Goal: Task Accomplishment & Management: Manage account settings

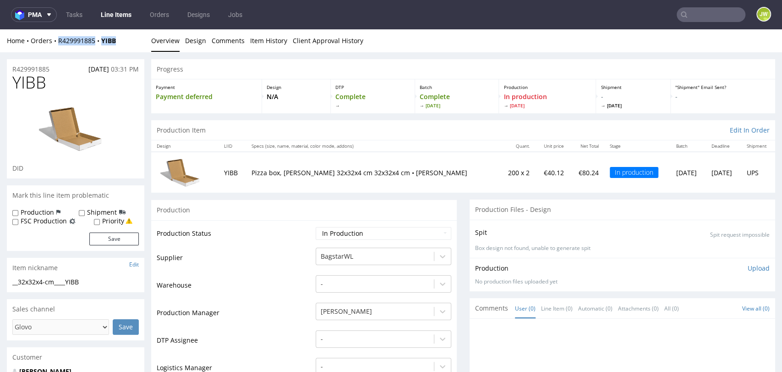
drag, startPoint x: 119, startPoint y: 43, endPoint x: 59, endPoint y: 45, distance: 60.5
click at [59, 45] on div "Home Orders R429991885 YIBB Overview Design Comments Item History Client Approv…" at bounding box center [391, 40] width 782 height 23
copy div "R429991885 YIBB"
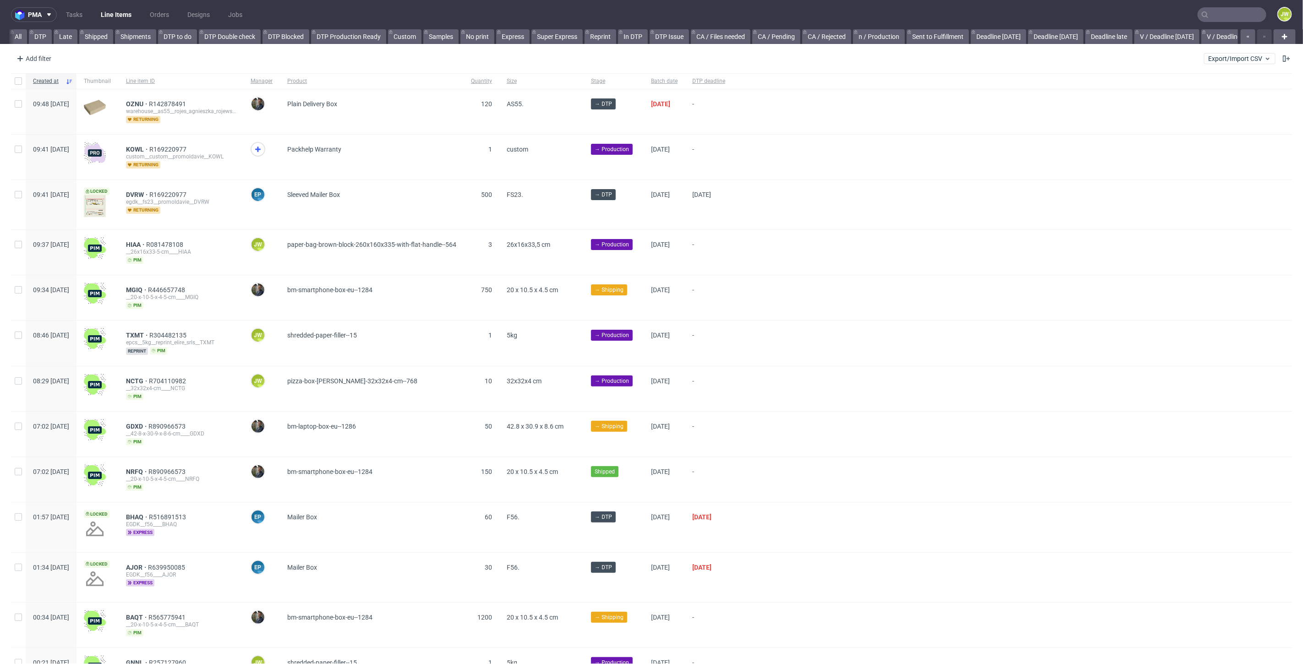
scroll to position [0, 2026]
click at [1228, 60] on span "Export/Import CSV" at bounding box center [1239, 58] width 63 height 7
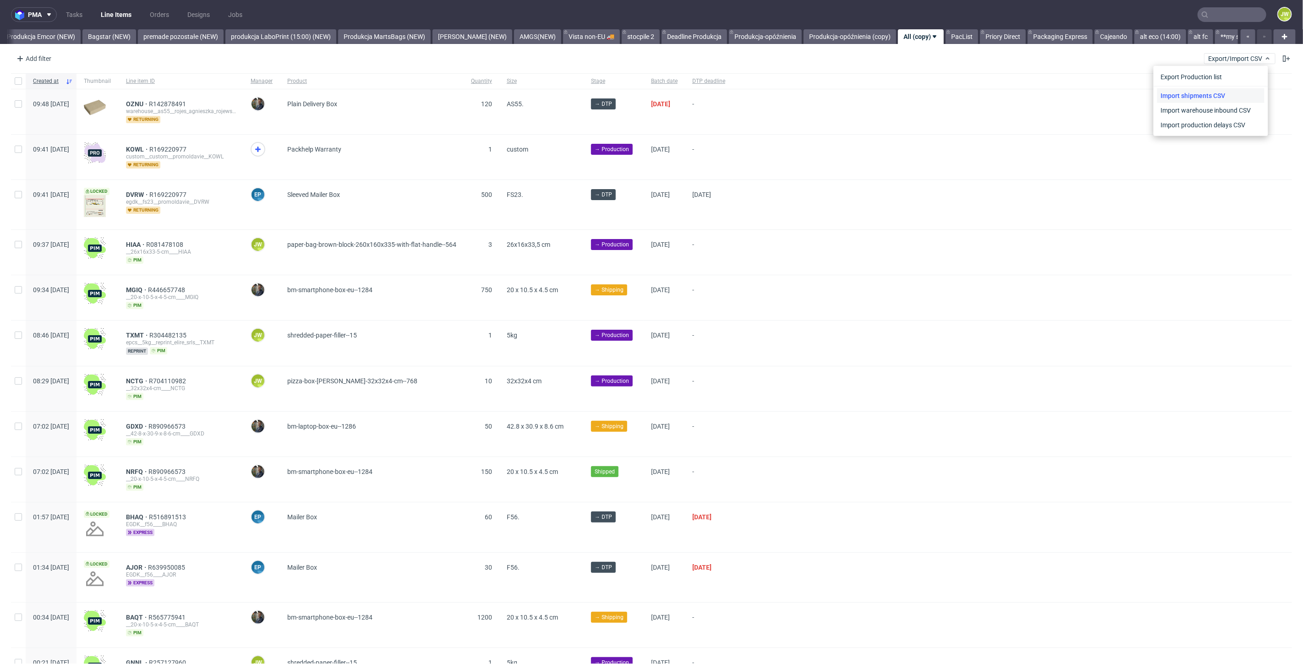
click at [1162, 91] on link "Import shipments CSV" at bounding box center [1210, 95] width 107 height 15
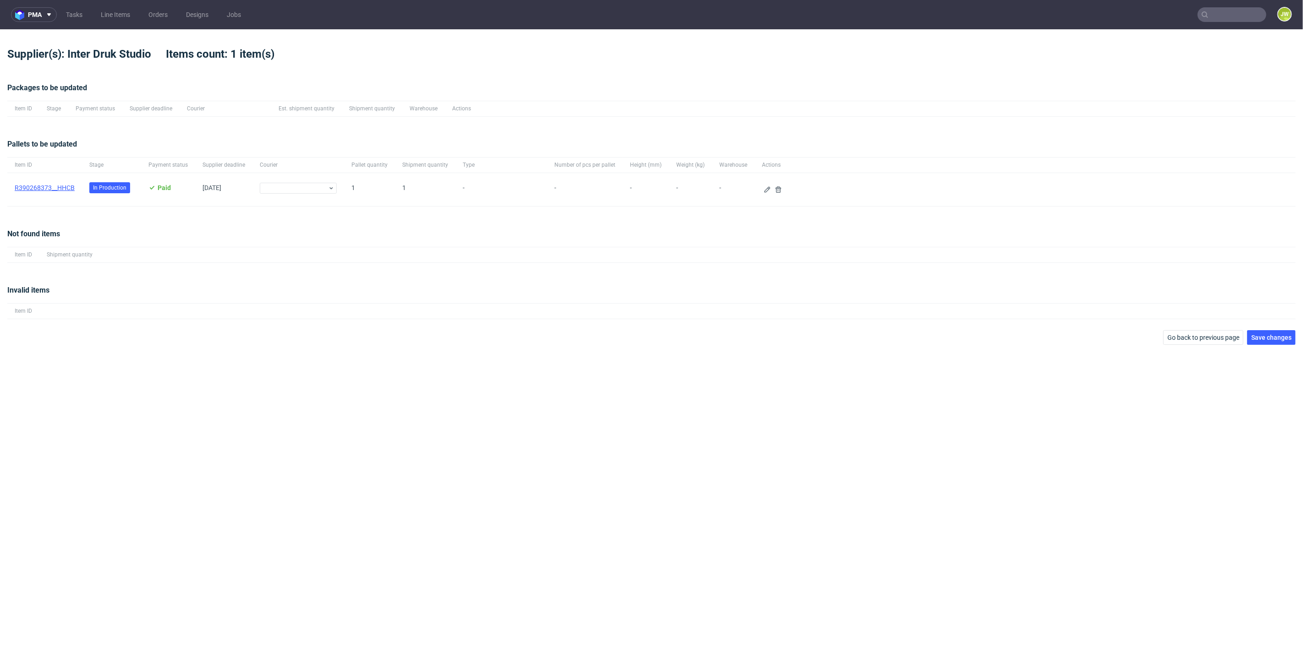
click at [56, 191] on link "﻿R390268373__HHCB" at bounding box center [45, 187] width 60 height 7
click at [764, 190] on icon at bounding box center [767, 189] width 7 height 7
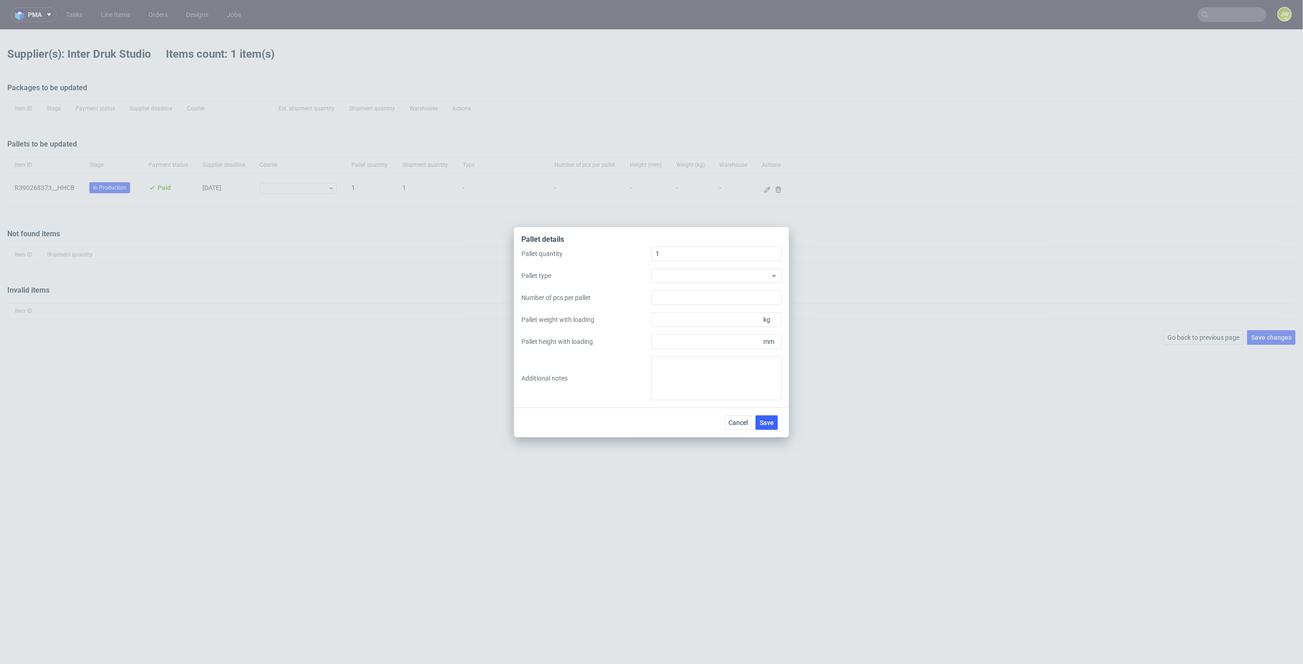
click at [641, 274] on label "Pallet type" at bounding box center [586, 275] width 130 height 9
click at [663, 274] on div at bounding box center [717, 276] width 130 height 15
click at [679, 292] on div "EPAL1, 1200 x 800mm" at bounding box center [716, 296] width 123 height 16
click at [671, 340] on input "Pallet height with loading" at bounding box center [717, 342] width 130 height 15
type input "1600"
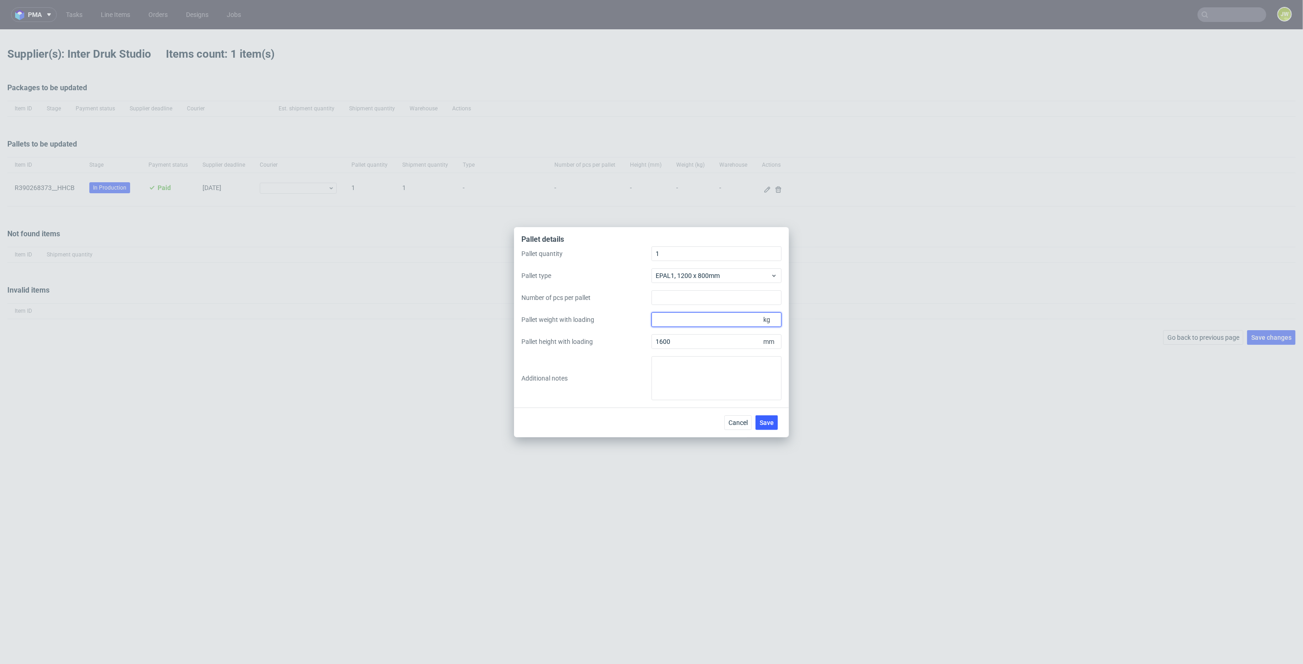
click at [678, 325] on input "Pallet weight with loading" at bounding box center [717, 320] width 130 height 15
type input "250"
click at [610, 291] on div "Pallet quantity 1 Pallet type EPAL1, 1200 x 800mm Number of pcs per pallet Pall…" at bounding box center [651, 324] width 260 height 154
click at [789, 428] on div "Pallet details Pallet quantity 1 Pallet type EPAL1, 1200 x 800mm Number of pcs …" at bounding box center [651, 332] width 1303 height 664
click at [771, 424] on span "Save" at bounding box center [767, 423] width 14 height 6
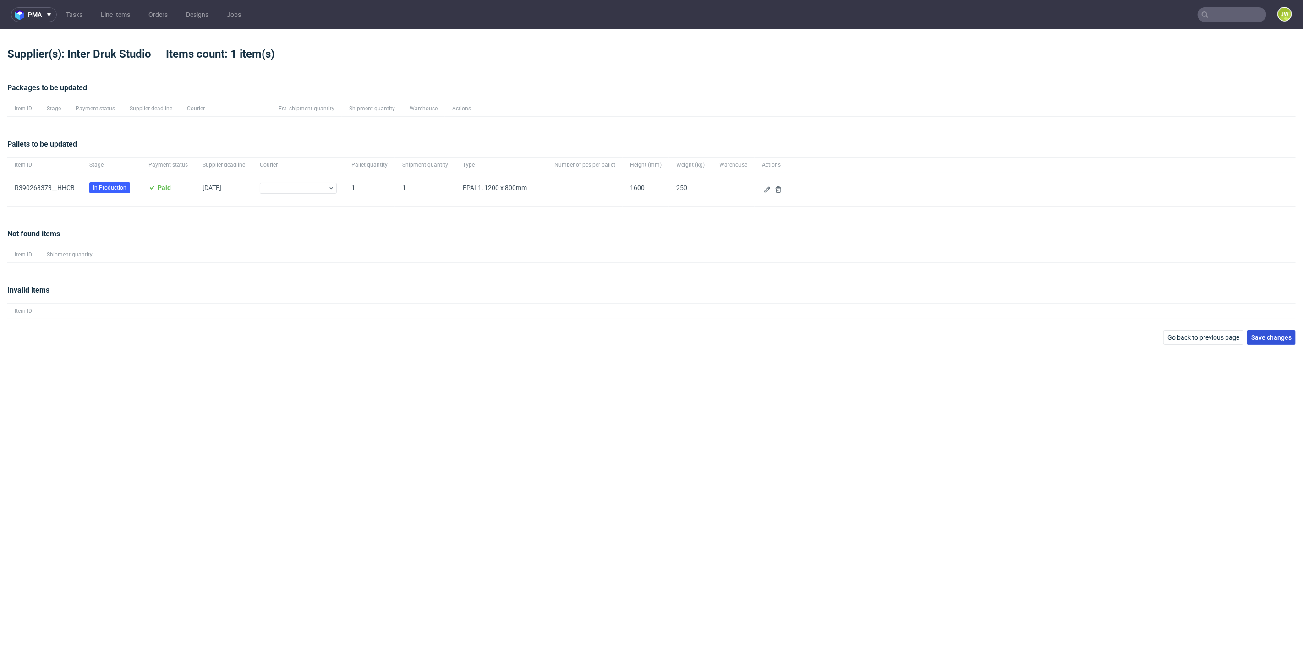
click at [1271, 337] on span "Save changes" at bounding box center [1271, 338] width 40 height 6
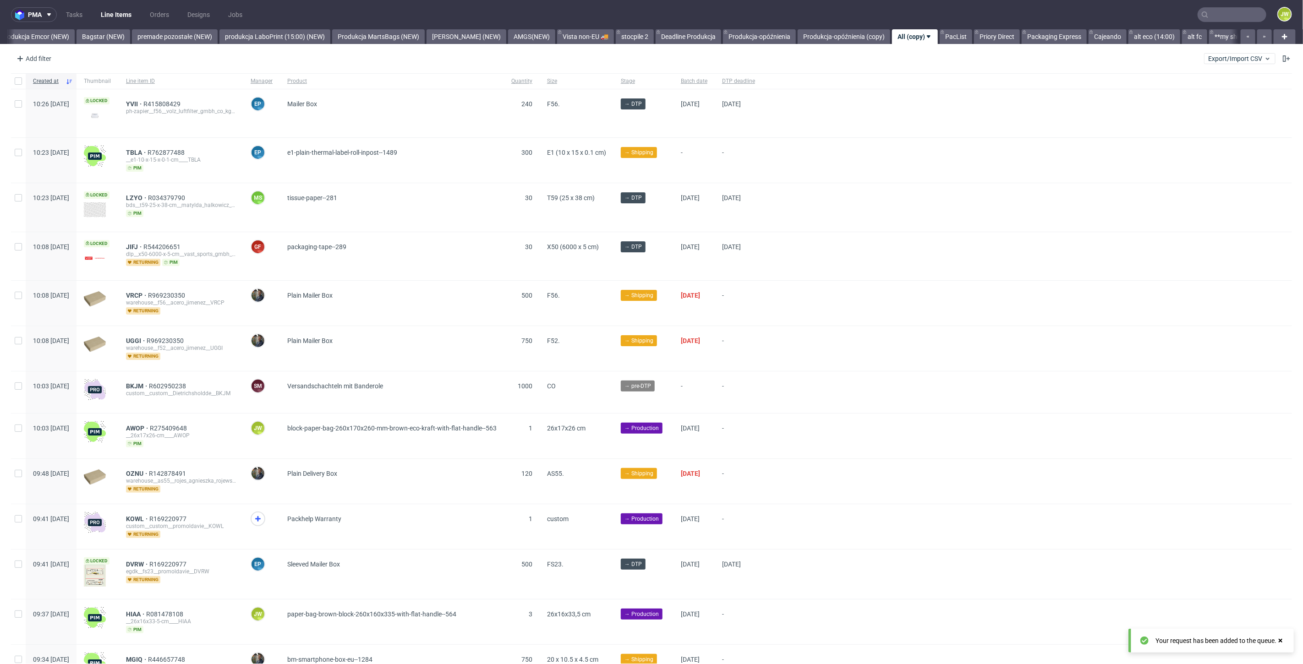
scroll to position [0, 2034]
click at [1229, 11] on input "text" at bounding box center [1232, 14] width 69 height 15
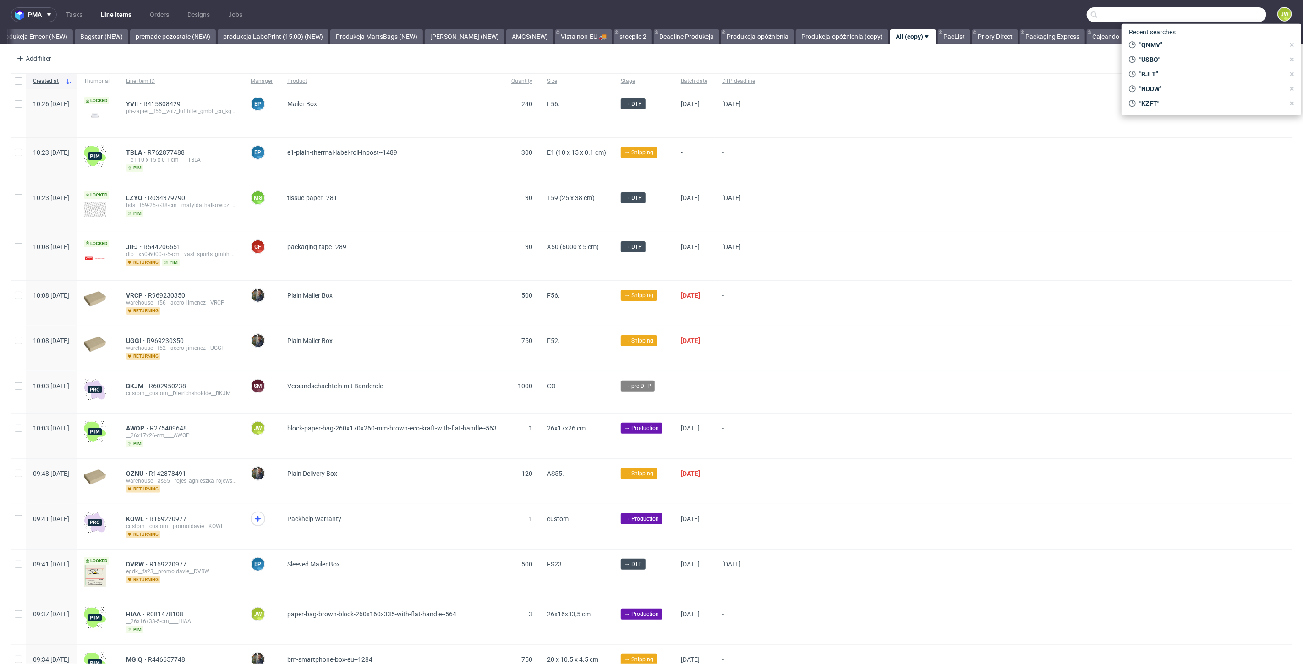
paste input "R520086408"
type input "R520086408"
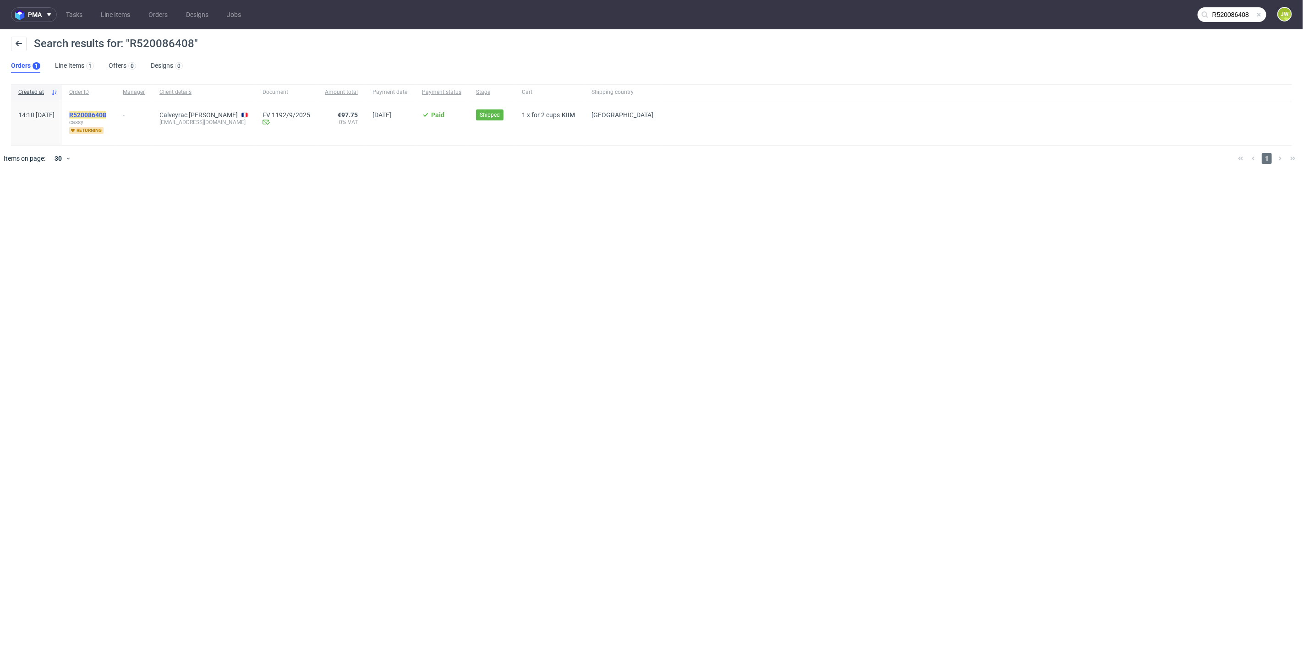
click at [105, 113] on mark "R520086408" at bounding box center [87, 114] width 37 height 7
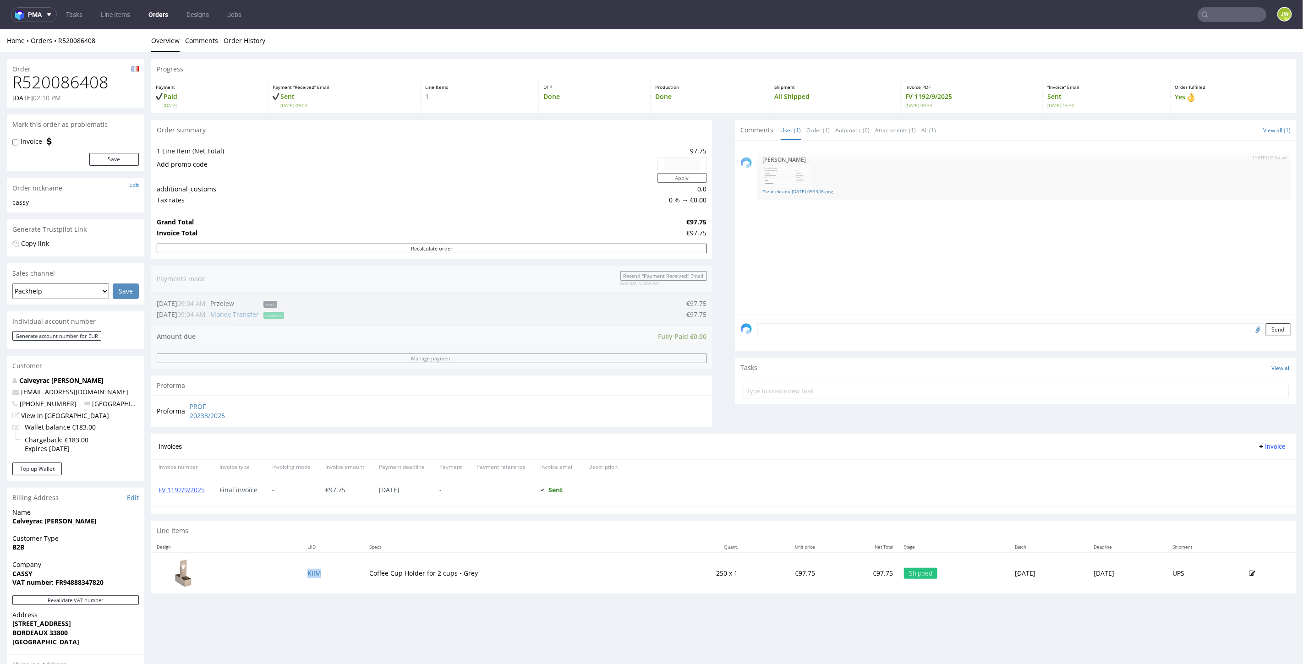
click at [303, 562] on td "KIIM" at bounding box center [333, 573] width 62 height 41
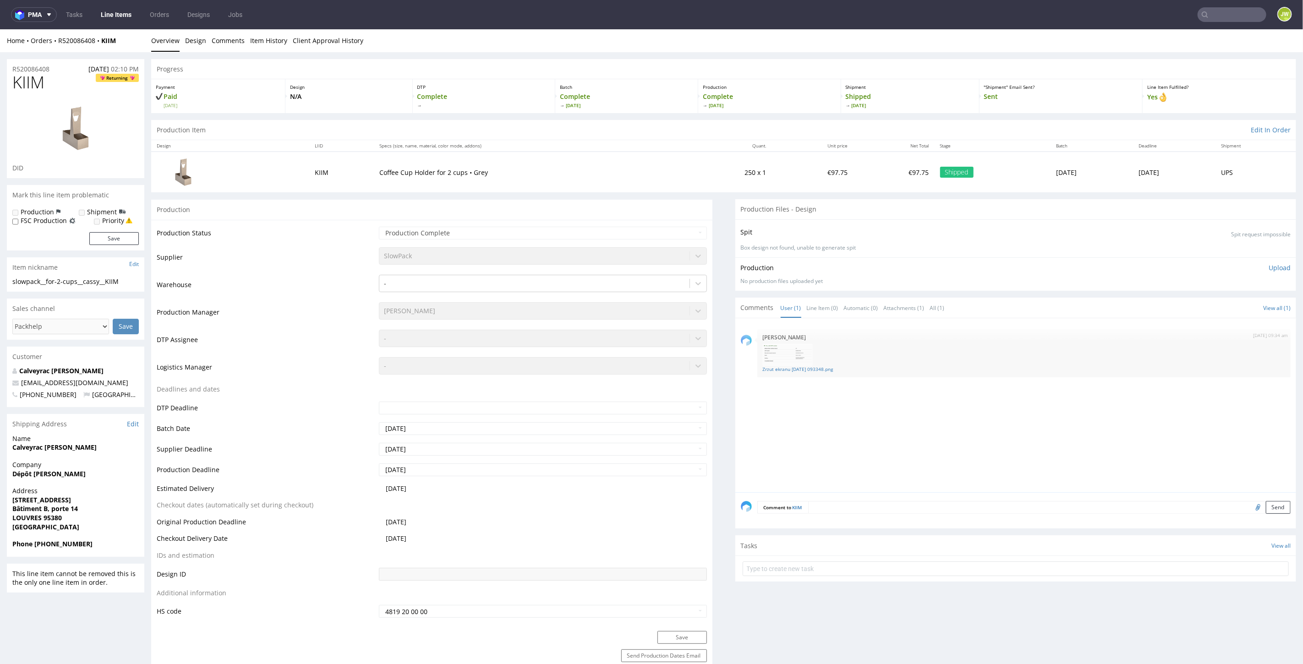
click at [699, 215] on div "Production" at bounding box center [431, 209] width 561 height 21
click at [123, 11] on link "Line Items" at bounding box center [116, 14] width 42 height 15
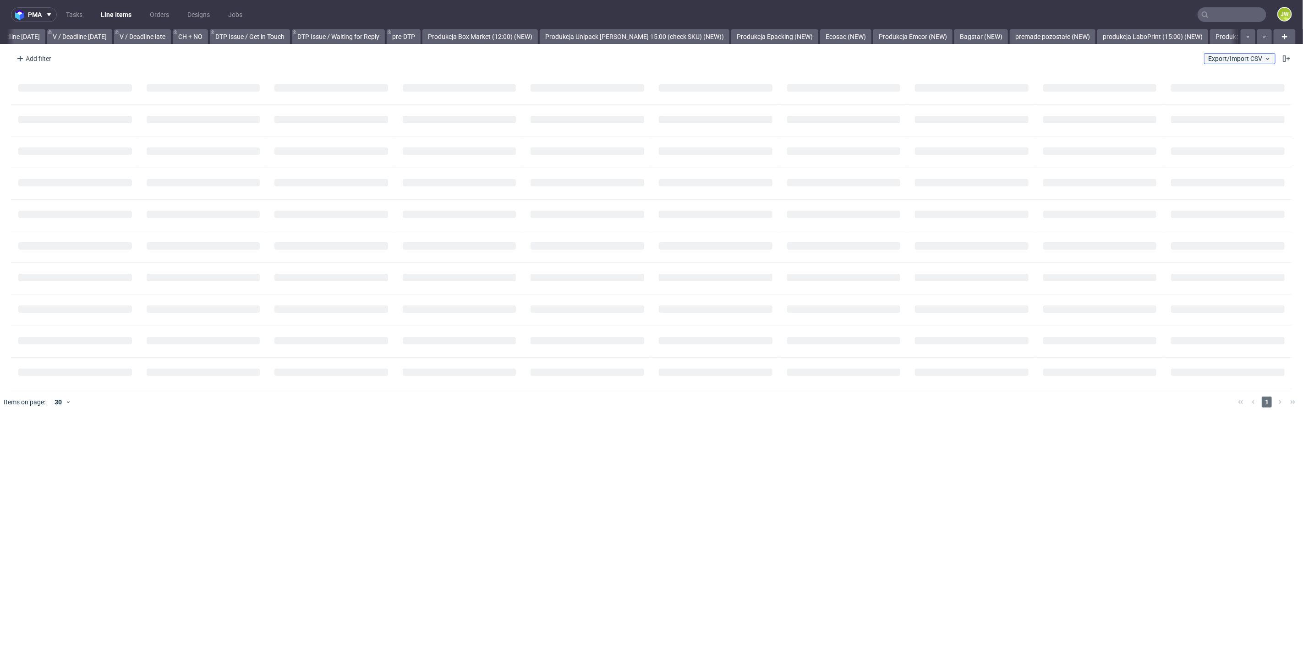
click at [1229, 61] on span "Export/Import CSV" at bounding box center [1239, 58] width 63 height 7
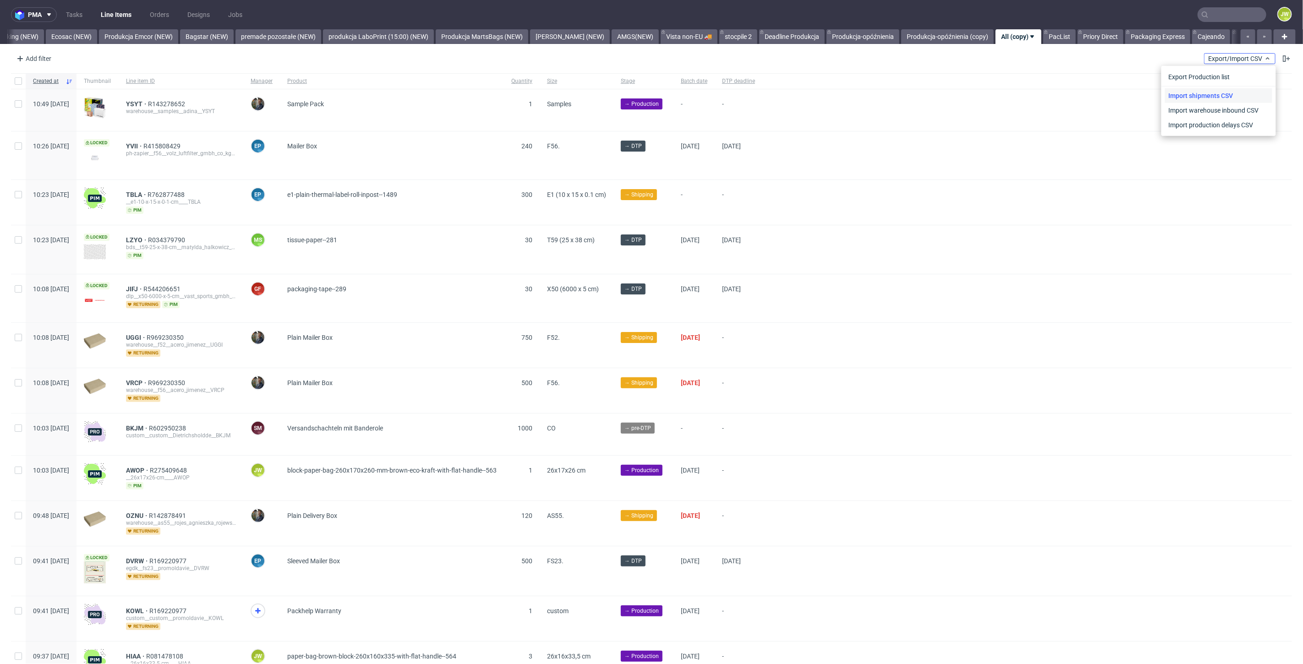
scroll to position [0, 2022]
click at [1218, 90] on link "Import shipments CSV" at bounding box center [1218, 95] width 107 height 15
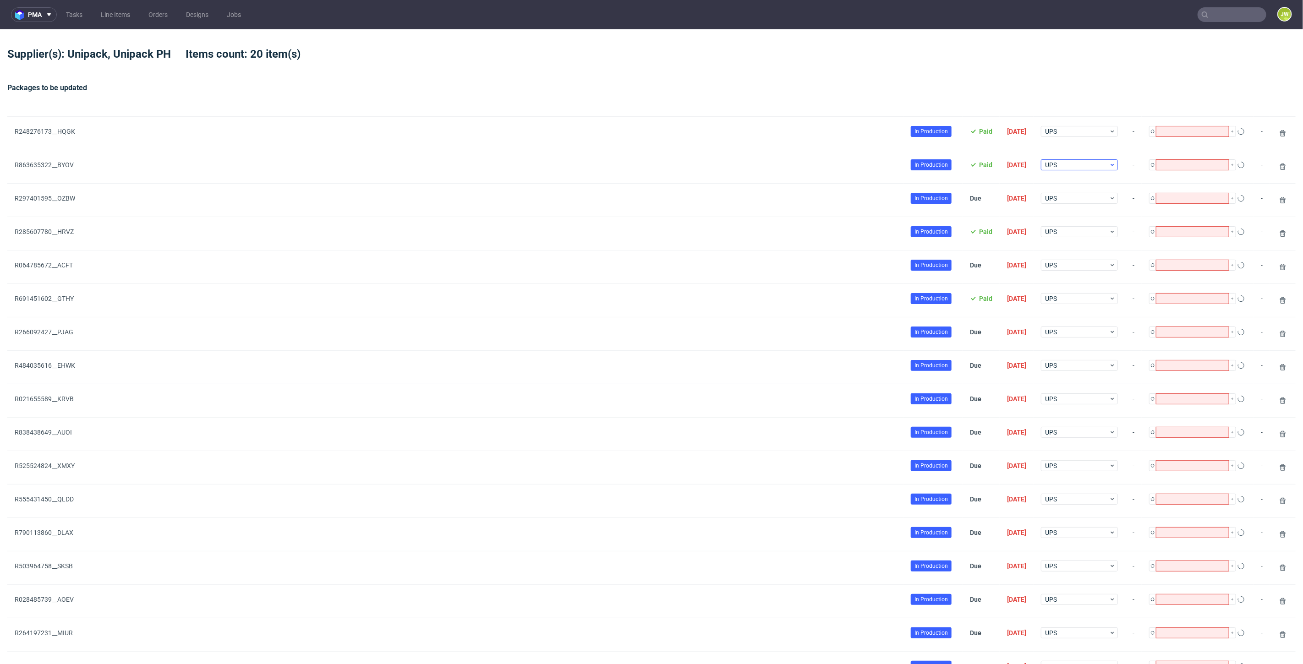
type input "2"
type input "1"
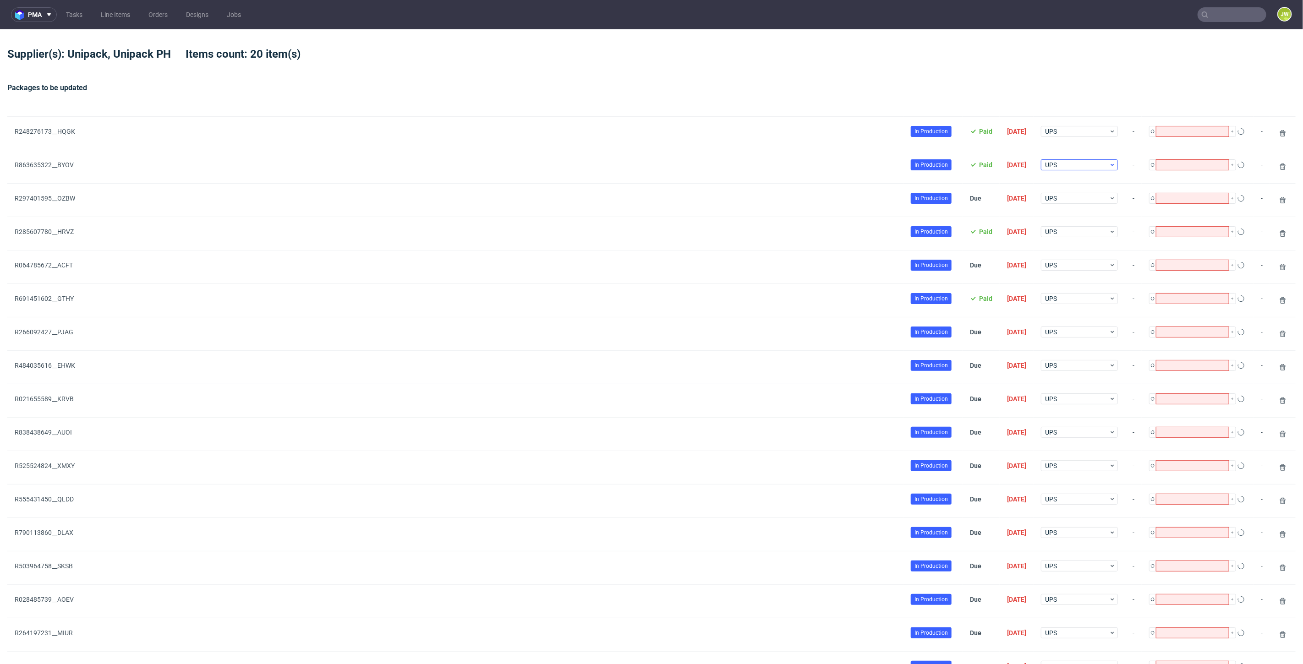
type input "1"
type input "2"
type input "1"
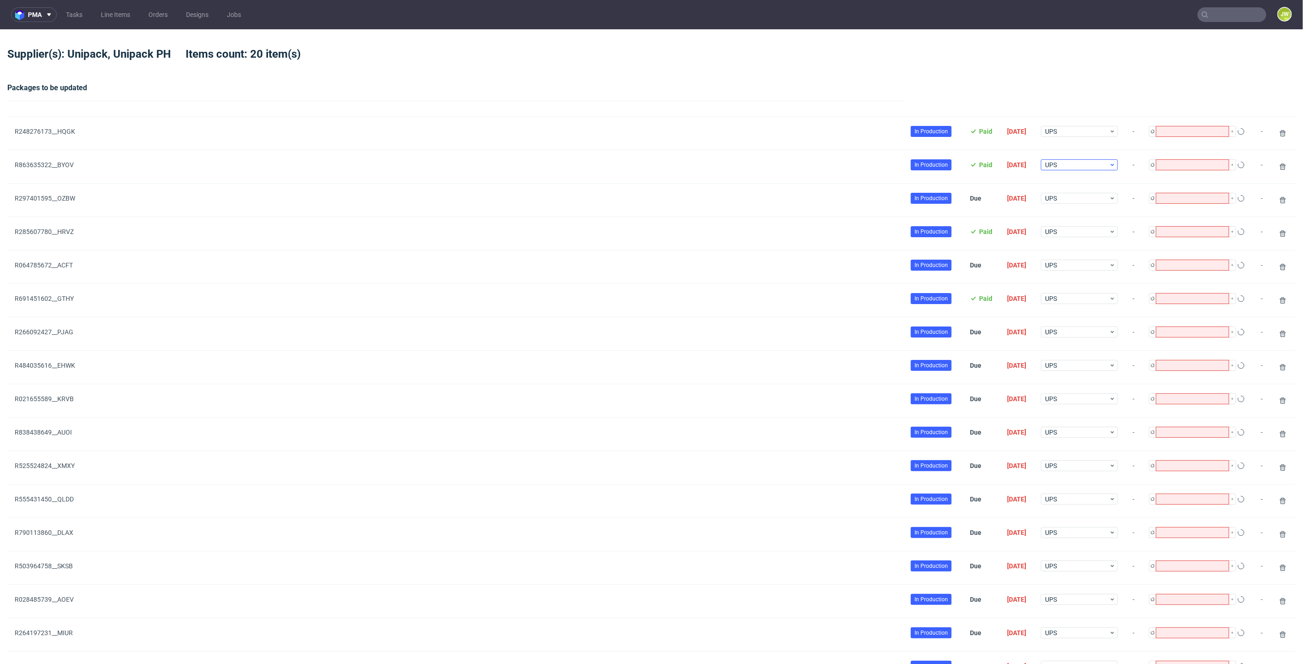
type input "1"
type input "3"
type input "1"
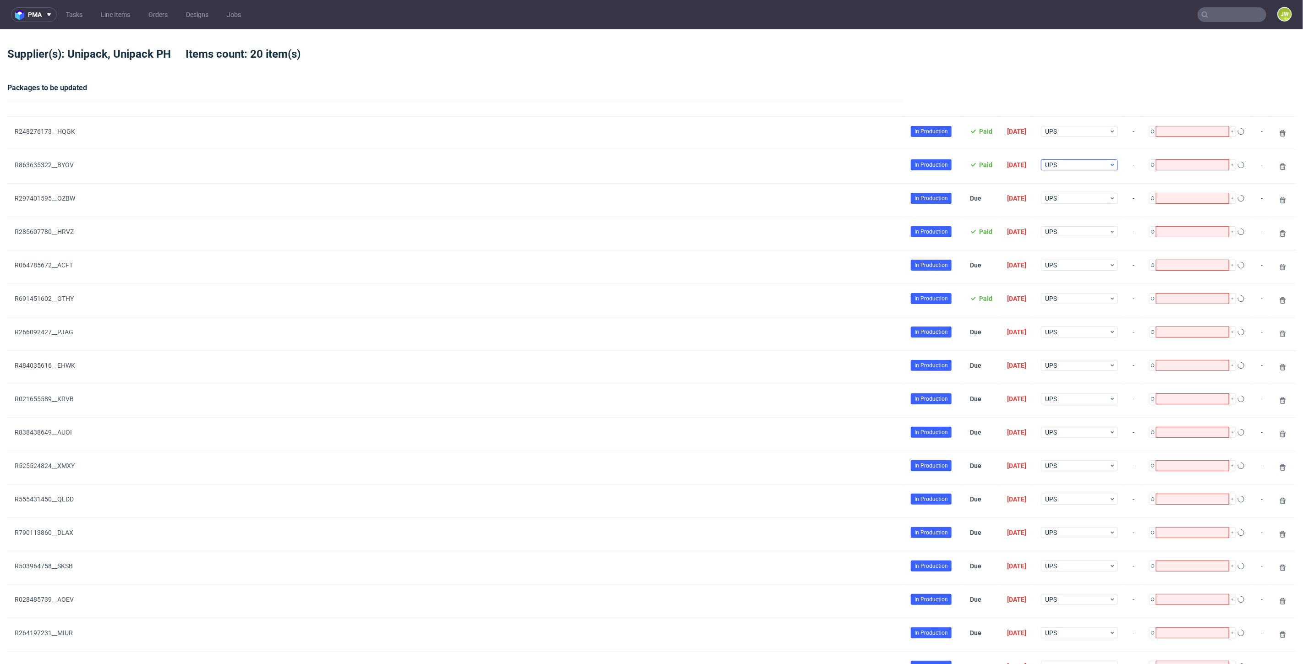
type input "2"
type input "3"
type input "1"
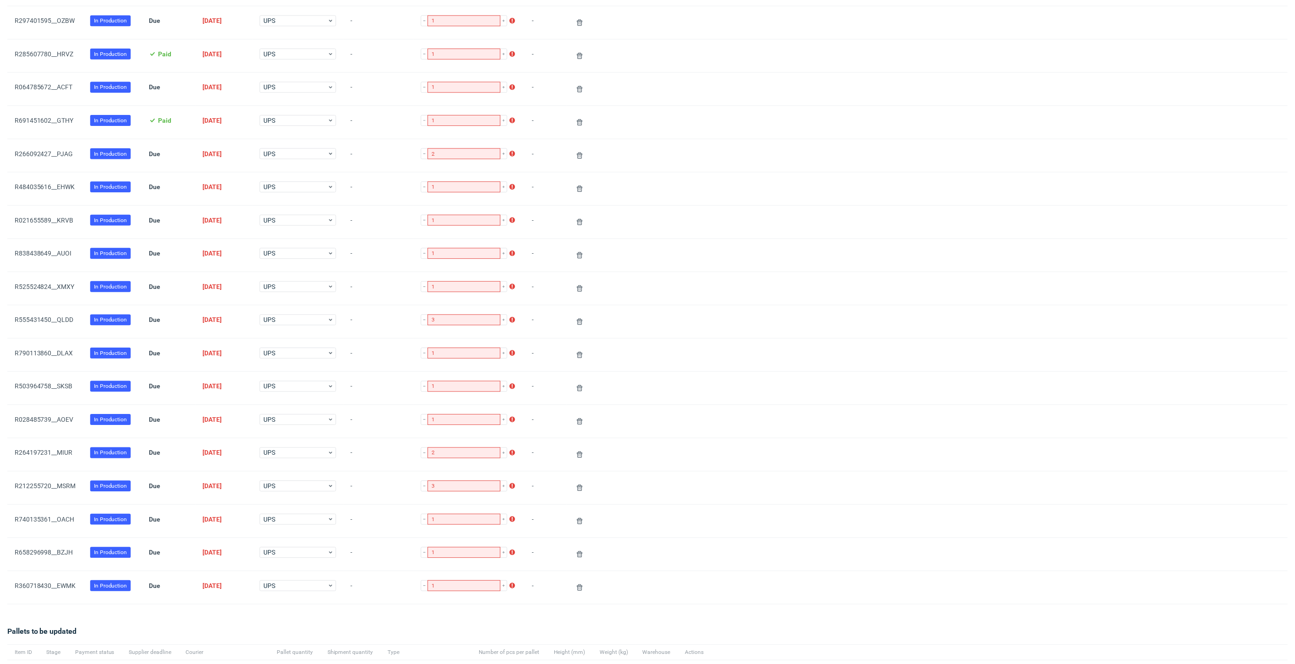
scroll to position [320, 0]
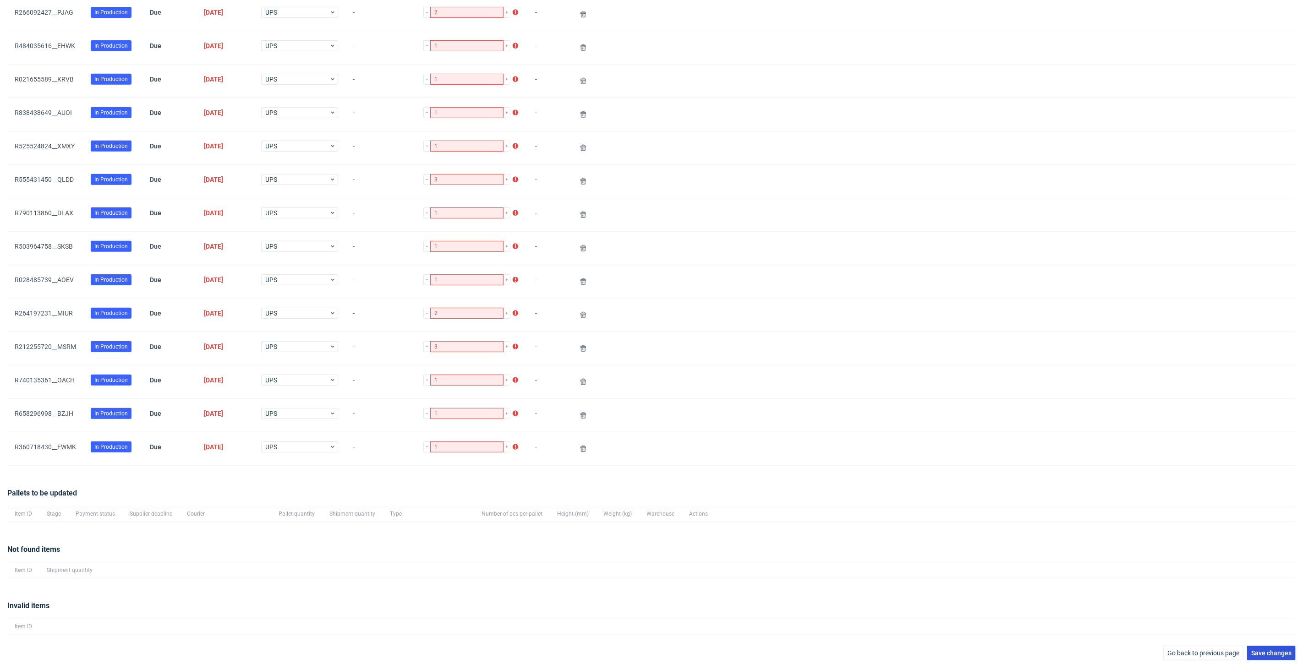
click at [1257, 646] on button "Save changes" at bounding box center [1271, 653] width 49 height 15
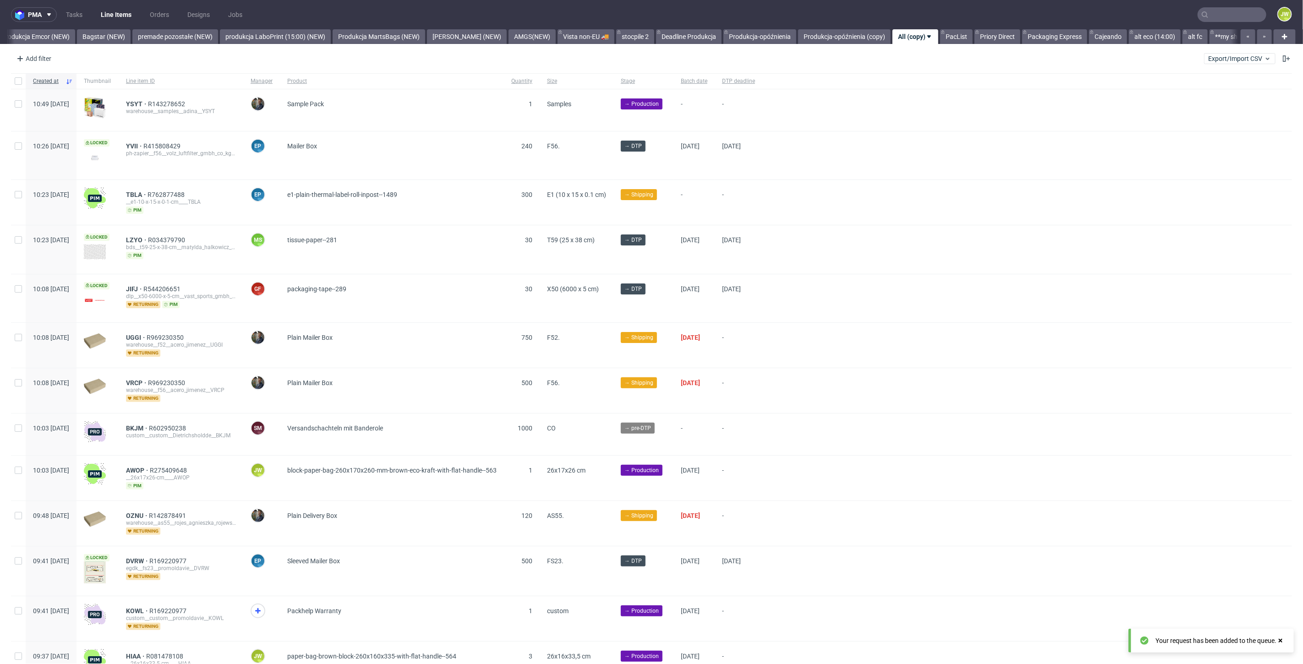
scroll to position [0, 2034]
click at [27, 40] on link "Produkcja Emcor (NEW)" at bounding box center [33, 36] width 79 height 15
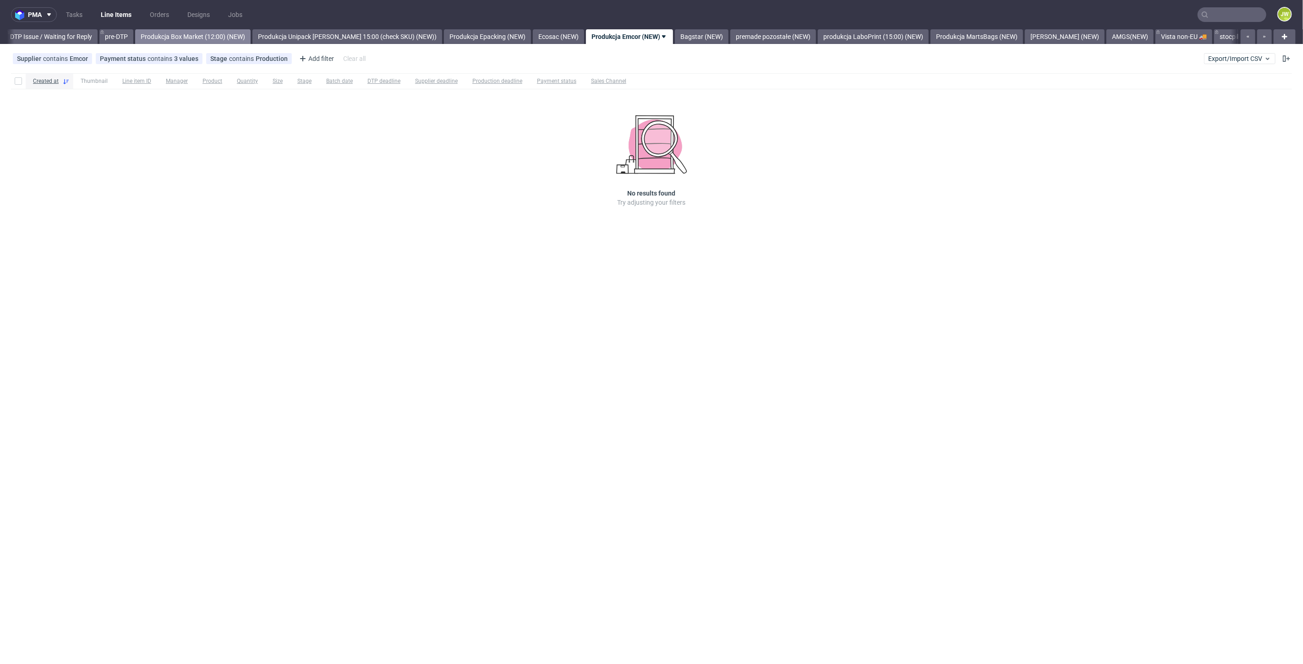
click at [239, 32] on link "Produkcja Box Market (12:00) (NEW)" at bounding box center [192, 36] width 115 height 15
drag, startPoint x: 902, startPoint y: 32, endPoint x: 894, endPoint y: 40, distance: 11.3
click at [901, 33] on link "Produkcja Epacking (NEW)" at bounding box center [897, 36] width 87 height 15
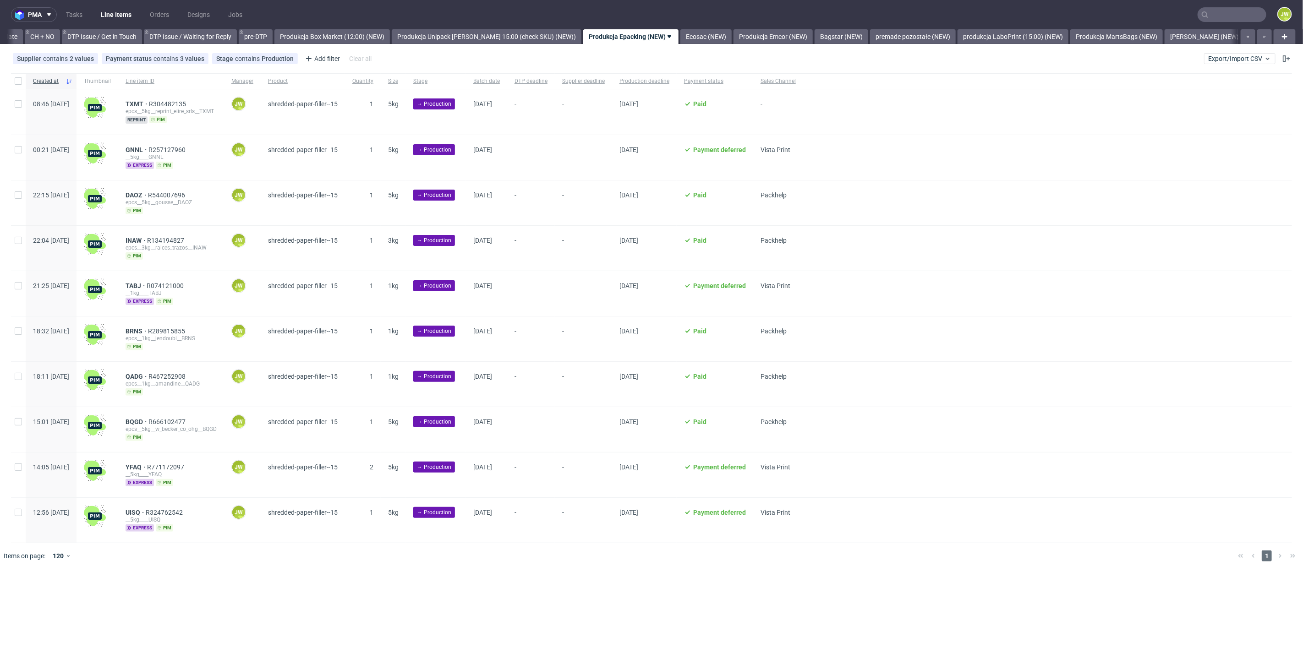
scroll to position [0, 1303]
click at [18, 79] on input "checkbox" at bounding box center [18, 80] width 7 height 7
checkbox input "true"
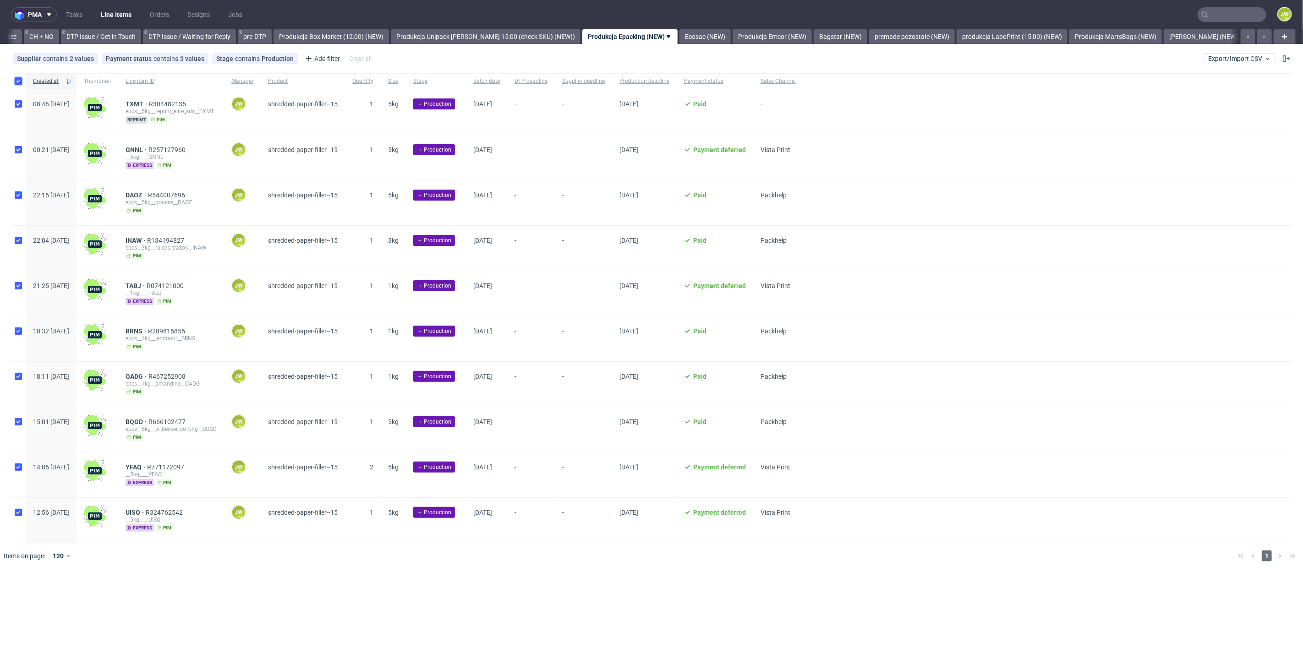
checkbox input "true"
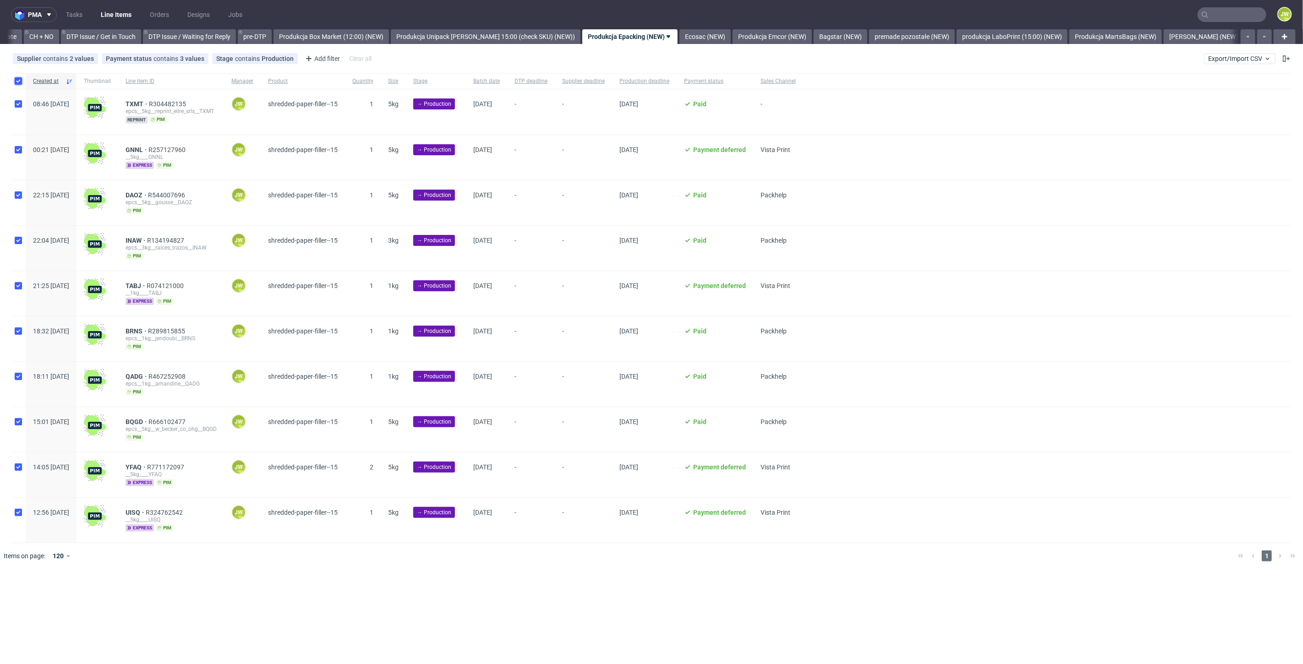
checkbox input "true"
click at [157, 597] on span "Change batch date" at bounding box center [161, 596] width 55 height 9
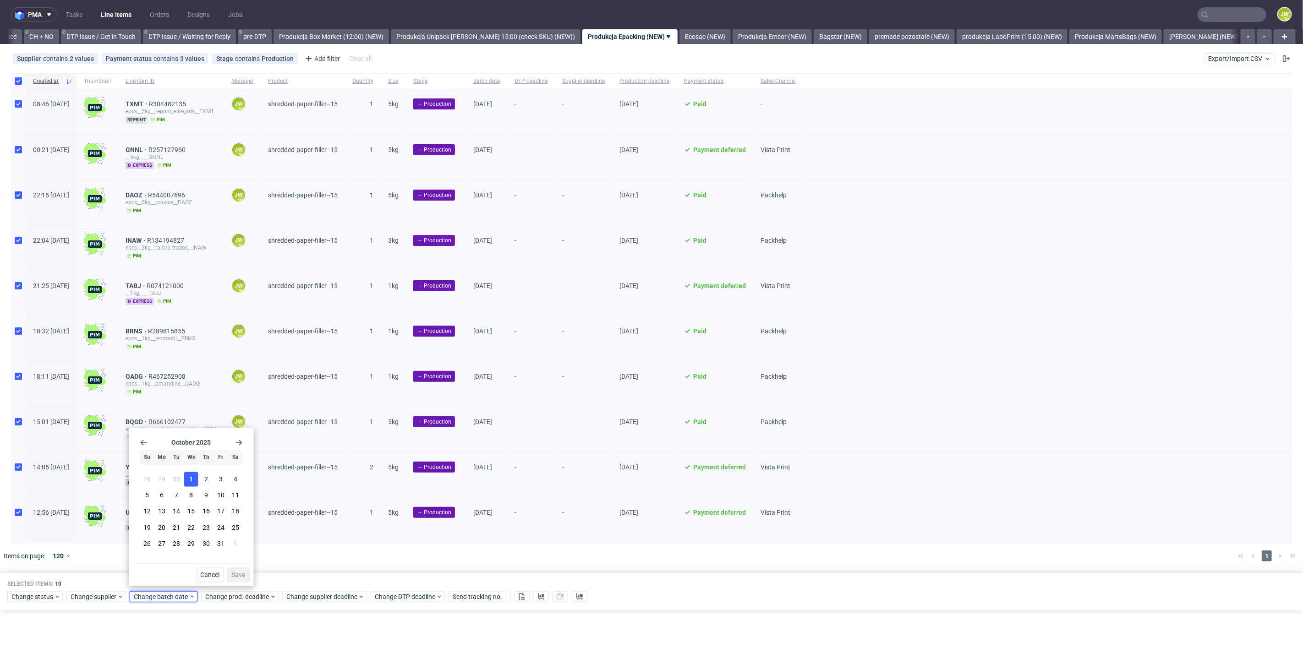
click at [193, 483] on button "1" at bounding box center [191, 479] width 14 height 15
click at [238, 577] on span "Save" at bounding box center [238, 575] width 14 height 6
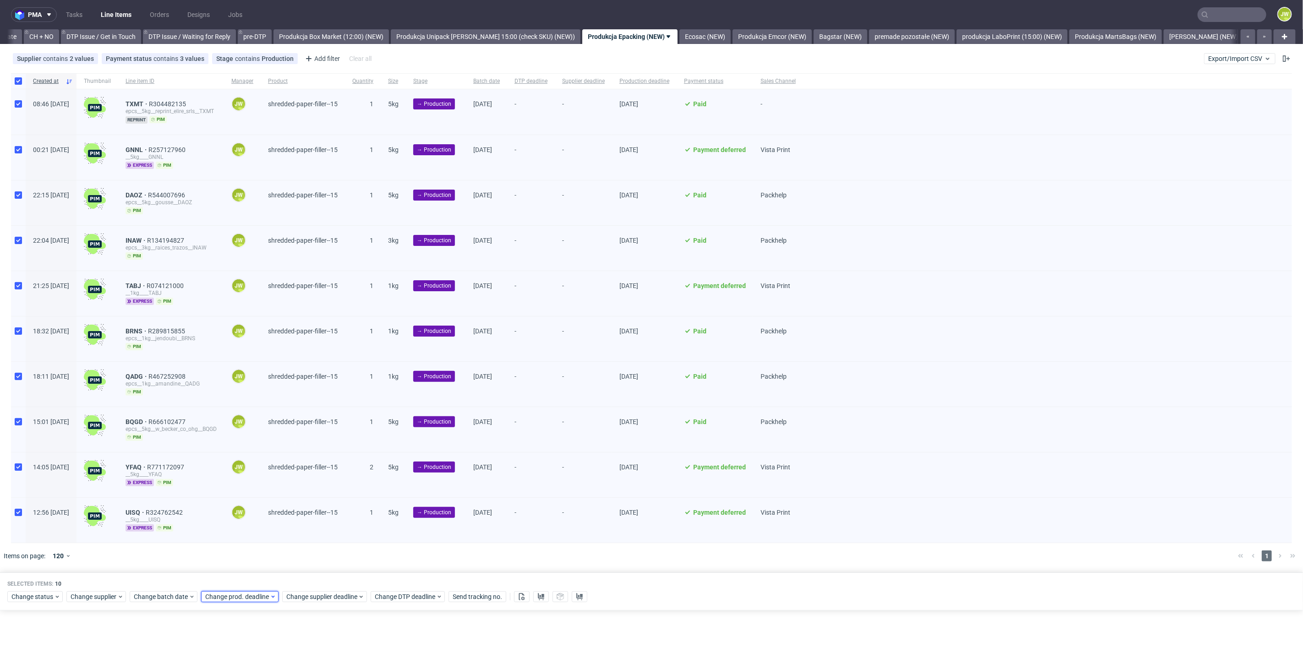
click at [231, 594] on span "Change prod. deadline" at bounding box center [237, 596] width 65 height 9
click at [277, 477] on span "2" at bounding box center [277, 479] width 4 height 9
drag, startPoint x: 300, startPoint y: 574, endPoint x: 301, endPoint y: 583, distance: 9.2
click at [301, 574] on button "Save" at bounding box center [309, 575] width 22 height 15
click at [302, 592] on span "Change supplier deadline" at bounding box center [321, 596] width 71 height 9
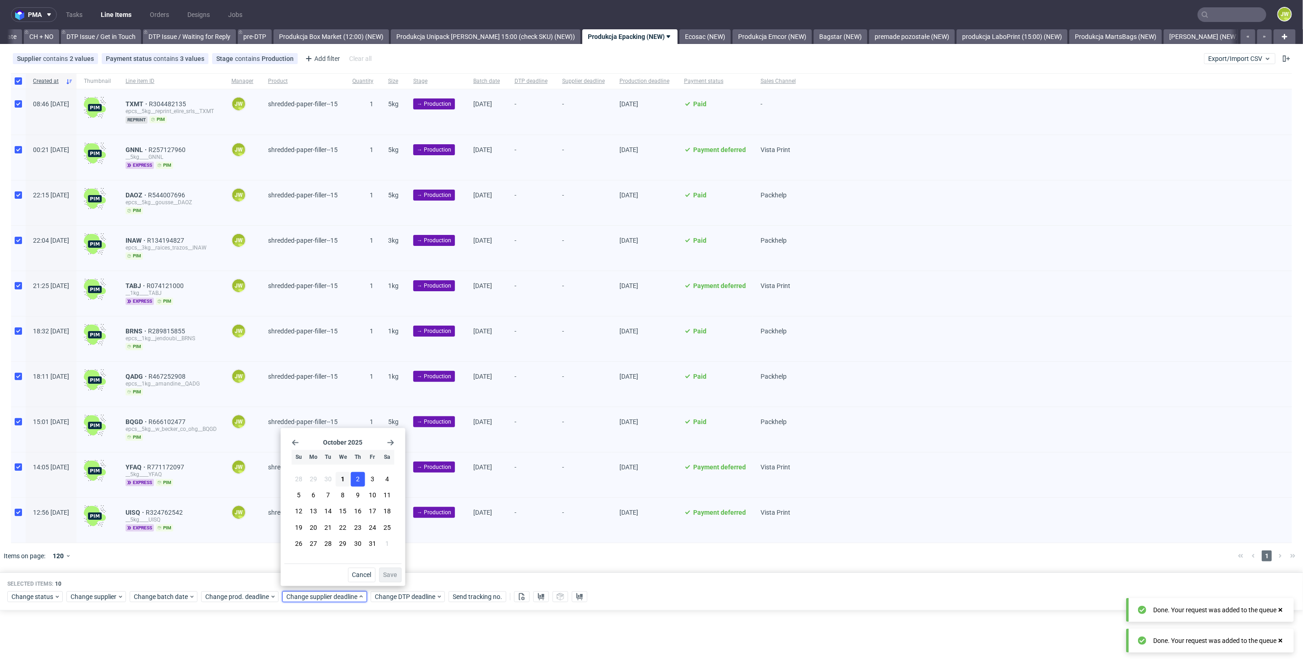
click at [358, 478] on span "2" at bounding box center [358, 479] width 4 height 9
click at [387, 575] on span "Save" at bounding box center [391, 575] width 14 height 6
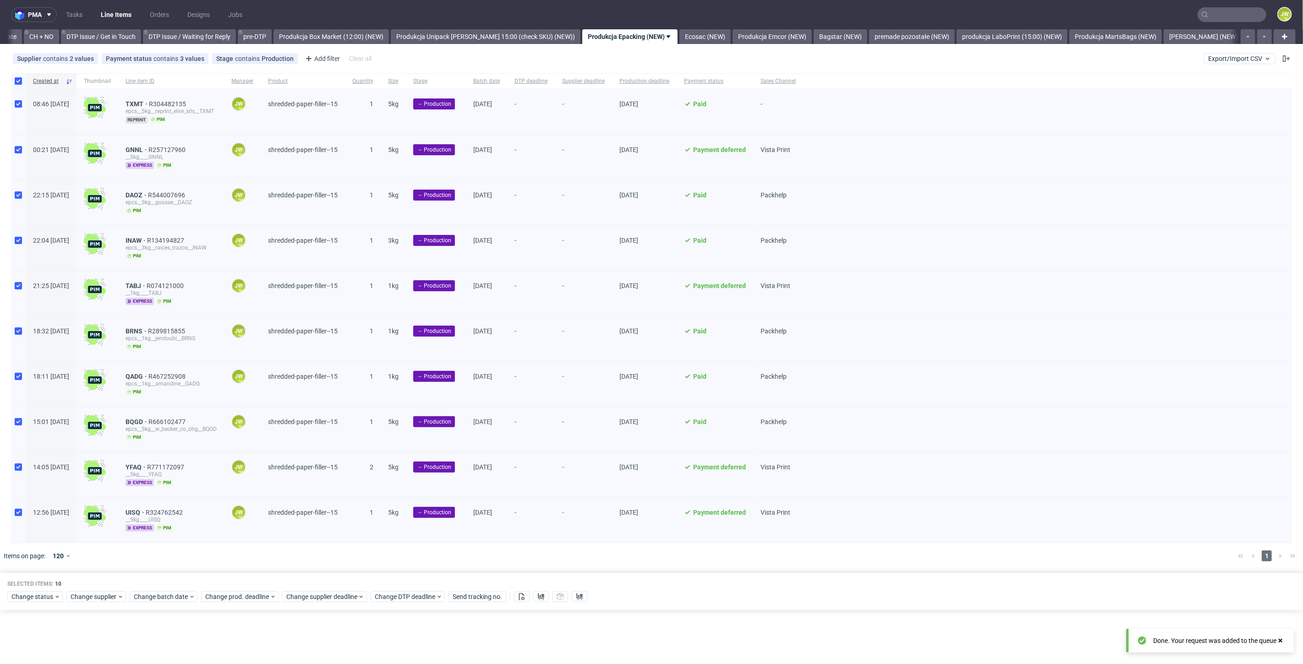
click at [679, 26] on nav "pma Tasks Line Items Orders Designs Jobs JW" at bounding box center [651, 14] width 1303 height 29
click at [680, 34] on link "Ecosac (NEW)" at bounding box center [705, 36] width 51 height 15
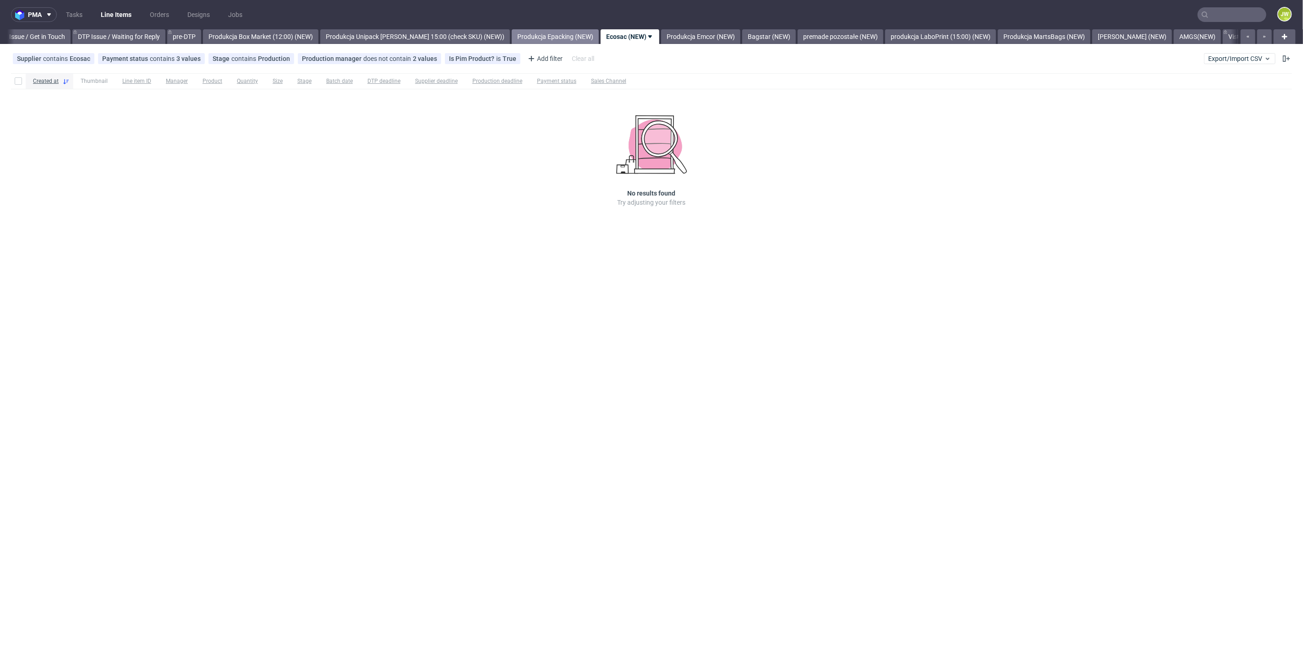
click at [544, 38] on link "Produkcja Epacking (NEW)" at bounding box center [555, 36] width 87 height 15
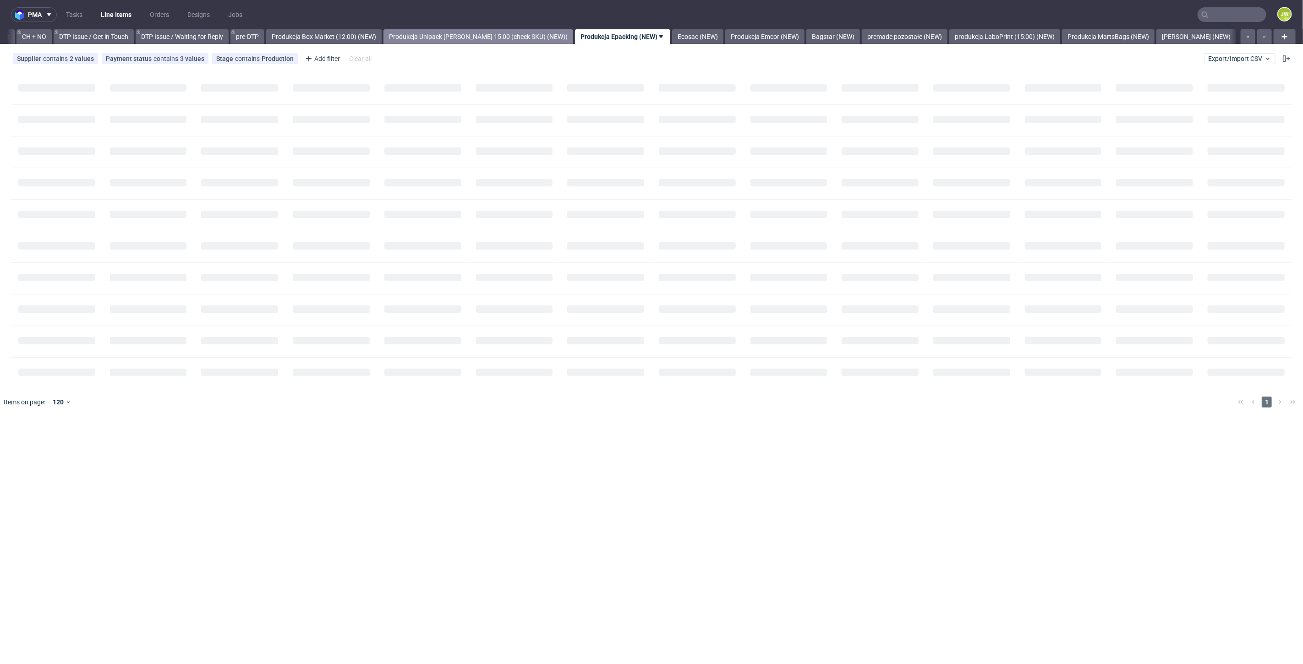
scroll to position [0, 1303]
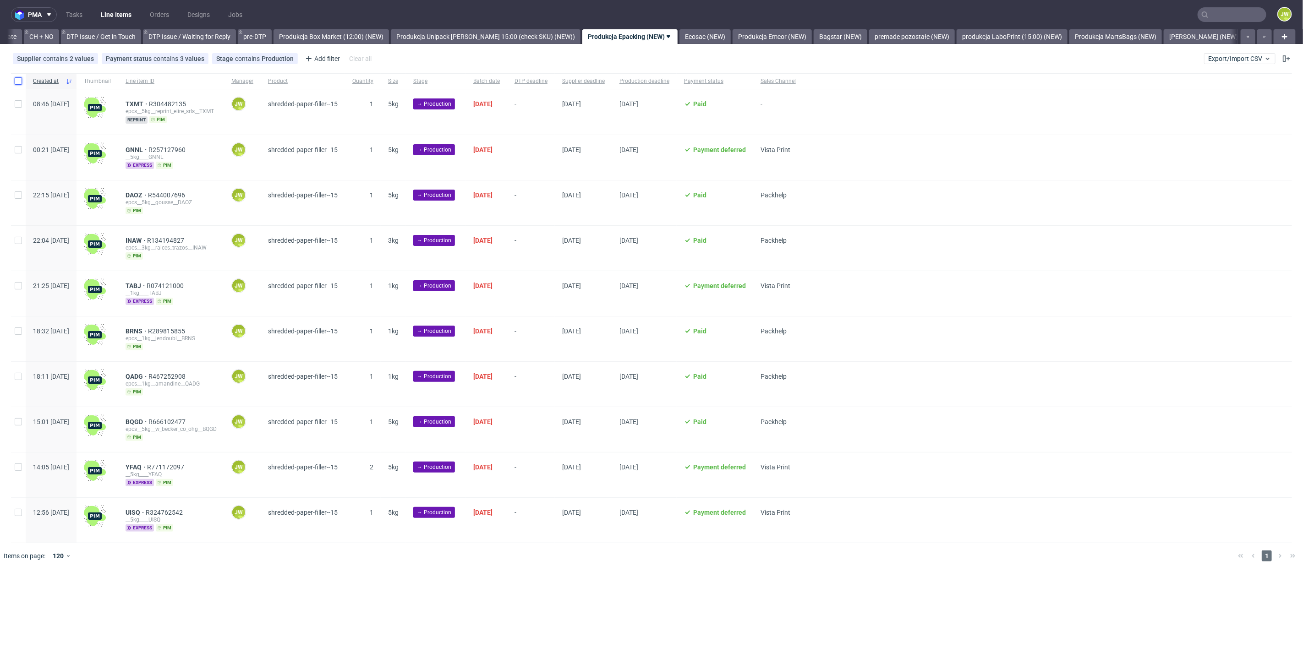
click at [20, 84] on input "checkbox" at bounding box center [18, 80] width 7 height 7
checkbox input "true"
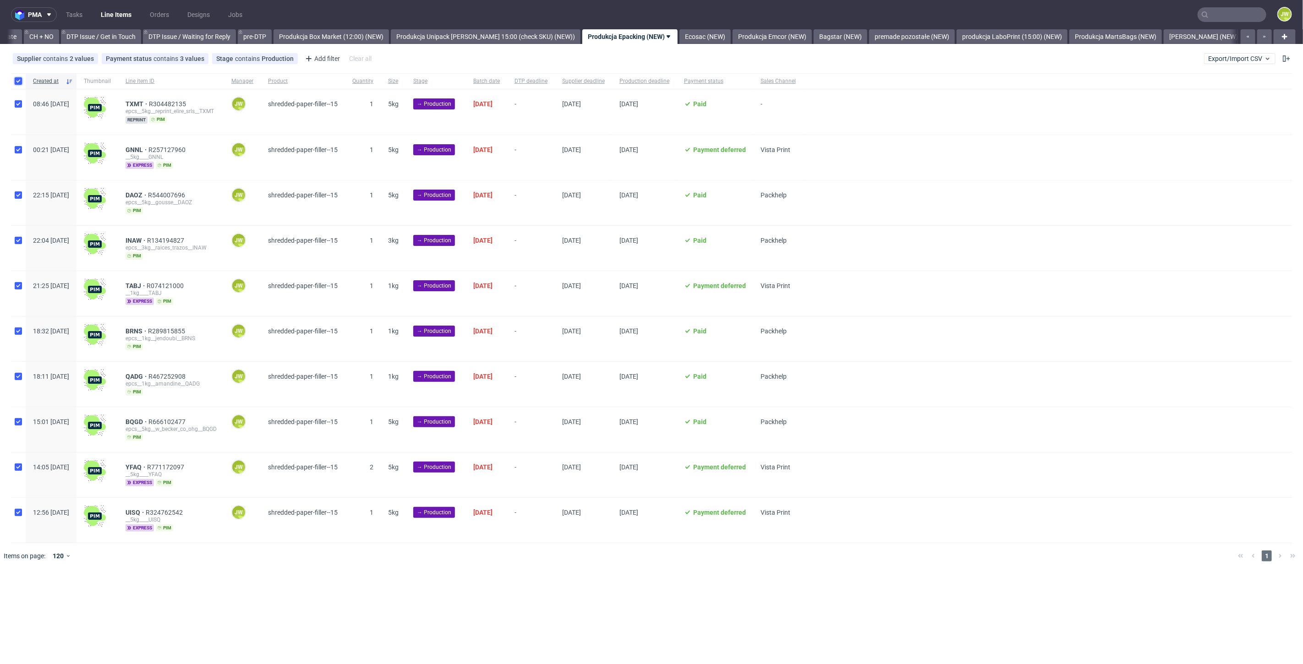
checkbox input "true"
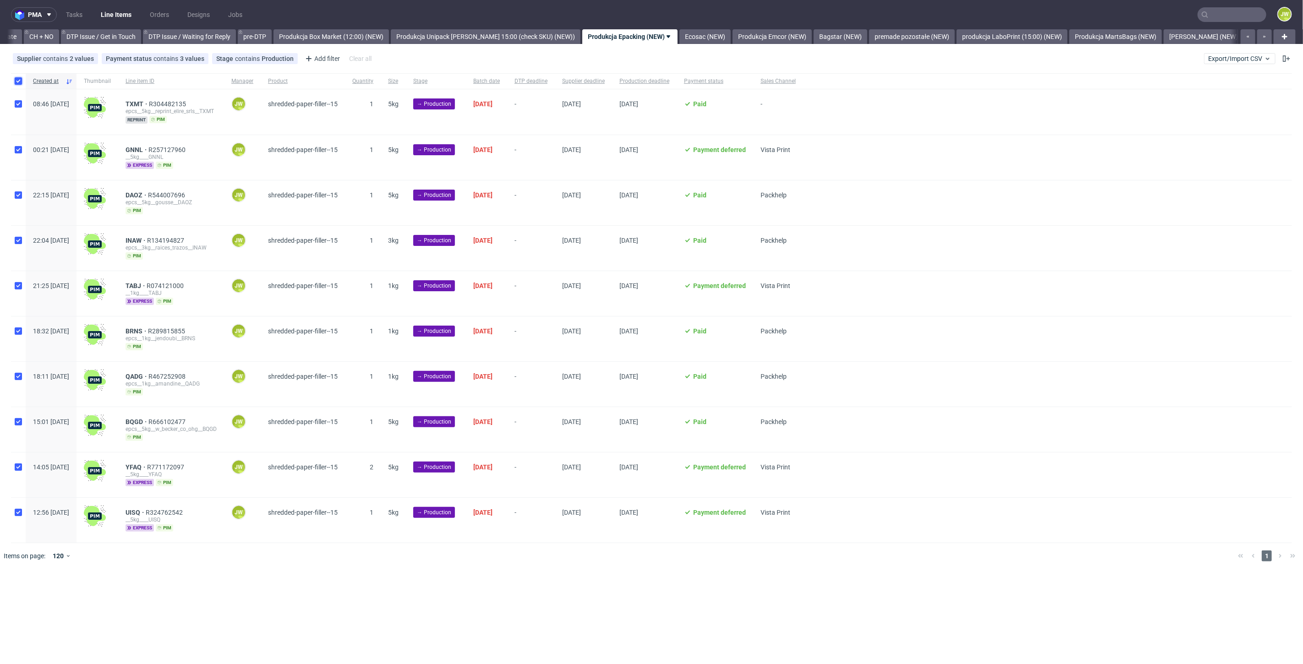
checkbox input "true"
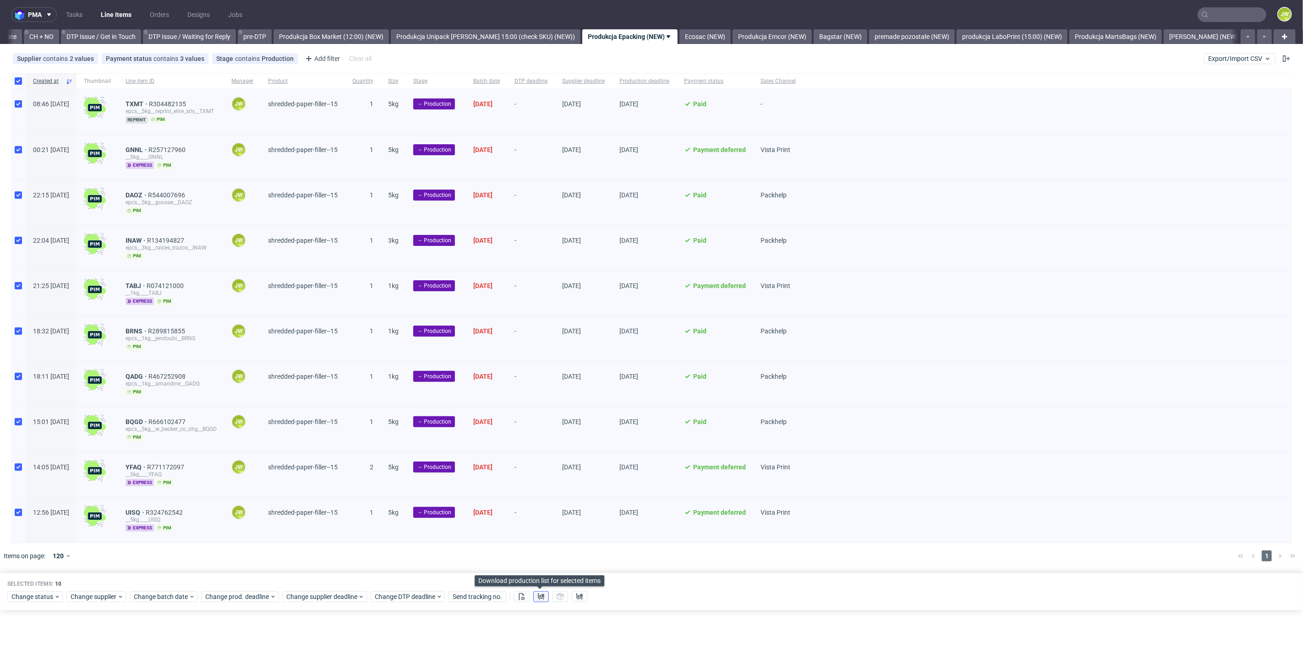
click at [542, 594] on use at bounding box center [541, 596] width 6 height 7
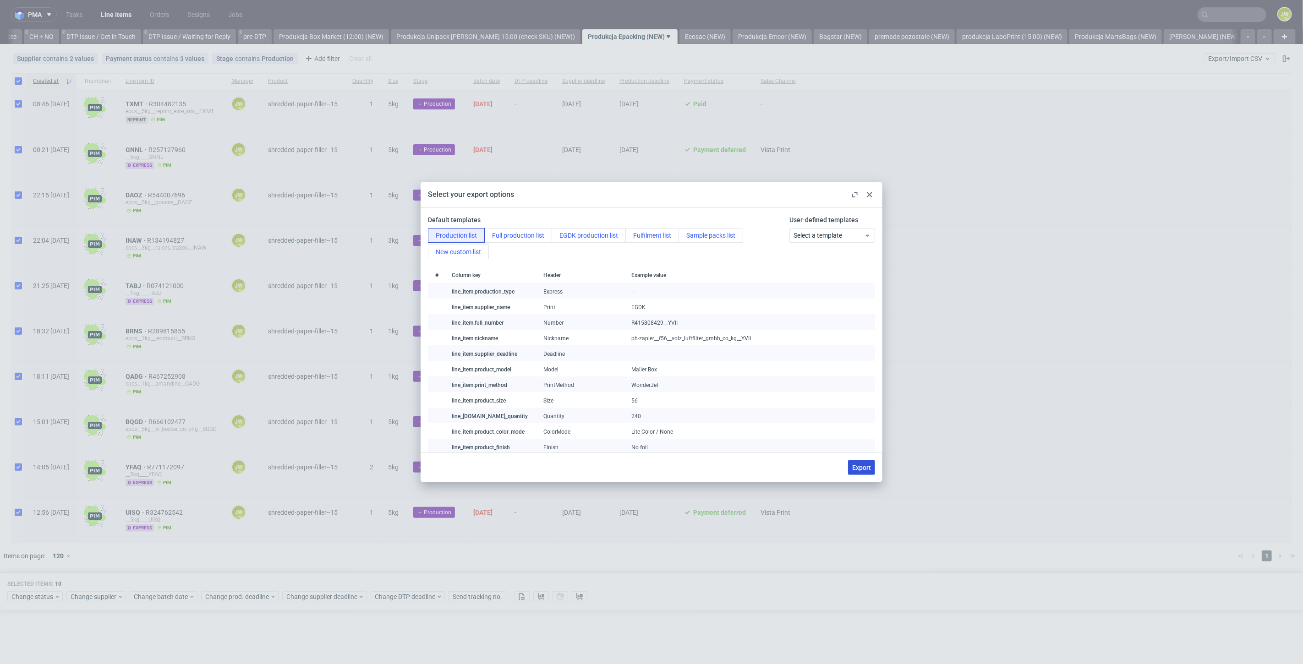
click at [851, 471] on button "Export" at bounding box center [861, 468] width 27 height 15
checkbox input "false"
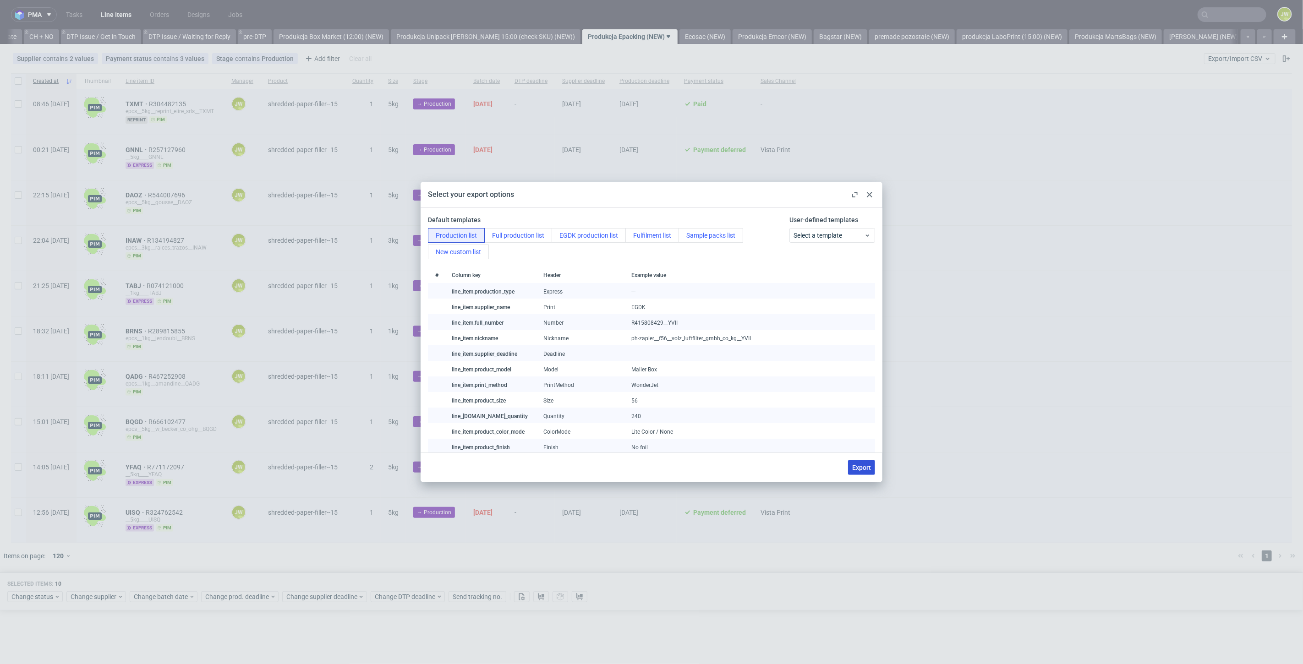
checkbox input "false"
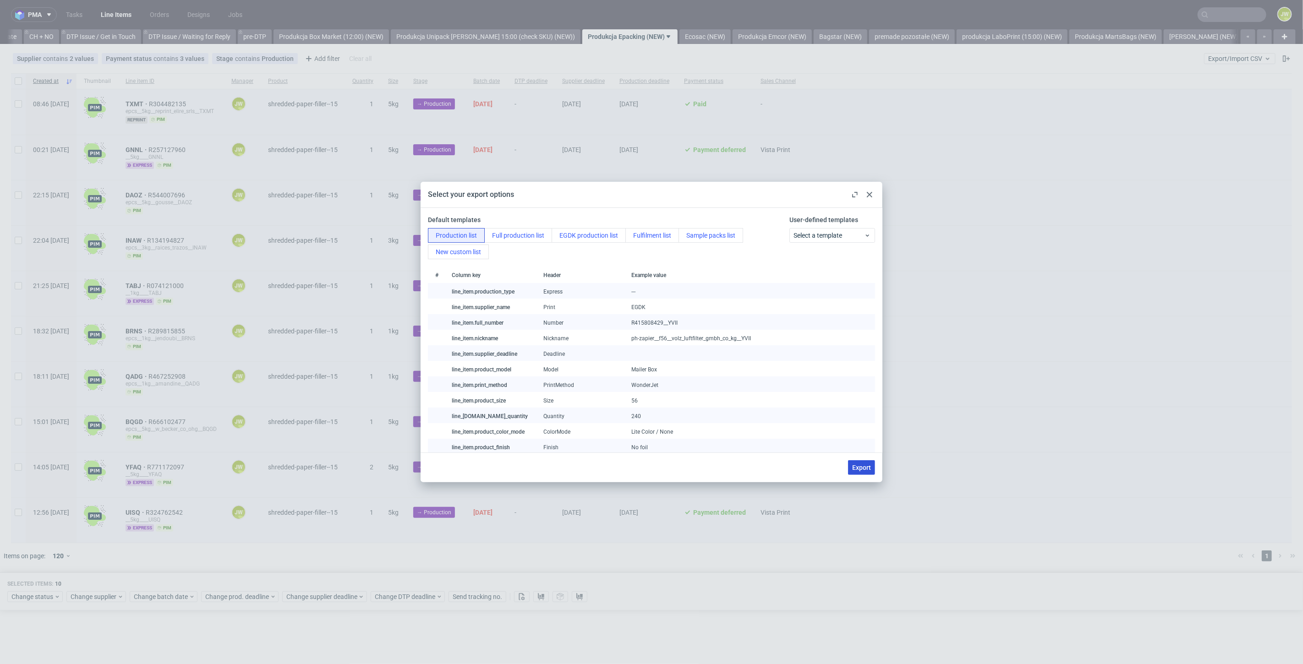
checkbox input "false"
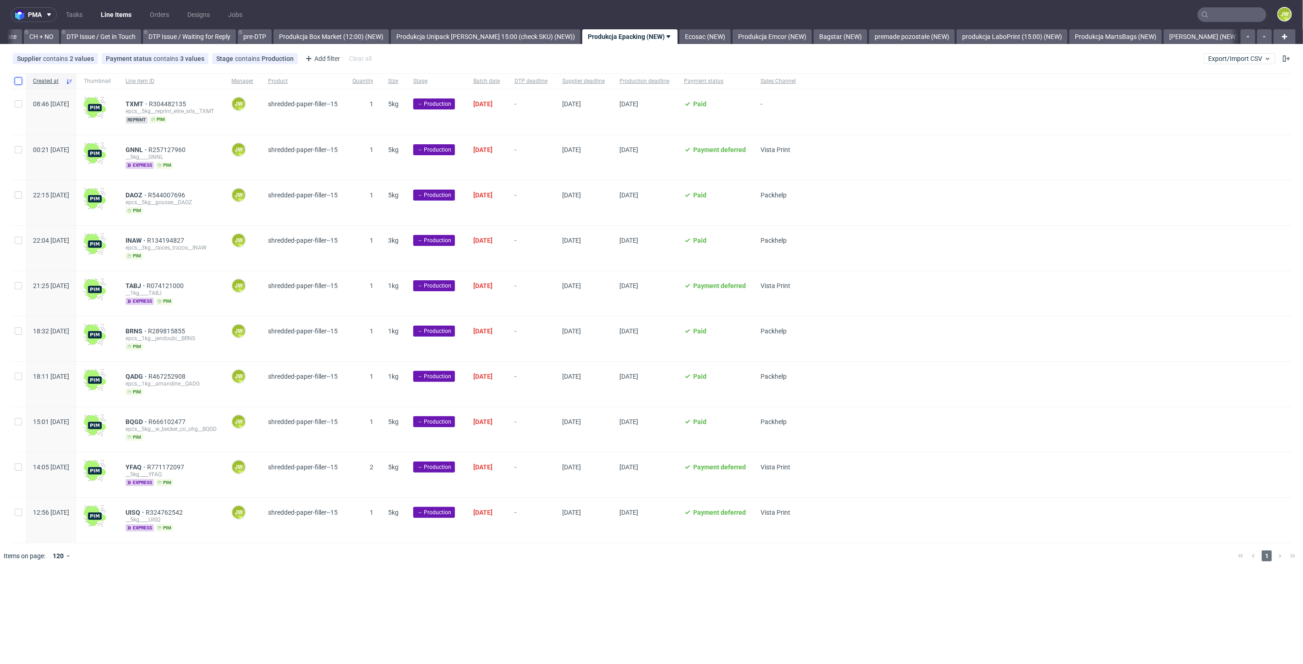
click at [20, 82] on input "checkbox" at bounding box center [18, 80] width 7 height 7
checkbox input "true"
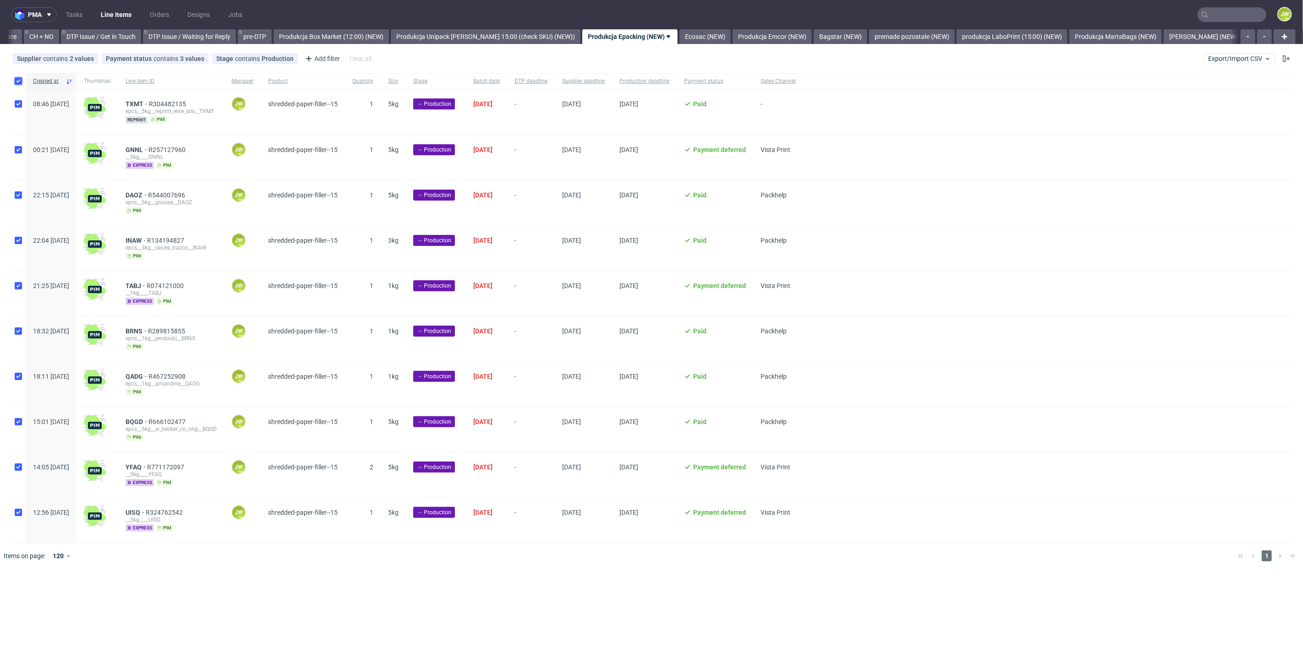
checkbox input "true"
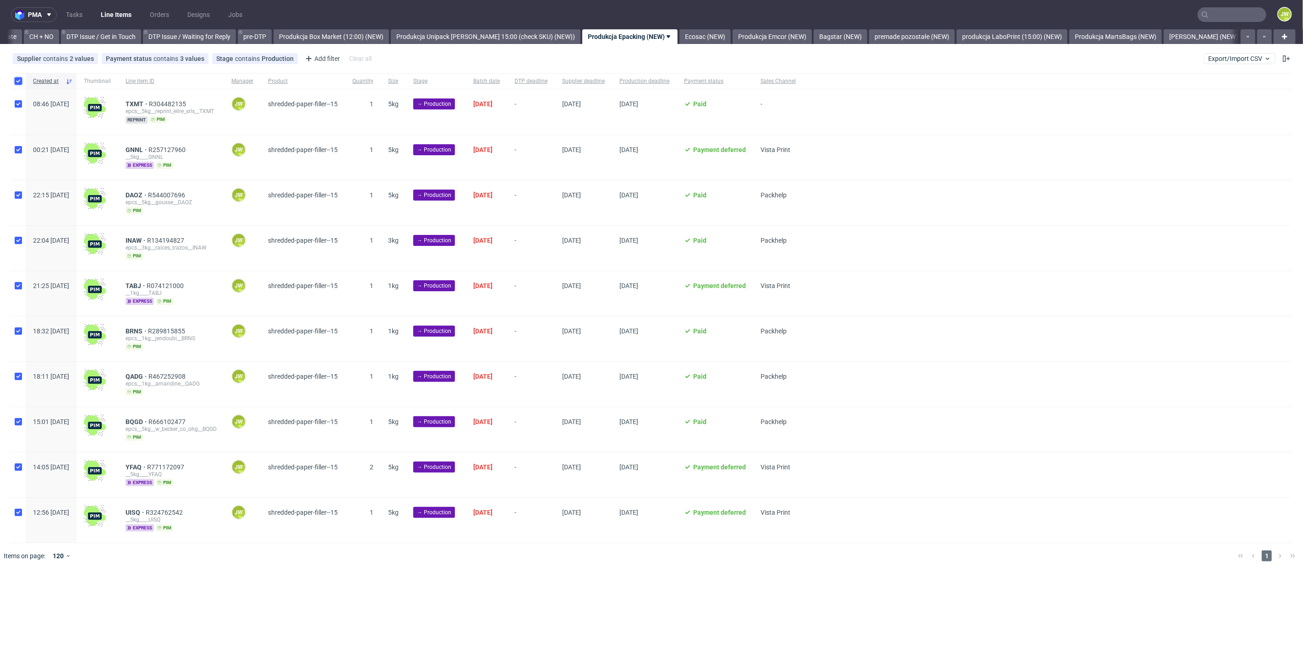
checkbox input "true"
click at [42, 596] on span "Change status" at bounding box center [32, 596] width 43 height 9
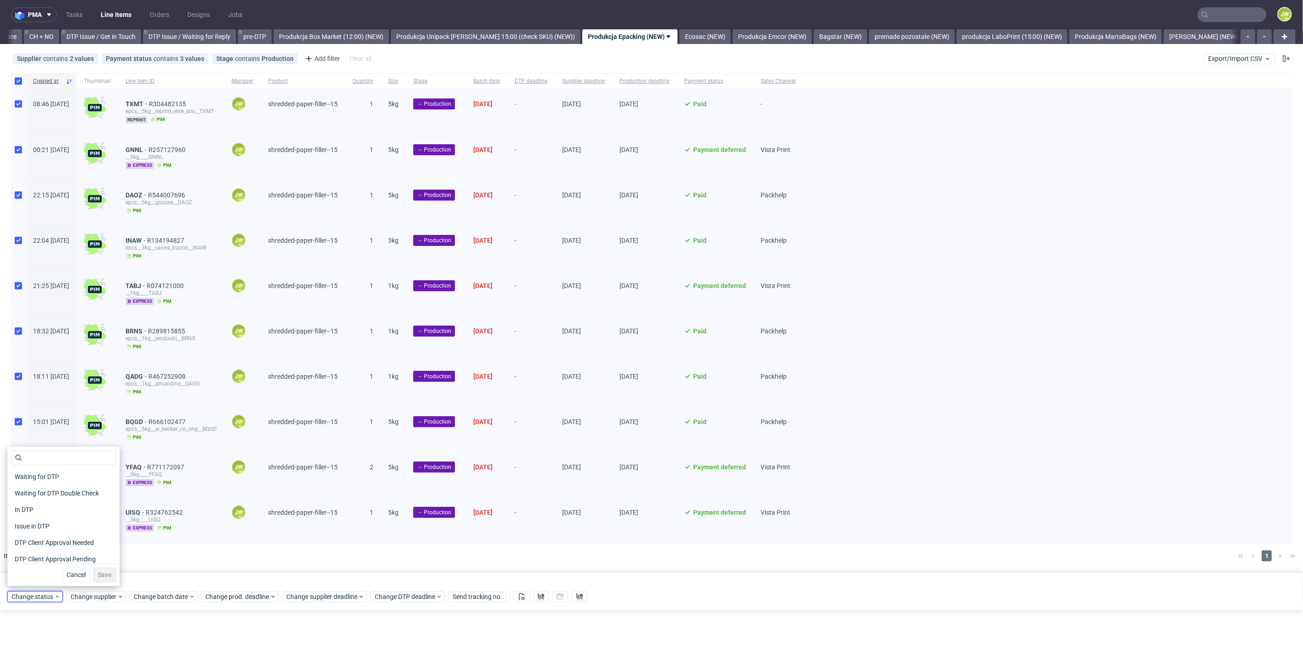
scroll to position [51, 0]
click at [38, 557] on span "In Production" at bounding box center [34, 558] width 46 height 13
drag, startPoint x: 99, startPoint y: 574, endPoint x: 401, endPoint y: 303, distance: 405.3
click at [101, 572] on span "Save" at bounding box center [105, 575] width 14 height 6
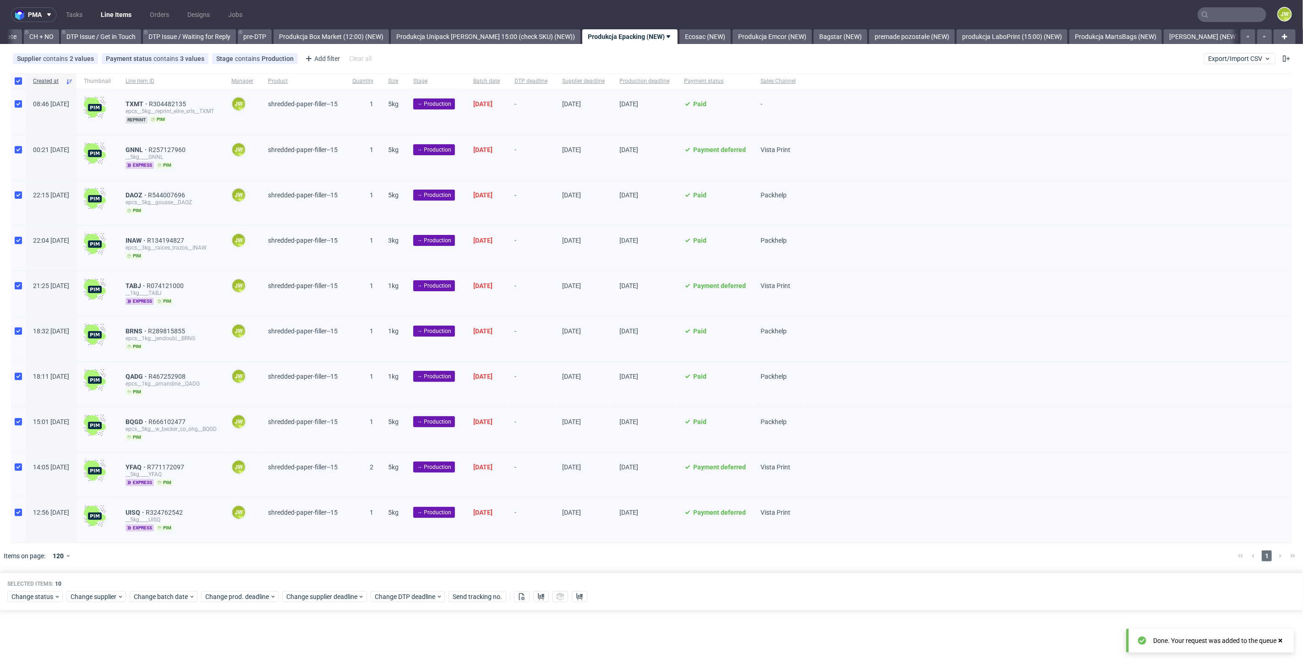
scroll to position [0, 1303]
click at [691, 32] on link "Ecosac (NEW)" at bounding box center [705, 36] width 51 height 15
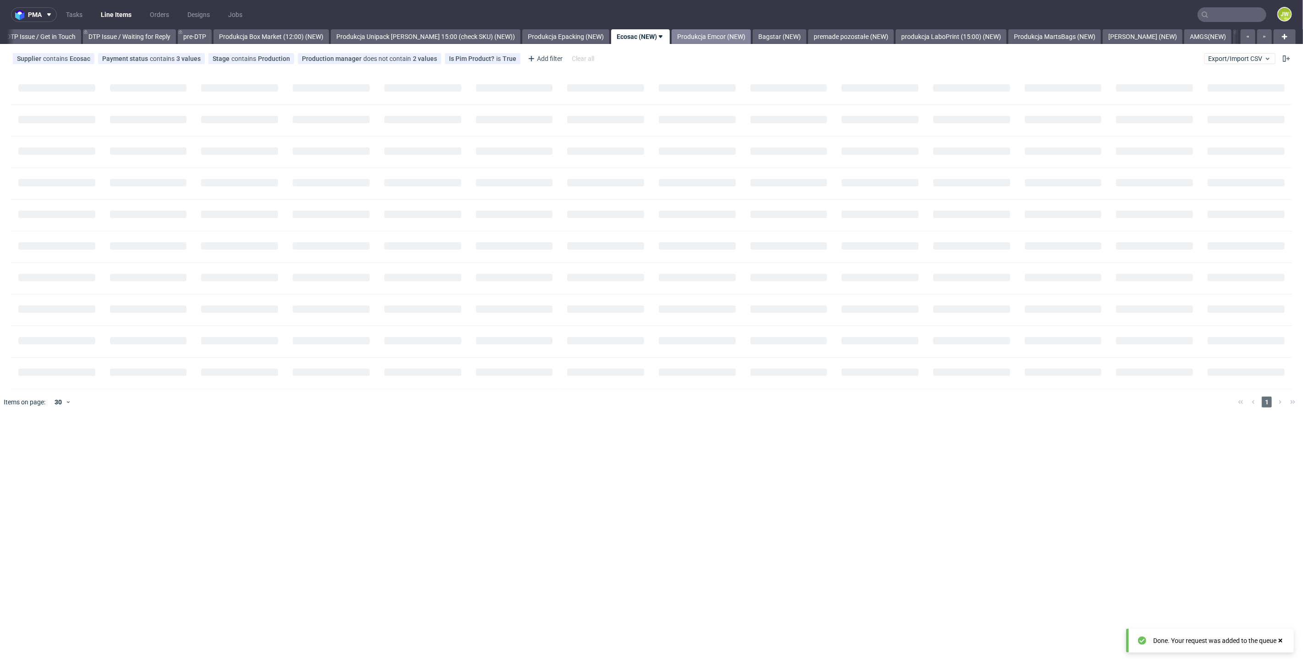
scroll to position [0, 1374]
click at [677, 34] on link "Produkcja Emcor (NEW)" at bounding box center [700, 36] width 79 height 15
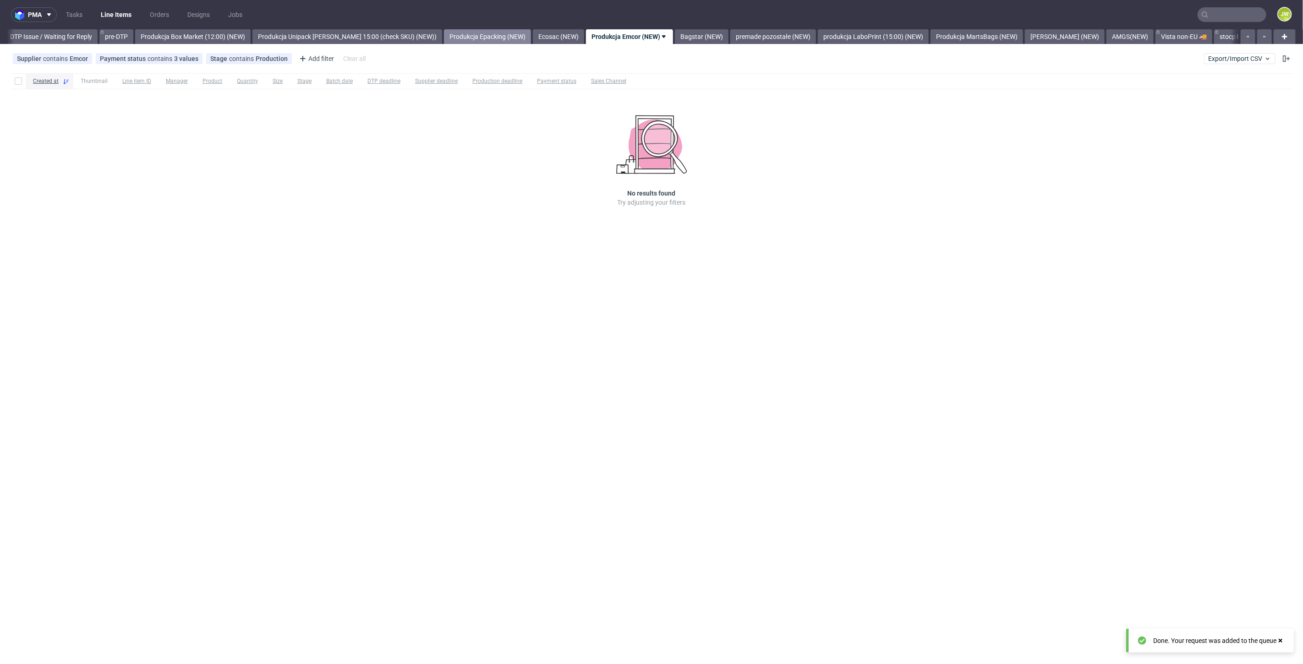
click at [493, 39] on link "Produkcja Epacking (NEW)" at bounding box center [487, 36] width 87 height 15
click at [669, 38] on link "Produkcja Epacking (NEW)" at bounding box center [629, 36] width 95 height 15
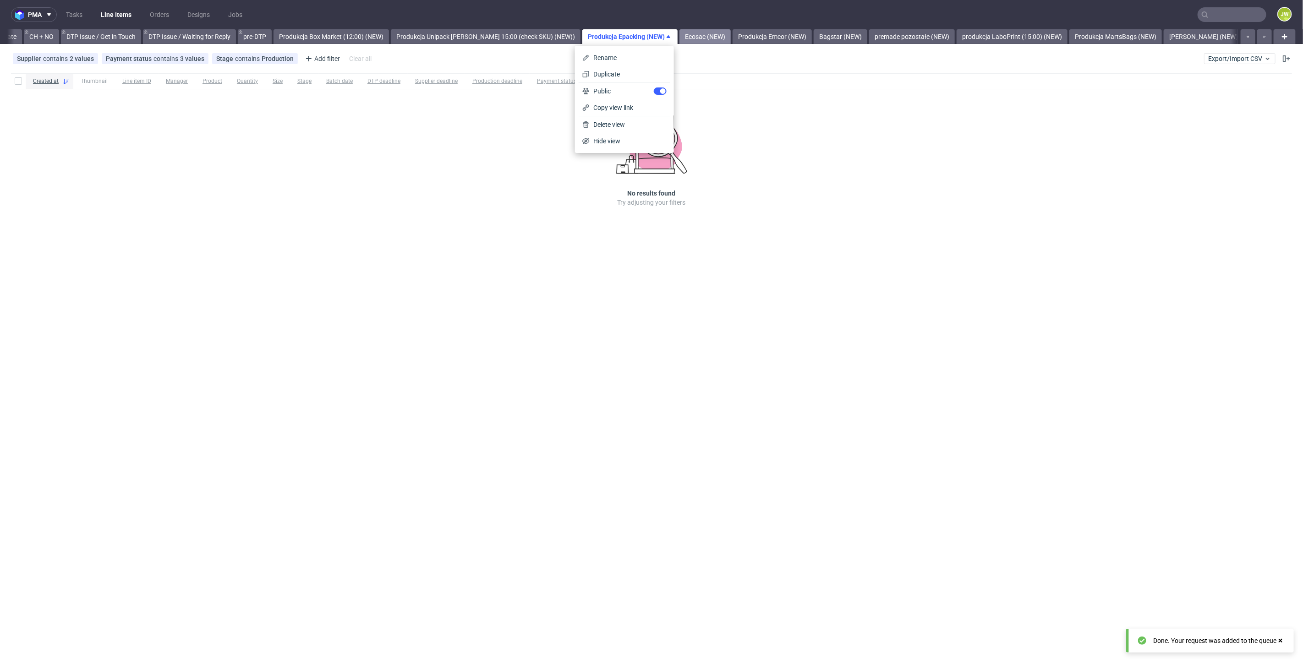
click at [680, 39] on link "Ecosac (NEW)" at bounding box center [705, 36] width 51 height 15
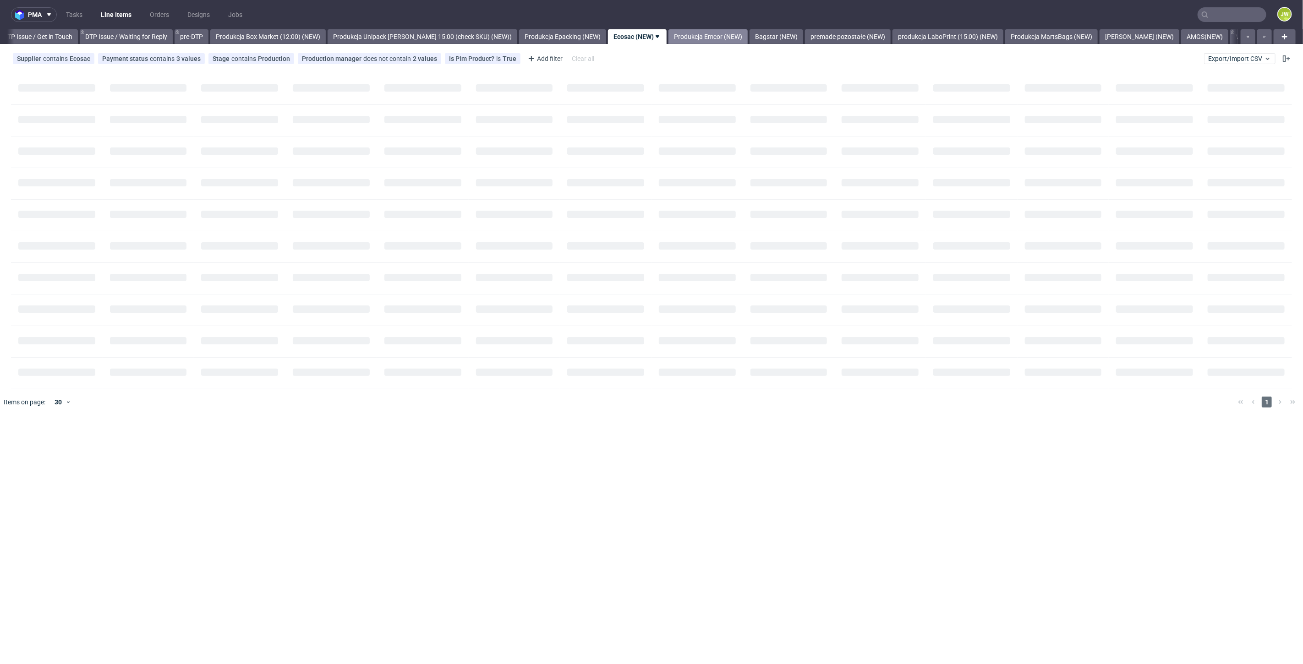
scroll to position [0, 1374]
click at [693, 36] on link "Produkcja Emcor (NEW)" at bounding box center [700, 36] width 79 height 15
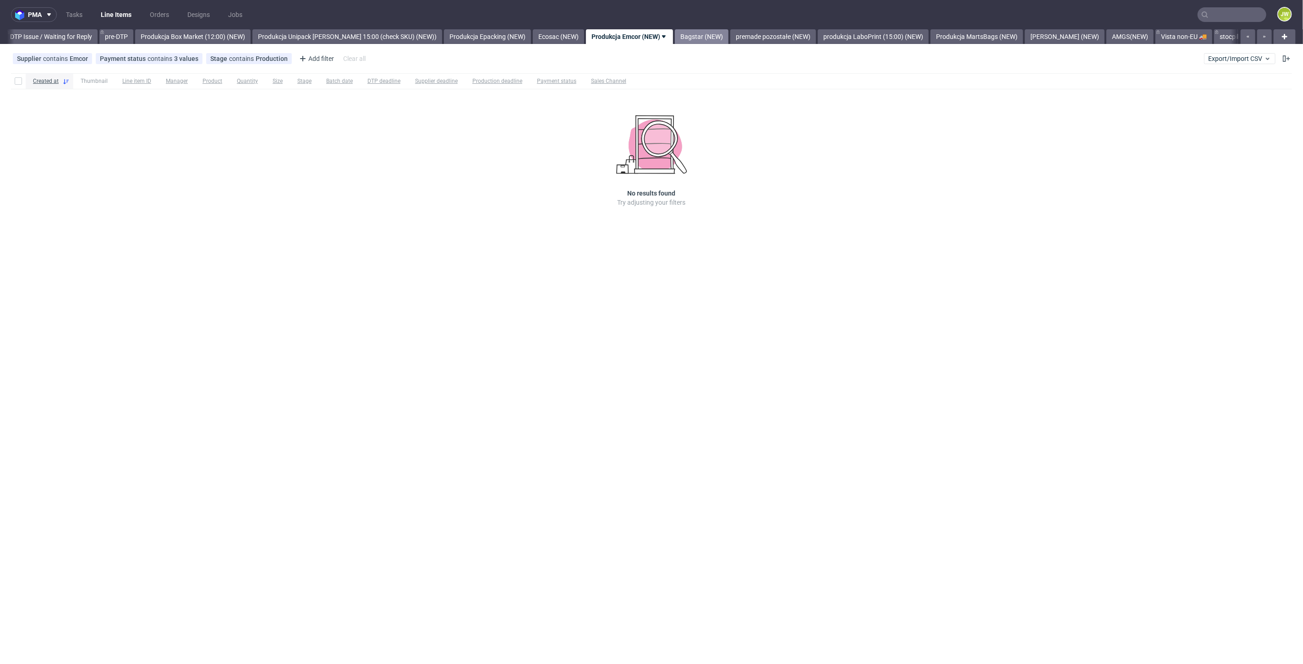
click at [680, 34] on link "Bagstar (NEW)" at bounding box center [702, 36] width 54 height 15
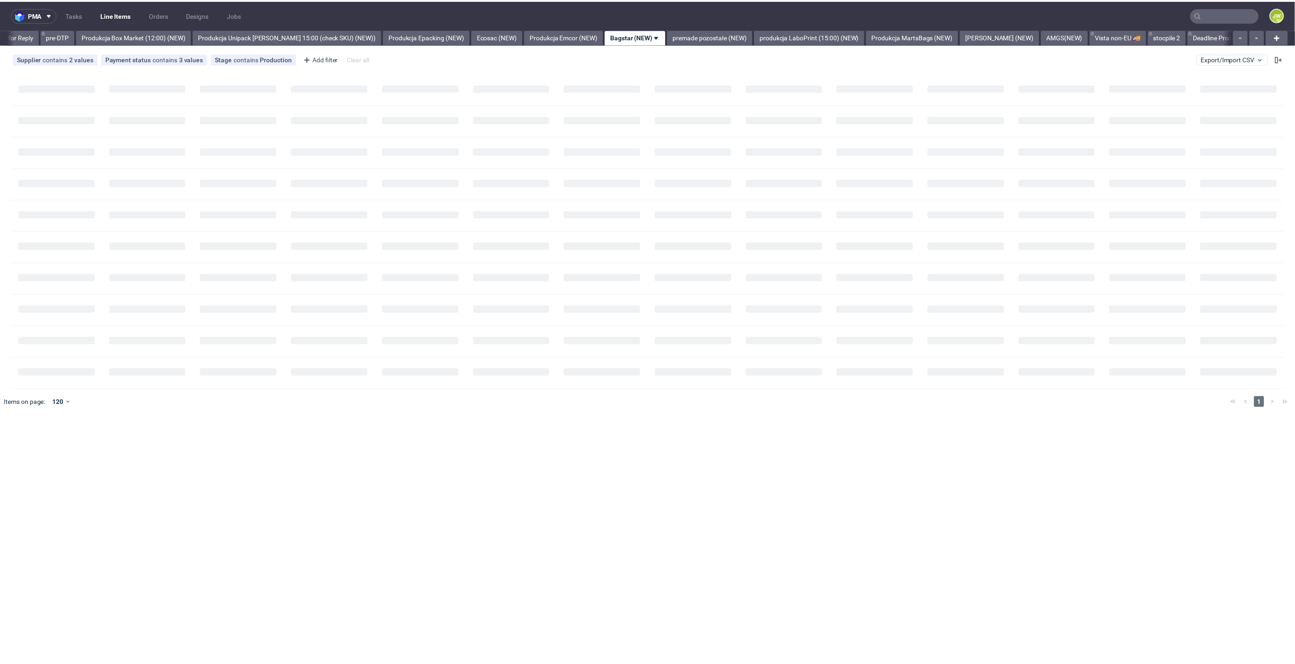
scroll to position [0, 1509]
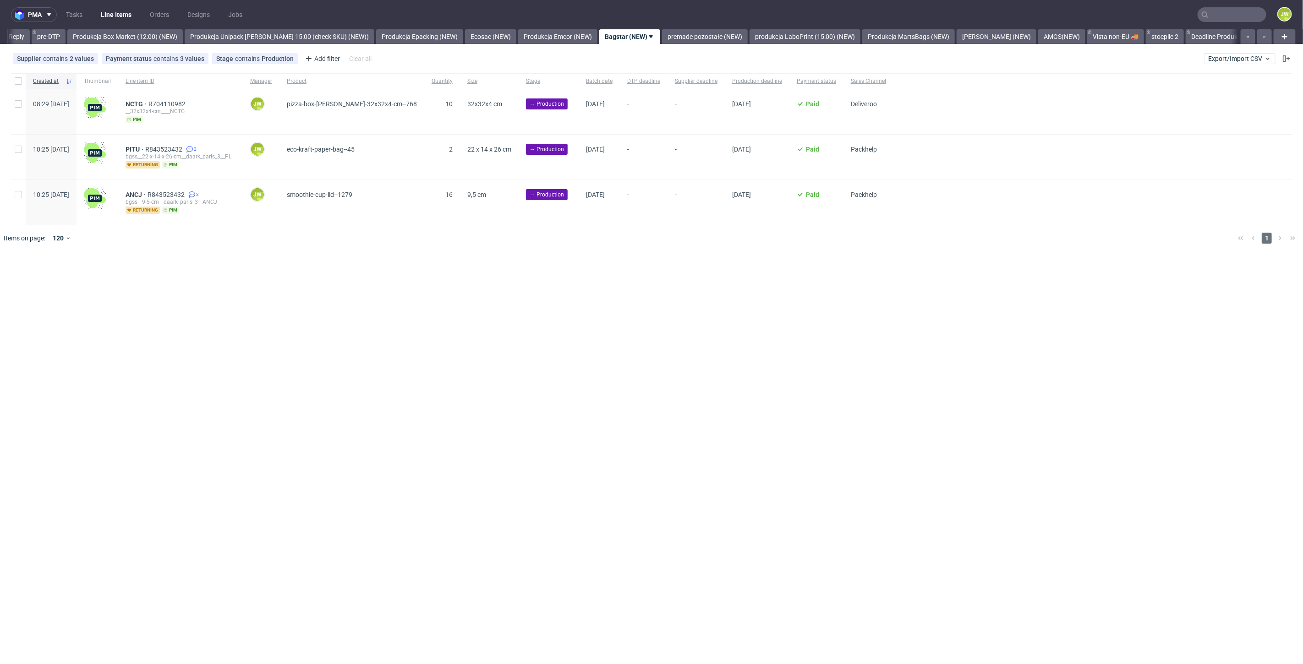
drag, startPoint x: 374, startPoint y: 316, endPoint x: 369, endPoint y: 311, distance: 7.8
click at [373, 315] on div "pma Tasks Line Items Orders Designs Jobs JW All DTP Late Shipped Shipments DTP …" at bounding box center [651, 332] width 1303 height 664
click at [145, 150] on span "PITU" at bounding box center [136, 149] width 20 height 7
click at [148, 197] on span "ANCJ" at bounding box center [137, 194] width 22 height 7
click at [13, 76] on div at bounding box center [18, 81] width 15 height 16
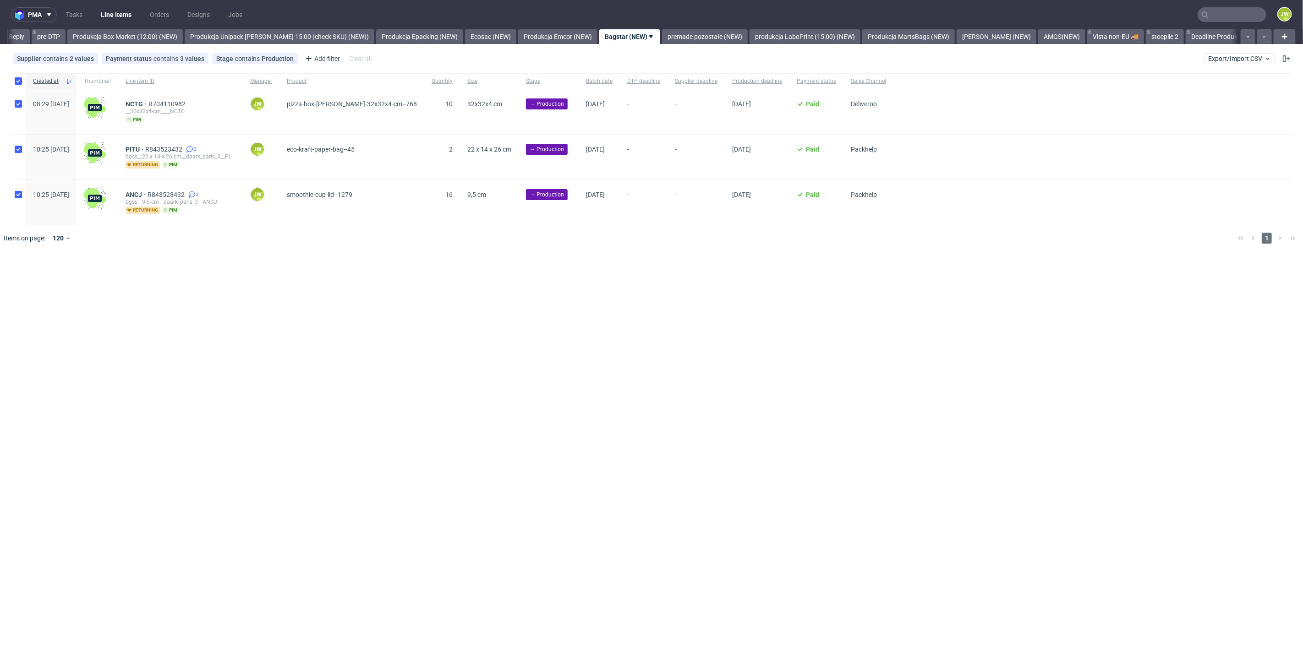
checkbox input "true"
click at [169, 276] on span "Change batch date" at bounding box center [161, 278] width 55 height 9
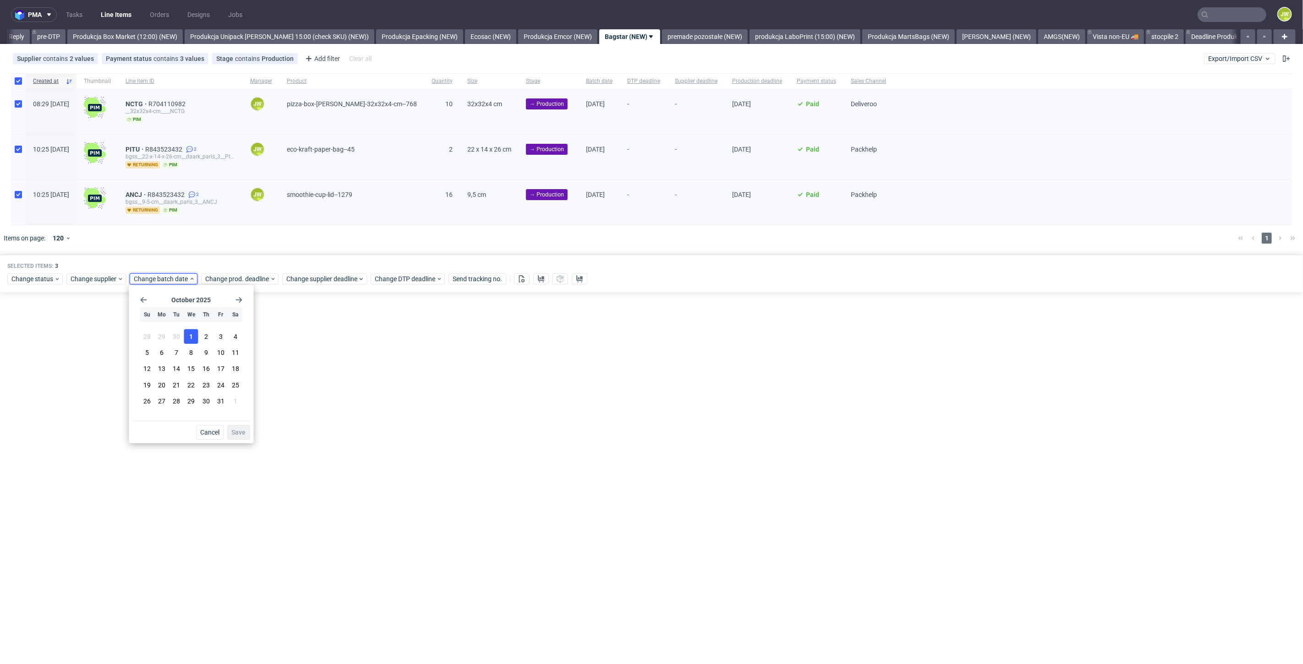
click at [190, 338] on span "1" at bounding box center [191, 336] width 4 height 9
drag, startPoint x: 243, startPoint y: 433, endPoint x: 241, endPoint y: 425, distance: 8.0
click at [243, 433] on span "Save" at bounding box center [238, 432] width 14 height 6
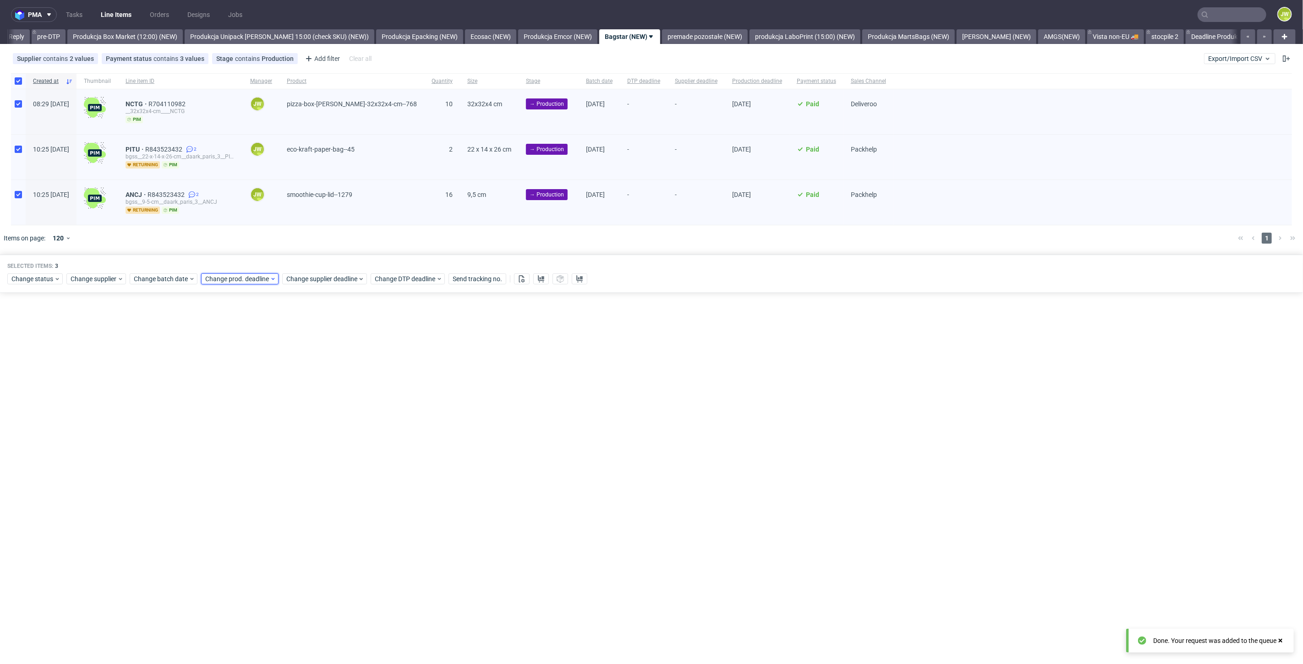
click at [225, 277] on span "Change prod. deadline" at bounding box center [237, 278] width 65 height 9
click at [274, 339] on button "2" at bounding box center [276, 336] width 14 height 15
drag, startPoint x: 307, startPoint y: 432, endPoint x: 309, endPoint y: 401, distance: 31.2
click at [309, 427] on button "Save" at bounding box center [309, 432] width 22 height 15
click at [312, 278] on span "Change supplier deadline" at bounding box center [321, 278] width 71 height 9
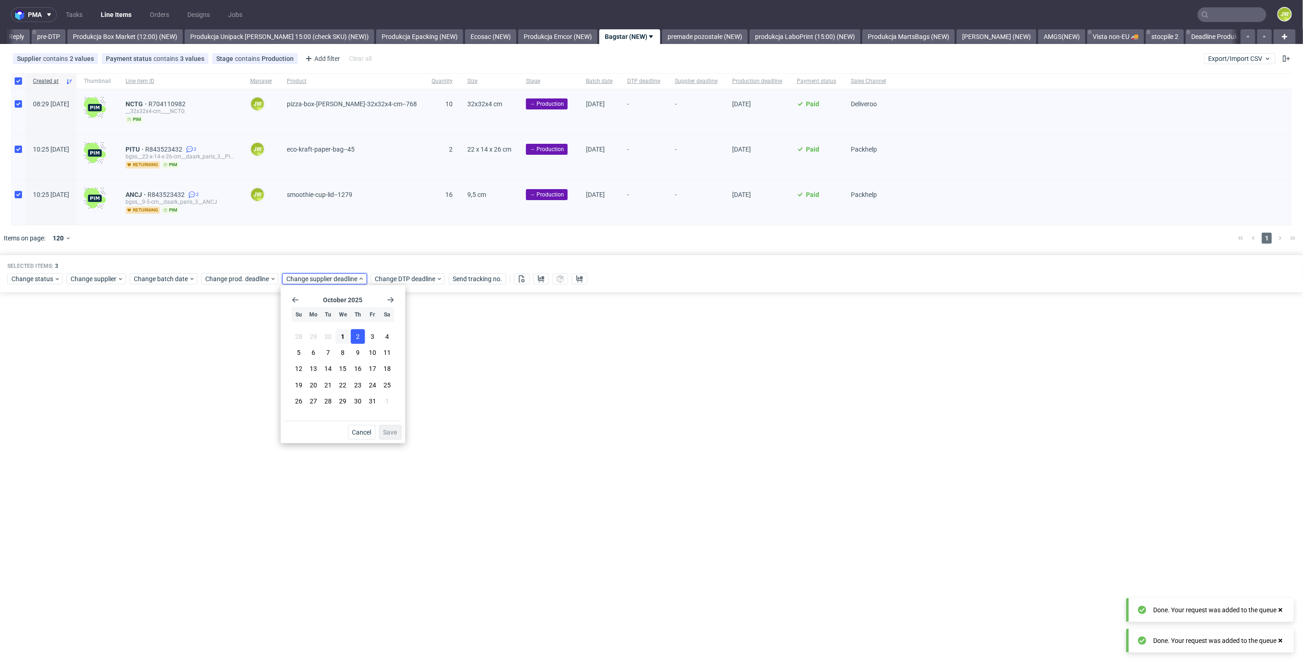
click at [355, 337] on button "2" at bounding box center [358, 336] width 14 height 15
drag, startPoint x: 391, startPoint y: 435, endPoint x: 395, endPoint y: 430, distance: 6.4
click at [392, 435] on span "Save" at bounding box center [391, 432] width 14 height 6
click at [691, 31] on link "premade pozostałe (NEW)" at bounding box center [705, 36] width 86 height 15
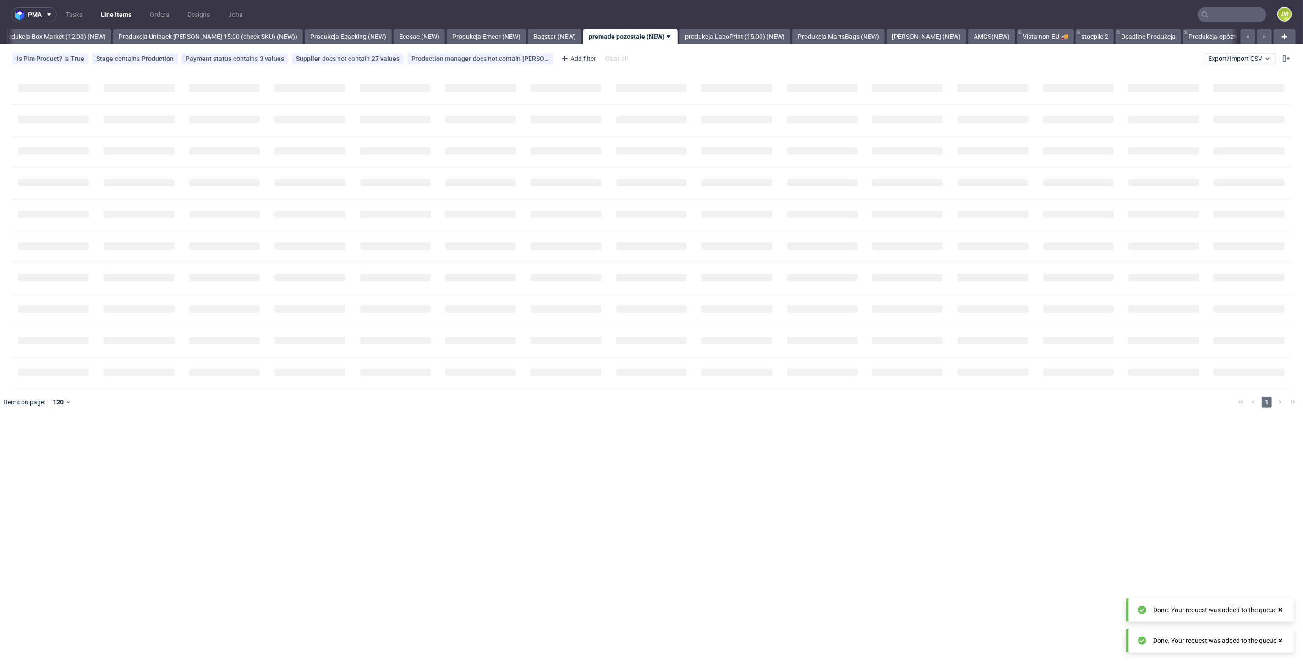
scroll to position [0, 1581]
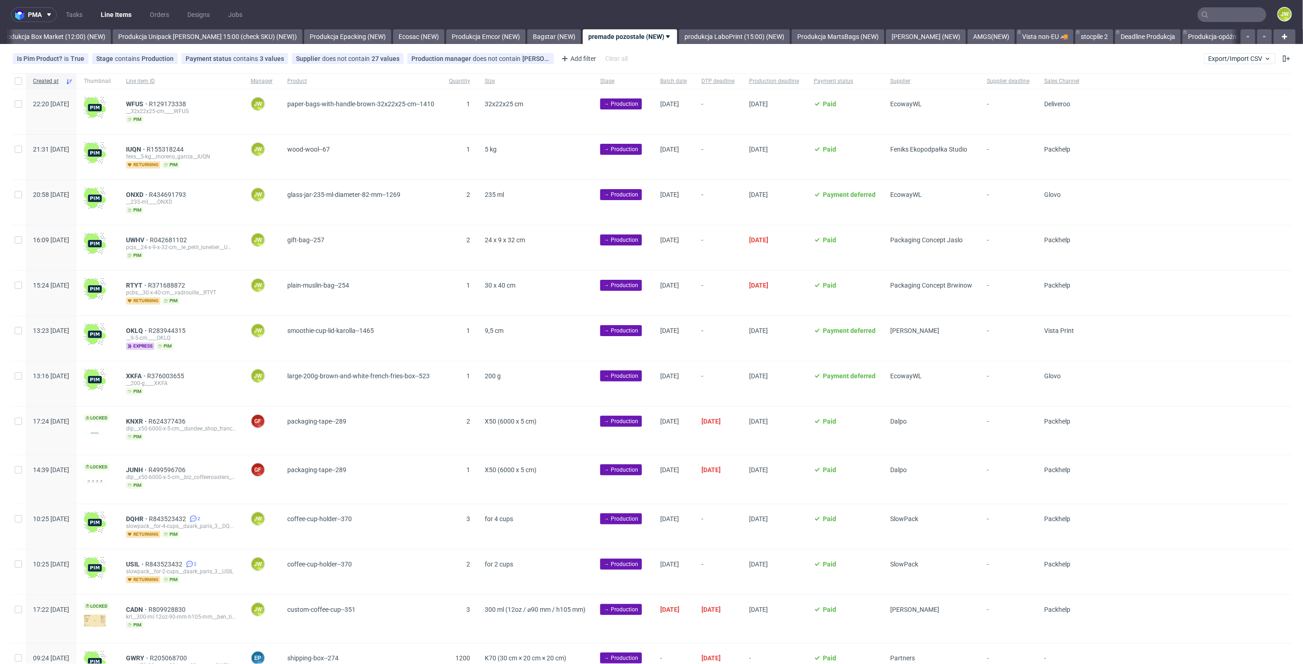
click at [540, 44] on div "pma Tasks Line Items Orders Designs Jobs JW All DTP Late Shipped Shipments DTP …" at bounding box center [651, 332] width 1303 height 664
click at [540, 36] on link "Bagstar (NEW)" at bounding box center [554, 36] width 54 height 15
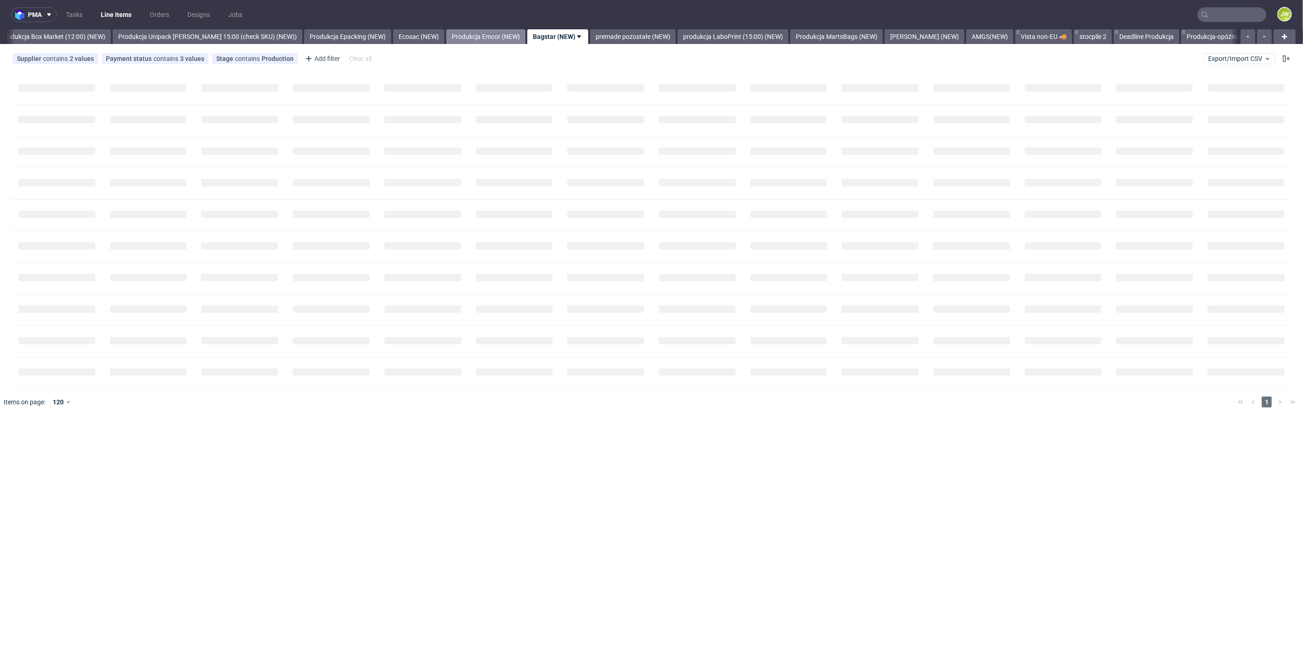
scroll to position [0, 1509]
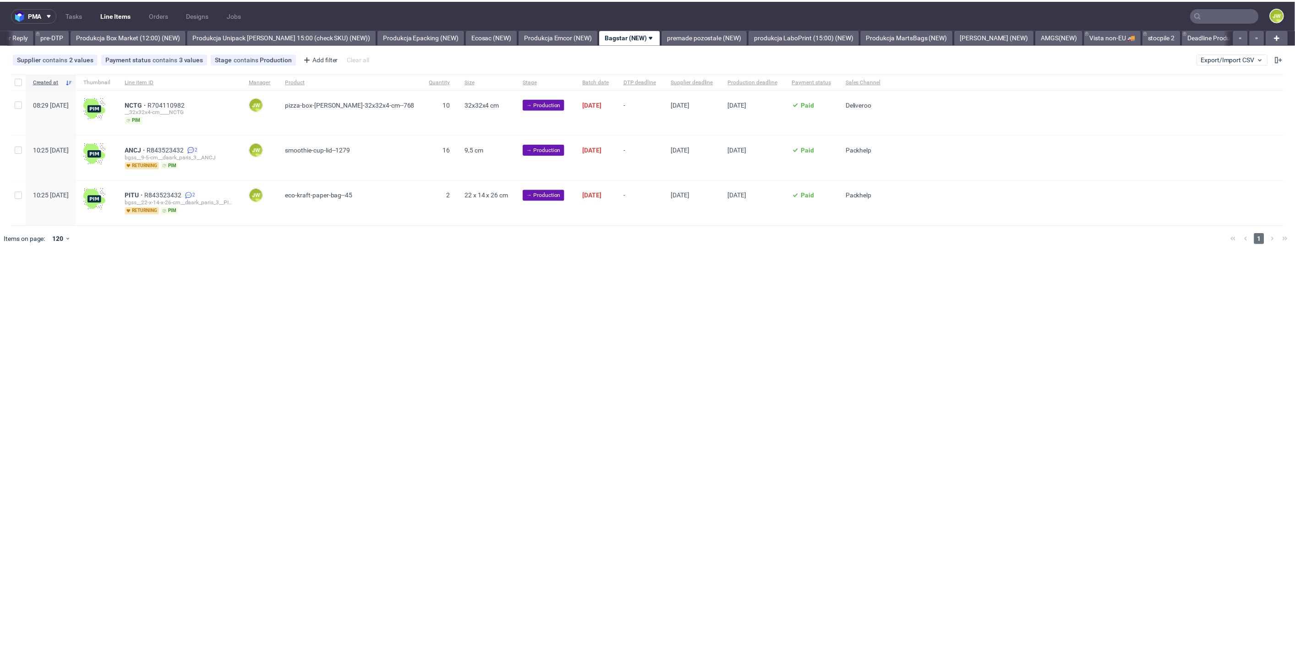
scroll to position [0, 1509]
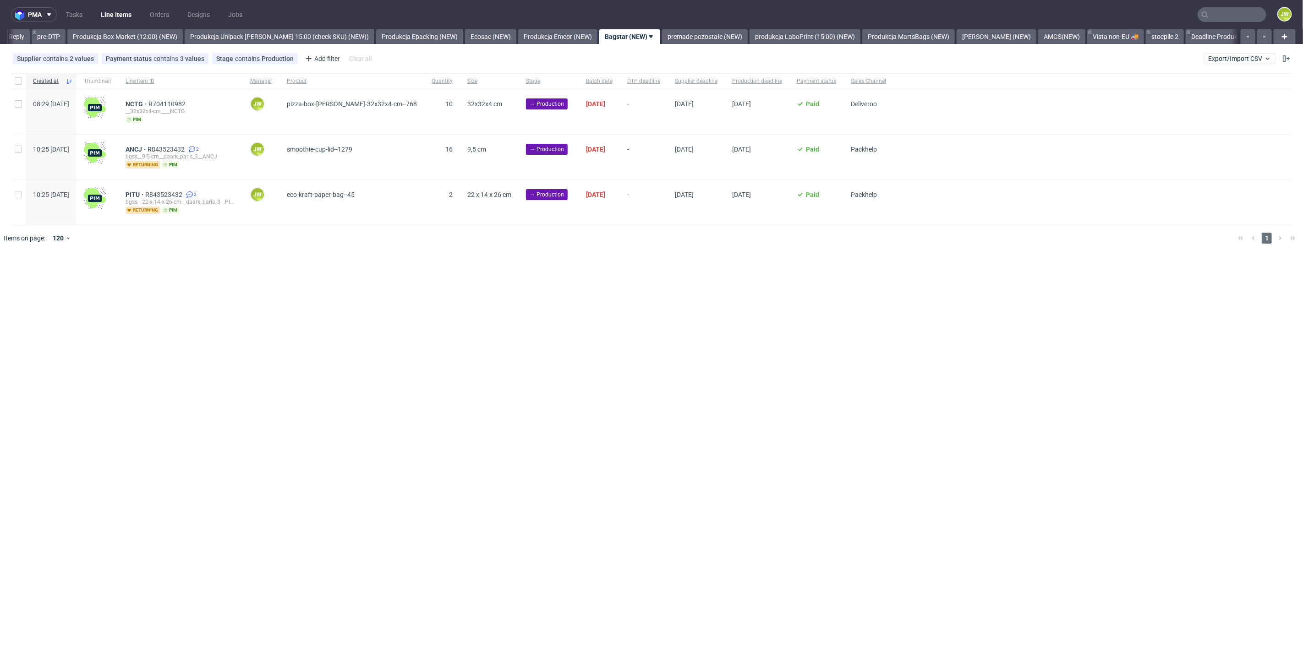
click at [441, 270] on div "pma Tasks Line Items Orders Designs Jobs JW All DTP Late Shipped Shipments DTP …" at bounding box center [651, 332] width 1303 height 664
click at [16, 85] on div at bounding box center [18, 81] width 15 height 16
checkbox input "true"
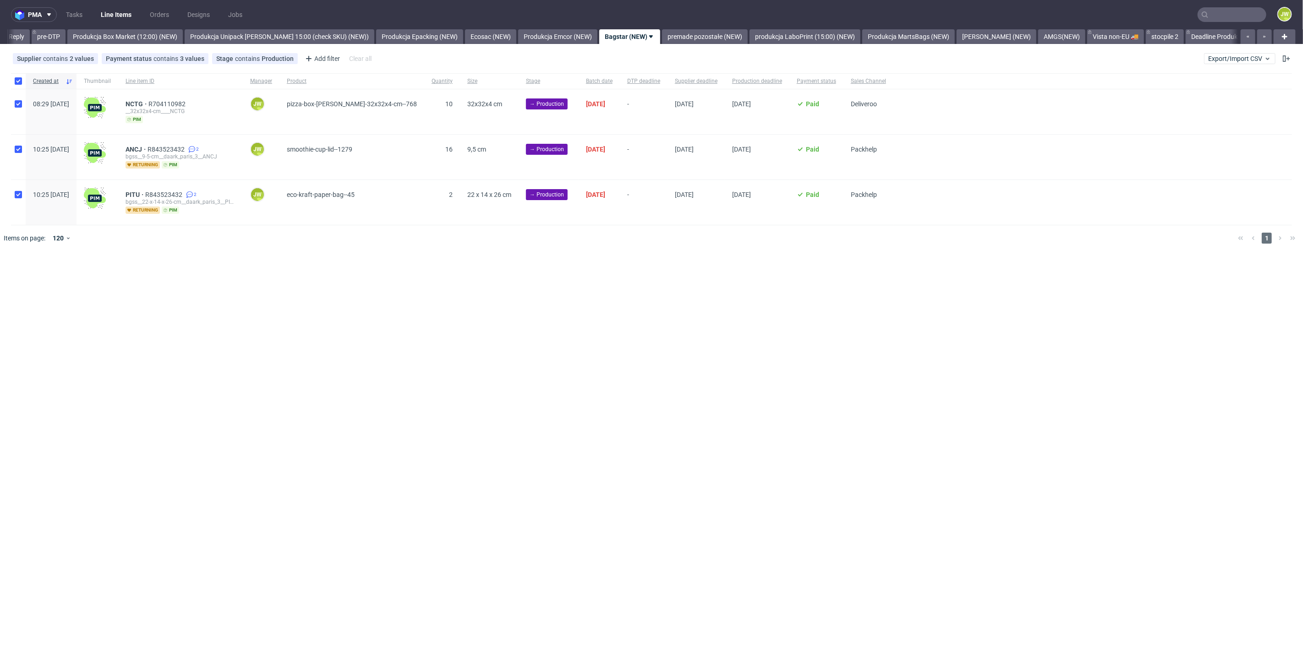
checkbox input "true"
click at [534, 279] on button at bounding box center [541, 279] width 16 height 11
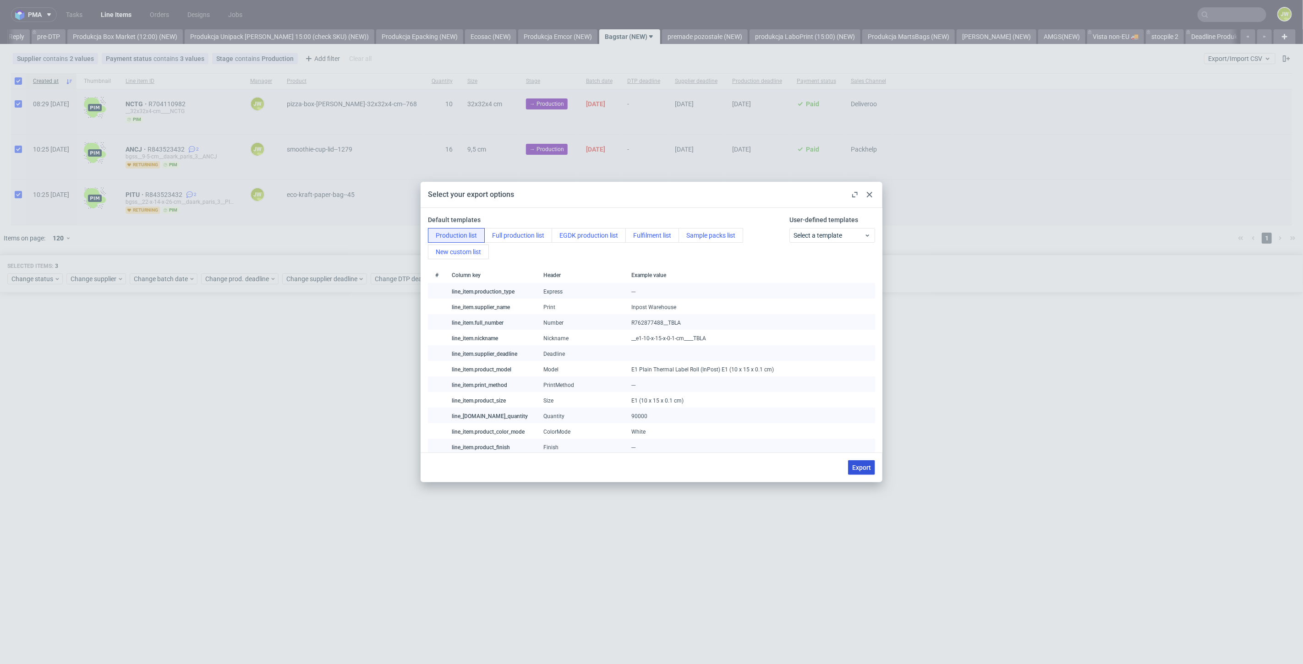
click at [861, 466] on span "Export" at bounding box center [861, 468] width 19 height 6
checkbox input "false"
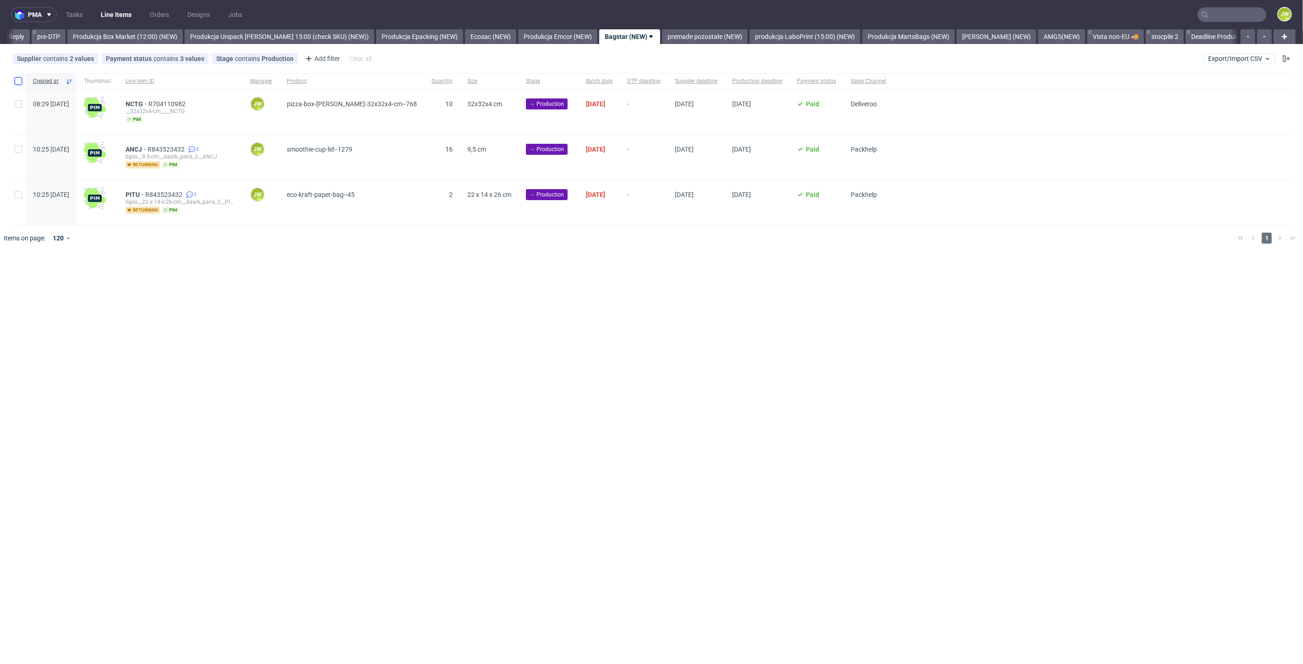
click at [15, 82] on input "checkbox" at bounding box center [18, 80] width 7 height 7
checkbox input "true"
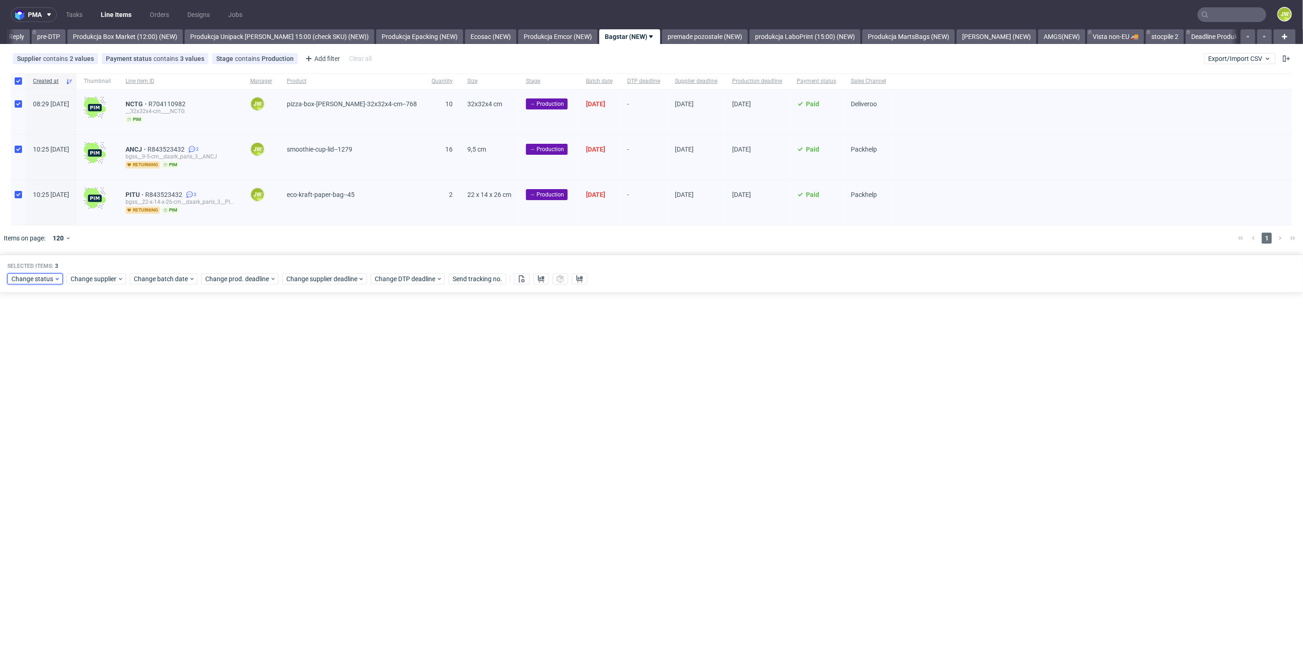
click at [25, 282] on span "Change status" at bounding box center [32, 278] width 43 height 9
click at [23, 351] on span "In Production" at bounding box center [34, 346] width 46 height 13
drag, startPoint x: 95, startPoint y: 416, endPoint x: 97, endPoint y: 406, distance: 9.8
click at [98, 416] on span "Save" at bounding box center [105, 414] width 14 height 6
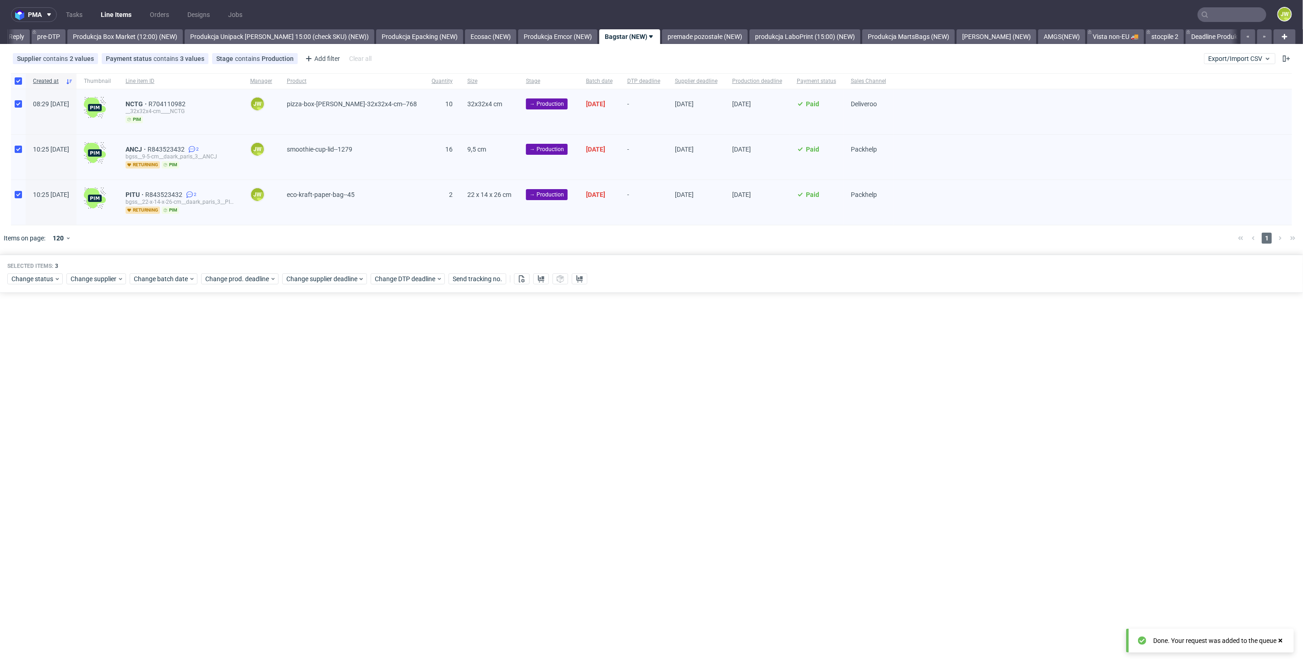
click at [698, 46] on div "pma Tasks Line Items Orders Designs Jobs JW All DTP Late Shipped Shipments DTP …" at bounding box center [651, 332] width 1303 height 664
click at [691, 35] on link "premade pozostałe (NEW)" at bounding box center [705, 36] width 86 height 15
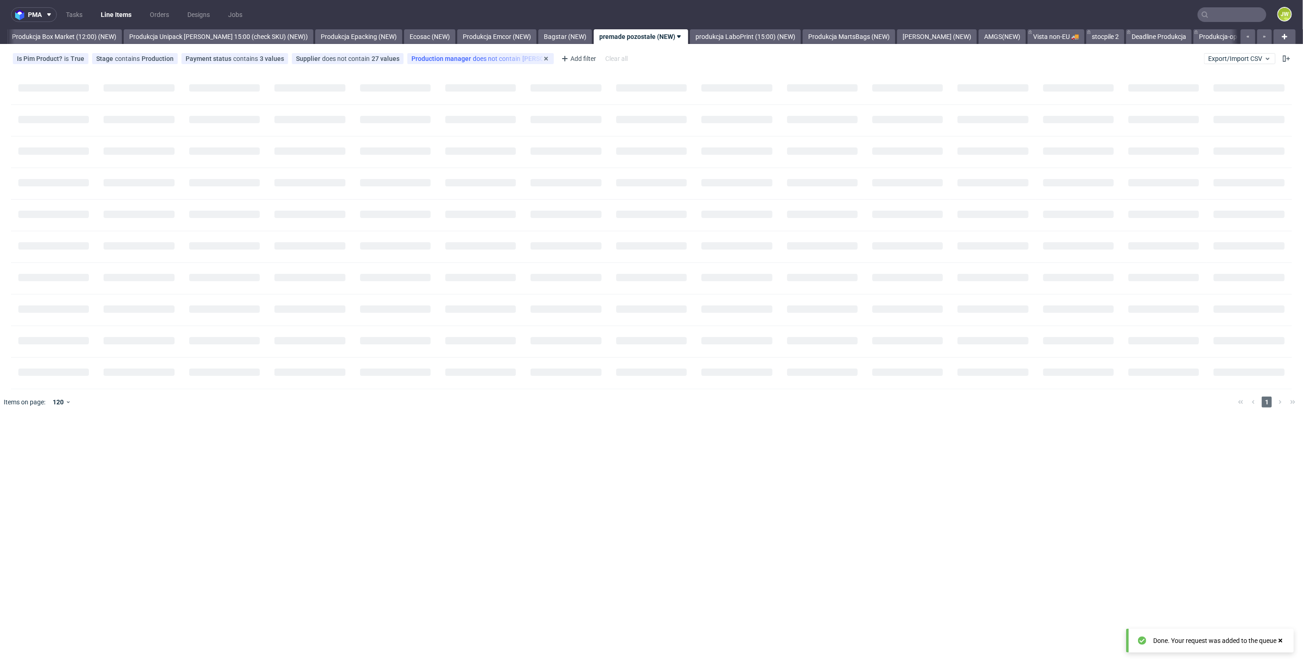
scroll to position [0, 1585]
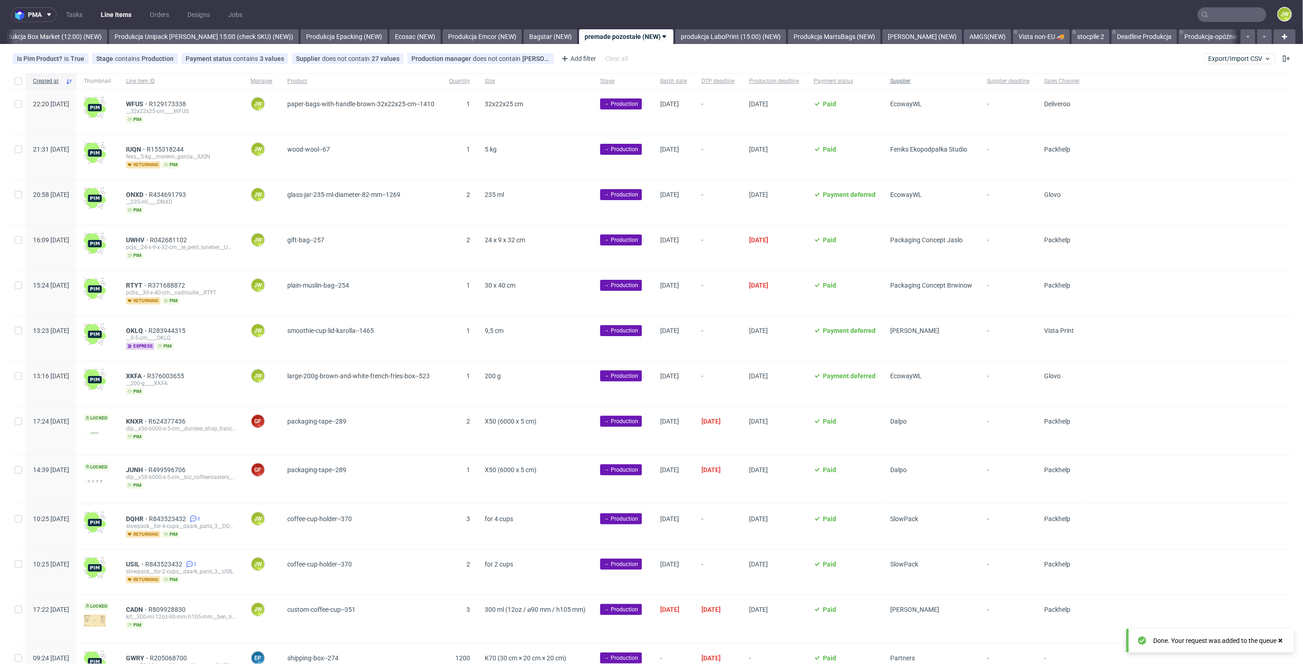
click at [975, 86] on div "Supplier" at bounding box center [931, 81] width 97 height 16
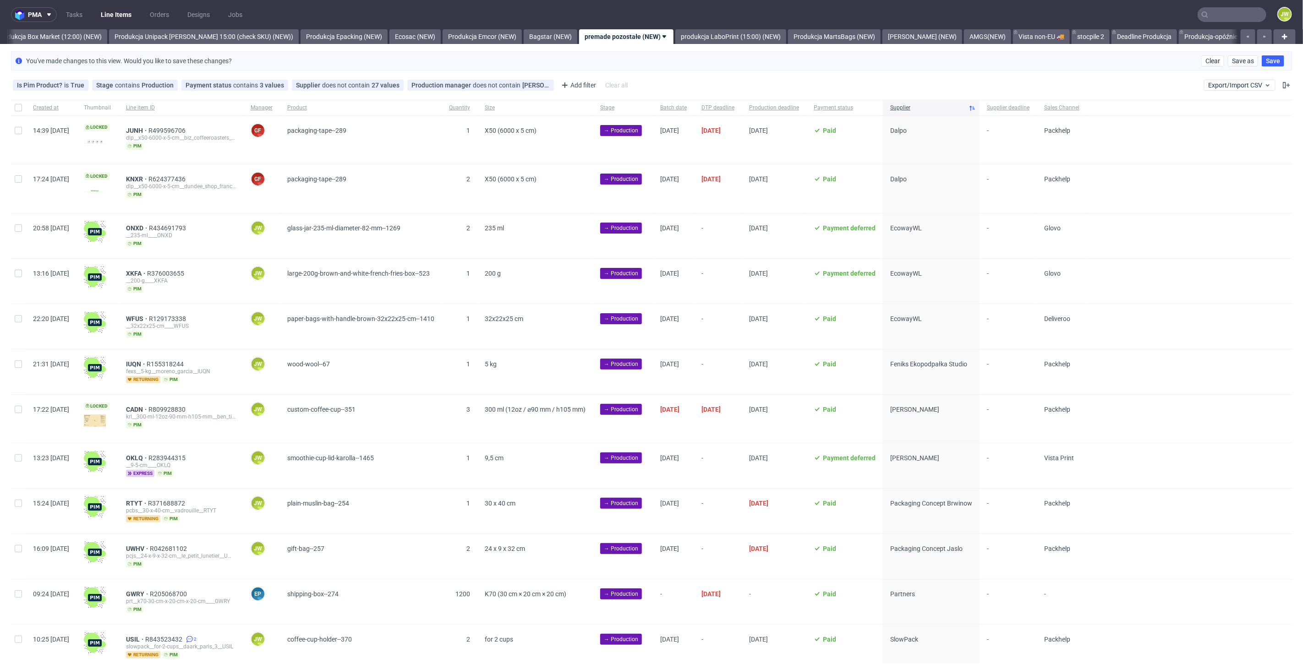
click at [8, 227] on div "Created at Thumbnail Line item ID Manager Product Quantity Size Stage Batch dat…" at bounding box center [651, 408] width 1303 height 616
drag, startPoint x: 16, startPoint y: 227, endPoint x: 18, endPoint y: 256, distance: 28.5
click at [16, 229] on input "checkbox" at bounding box center [18, 228] width 7 height 7
checkbox input "true"
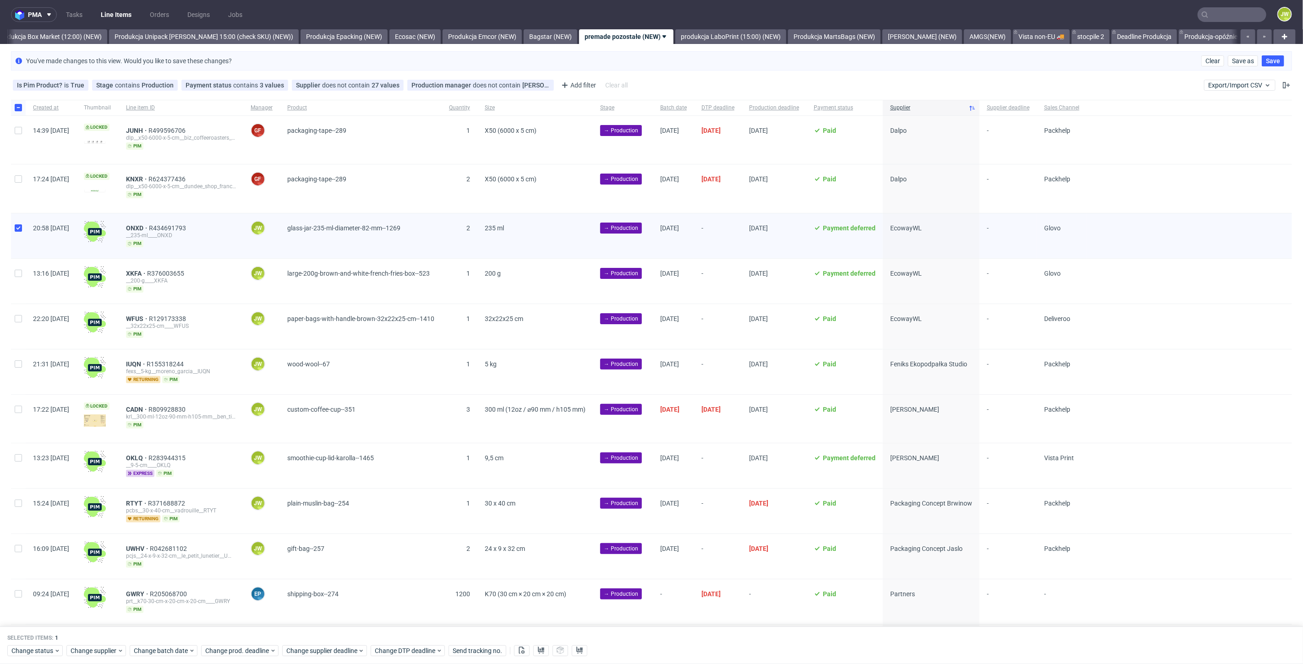
click at [18, 263] on div at bounding box center [18, 281] width 15 height 45
checkbox input "true"
click at [17, 302] on div "Created at Thumbnail Line item ID Manager Product Quantity Size Stage Batch dat…" at bounding box center [651, 408] width 1281 height 616
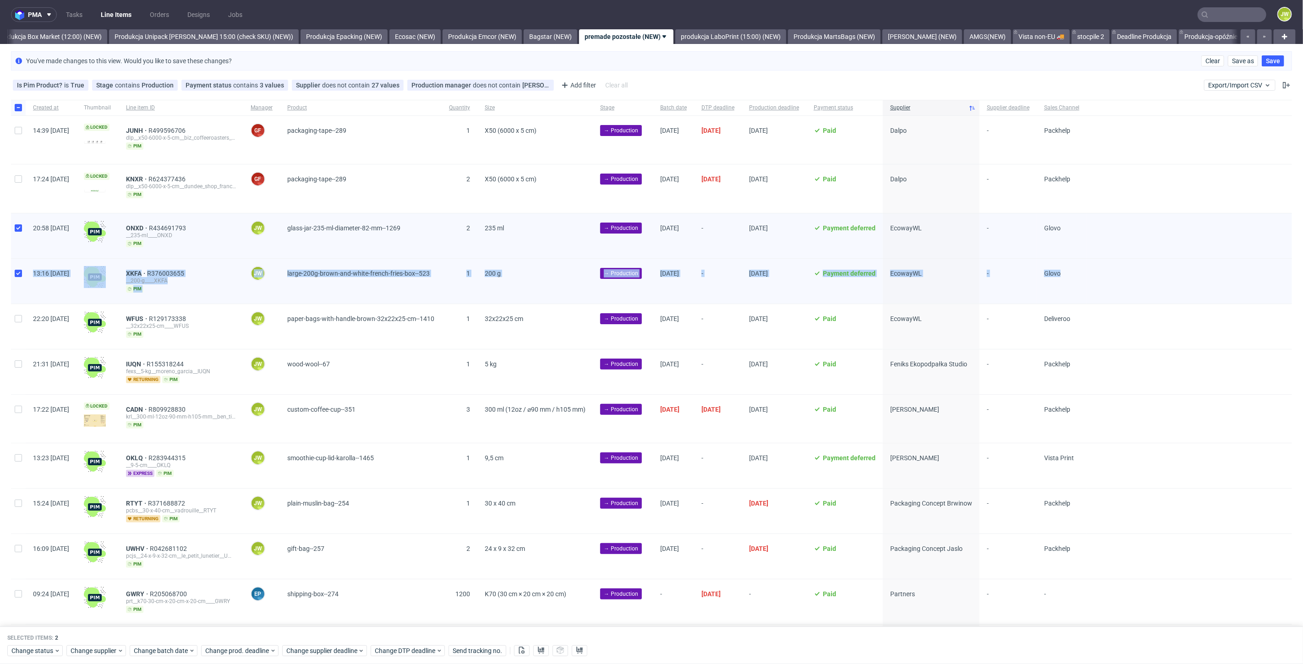
click at [13, 320] on div at bounding box center [18, 326] width 15 height 45
checkbox input "true"
click at [151, 653] on span "Change batch date" at bounding box center [161, 651] width 55 height 9
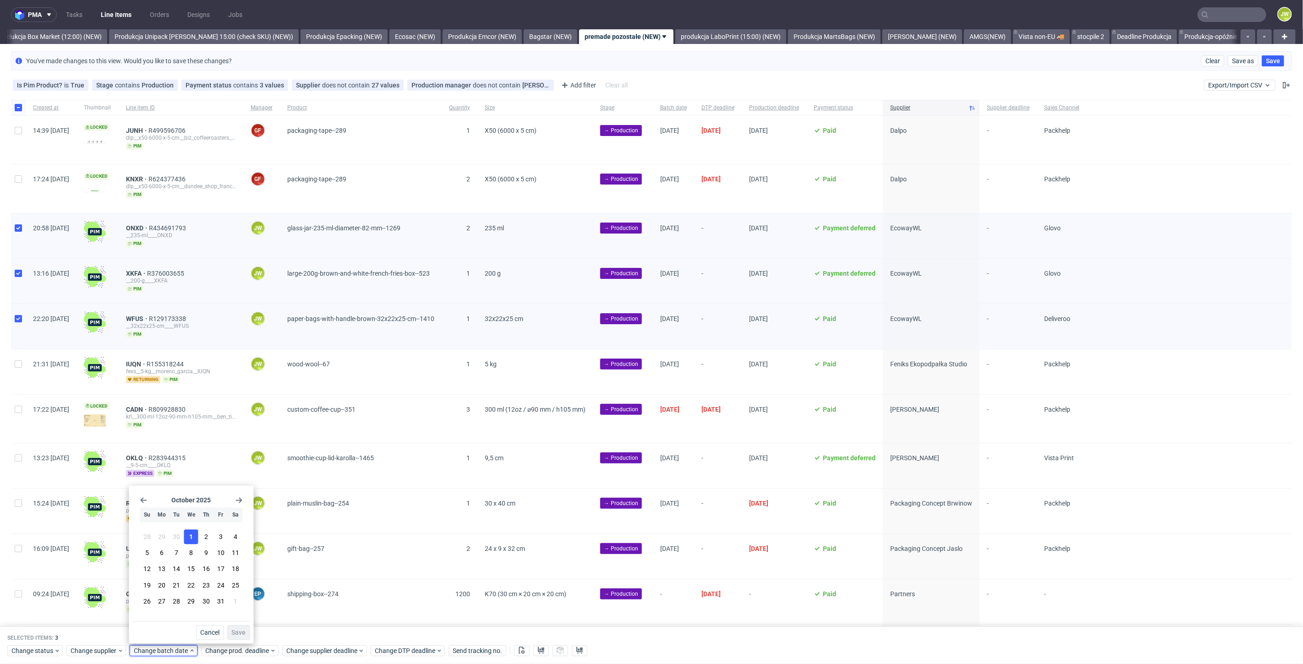
click at [191, 540] on span "1" at bounding box center [191, 537] width 4 height 9
click at [236, 635] on span "Save" at bounding box center [238, 633] width 14 height 6
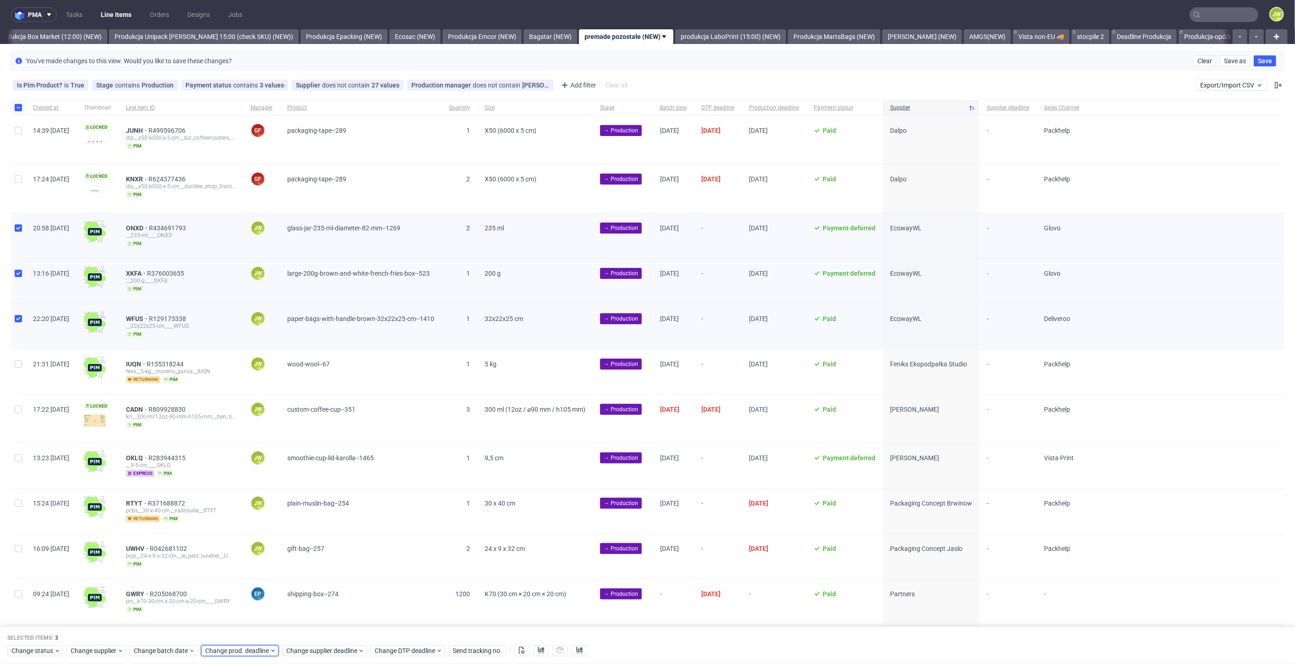
click at [236, 653] on span "Change prod. deadline" at bounding box center [237, 651] width 65 height 9
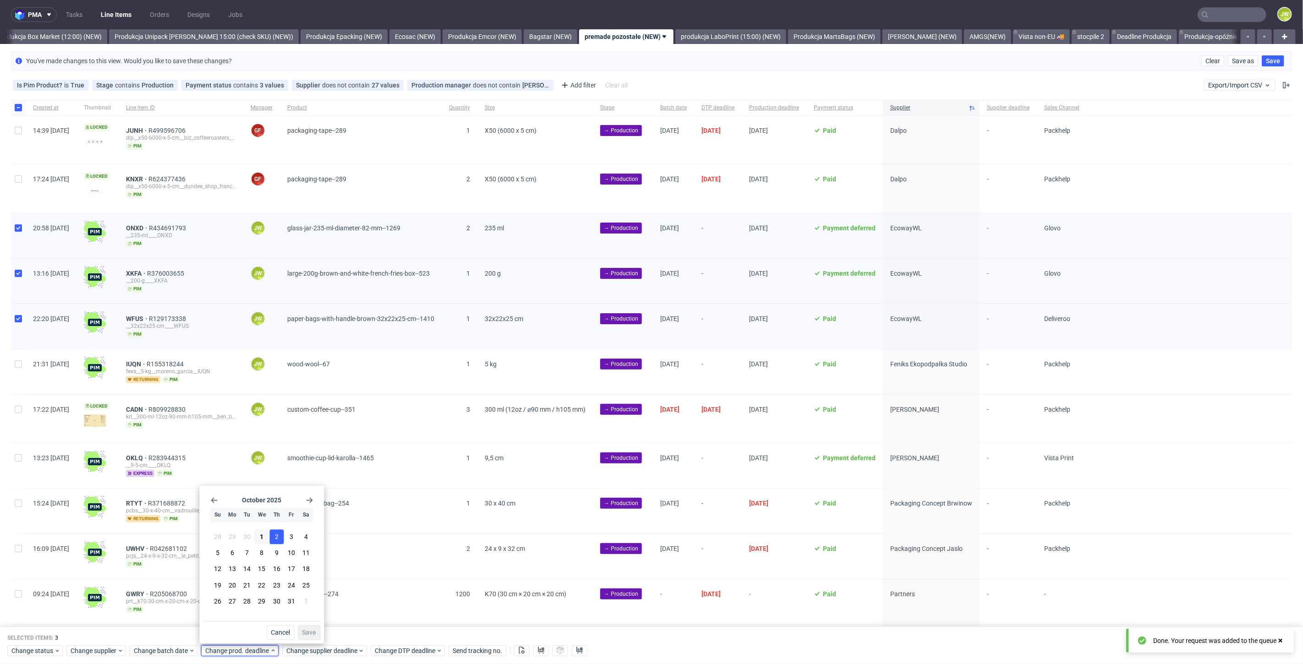
click at [274, 543] on button "2" at bounding box center [276, 537] width 14 height 15
click at [309, 633] on span "Save" at bounding box center [309, 633] width 14 height 6
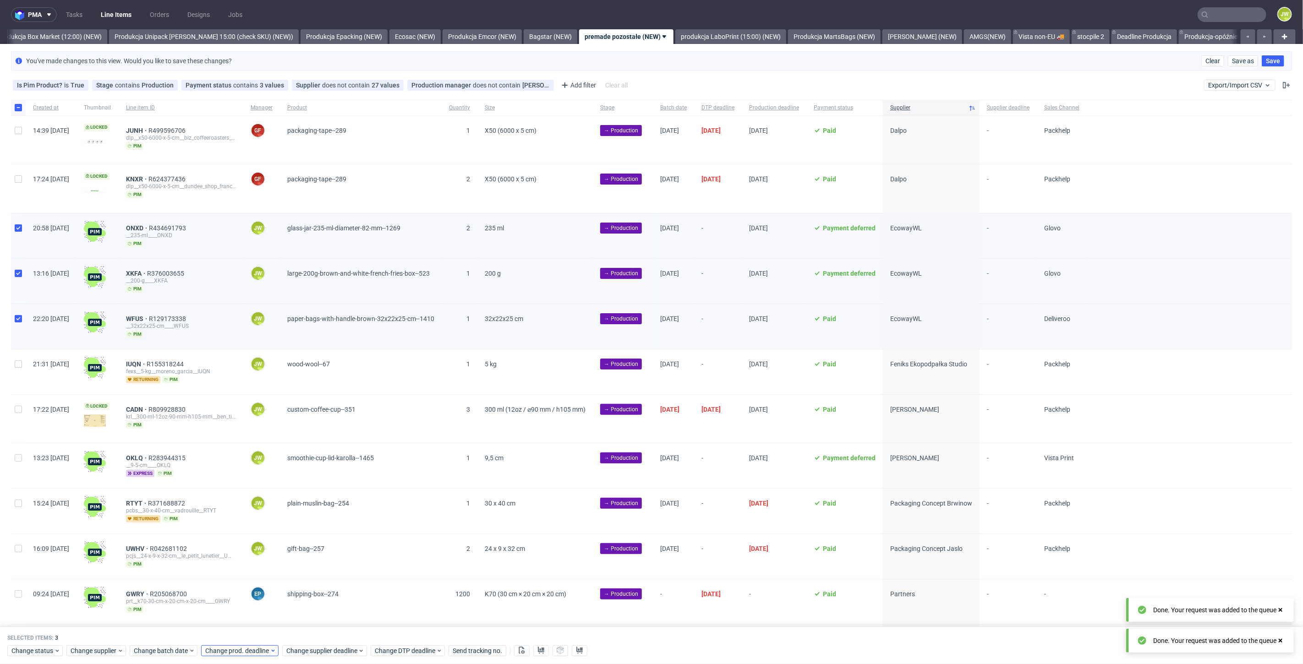
drag, startPoint x: 240, startPoint y: 658, endPoint x: 243, endPoint y: 651, distance: 7.8
click at [241, 657] on div "Selected items: 3 Change status Change supplier Change batch date Change prod. …" at bounding box center [651, 646] width 1303 height 38
click at [245, 647] on span "Change prod. deadline" at bounding box center [237, 651] width 65 height 9
click at [290, 543] on button "3" at bounding box center [291, 537] width 14 height 15
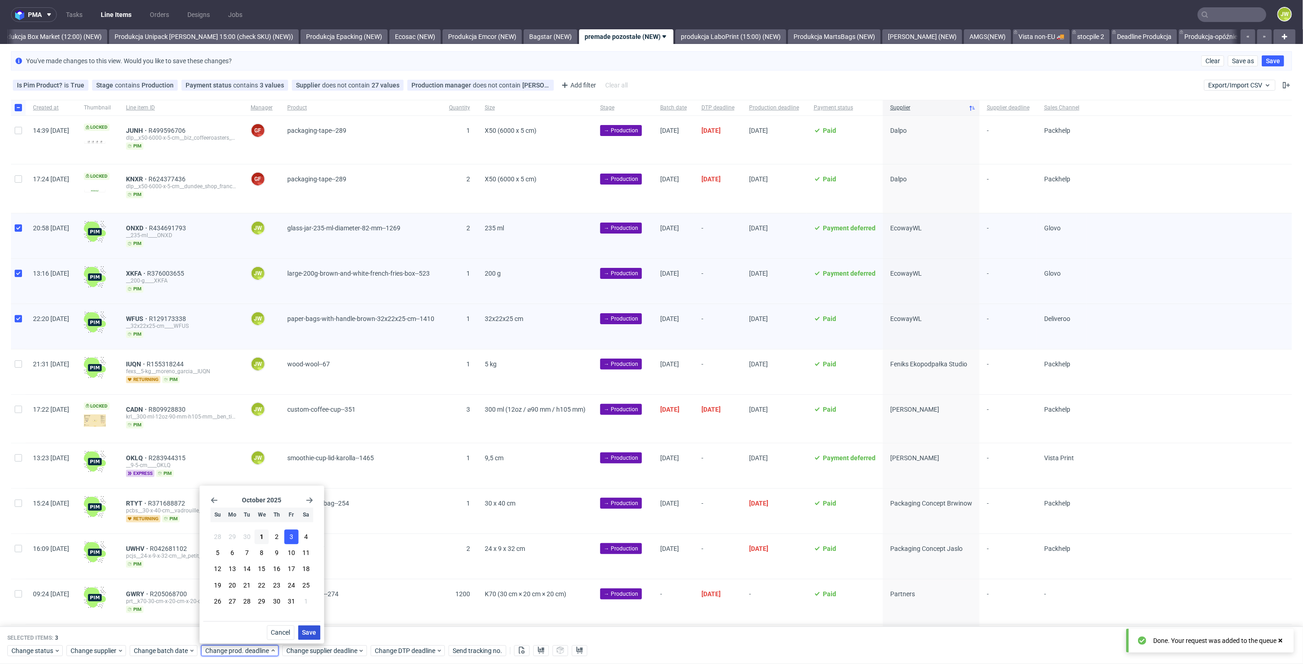
click at [306, 629] on button "Save" at bounding box center [309, 633] width 22 height 15
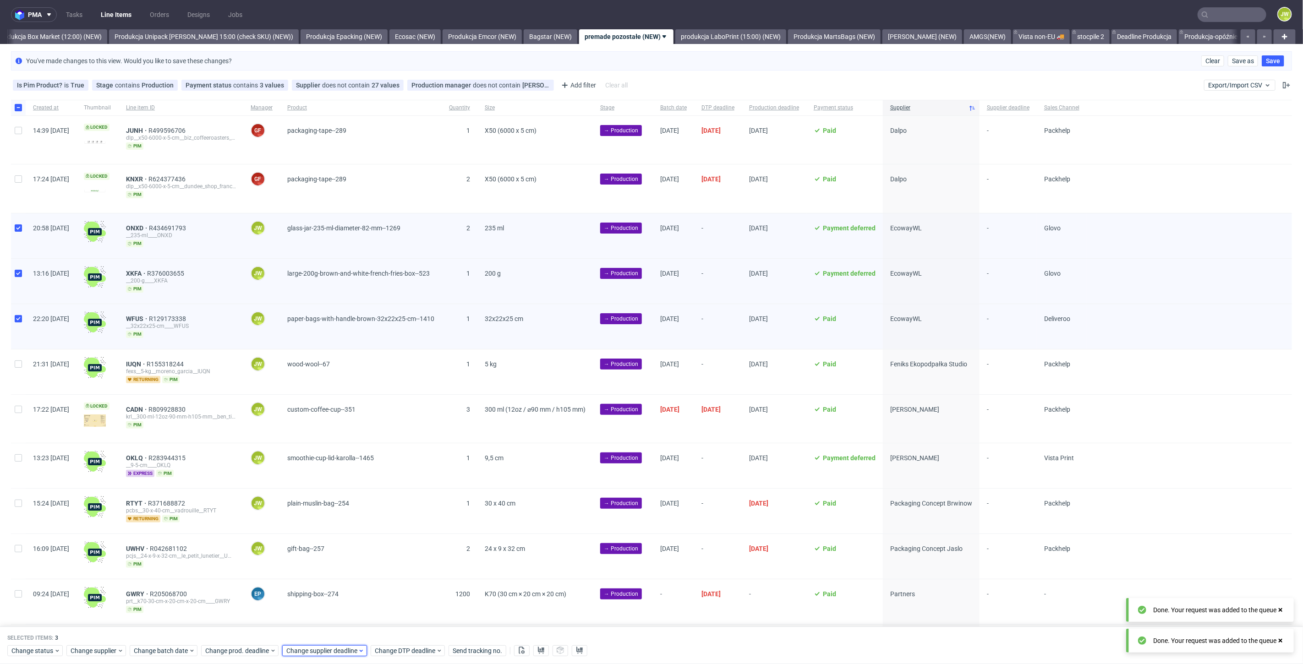
click at [312, 650] on span "Change supplier deadline" at bounding box center [321, 651] width 71 height 9
click at [369, 535] on button "3" at bounding box center [372, 537] width 14 height 15
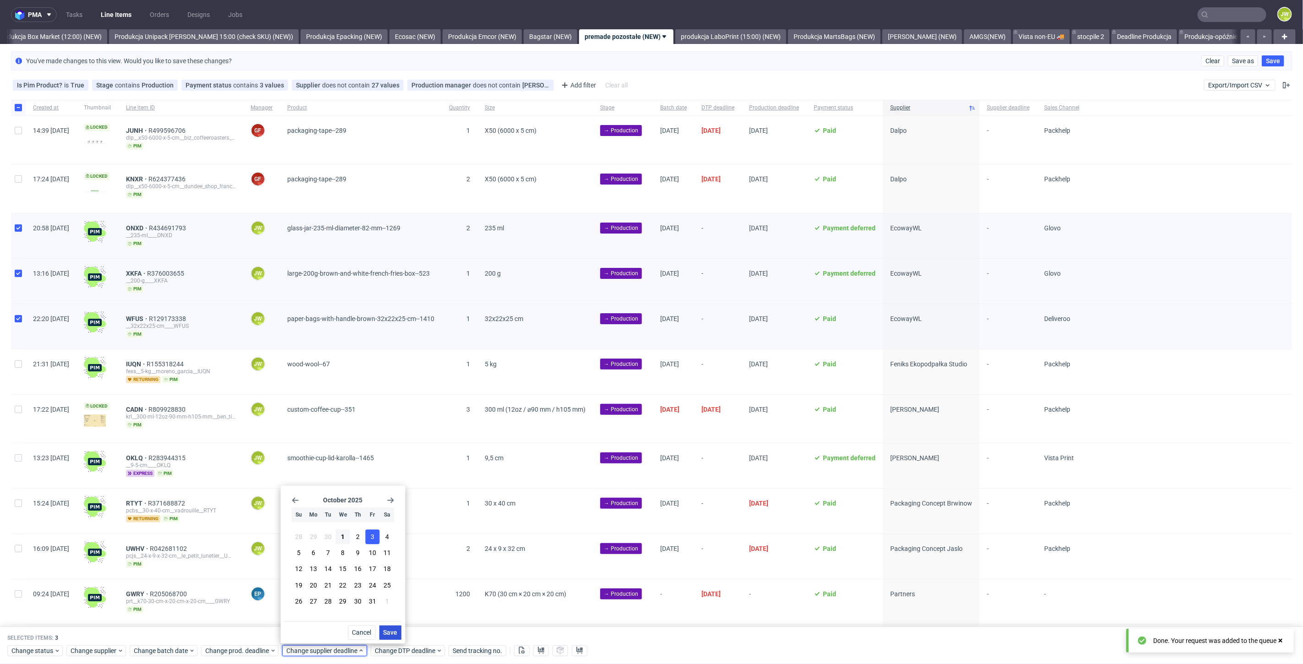
click at [384, 630] on span "Save" at bounding box center [391, 633] width 14 height 6
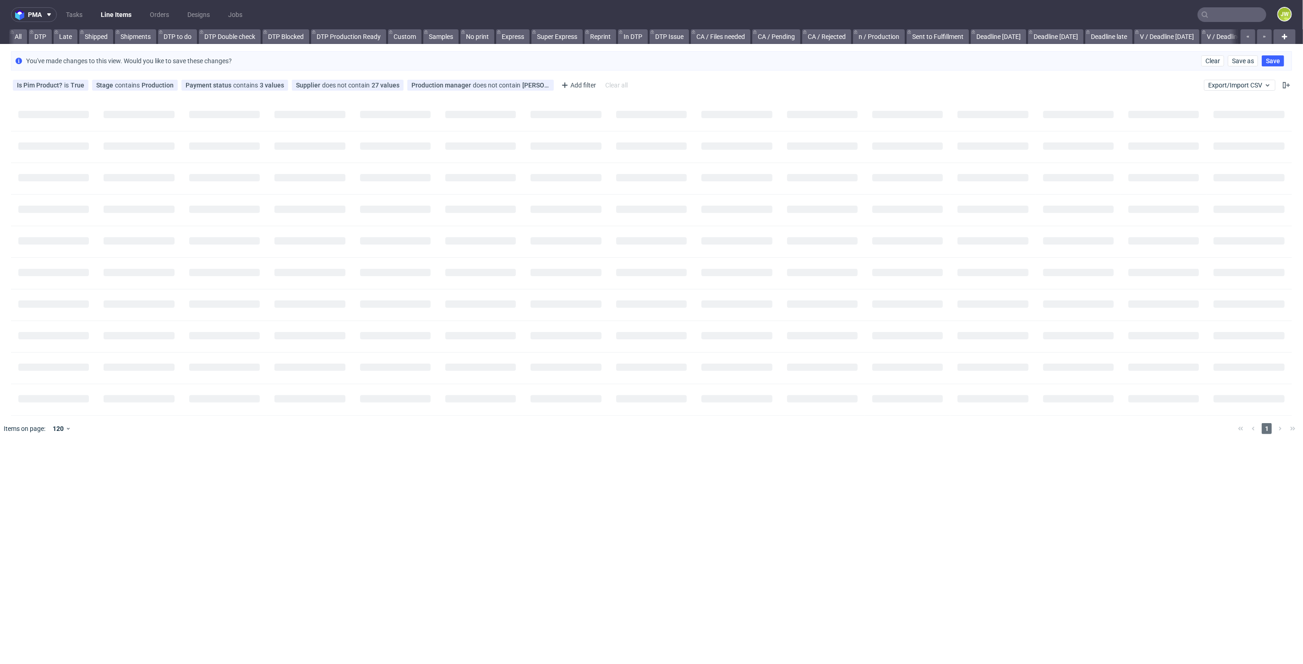
scroll to position [0, 35]
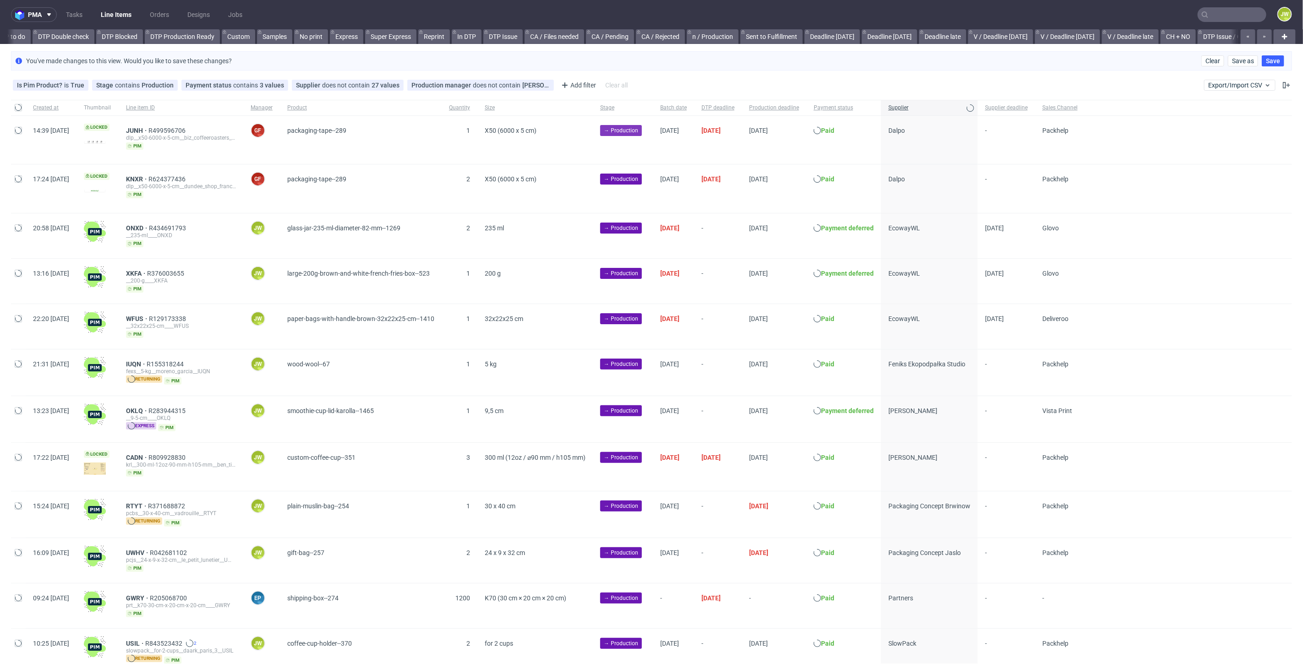
scroll to position [0, 642]
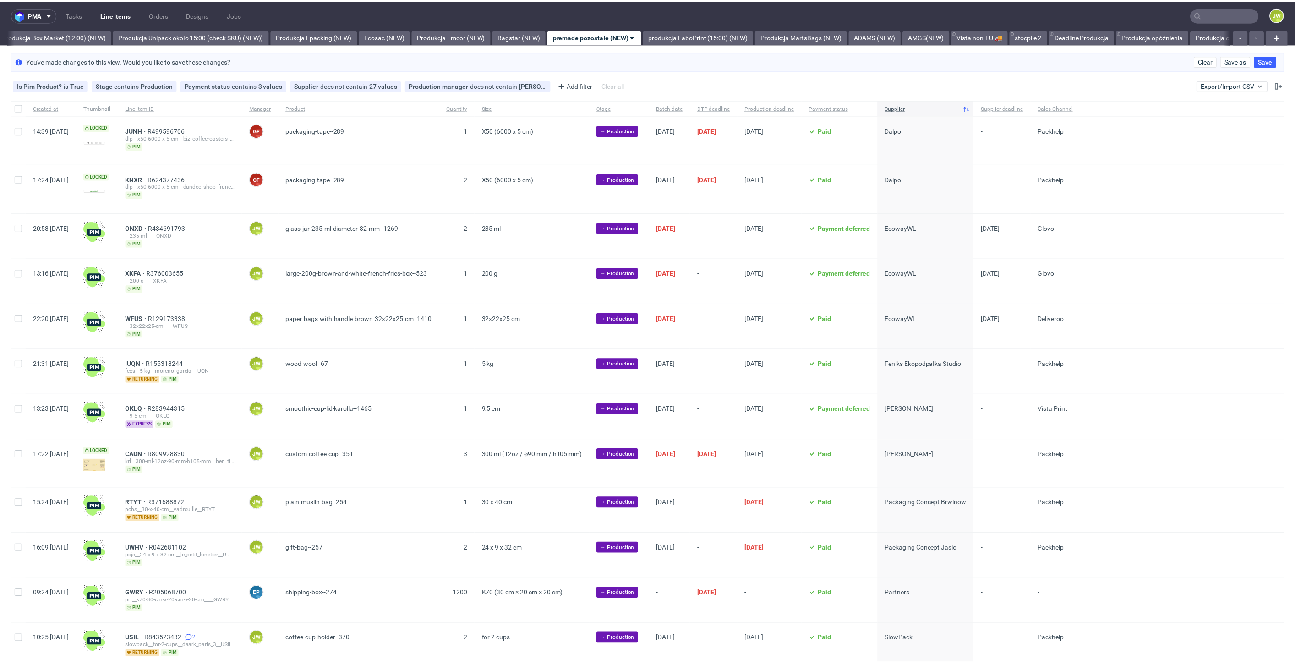
scroll to position [0, 1585]
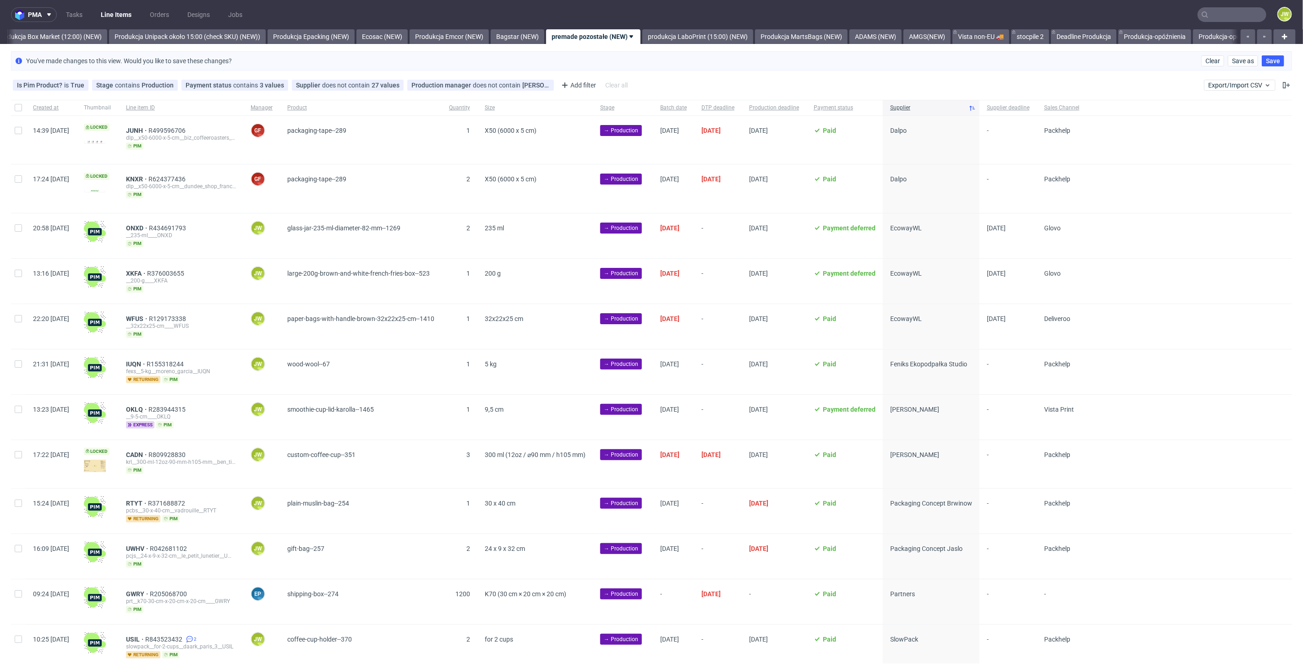
click at [21, 234] on div at bounding box center [18, 236] width 15 height 45
checkbox input "true"
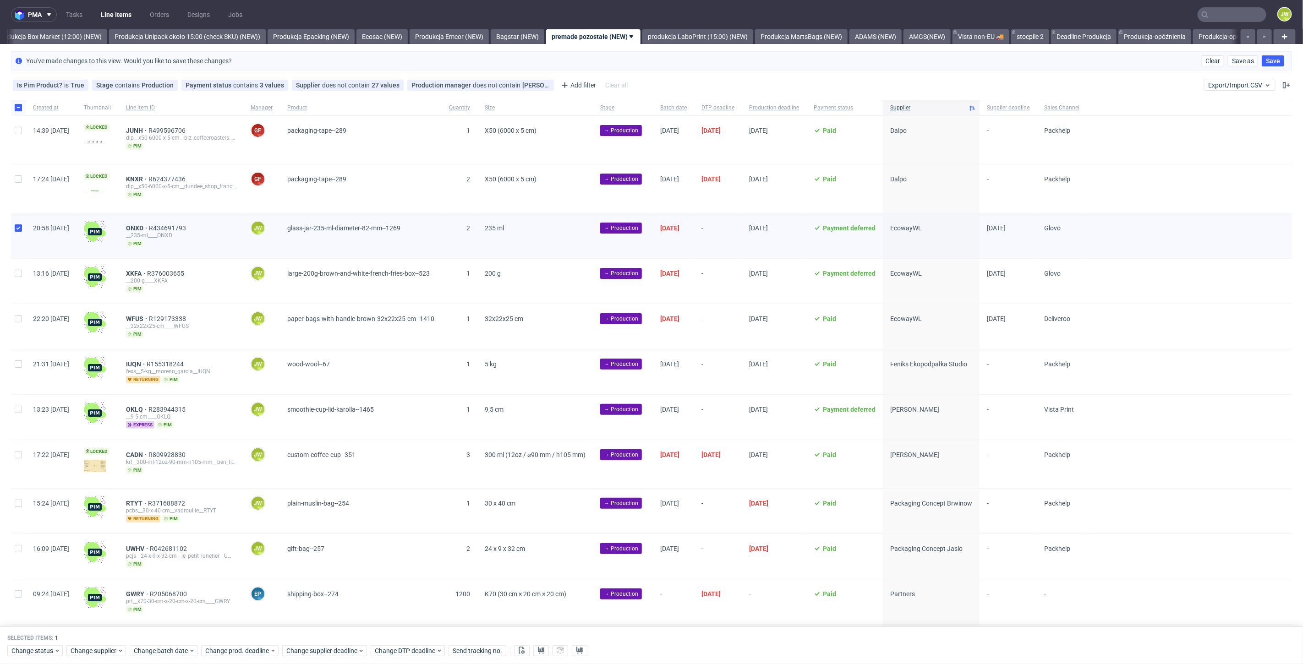
click at [16, 280] on div at bounding box center [18, 281] width 15 height 45
checkbox input "true"
click at [20, 318] on input "checkbox" at bounding box center [18, 318] width 7 height 7
checkbox input "true"
click at [538, 649] on use at bounding box center [541, 650] width 6 height 7
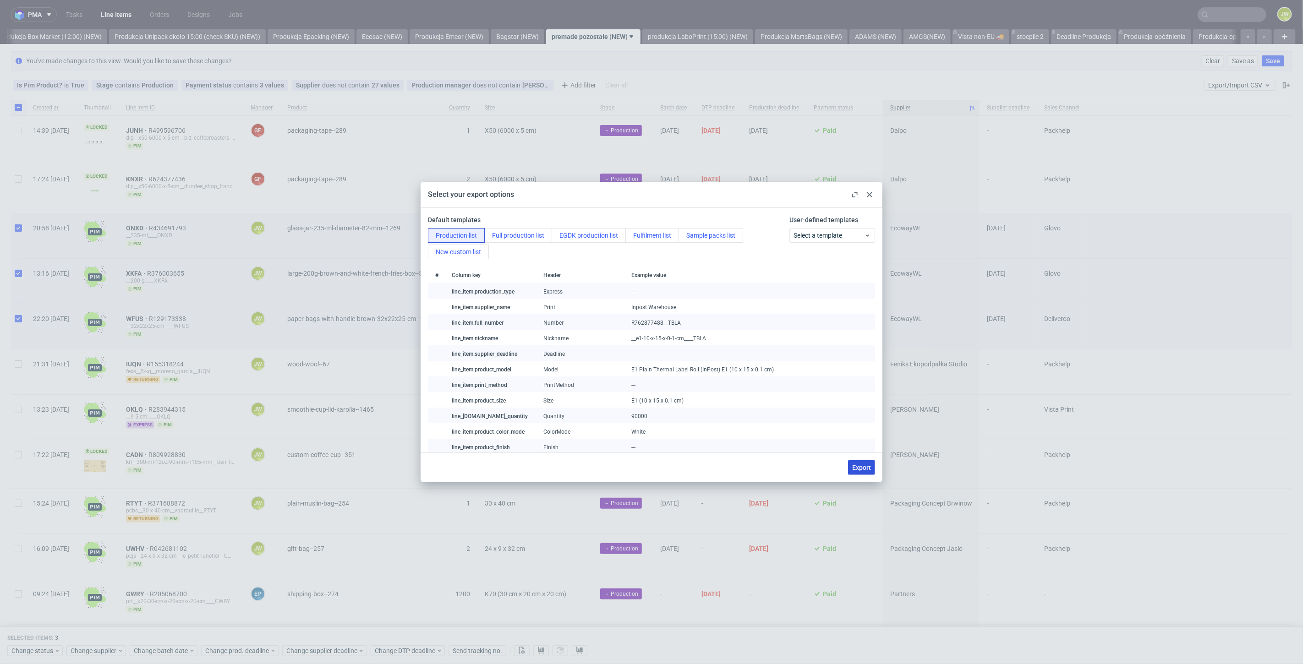
click at [849, 465] on button "Export" at bounding box center [861, 468] width 27 height 15
checkbox input "false"
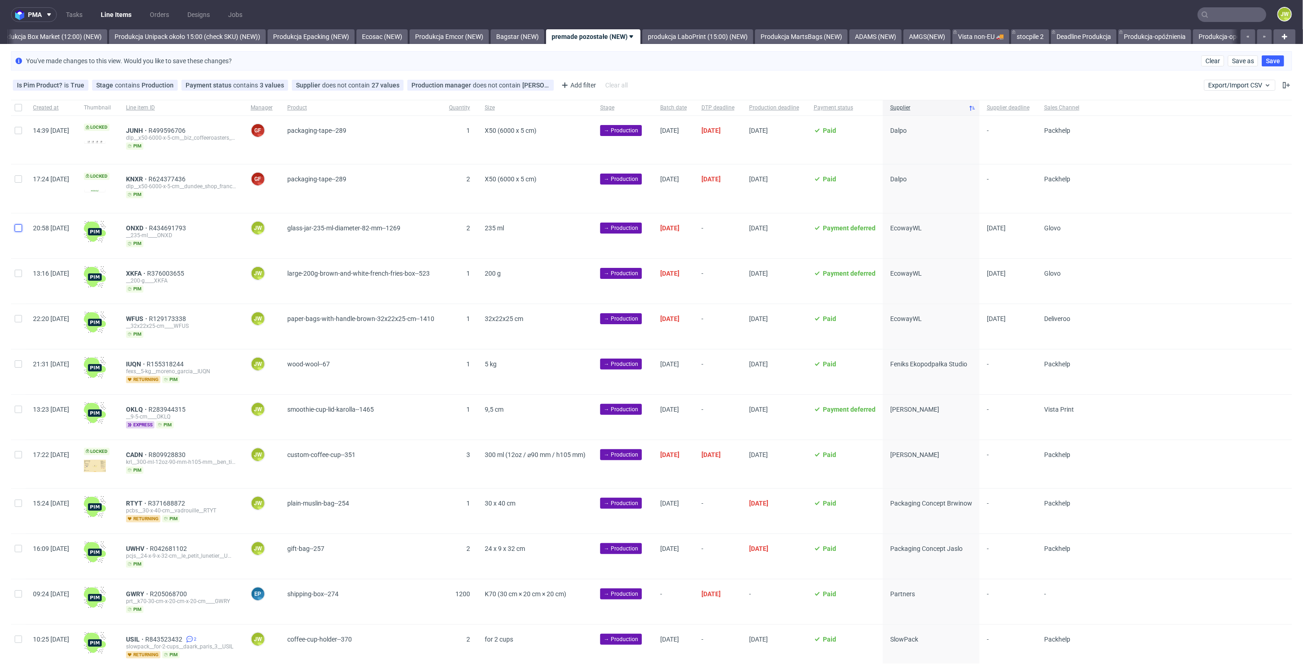
click at [21, 228] on input "checkbox" at bounding box center [18, 228] width 7 height 7
checkbox input "true"
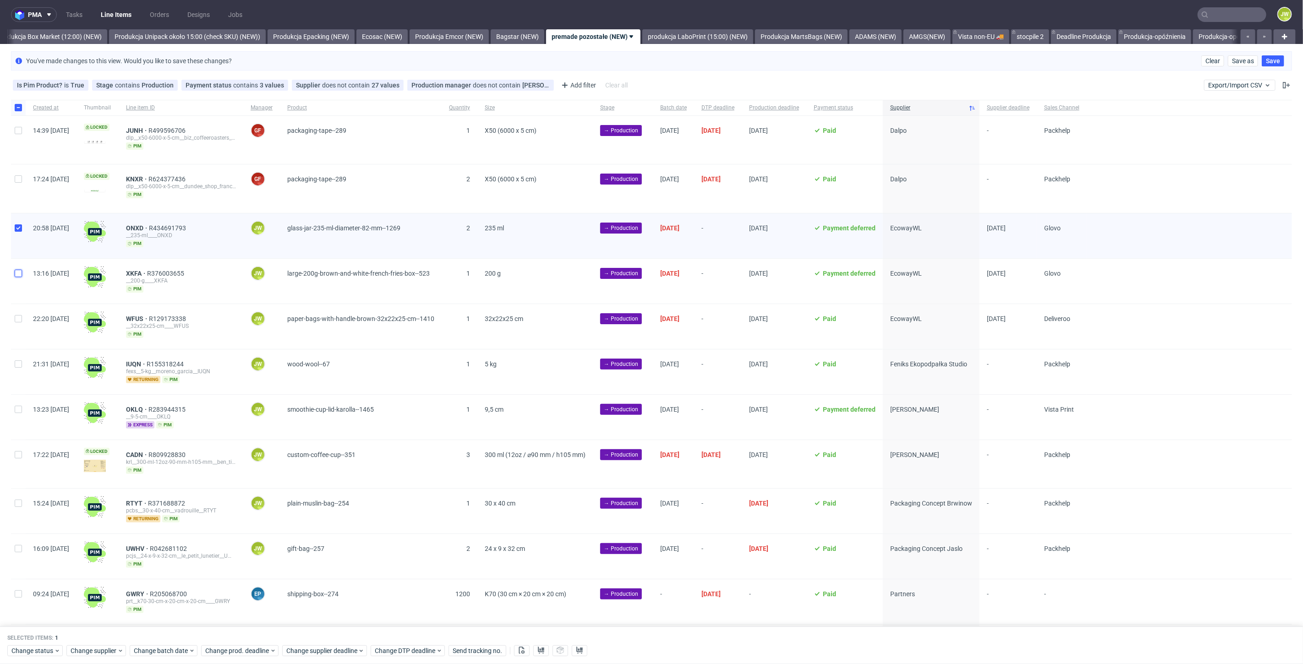
click at [16, 271] on input "checkbox" at bounding box center [18, 273] width 7 height 7
checkbox input "true"
click at [16, 315] on input "checkbox" at bounding box center [18, 318] width 7 height 7
checkbox input "true"
click at [31, 648] on span "Change status" at bounding box center [32, 651] width 43 height 9
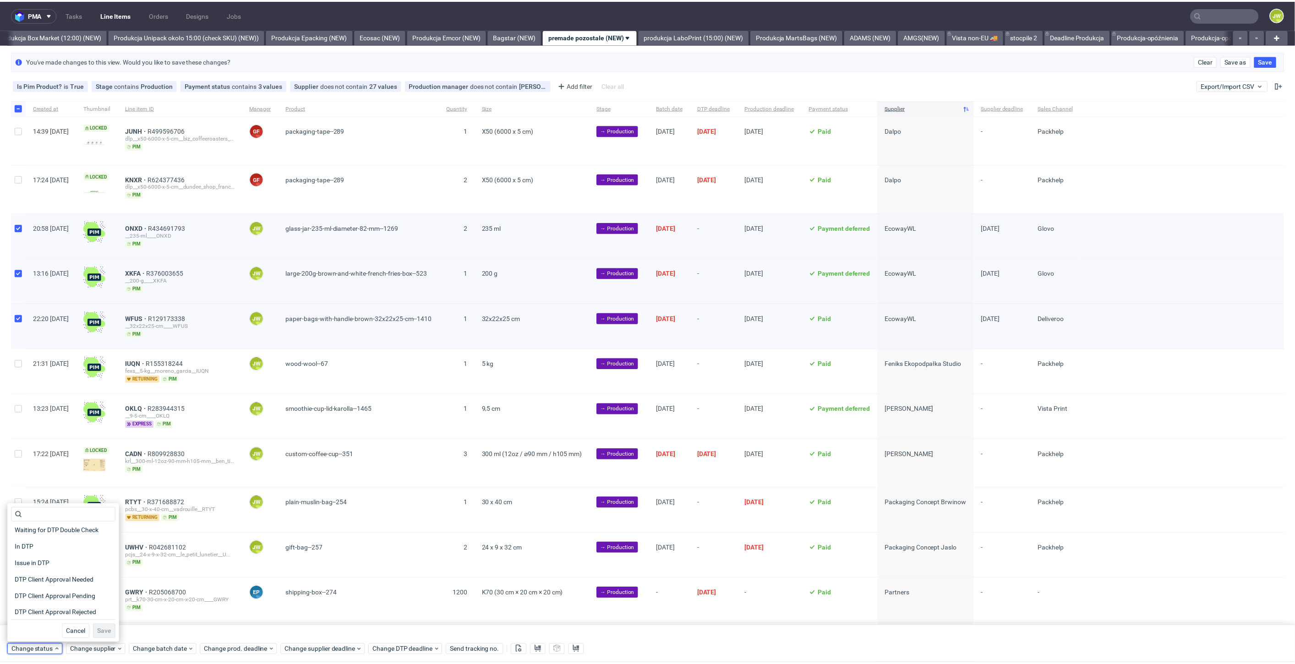
scroll to position [51, 0]
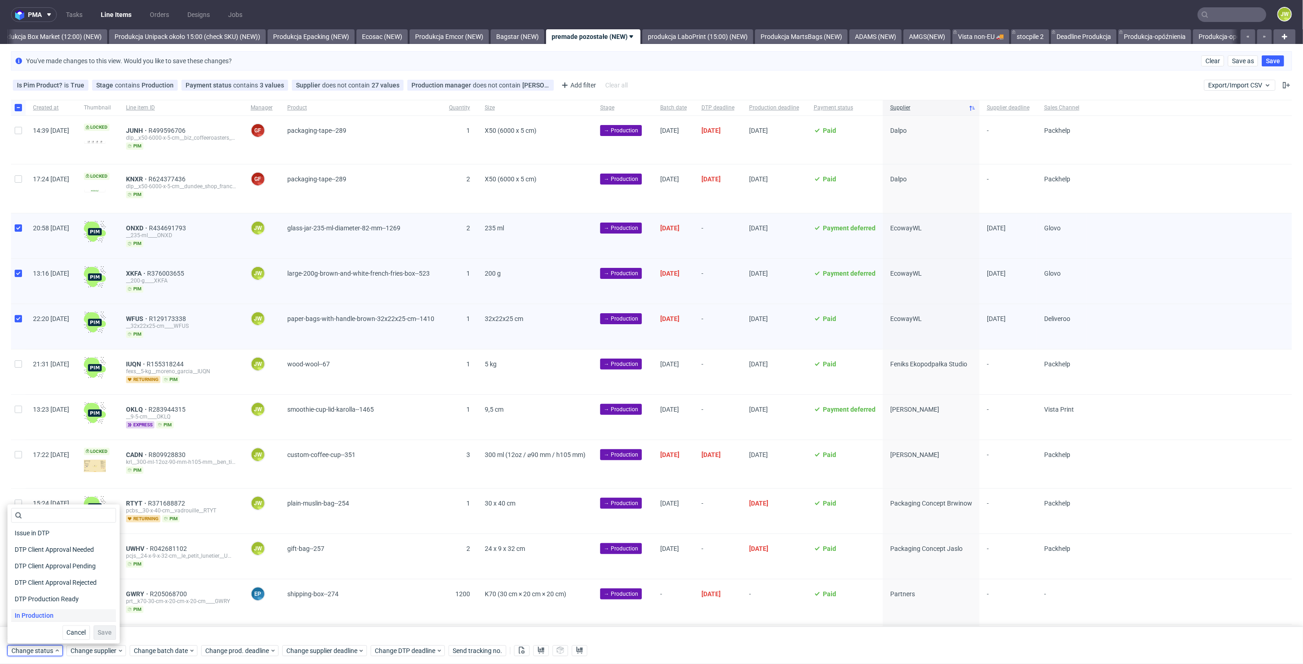
click at [28, 619] on span "In Production" at bounding box center [34, 616] width 46 height 13
click at [100, 635] on span "Save" at bounding box center [105, 633] width 14 height 6
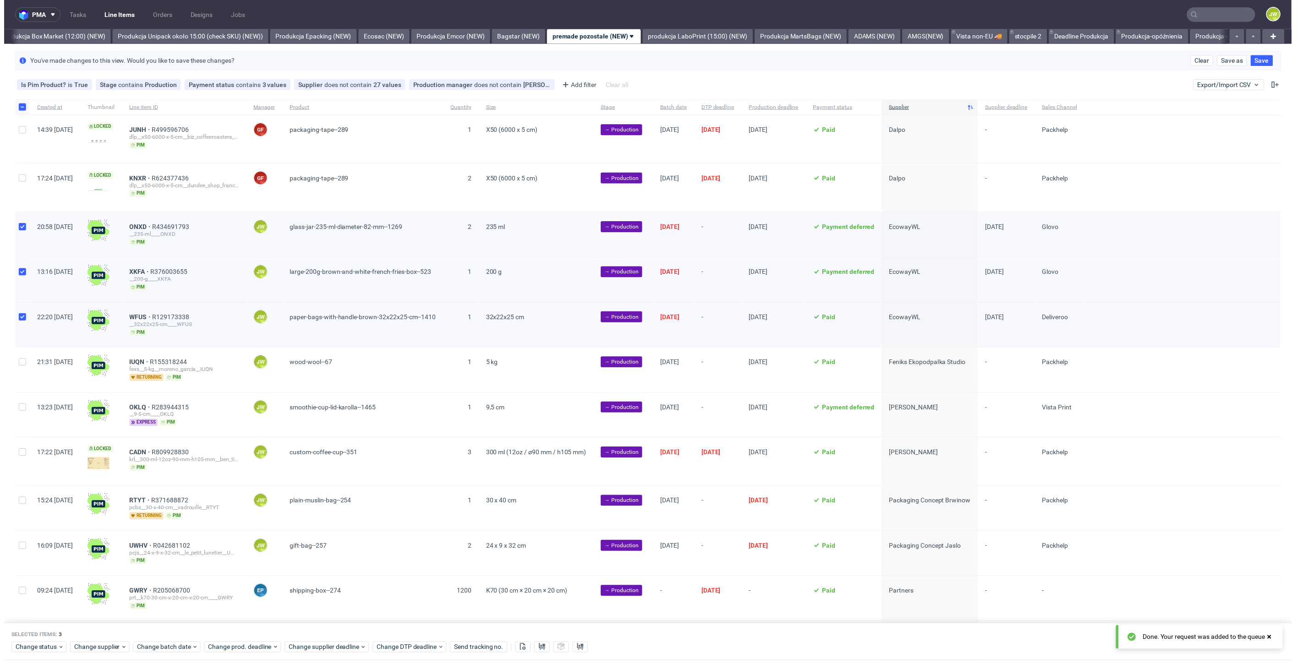
scroll to position [0, 1585]
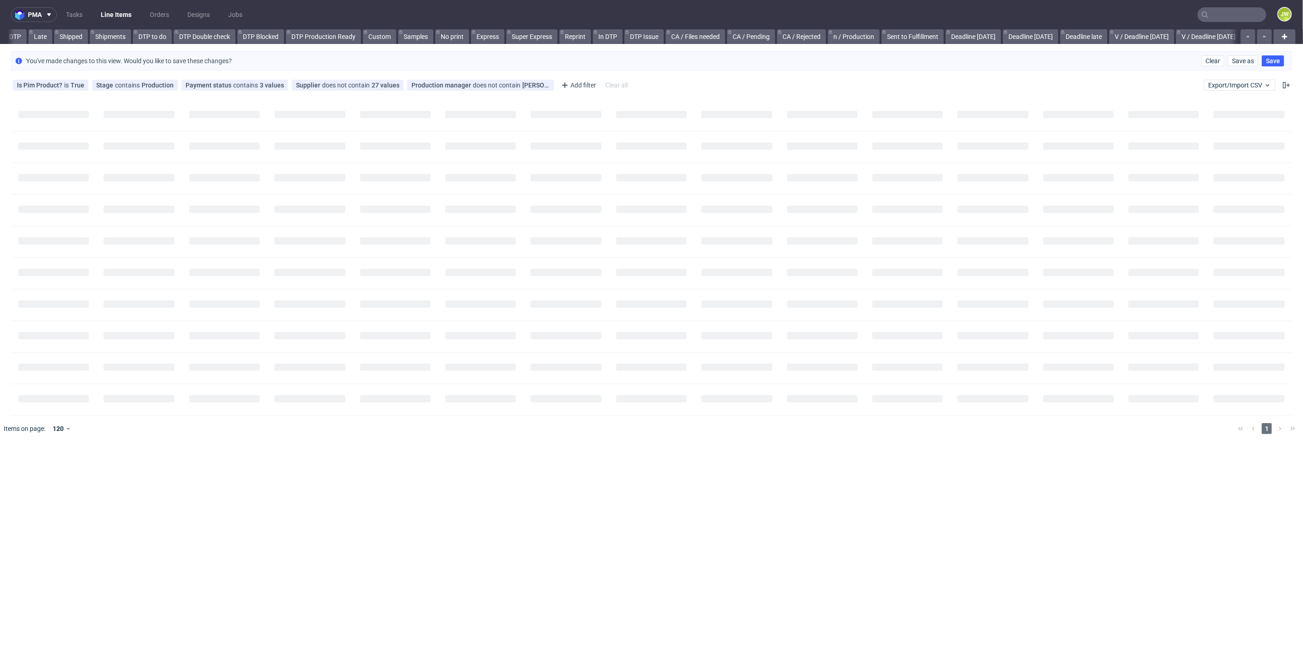
scroll to position [0, 279]
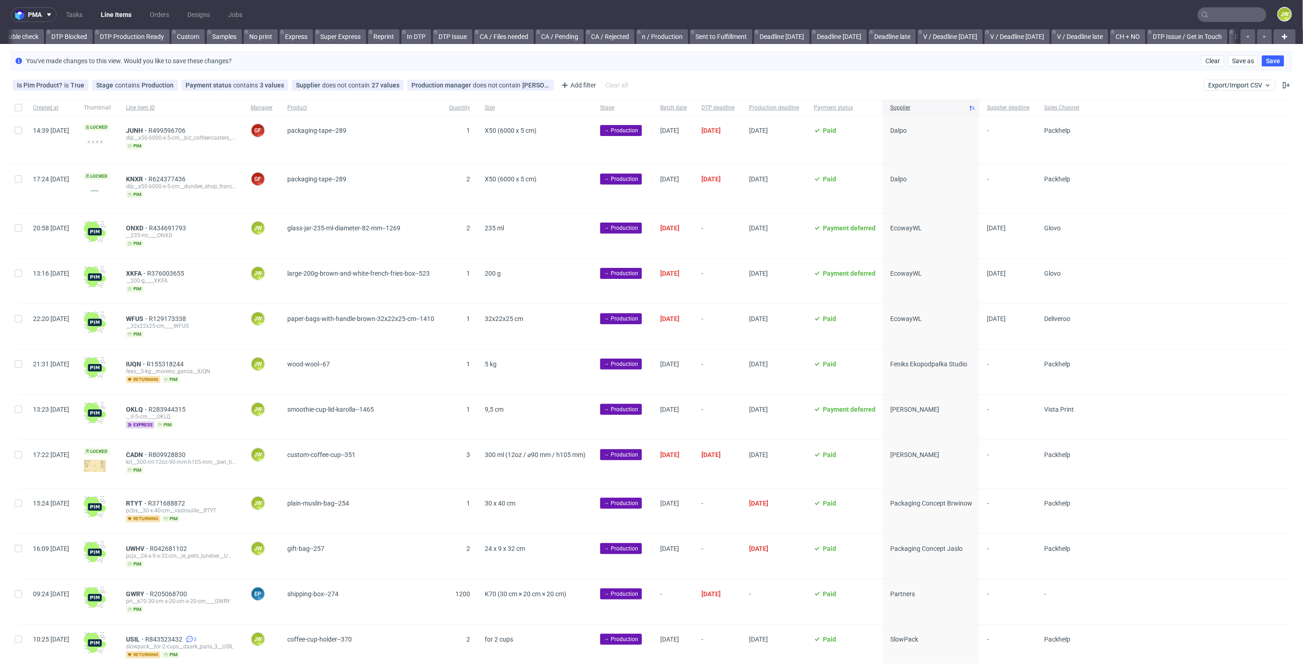
scroll to position [0, 315]
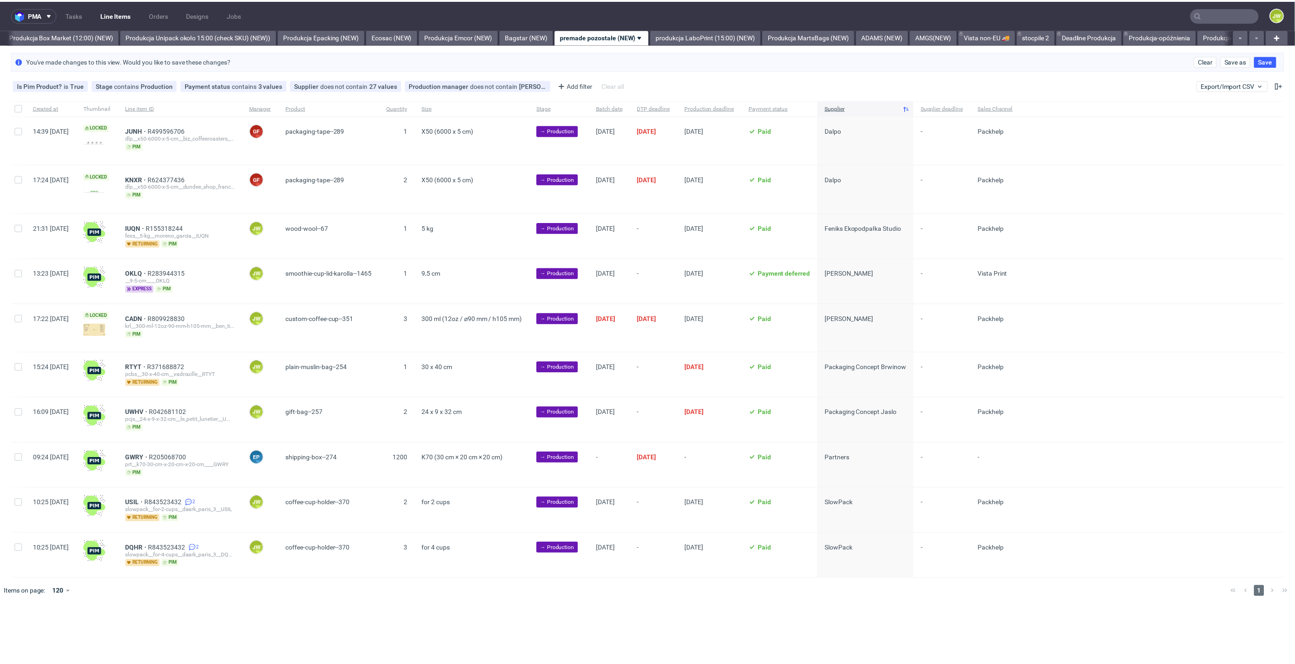
scroll to position [0, 1581]
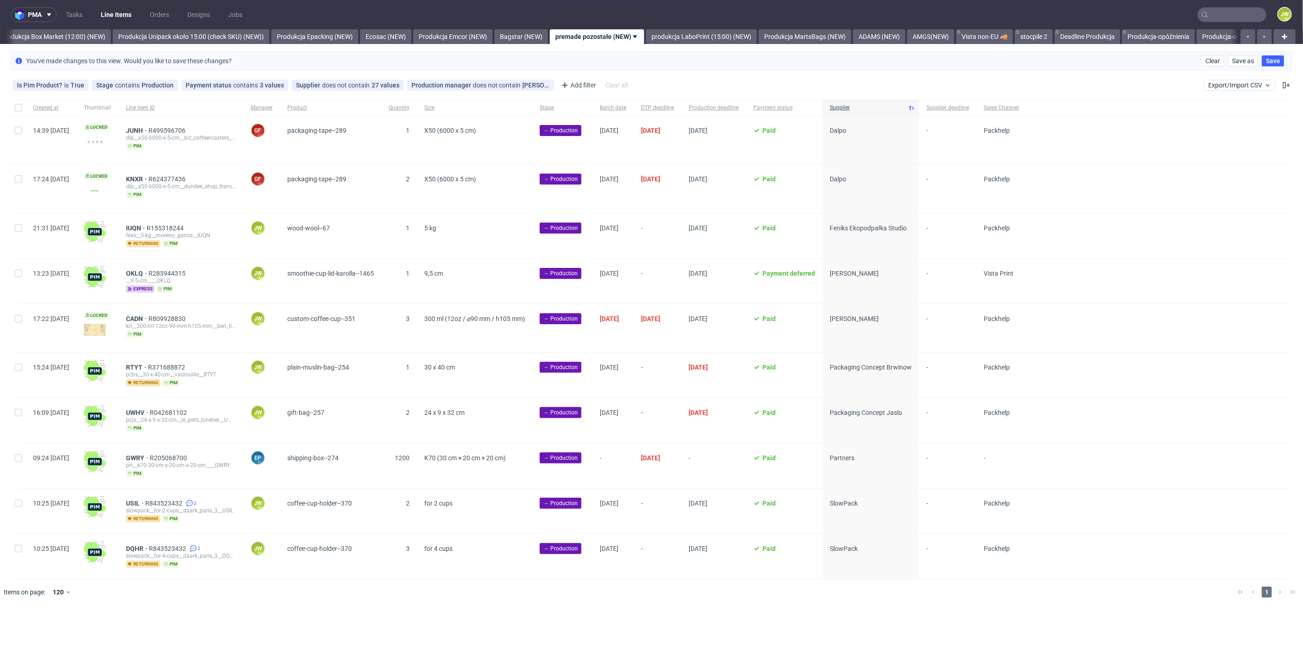
click at [14, 233] on div at bounding box center [18, 236] width 15 height 45
checkbox input "true"
click at [153, 629] on span "Change batch date" at bounding box center [161, 633] width 55 height 9
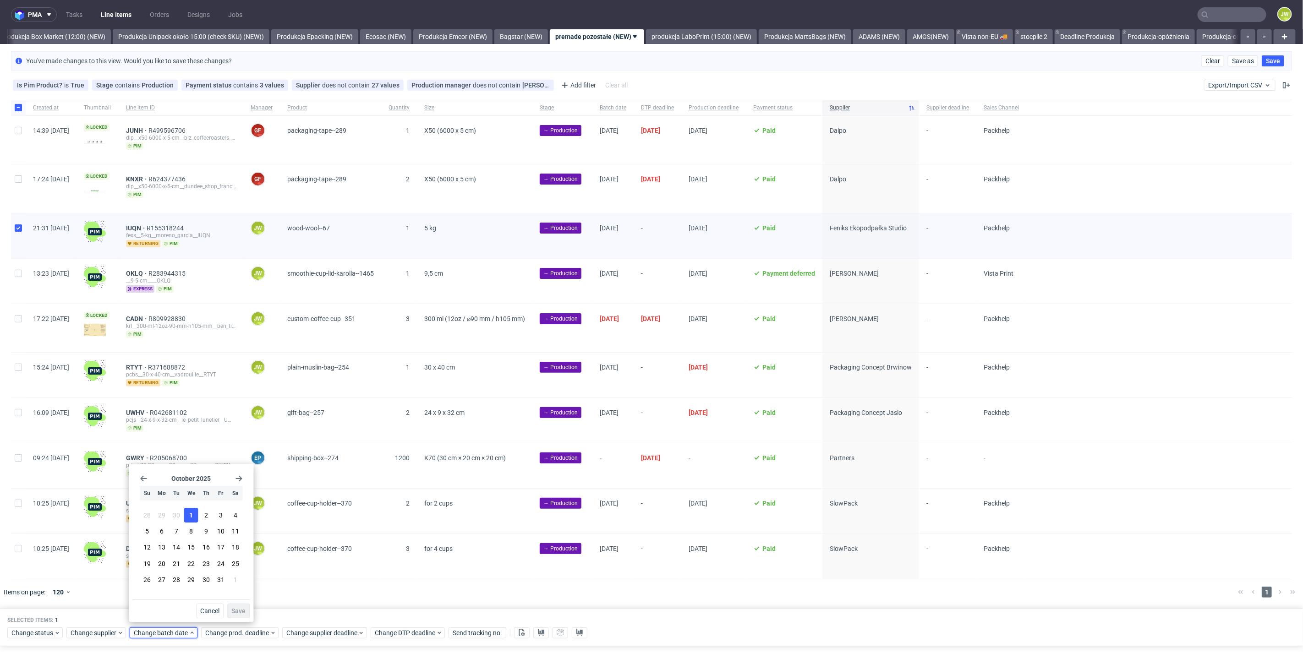
click at [193, 519] on button "1" at bounding box center [191, 515] width 14 height 15
click at [243, 612] on span "Save" at bounding box center [238, 611] width 14 height 6
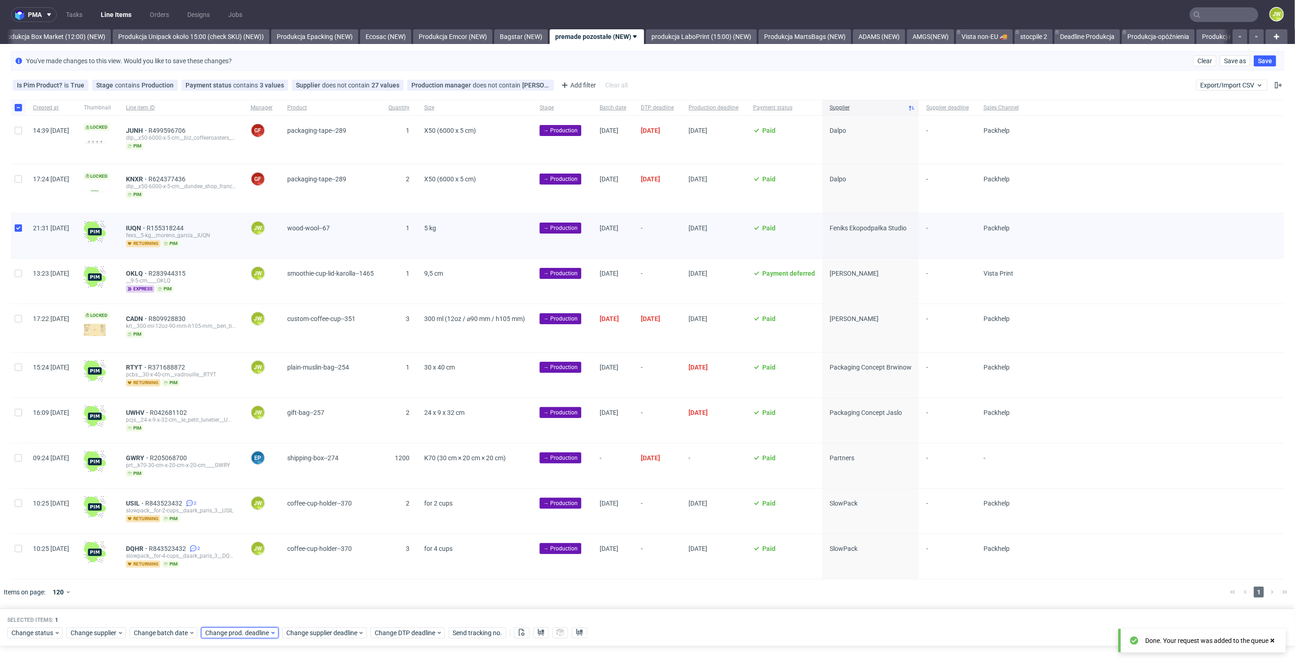
click at [239, 629] on span "Change prod. deadline" at bounding box center [237, 633] width 65 height 9
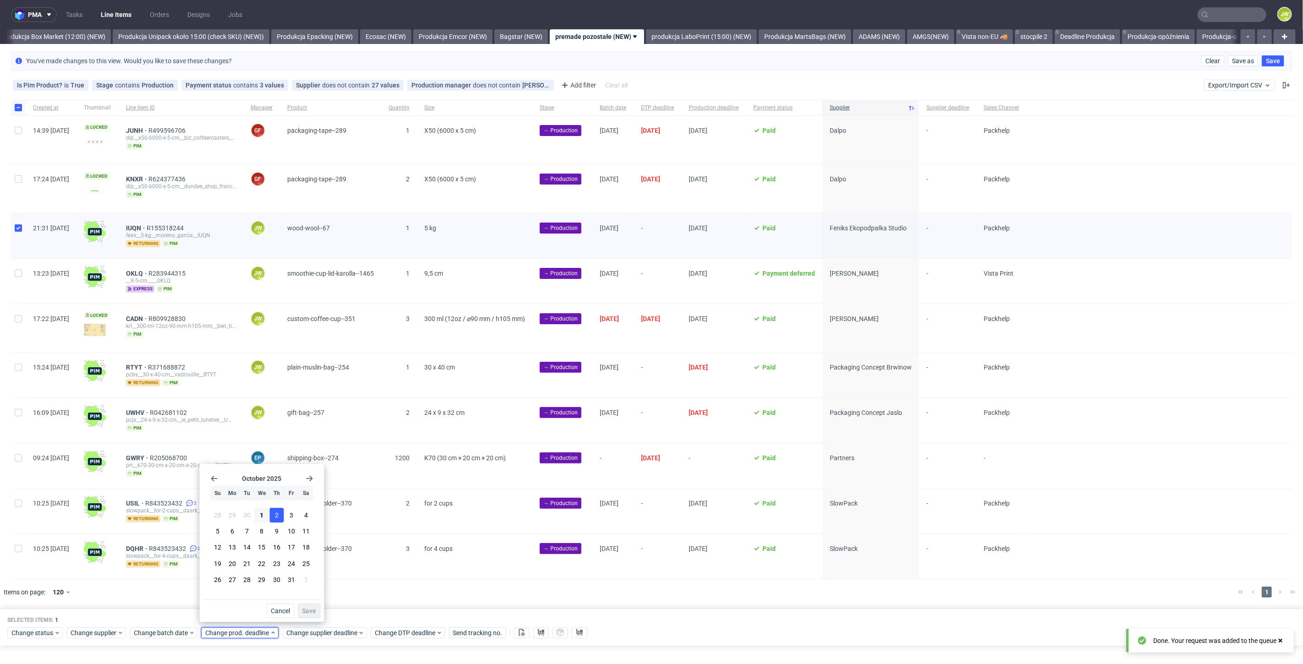
click at [275, 518] on span "2" at bounding box center [277, 515] width 4 height 9
click at [305, 614] on span "Save" at bounding box center [309, 611] width 14 height 6
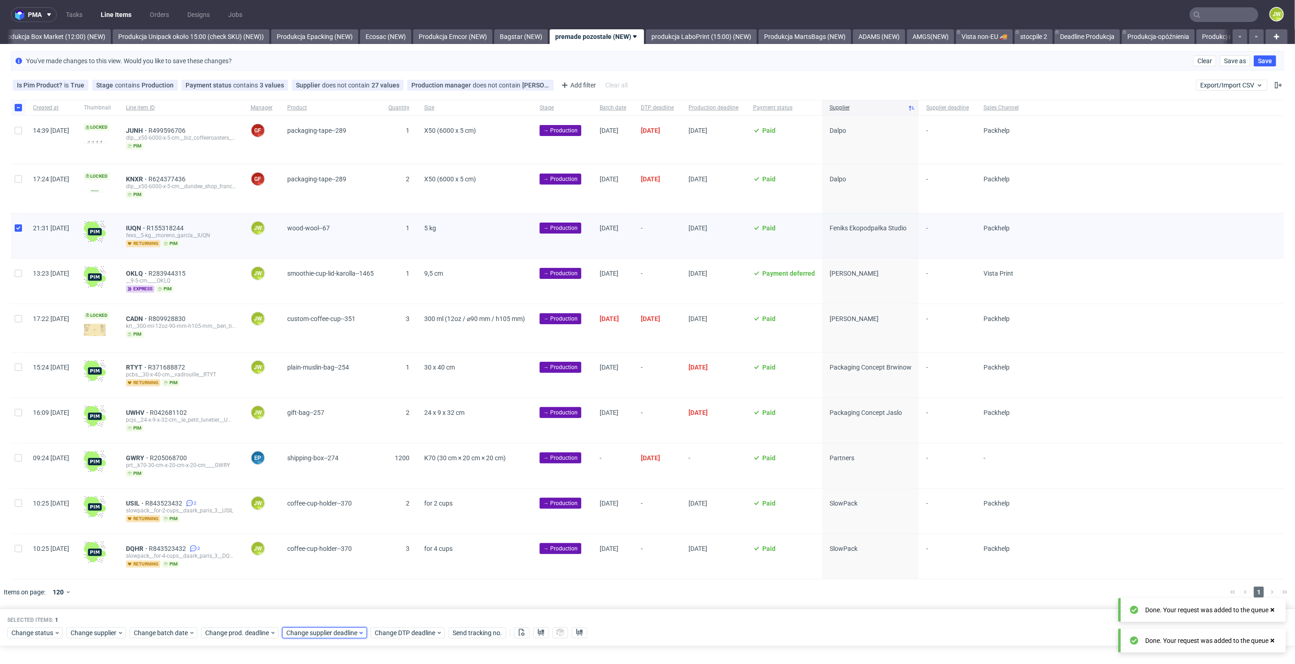
click at [304, 628] on div "Change supplier deadline" at bounding box center [324, 633] width 85 height 11
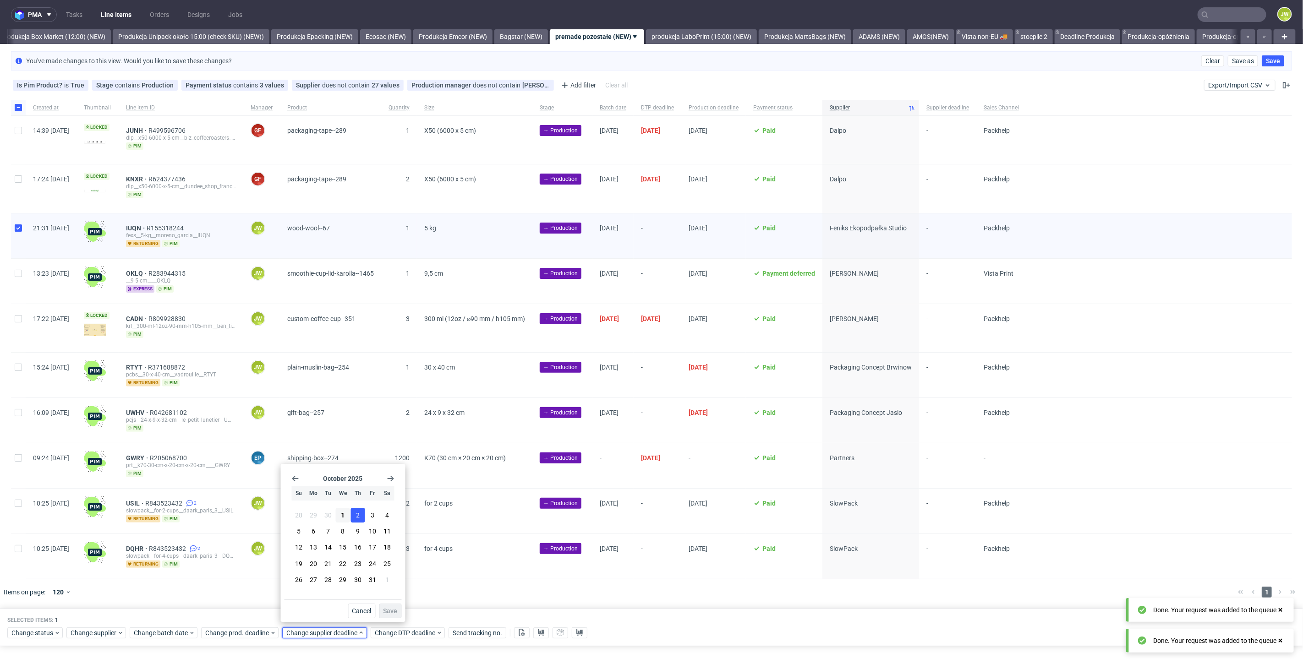
click at [359, 514] on span "2" at bounding box center [358, 515] width 4 height 9
click at [391, 614] on span "Save" at bounding box center [391, 611] width 14 height 6
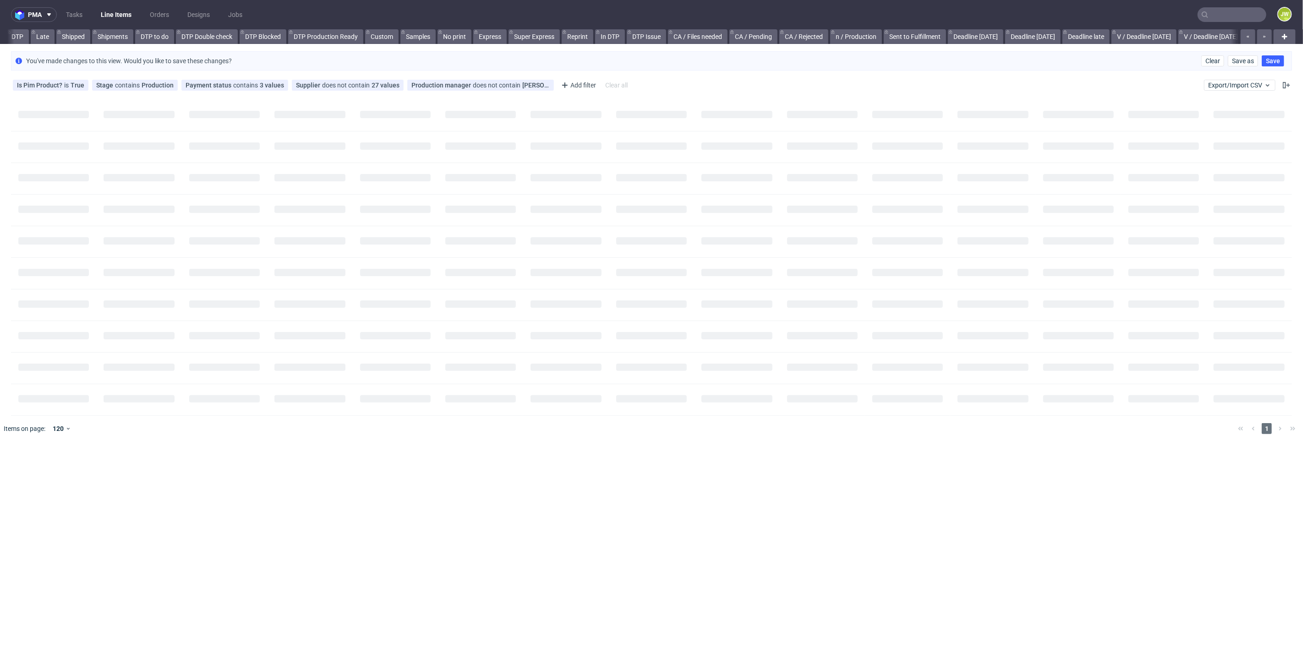
scroll to position [0, 164]
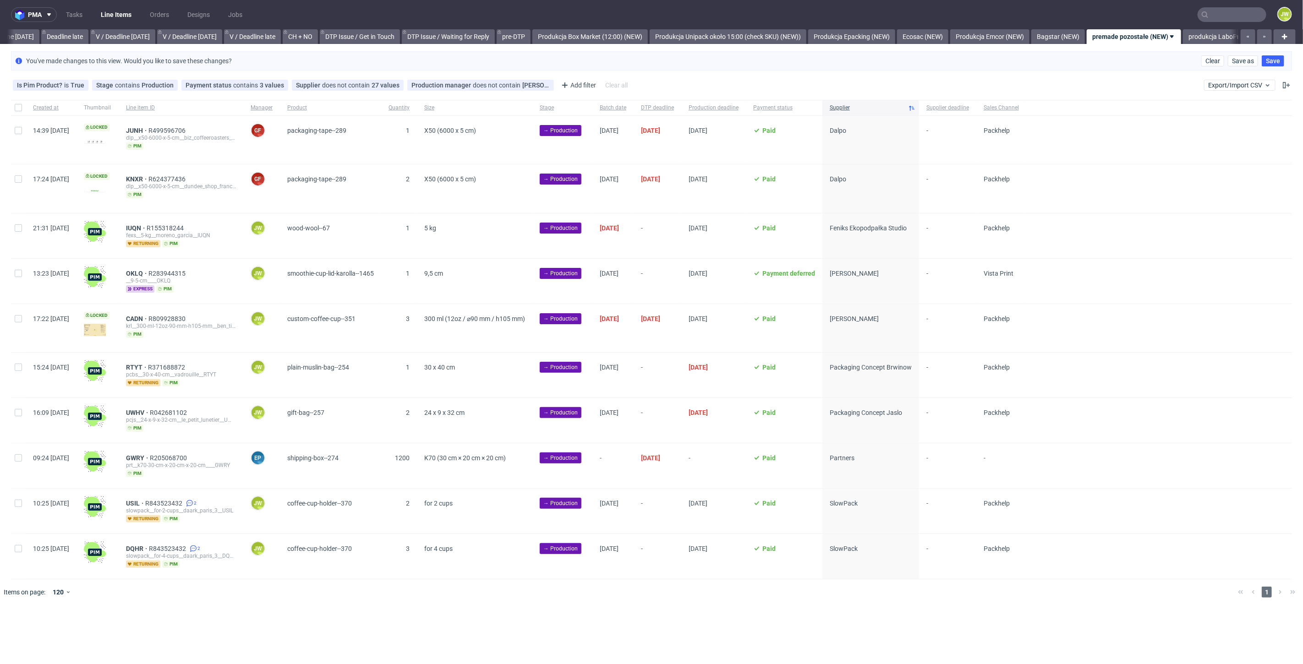
scroll to position [0, 1300]
click at [674, 235] on span "-" at bounding box center [657, 236] width 33 height 23
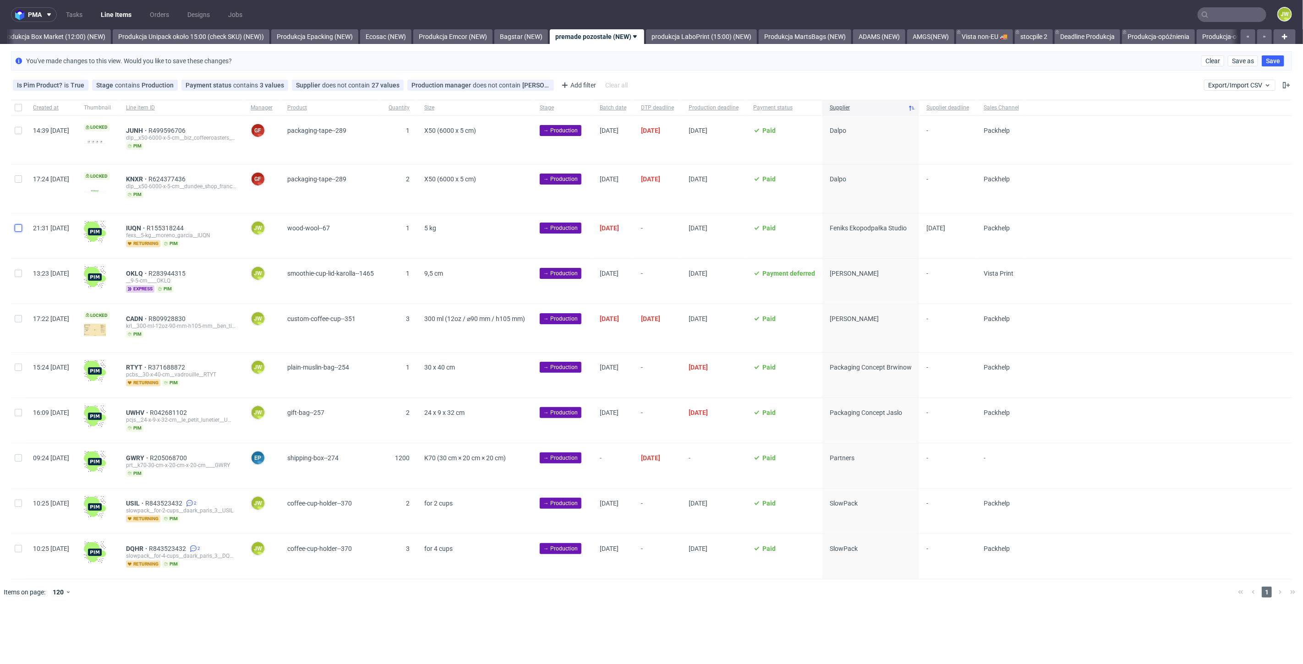
click at [17, 225] on input "checkbox" at bounding box center [18, 228] width 7 height 7
checkbox input "true"
click at [541, 630] on use at bounding box center [541, 632] width 6 height 7
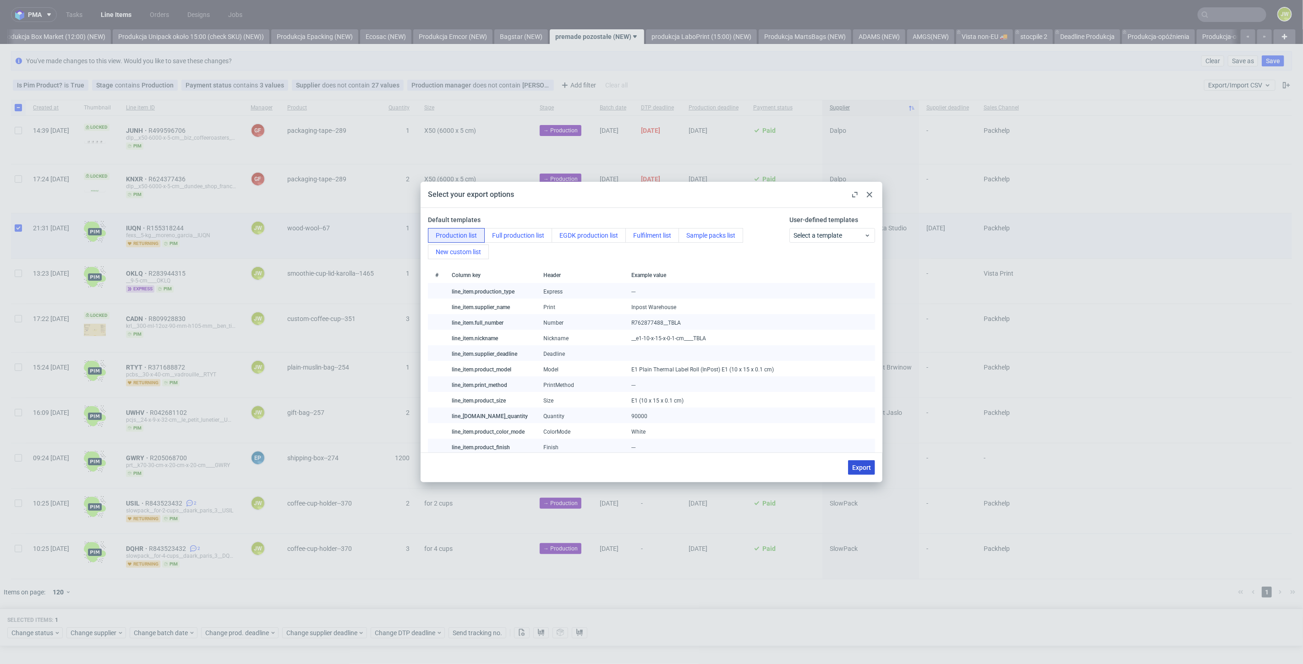
click at [852, 471] on span "Export" at bounding box center [861, 468] width 19 height 6
checkbox input "false"
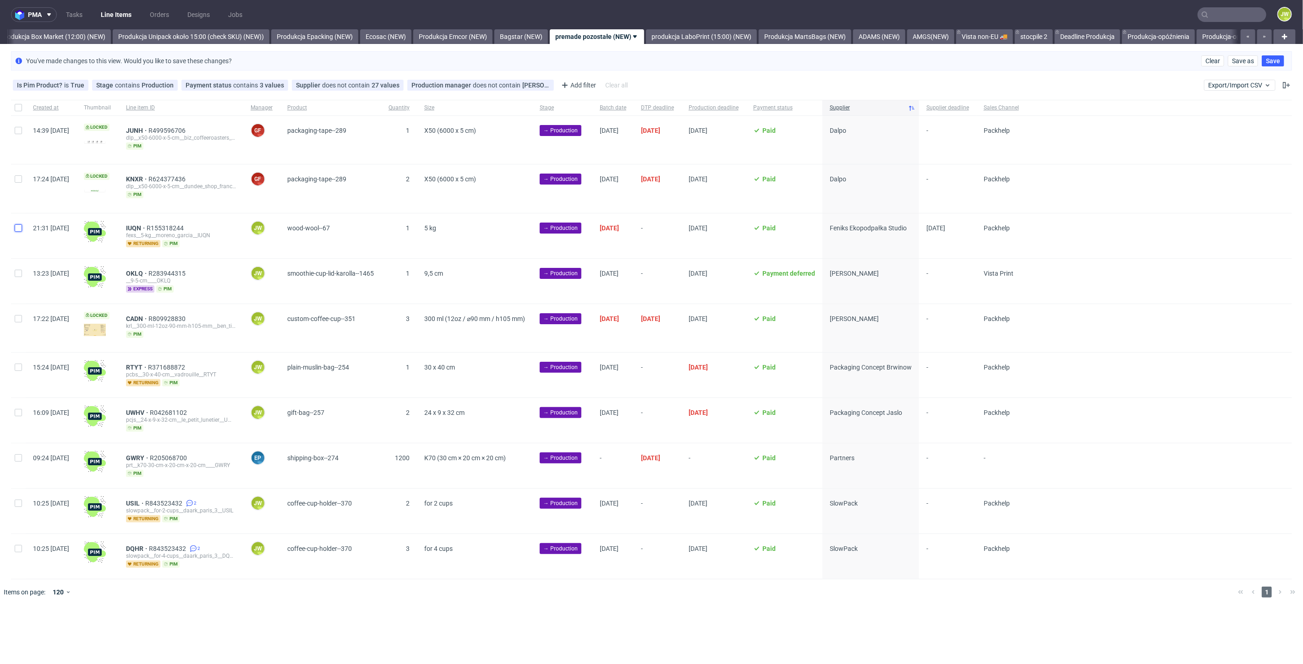
click at [16, 227] on input "checkbox" at bounding box center [18, 228] width 7 height 7
checkbox input "true"
click at [39, 629] on span "Change status" at bounding box center [32, 633] width 43 height 9
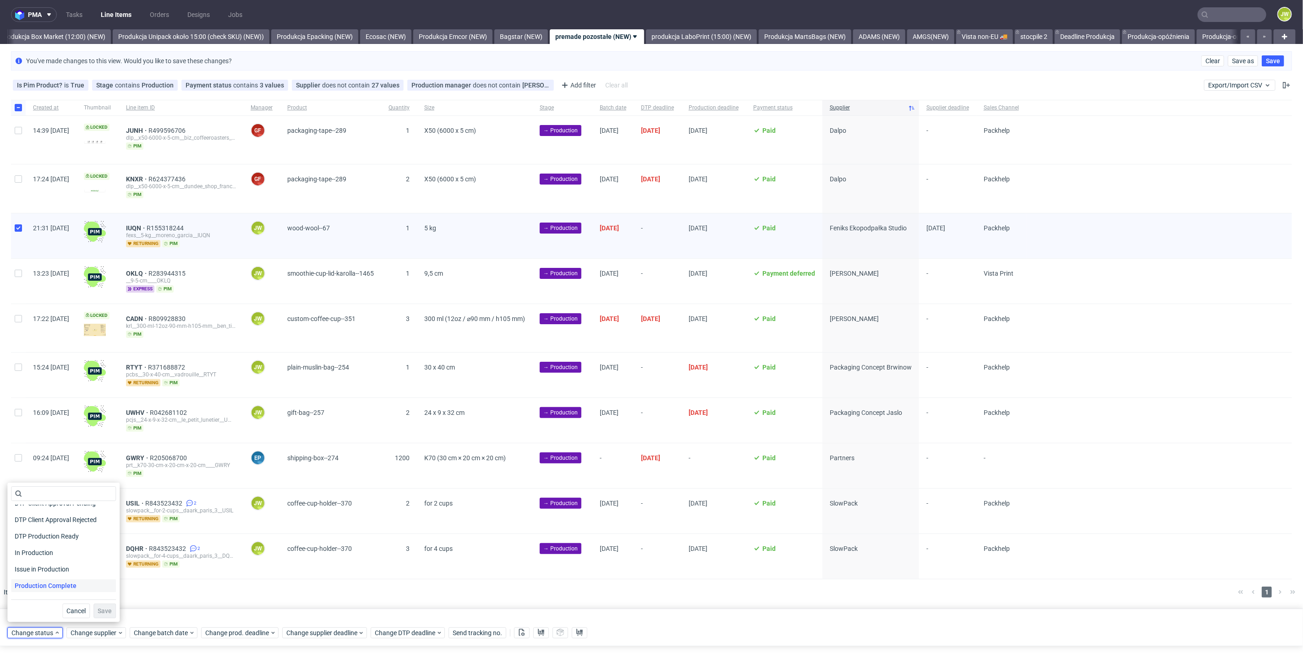
scroll to position [102, 0]
click at [30, 545] on span "In Production" at bounding box center [34, 543] width 46 height 13
drag, startPoint x: 95, startPoint y: 608, endPoint x: 104, endPoint y: 601, distance: 11.7
click at [98, 608] on span "Save" at bounding box center [105, 611] width 14 height 6
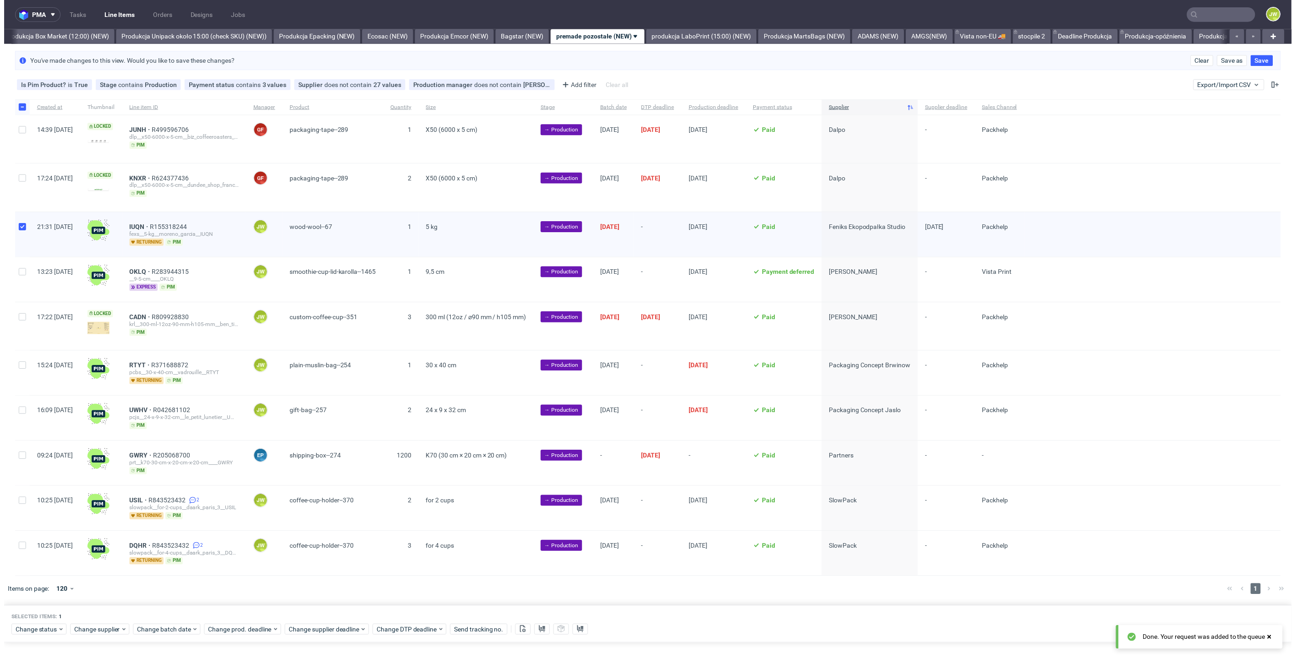
scroll to position [0, 1581]
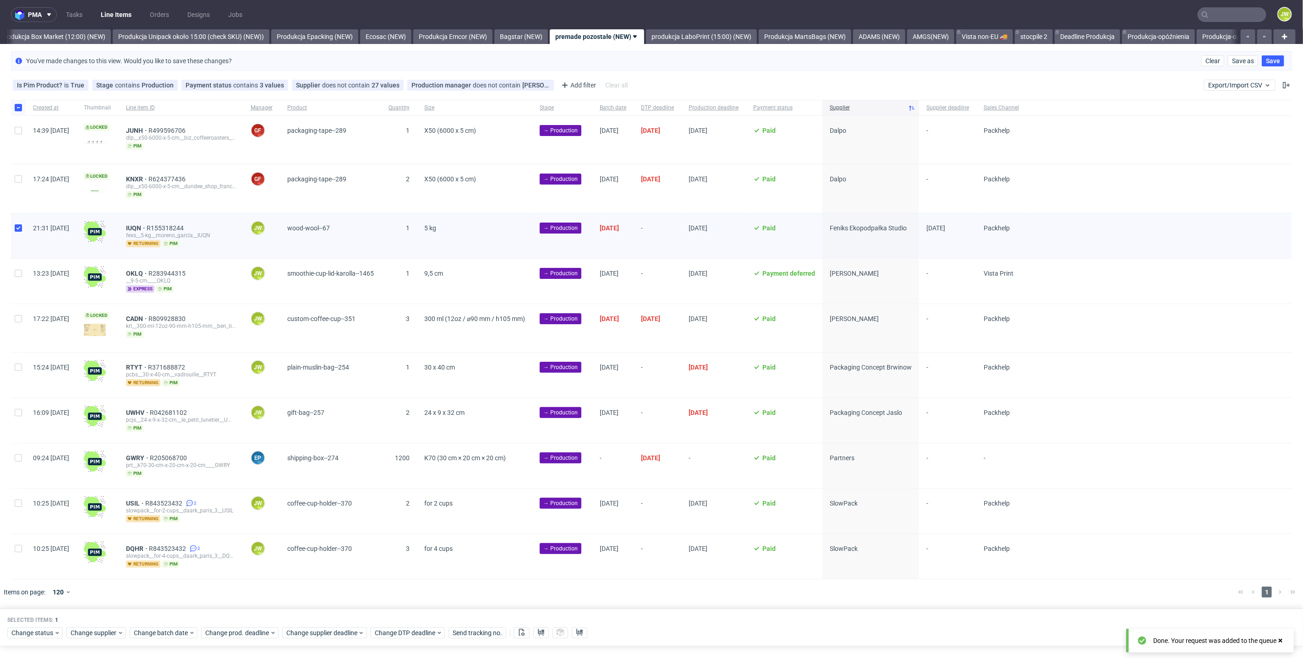
click at [681, 27] on nav "pma Tasks Line Items Orders Designs Jobs JW" at bounding box center [651, 14] width 1303 height 29
click at [694, 38] on link "produkcja LaboPrint (15:00) (NEW)" at bounding box center [701, 36] width 111 height 15
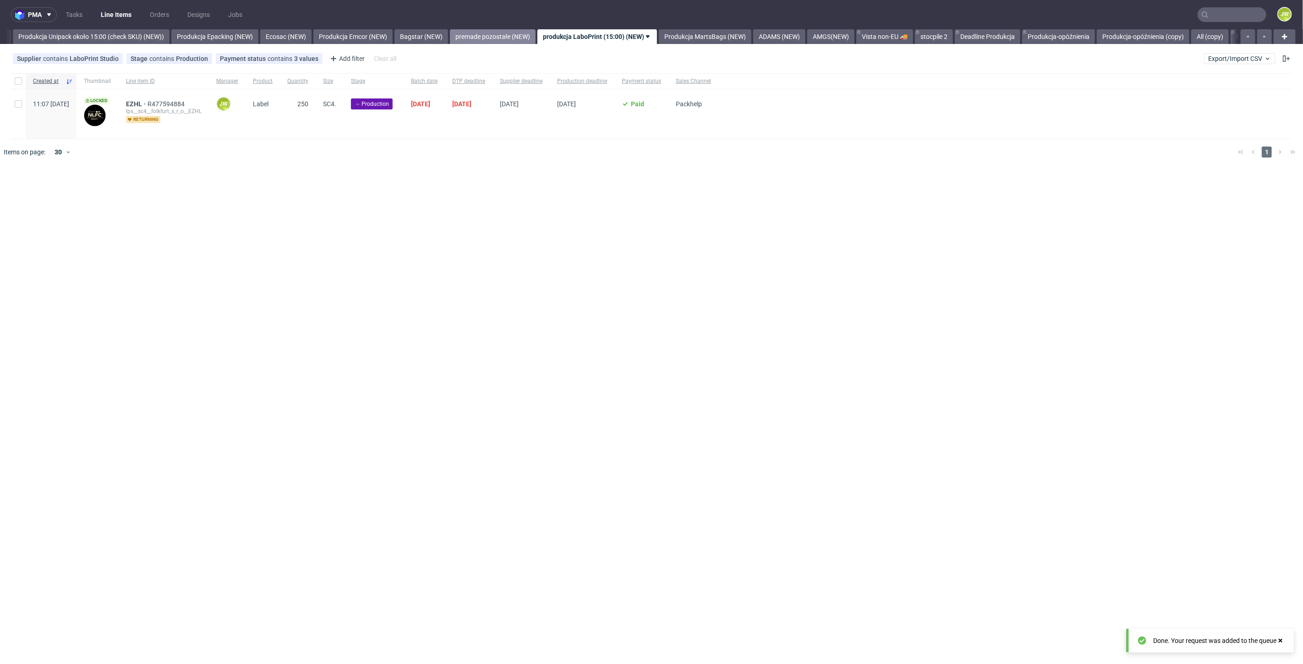
click at [530, 36] on link "premade pozostałe (NEW)" at bounding box center [493, 36] width 86 height 15
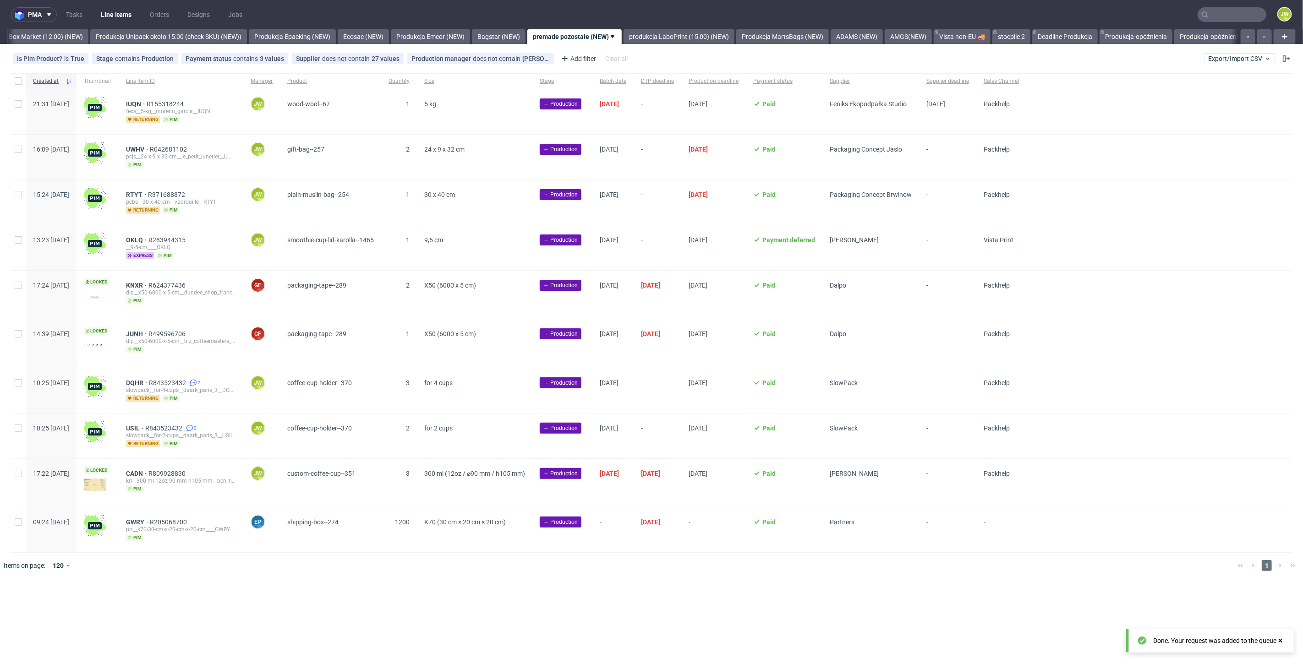
scroll to position [0, 1581]
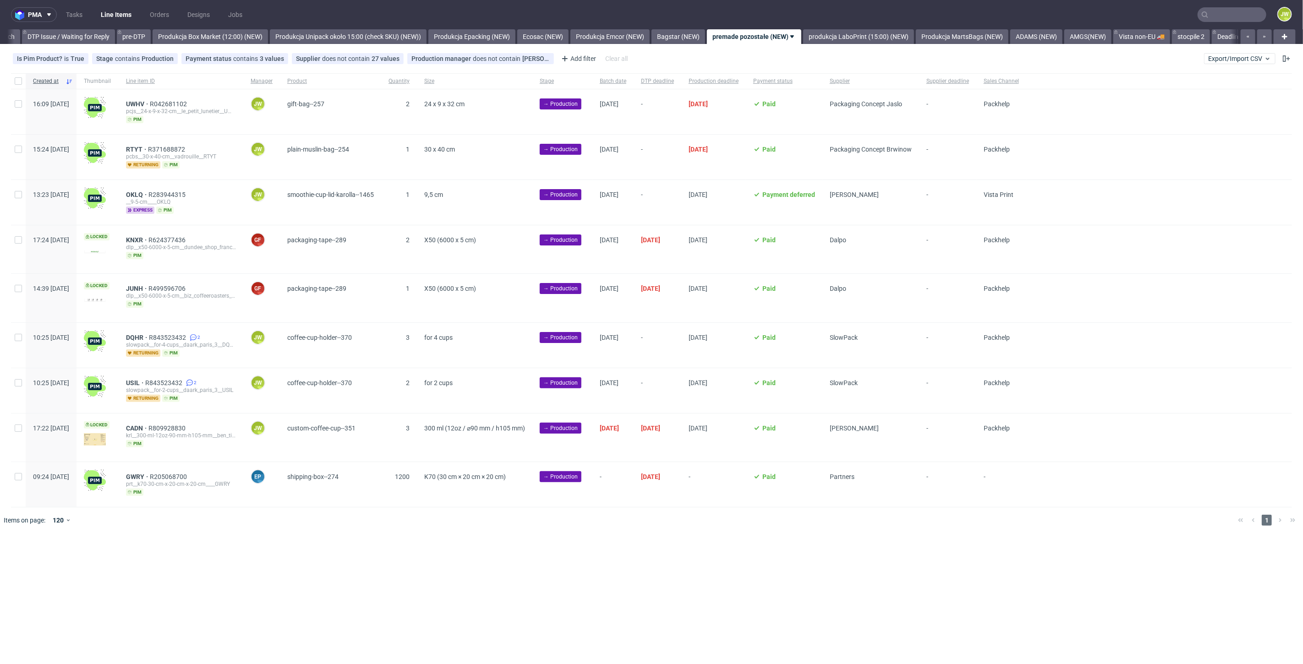
scroll to position [0, 1500]
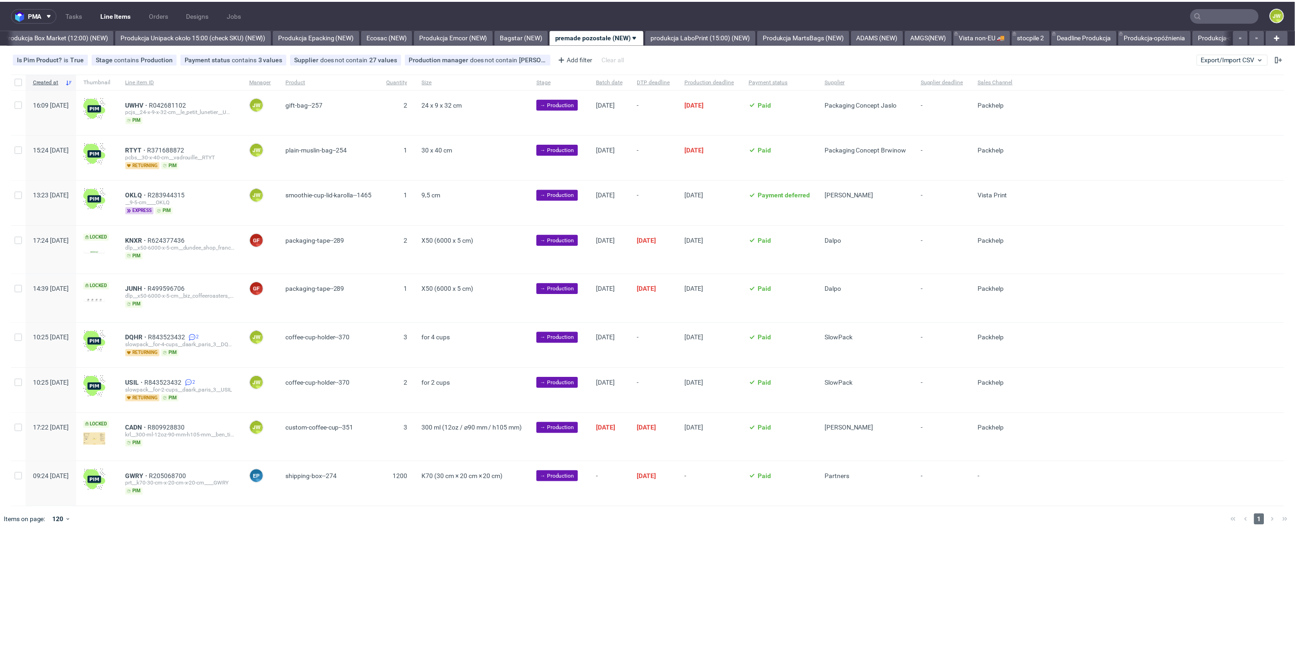
scroll to position [0, 1581]
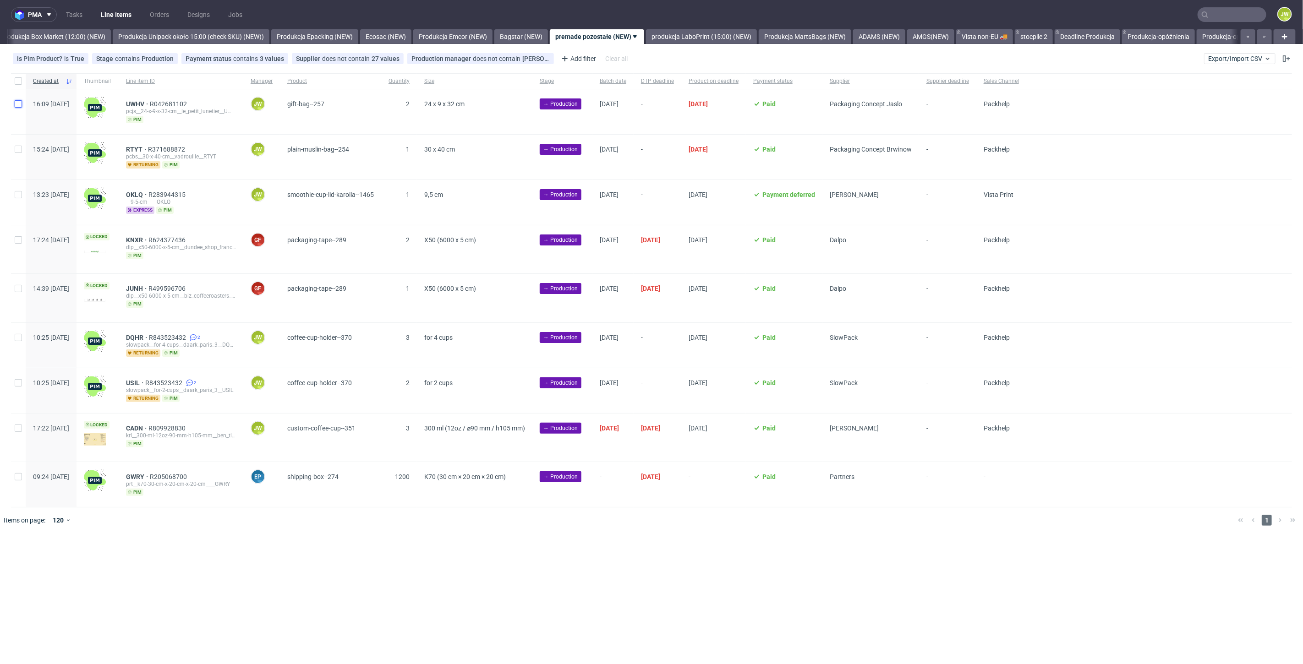
drag, startPoint x: 17, startPoint y: 107, endPoint x: 17, endPoint y: 116, distance: 8.7
click at [17, 107] on input "checkbox" at bounding box center [18, 103] width 7 height 7
checkbox input "true"
click at [21, 157] on div at bounding box center [18, 157] width 15 height 45
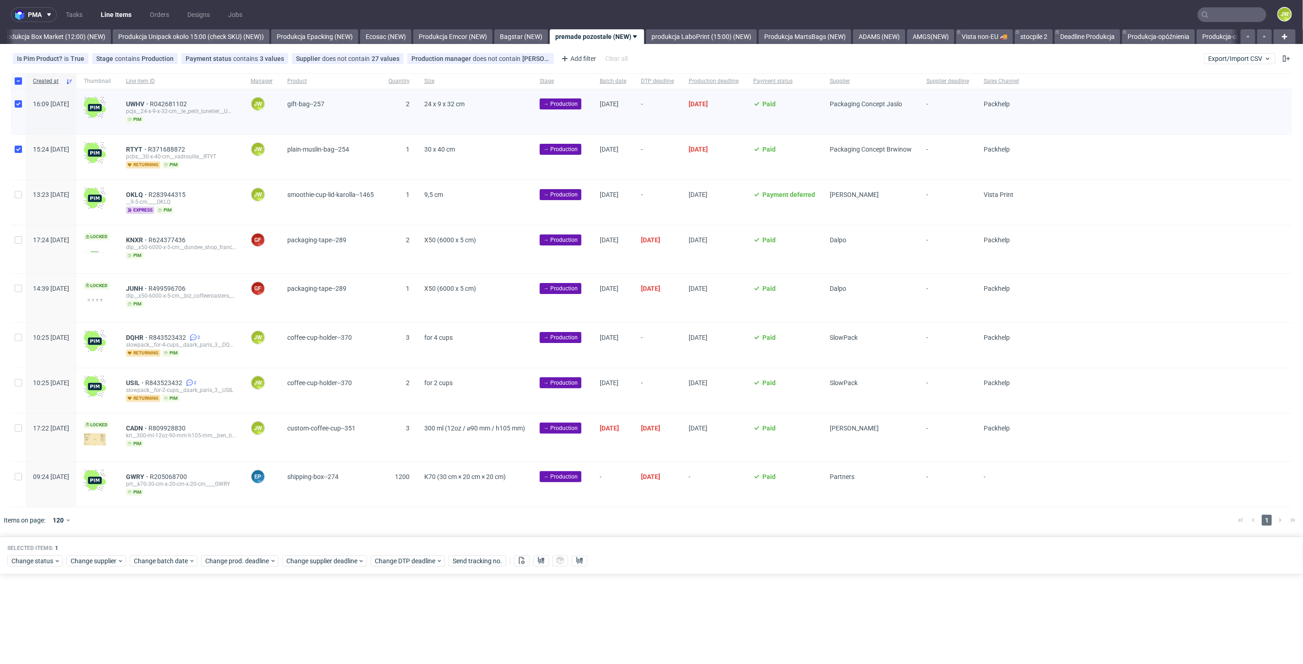
checkbox input "true"
click at [185, 562] on span "Change batch date" at bounding box center [161, 561] width 55 height 9
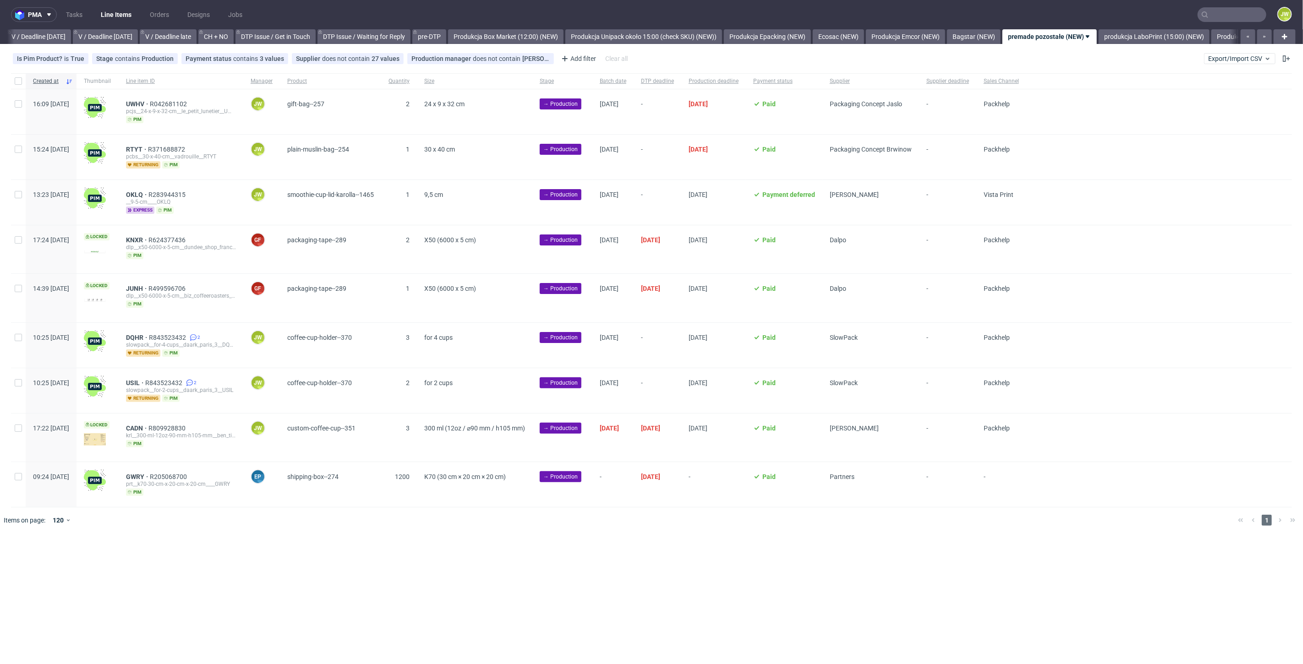
scroll to position [0, 1302]
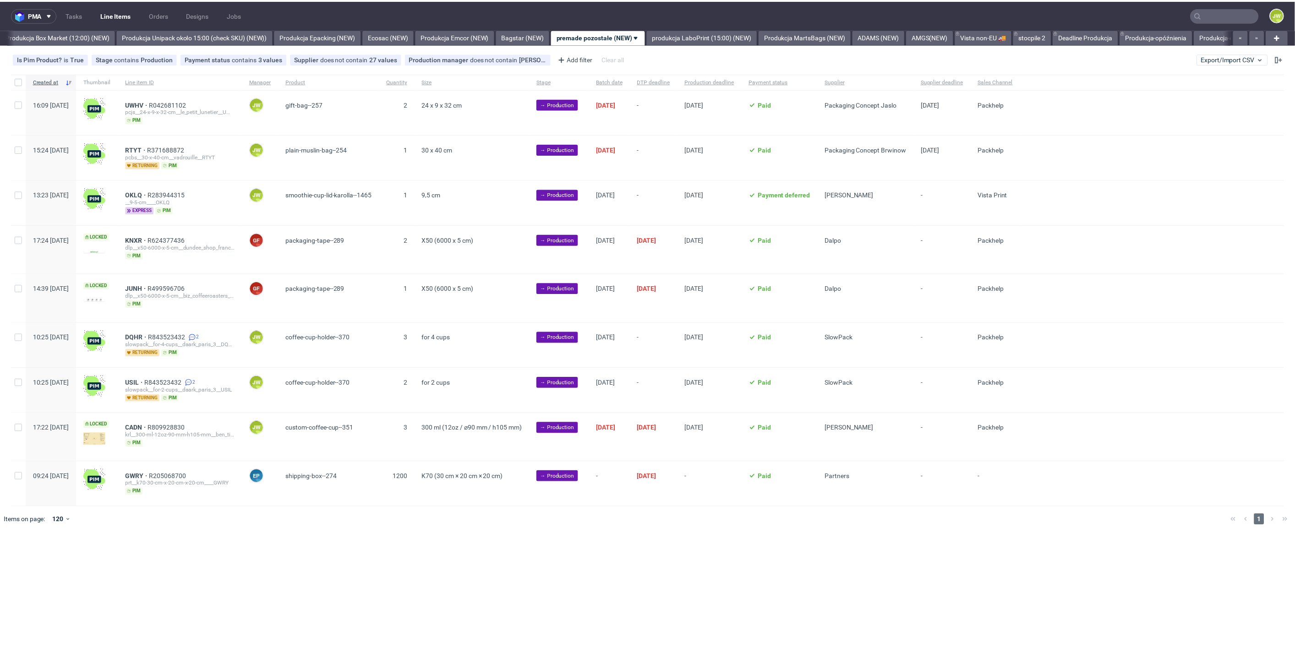
scroll to position [0, 1581]
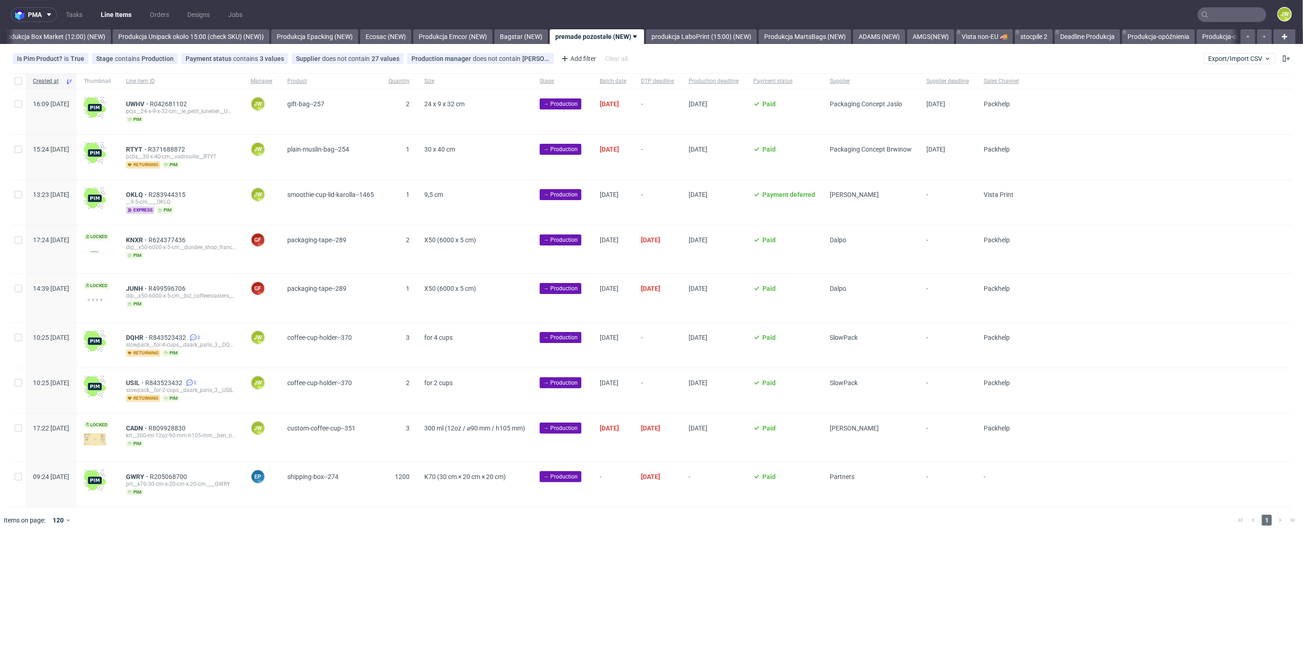
drag, startPoint x: 17, startPoint y: 108, endPoint x: 24, endPoint y: 118, distance: 11.9
click at [17, 108] on div at bounding box center [18, 111] width 15 height 45
checkbox input "true"
click at [537, 556] on button at bounding box center [541, 561] width 16 height 11
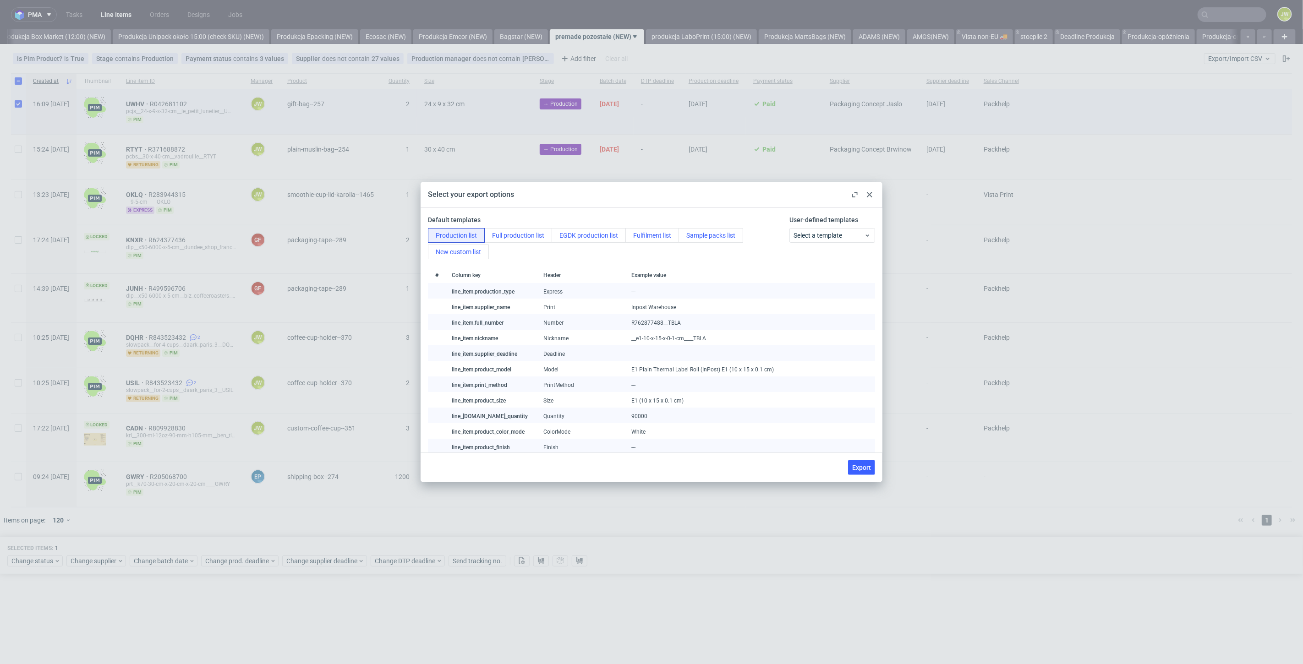
click at [857, 465] on span "Export" at bounding box center [861, 468] width 19 height 6
checkbox input "false"
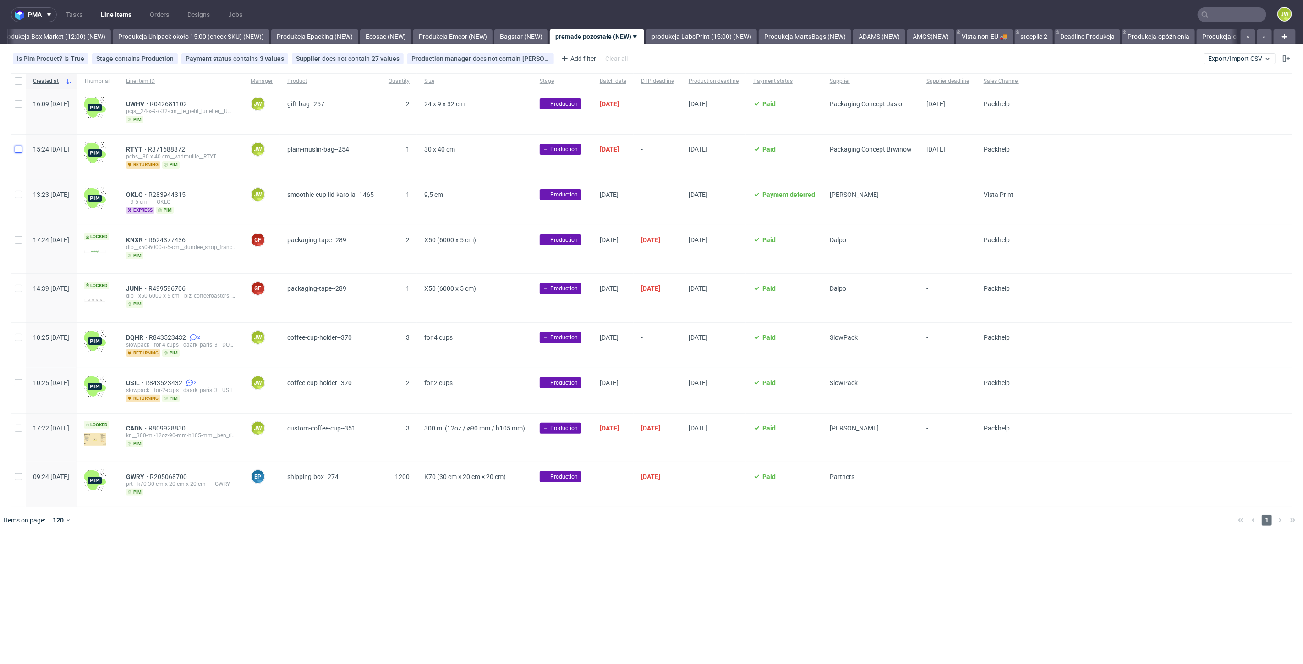
click at [17, 152] on input "checkbox" at bounding box center [18, 149] width 7 height 7
checkbox input "true"
click at [540, 557] on icon at bounding box center [541, 560] width 7 height 7
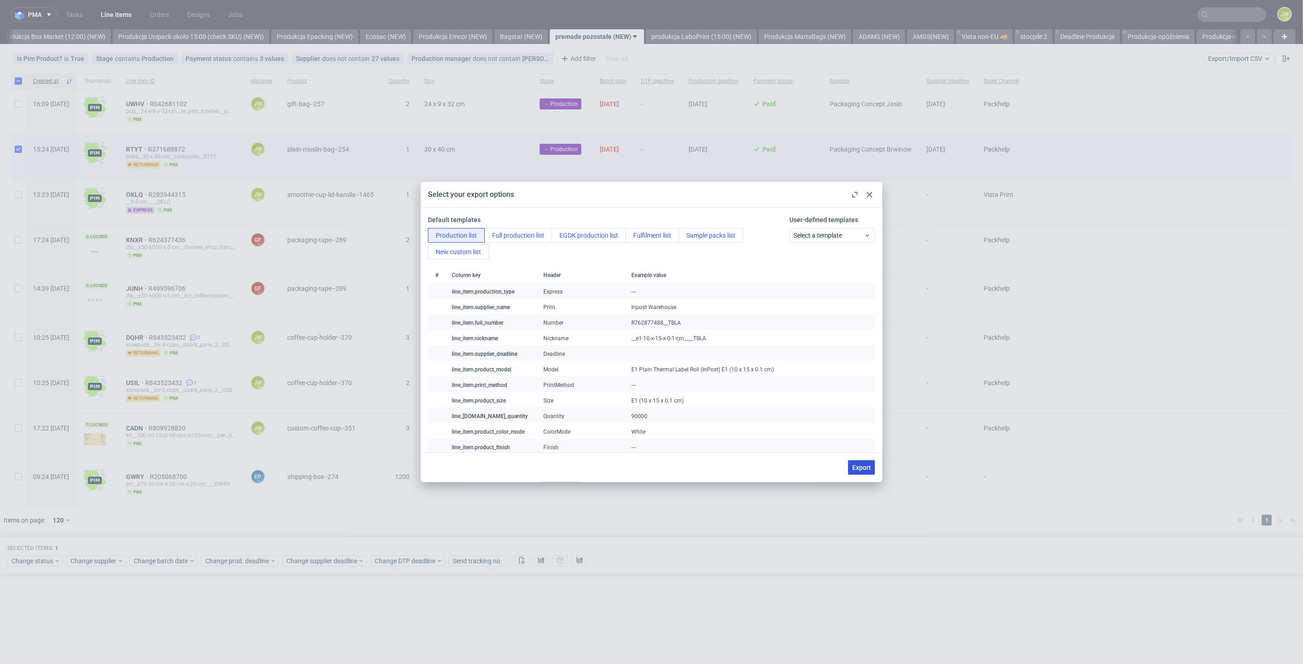
click at [872, 467] on button "Export" at bounding box center [861, 468] width 27 height 15
checkbox input "false"
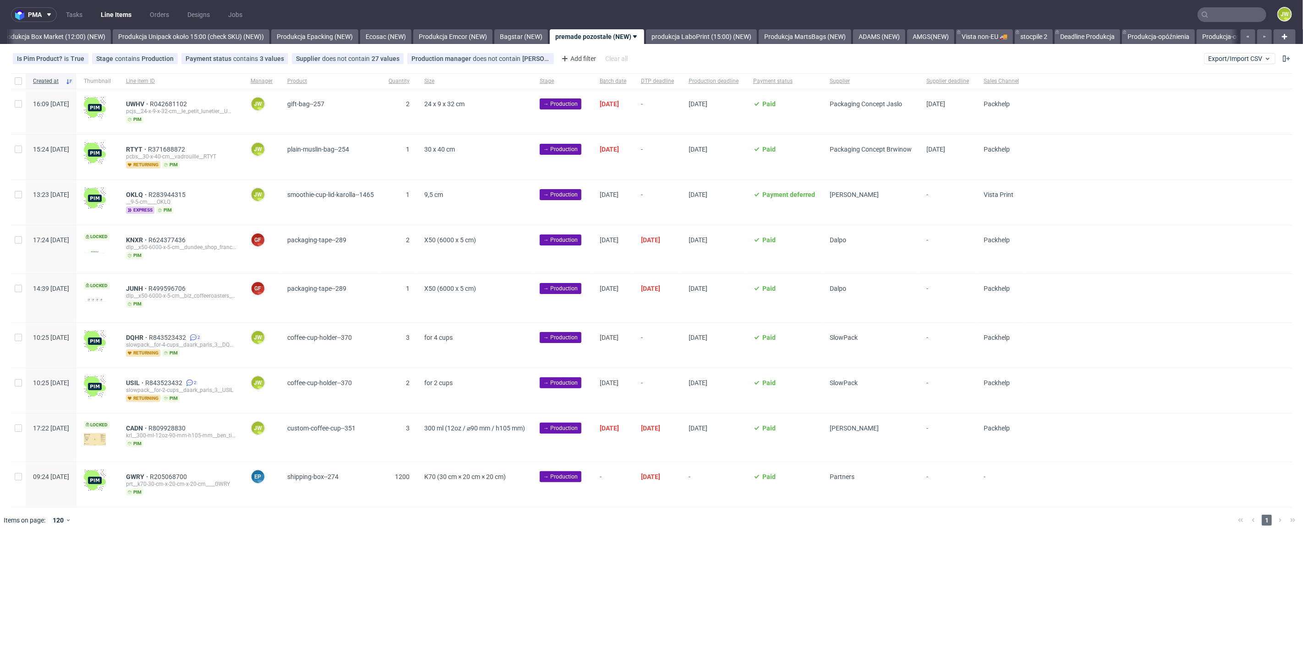
click at [28, 106] on div "16:09 [DATE]" at bounding box center [51, 111] width 51 height 45
click at [15, 102] on input "checkbox" at bounding box center [18, 103] width 7 height 7
checkbox input "true"
click at [16, 155] on div at bounding box center [18, 157] width 15 height 45
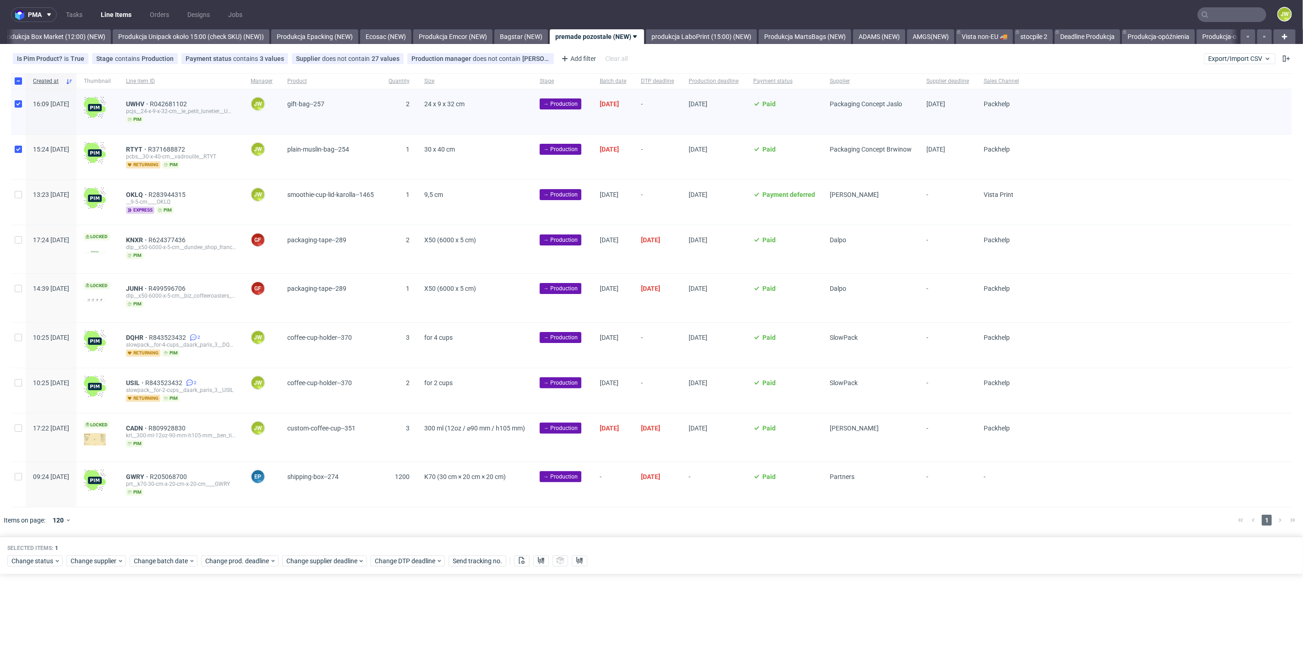
checkbox input "true"
click at [47, 558] on span "Change status" at bounding box center [32, 561] width 43 height 9
click at [29, 517] on span "In Production" at bounding box center [34, 523] width 46 height 13
click at [101, 537] on span "Save" at bounding box center [105, 540] width 14 height 6
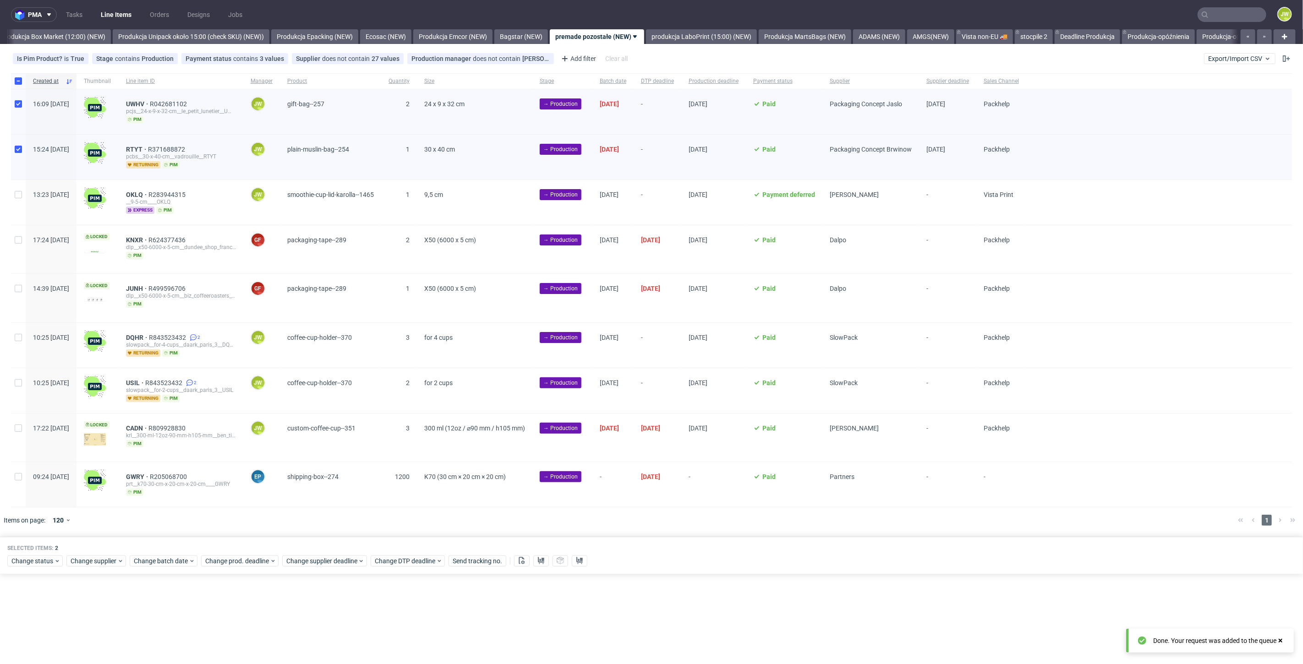
scroll to position [0, 1581]
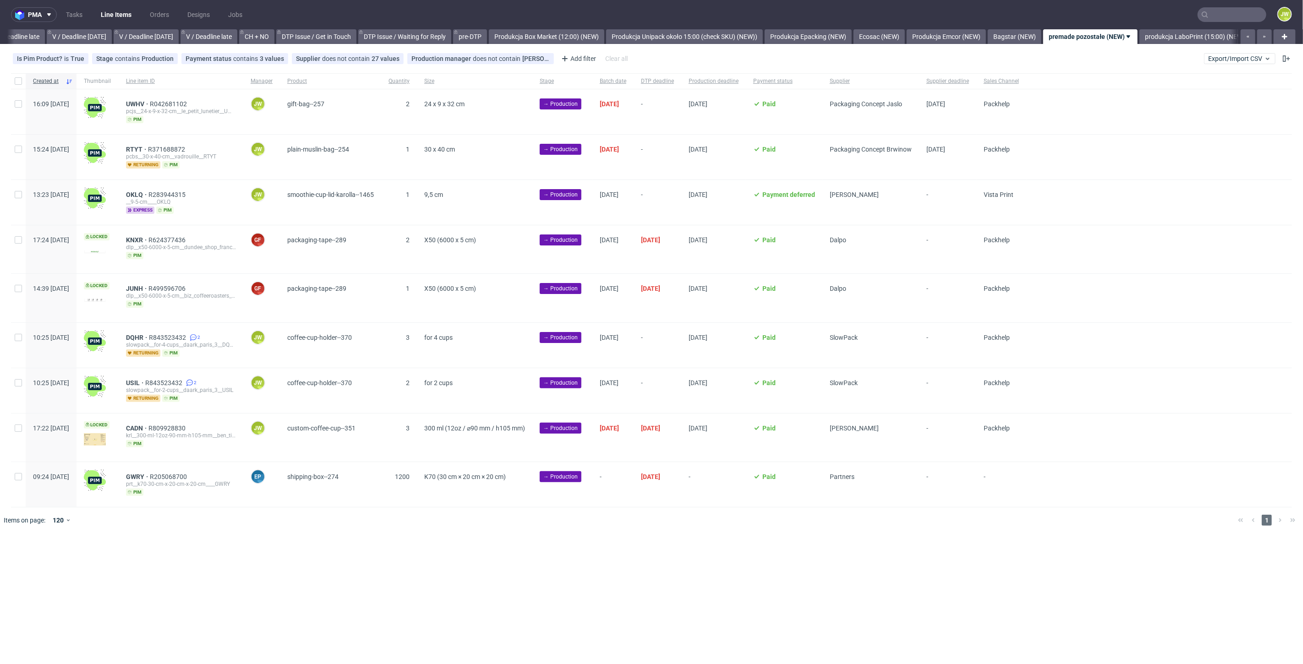
scroll to position [0, 1300]
click at [694, 32] on link "produkcja LaboPrint (15:00) (NEW)" at bounding box center [701, 36] width 111 height 15
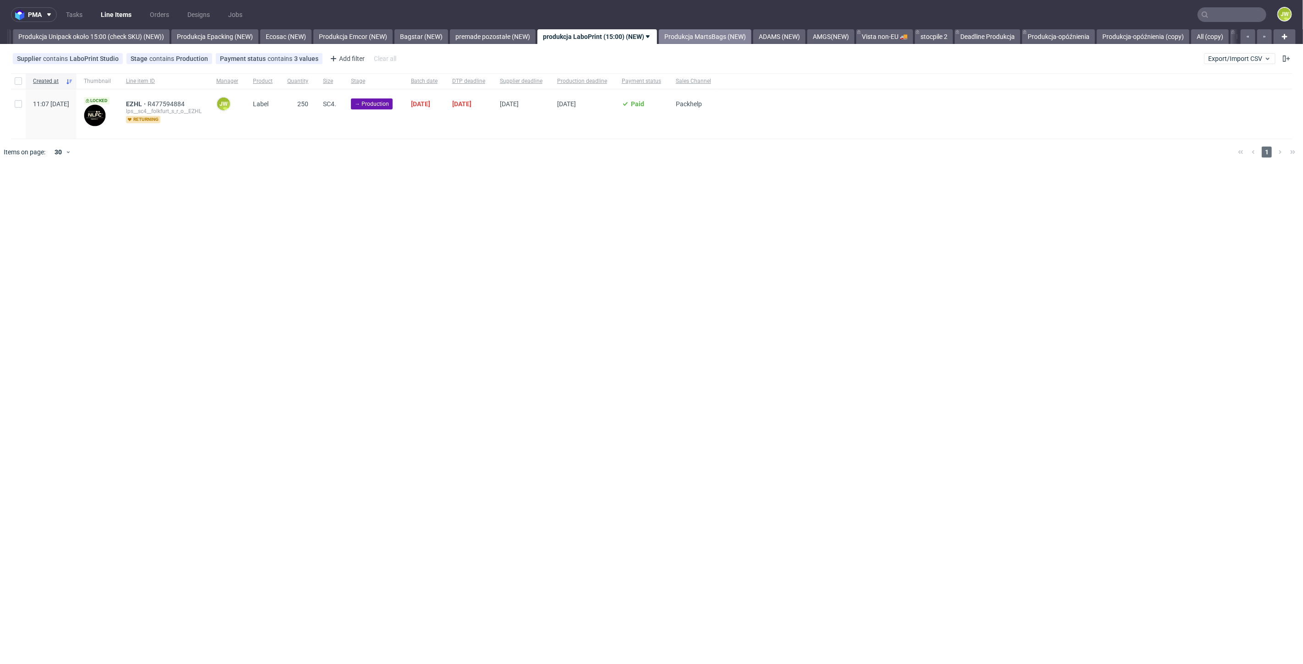
click at [709, 33] on link "Produkcja MartsBags (NEW)" at bounding box center [705, 36] width 93 height 15
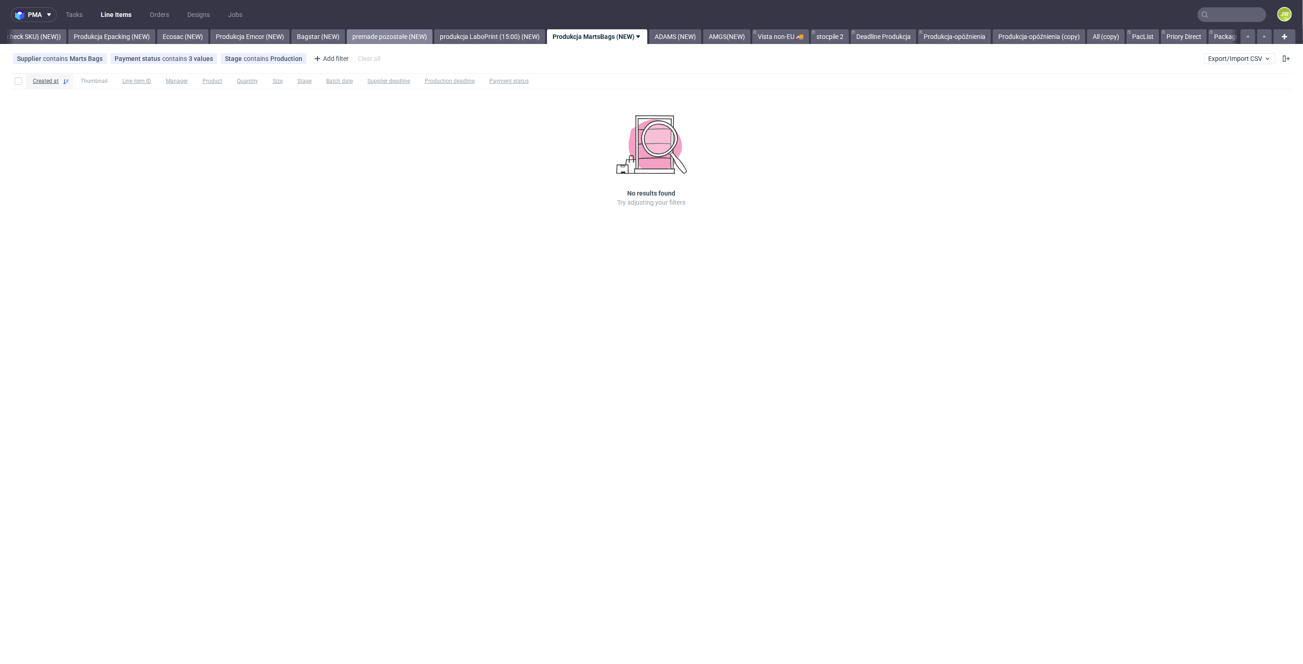
click at [424, 33] on link "premade pozostałe (NEW)" at bounding box center [390, 36] width 86 height 15
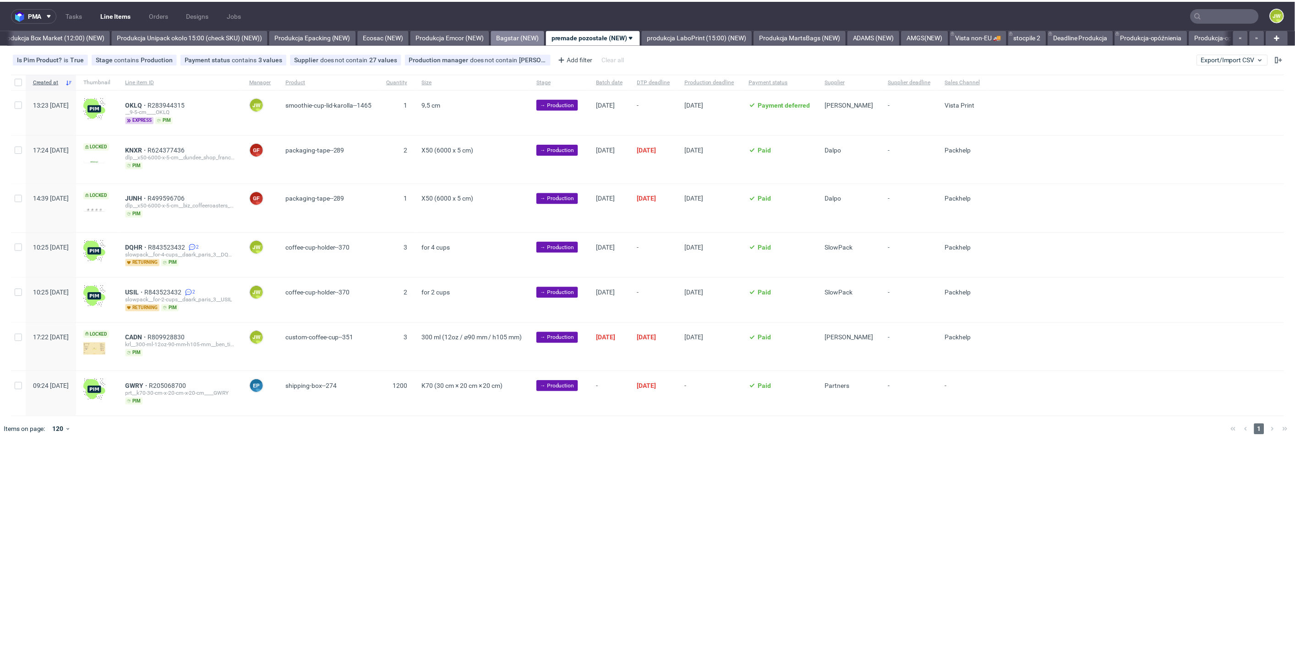
scroll to position [0, 1581]
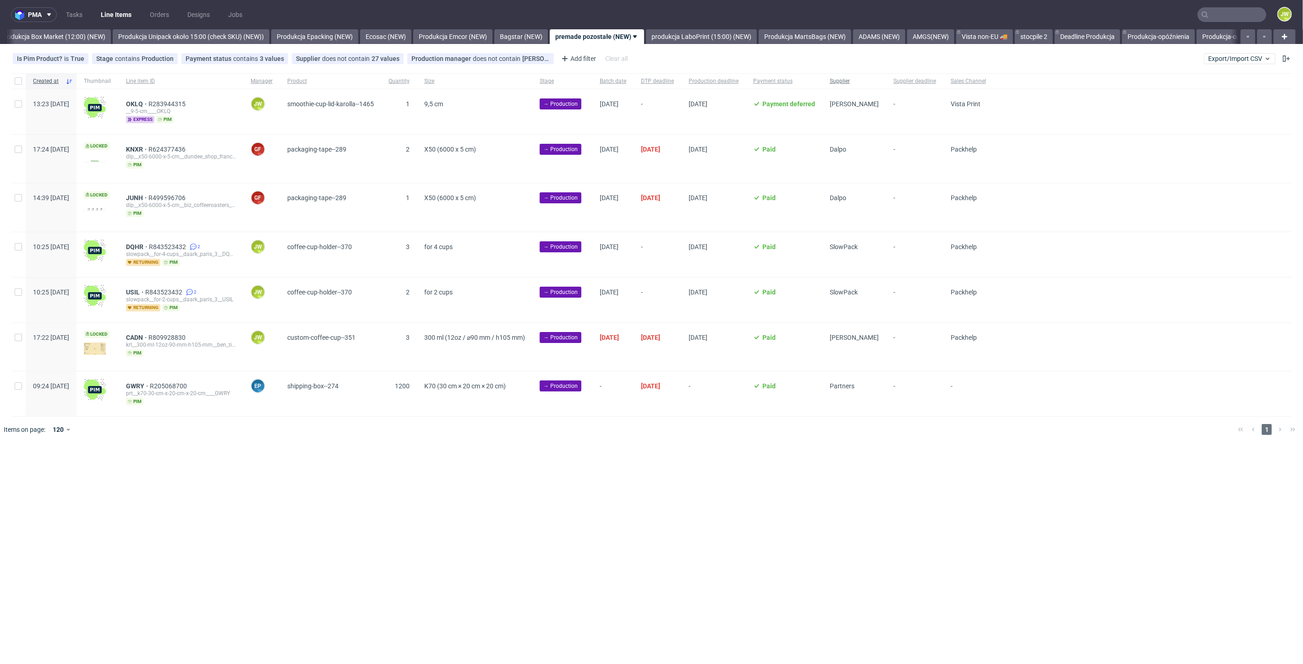
click at [879, 84] on span "Supplier" at bounding box center [854, 81] width 49 height 8
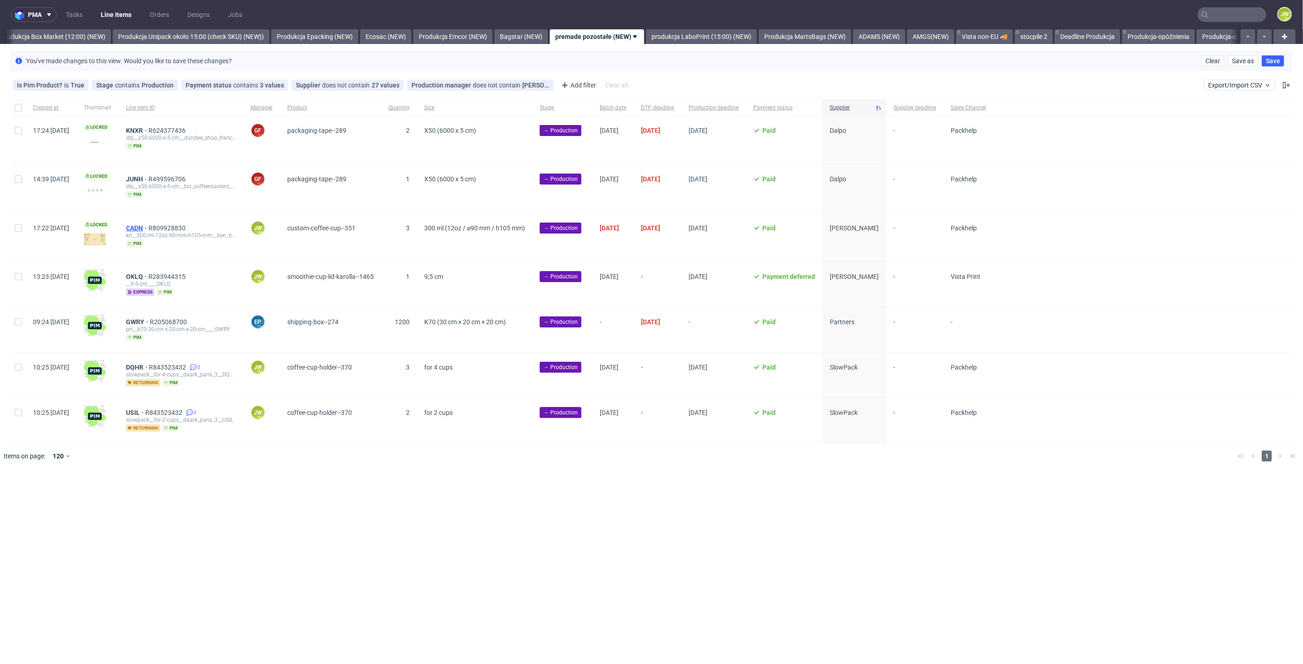
click at [148, 225] on span "CADN" at bounding box center [137, 228] width 22 height 7
click at [17, 230] on input "checkbox" at bounding box center [18, 228] width 7 height 7
checkbox input "true"
click at [152, 493] on span "Change batch date" at bounding box center [161, 497] width 55 height 9
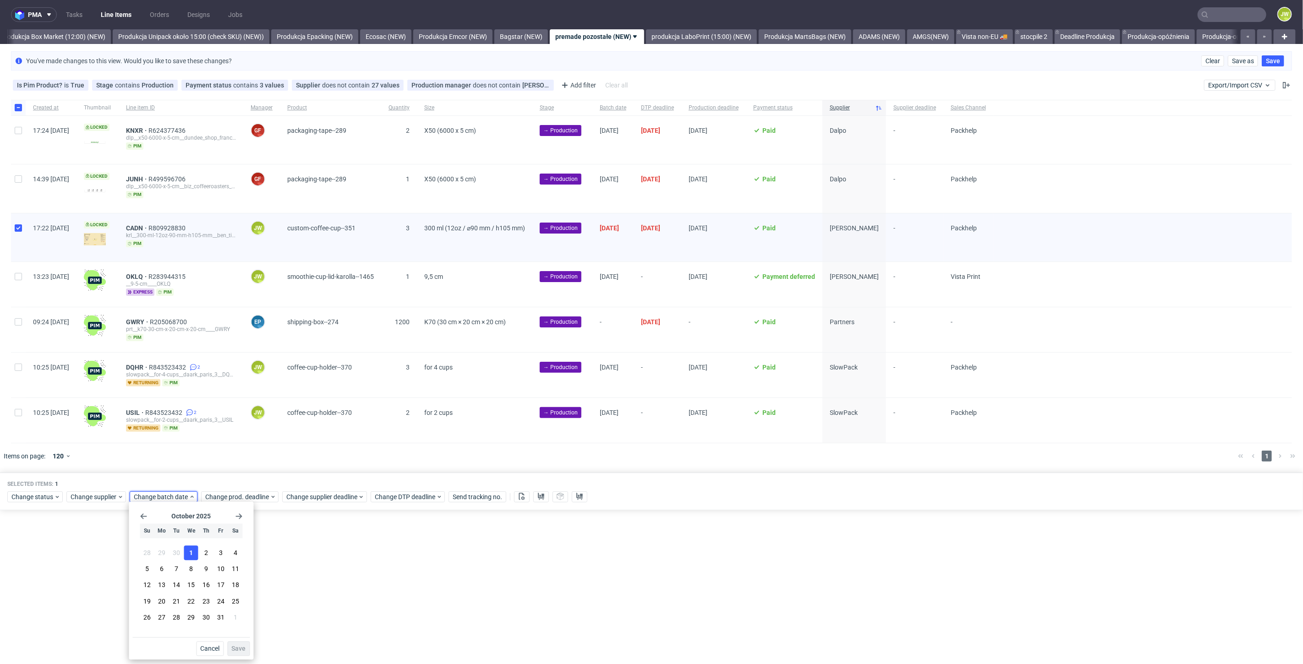
click at [195, 554] on button "1" at bounding box center [191, 553] width 14 height 15
drag, startPoint x: 242, startPoint y: 647, endPoint x: 249, endPoint y: 611, distance: 36.8
click at [242, 647] on span "Save" at bounding box center [238, 649] width 14 height 6
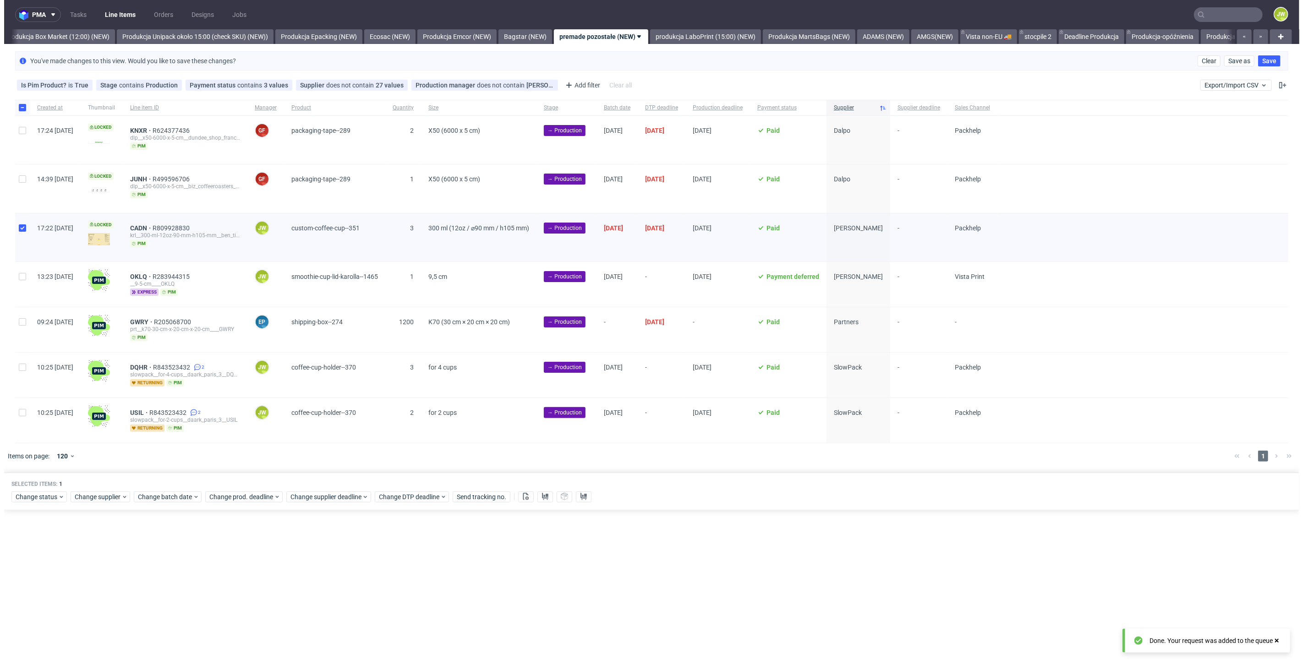
scroll to position [0, 1581]
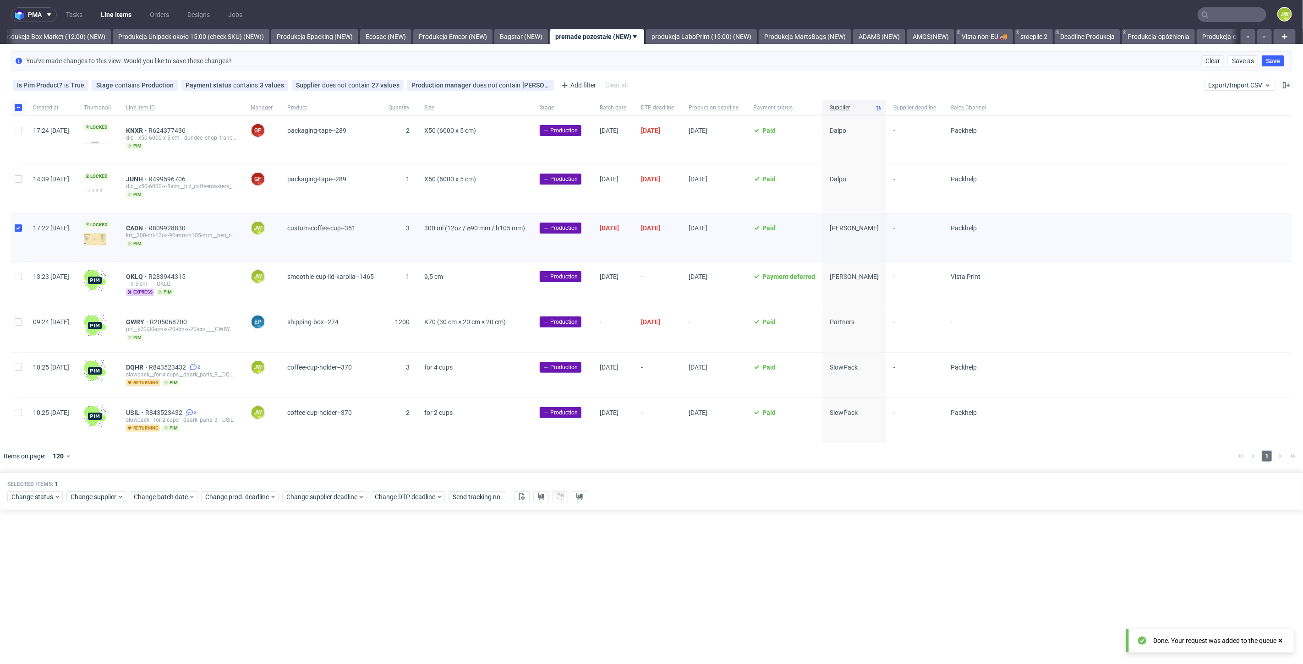
click at [251, 502] on div "Selected items: 1 Change status Change supplier Change batch date Change prod. …" at bounding box center [651, 492] width 1303 height 38
click at [250, 500] on div "Selected items: 1 Change status Change supplier Change batch date Change prod. …" at bounding box center [651, 492] width 1303 height 38
click at [247, 493] on span "Change prod. deadline" at bounding box center [237, 497] width 65 height 9
click at [230, 619] on span "27" at bounding box center [232, 617] width 7 height 9
drag, startPoint x: 320, startPoint y: 647, endPoint x: 316, endPoint y: 642, distance: 6.6
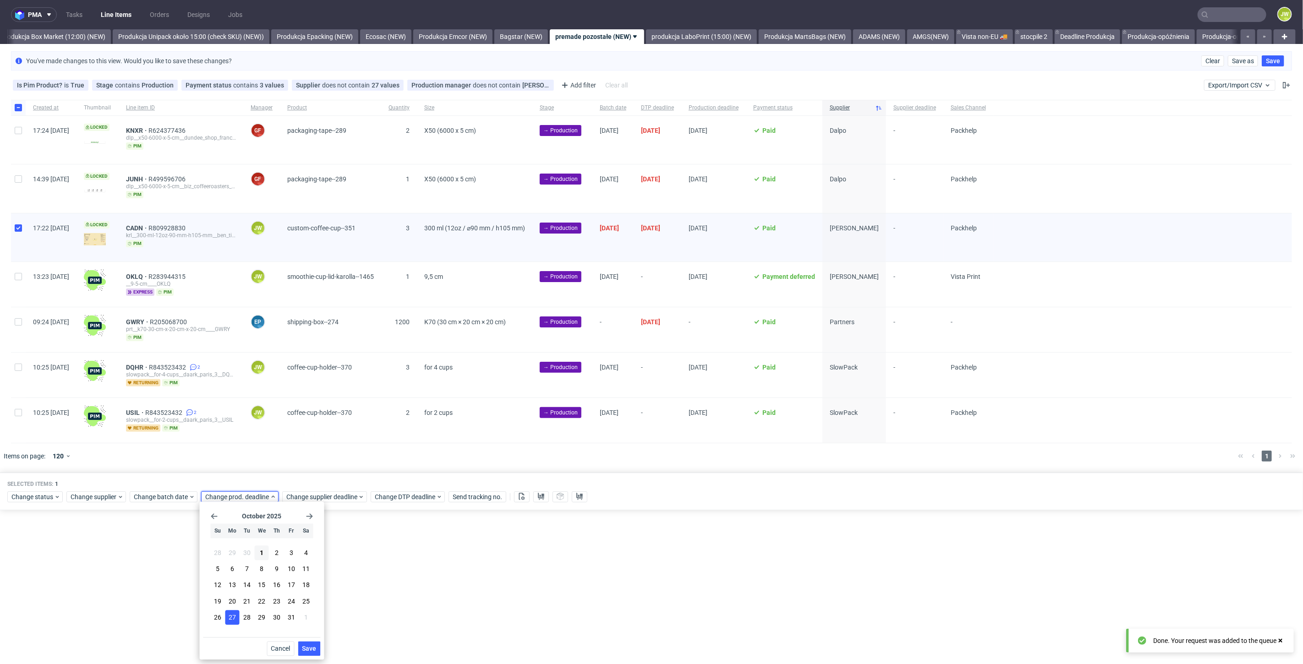
click at [319, 648] on button "Save" at bounding box center [309, 649] width 22 height 15
click at [318, 490] on div "Change status Change supplier Change batch date Change prod. deadline Change su…" at bounding box center [651, 496] width 1289 height 13
click at [318, 493] on span "Change supplier deadline" at bounding box center [321, 497] width 71 height 9
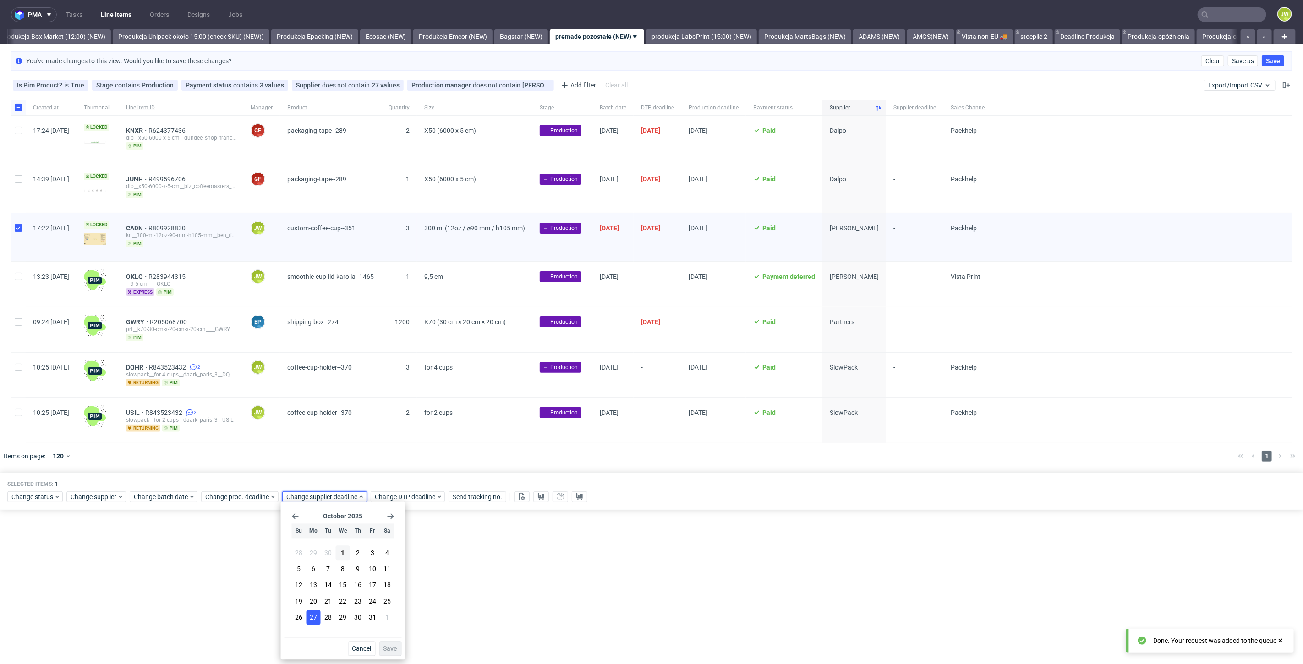
click at [312, 616] on span "27" at bounding box center [313, 617] width 7 height 9
click at [381, 643] on button "Save" at bounding box center [390, 649] width 22 height 15
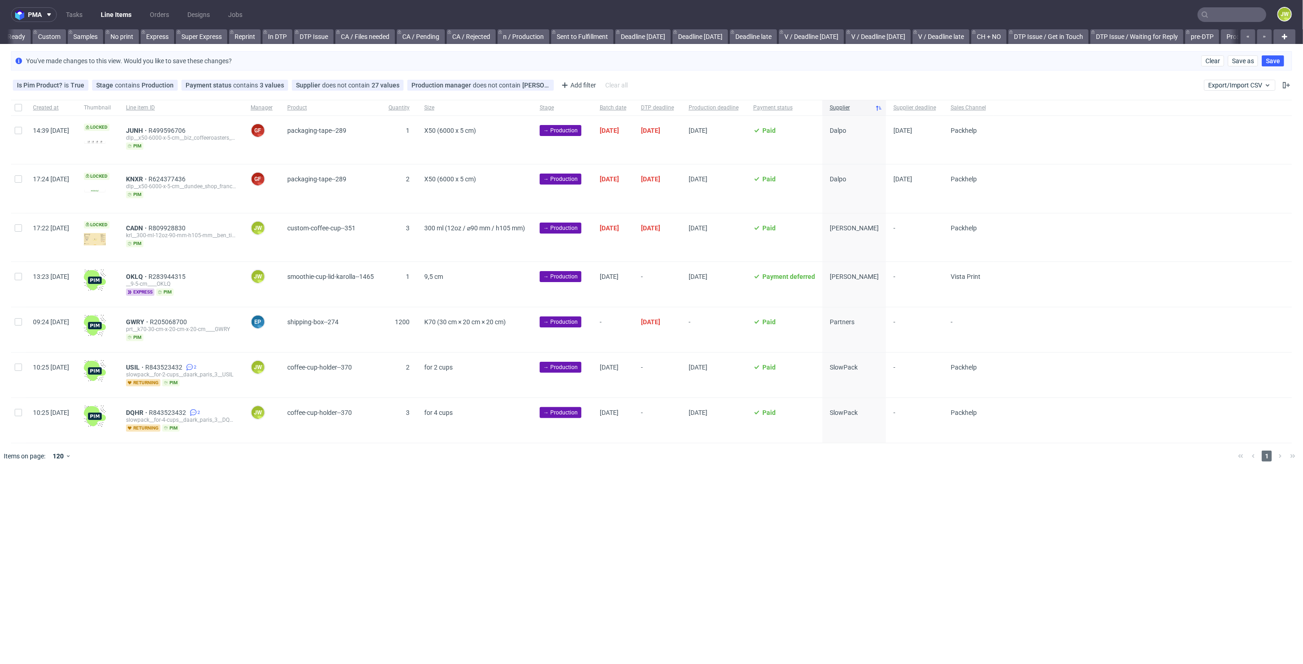
scroll to position [0, 1046]
click at [17, 275] on input "checkbox" at bounding box center [18, 276] width 7 height 7
checkbox input "true"
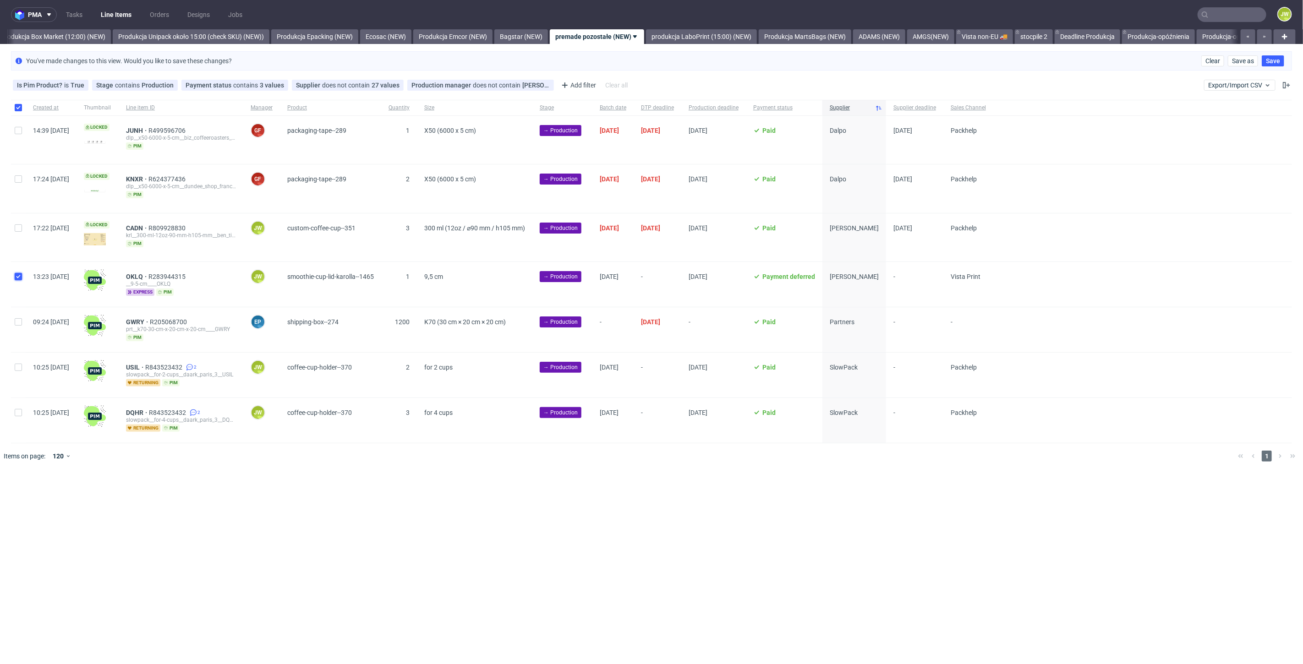
checkbox input "true"
click at [157, 494] on span "Change batch date" at bounding box center [161, 497] width 55 height 9
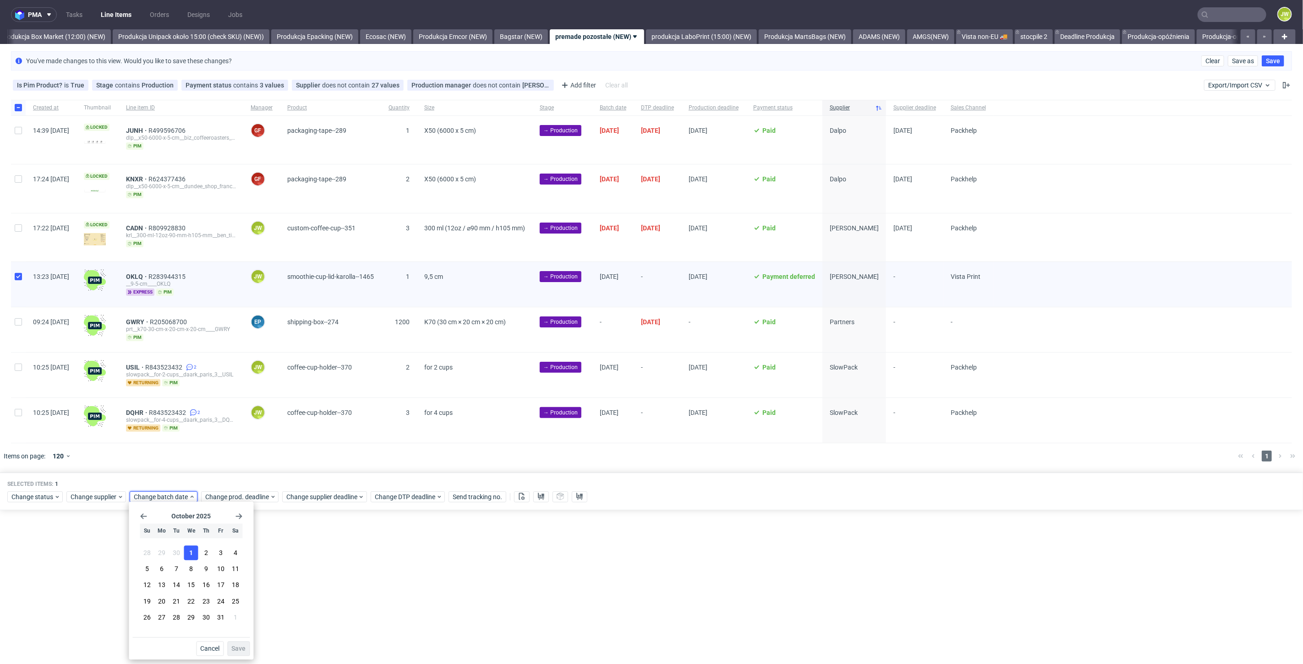
click at [191, 558] on button "1" at bounding box center [191, 553] width 14 height 15
click at [238, 651] on span "Save" at bounding box center [238, 649] width 14 height 6
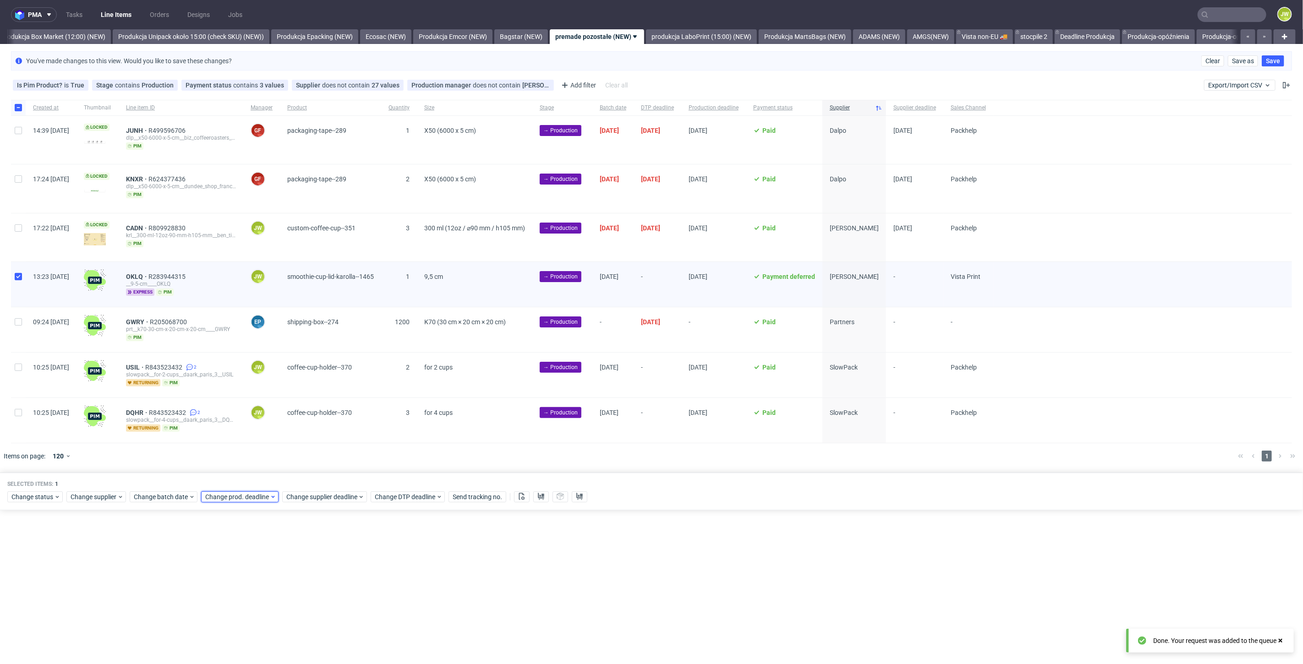
click at [222, 497] on span "Change prod. deadline" at bounding box center [237, 497] width 65 height 9
click at [274, 554] on button "2" at bounding box center [276, 553] width 14 height 15
click at [305, 644] on button "Save" at bounding box center [309, 649] width 22 height 15
click at [301, 501] on div "Selected items: 1 Change status Change supplier Change batch date Change prod. …" at bounding box center [651, 492] width 1303 height 38
click at [303, 497] on span "Change supplier deadline" at bounding box center [321, 497] width 71 height 9
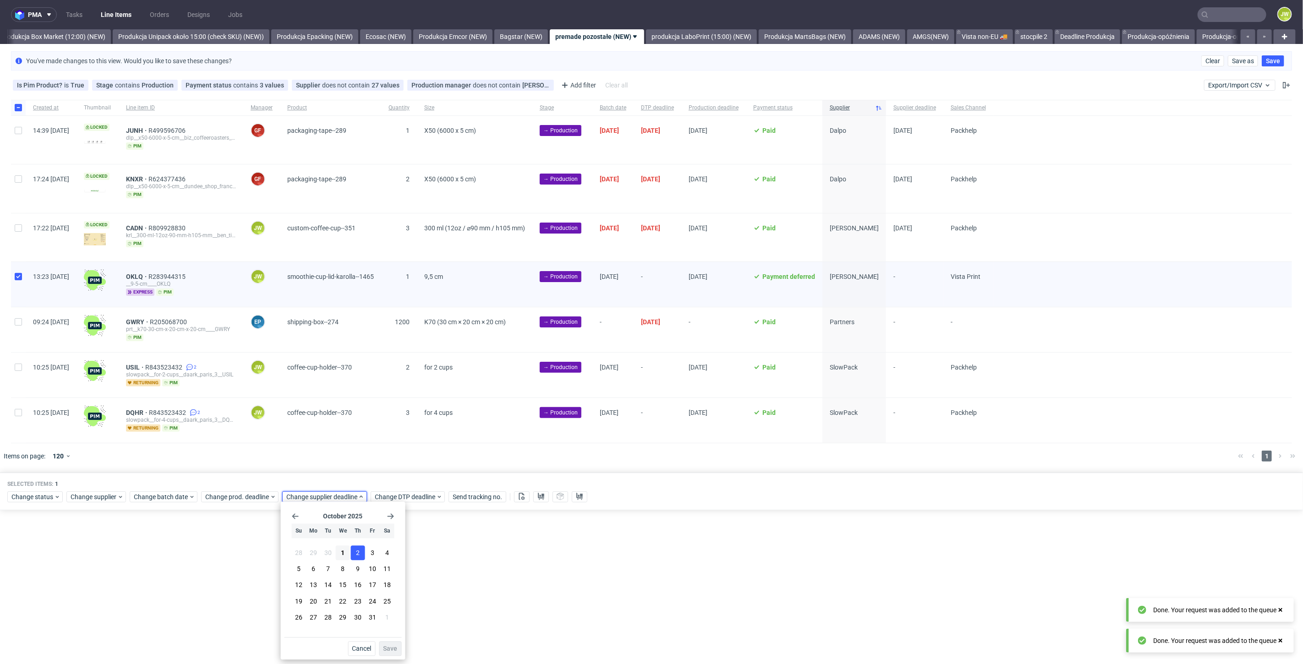
click at [353, 554] on button "2" at bounding box center [358, 553] width 14 height 15
click at [396, 648] on button "Save" at bounding box center [390, 649] width 22 height 15
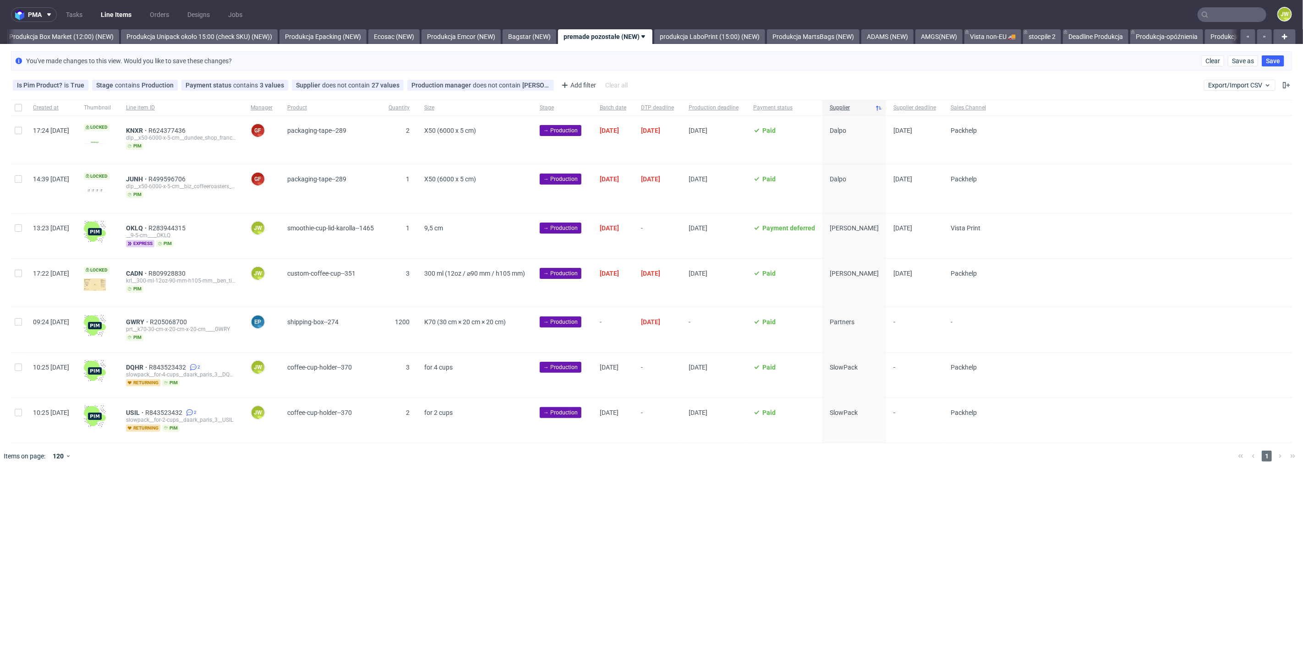
scroll to position [0, 1581]
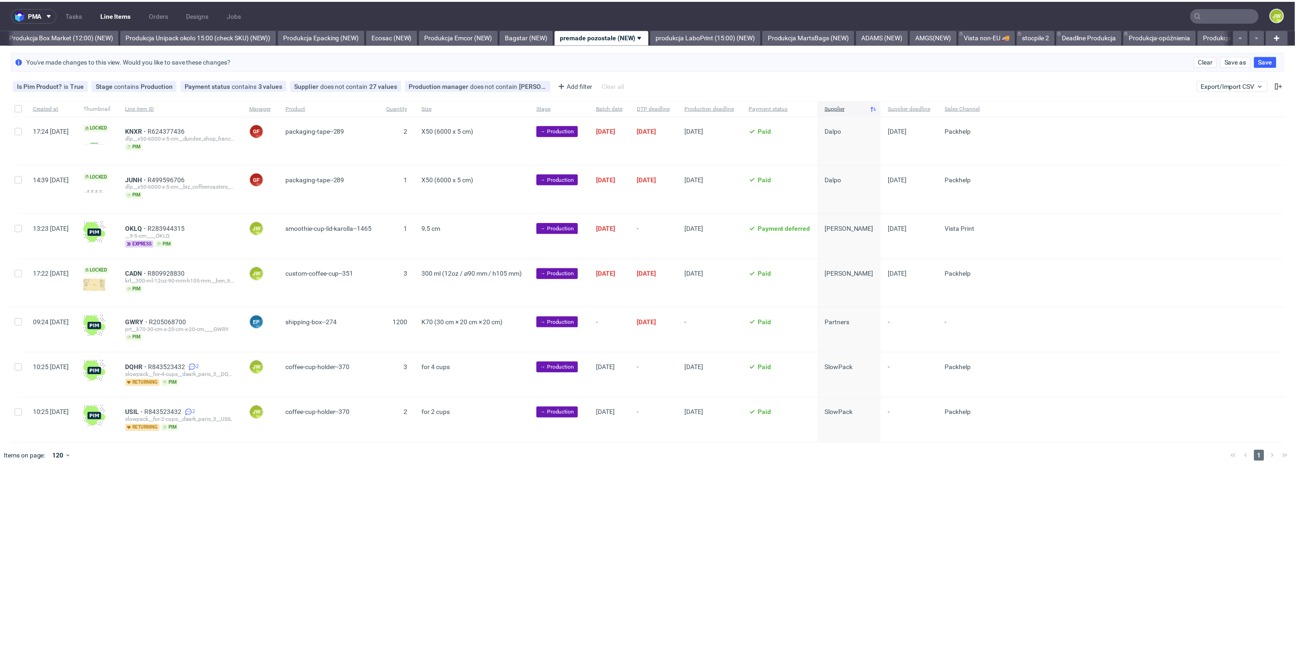
scroll to position [0, 1581]
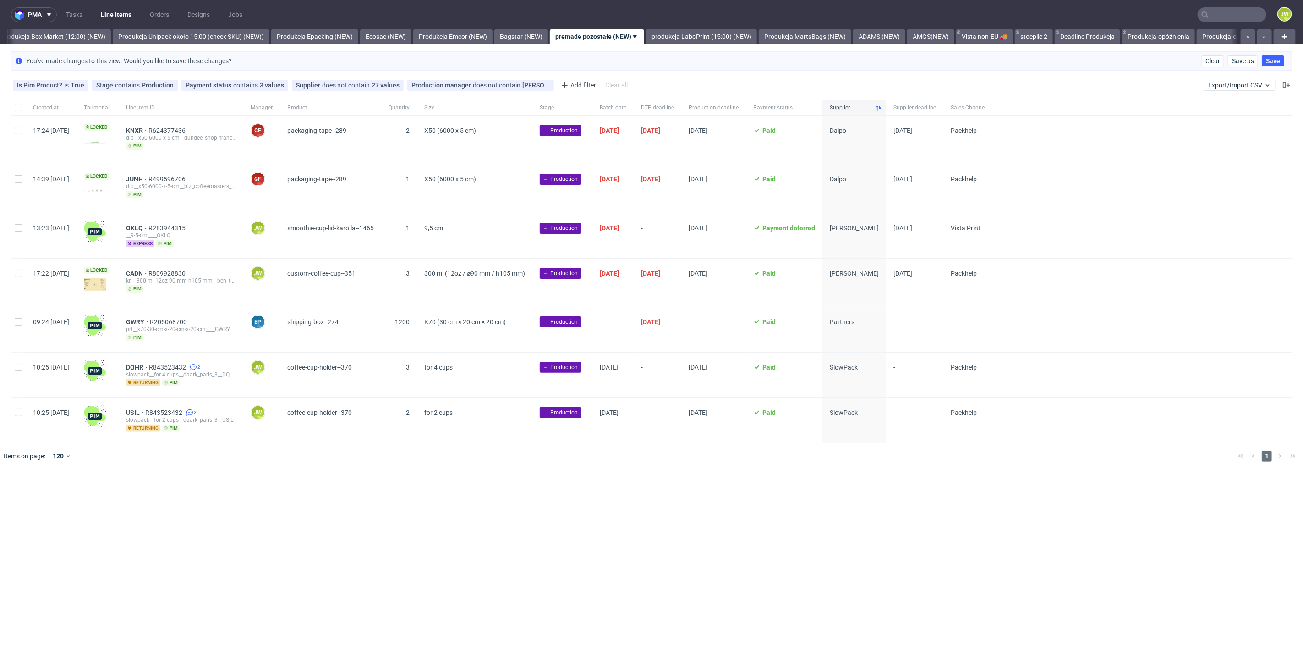
click at [236, 225] on div "OKLQ R283944315" at bounding box center [181, 228] width 110 height 7
drag, startPoint x: 234, startPoint y: 228, endPoint x: 146, endPoint y: 228, distance: 88.0
click at [146, 228] on div "OKLQ R283944315 __9-5-cm____OKLQ express pim" at bounding box center [181, 236] width 125 height 45
copy div "OKLQ R283944315"
click at [21, 229] on input "checkbox" at bounding box center [18, 228] width 7 height 7
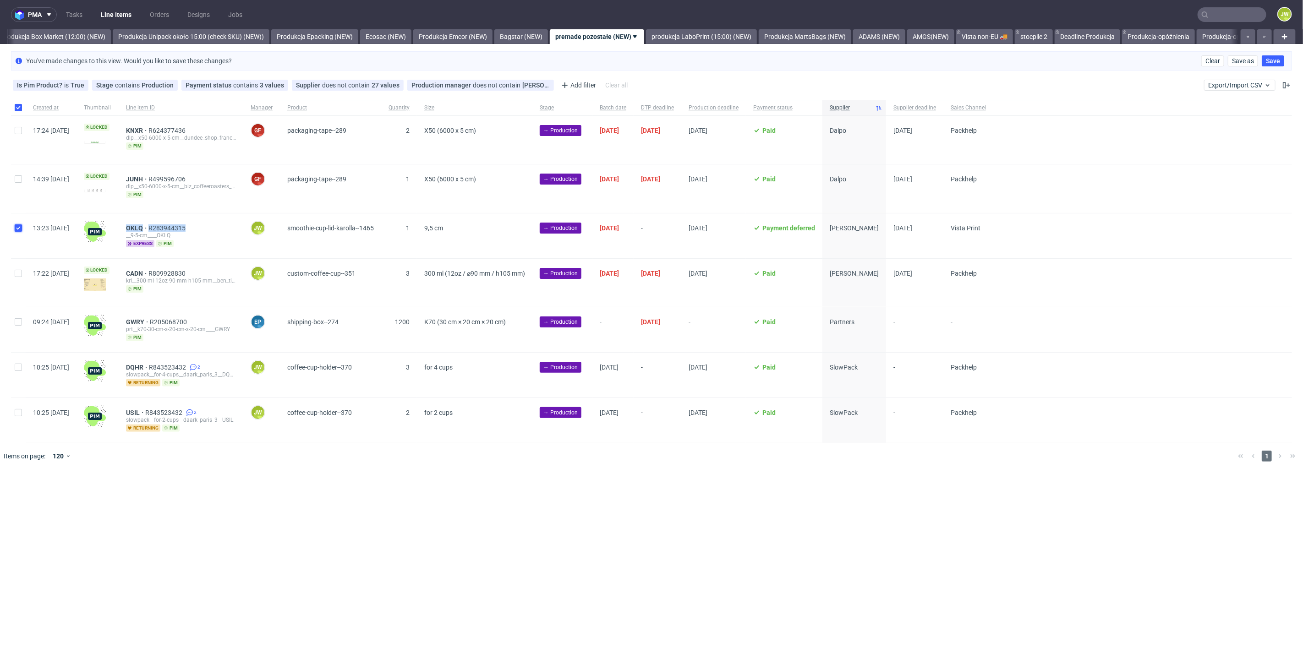
checkbox input "true"
click at [525, 495] on button at bounding box center [522, 497] width 16 height 11
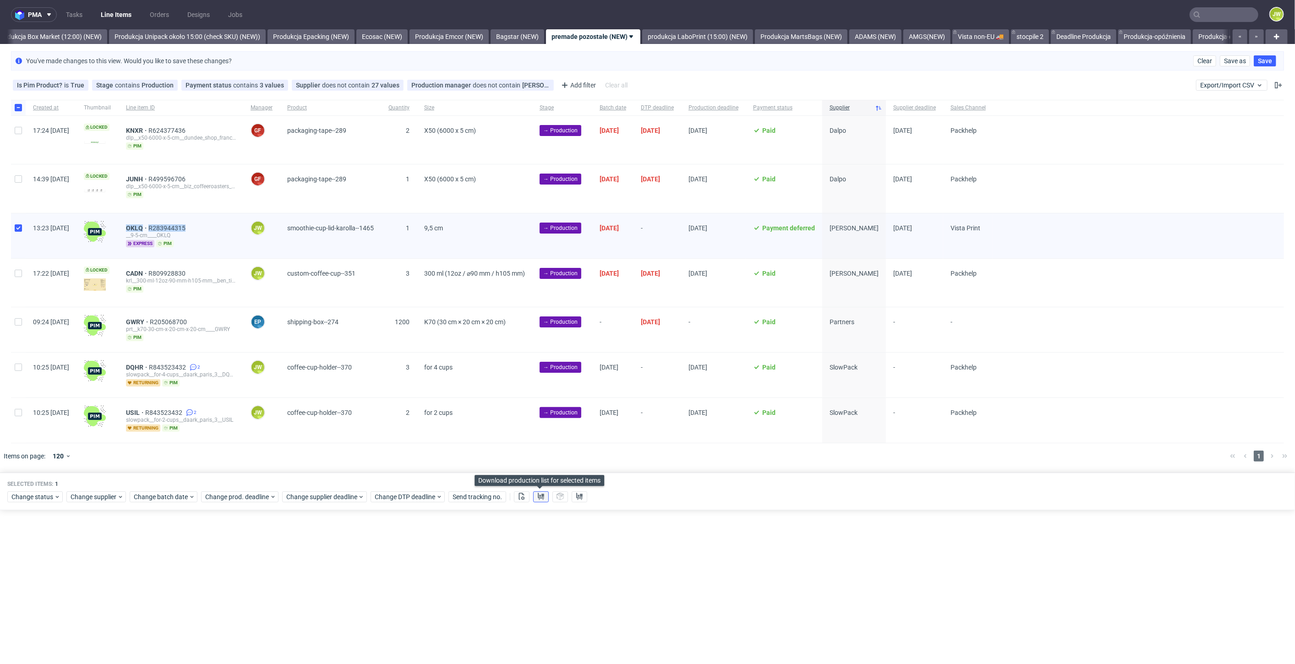
click at [533, 494] on button at bounding box center [541, 497] width 16 height 11
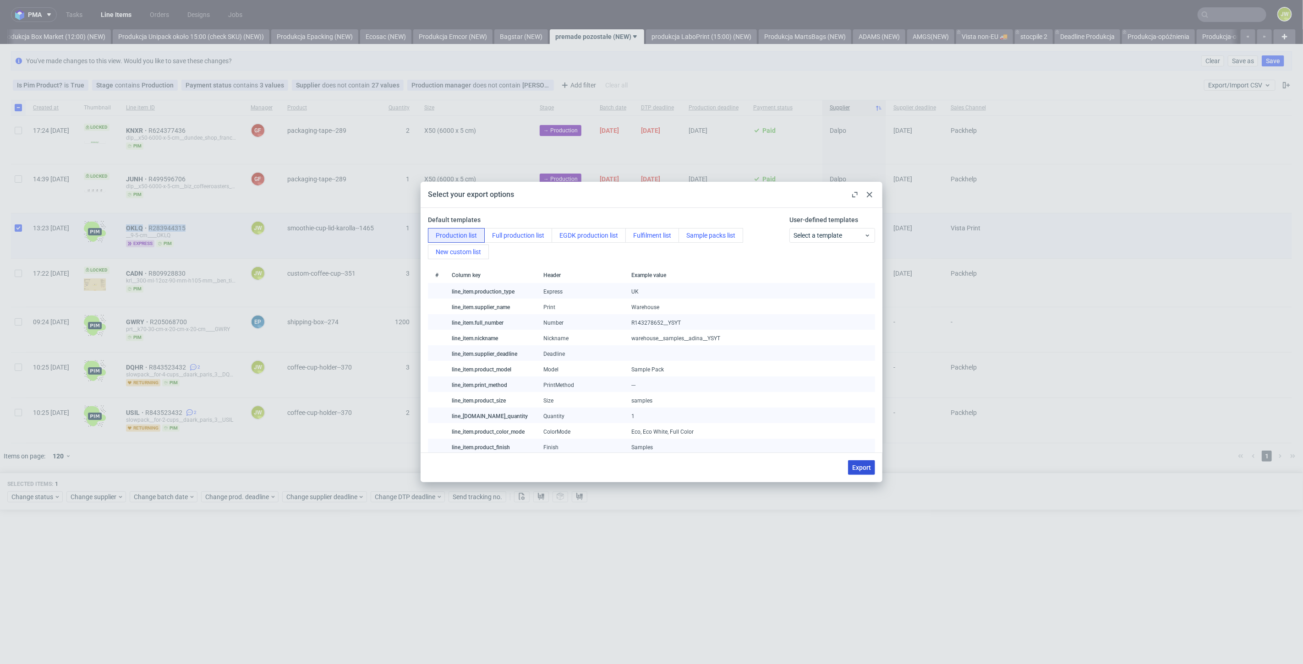
click at [859, 466] on span "Export" at bounding box center [861, 468] width 19 height 6
checkbox input "false"
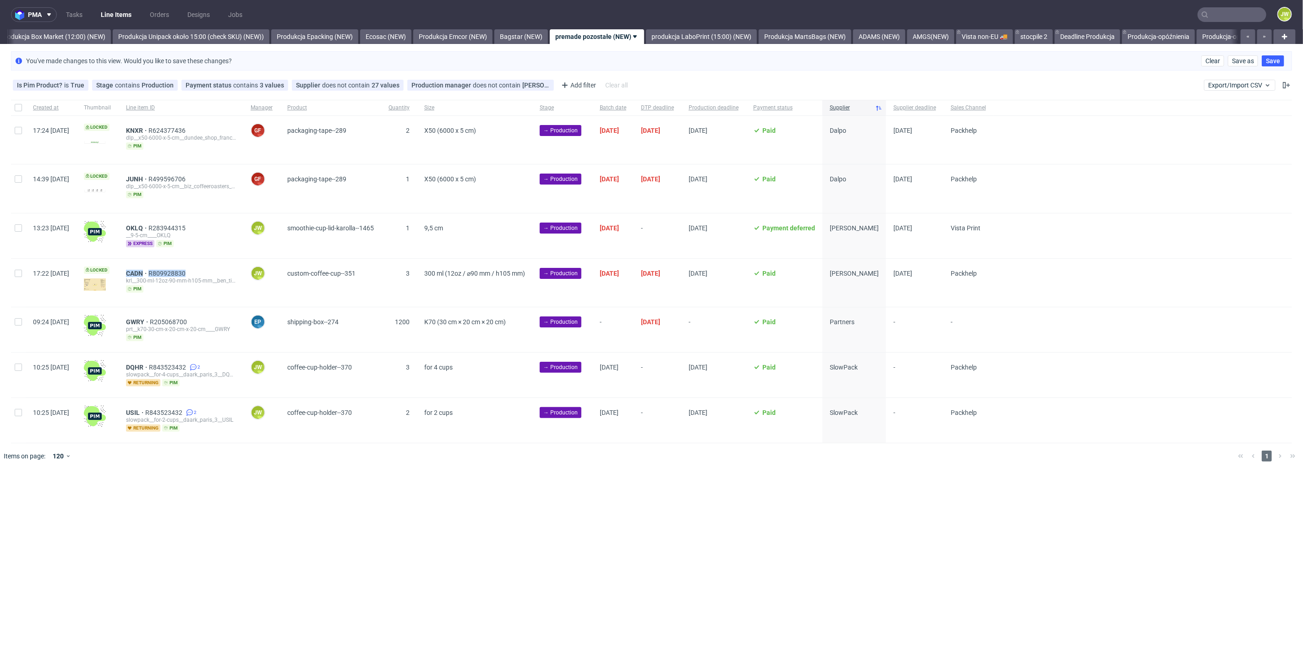
drag, startPoint x: 219, startPoint y: 269, endPoint x: 149, endPoint y: 273, distance: 69.3
click at [149, 274] on div "CADN R809928830 krl__300-ml-12oz-90-mm-h105-mm__ben_tim__CADN pim" at bounding box center [181, 283] width 125 height 48
copy div "CADN R809928830"
drag, startPoint x: 14, startPoint y: 277, endPoint x: 22, endPoint y: 282, distance: 9.3
click at [14, 277] on div at bounding box center [18, 283] width 15 height 48
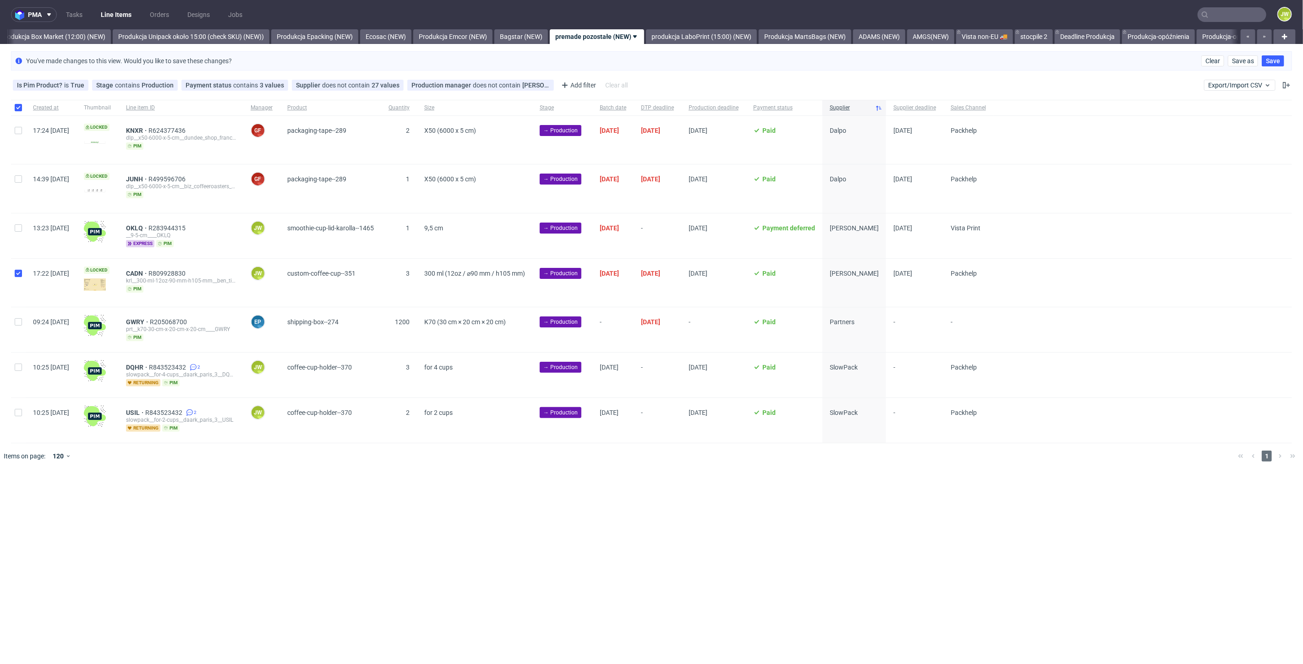
checkbox input "true"
click at [520, 494] on icon at bounding box center [521, 496] width 7 height 7
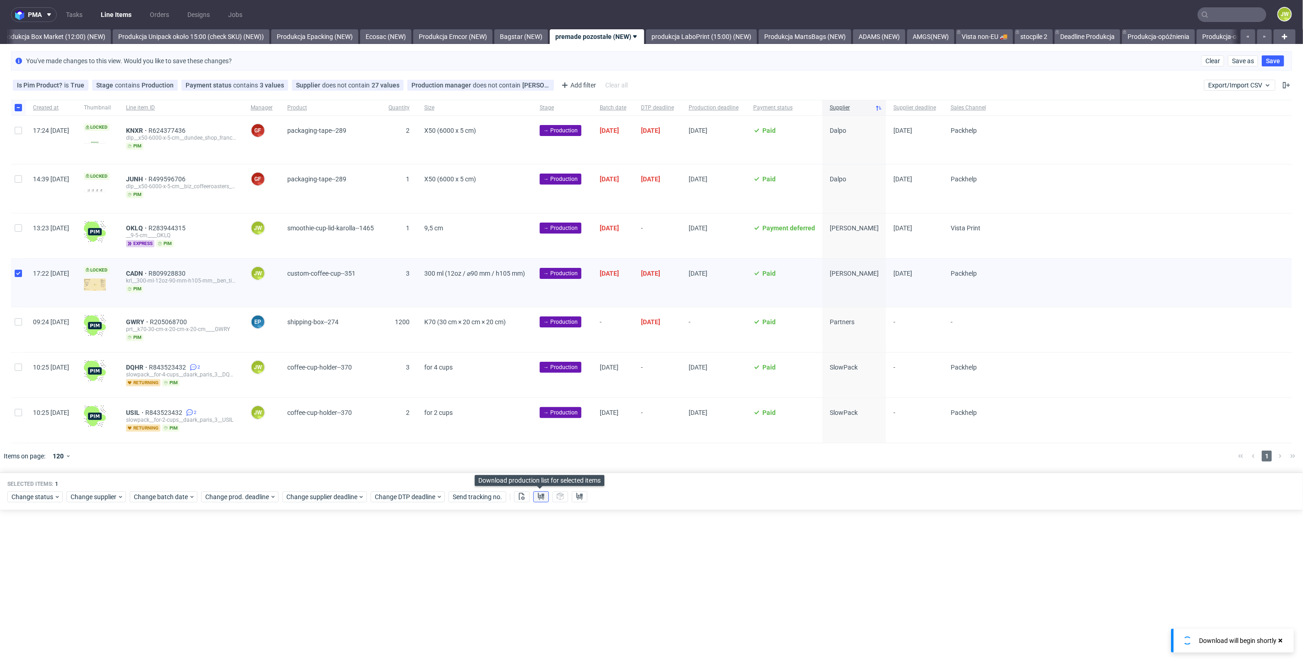
click at [538, 496] on icon at bounding box center [541, 496] width 7 height 7
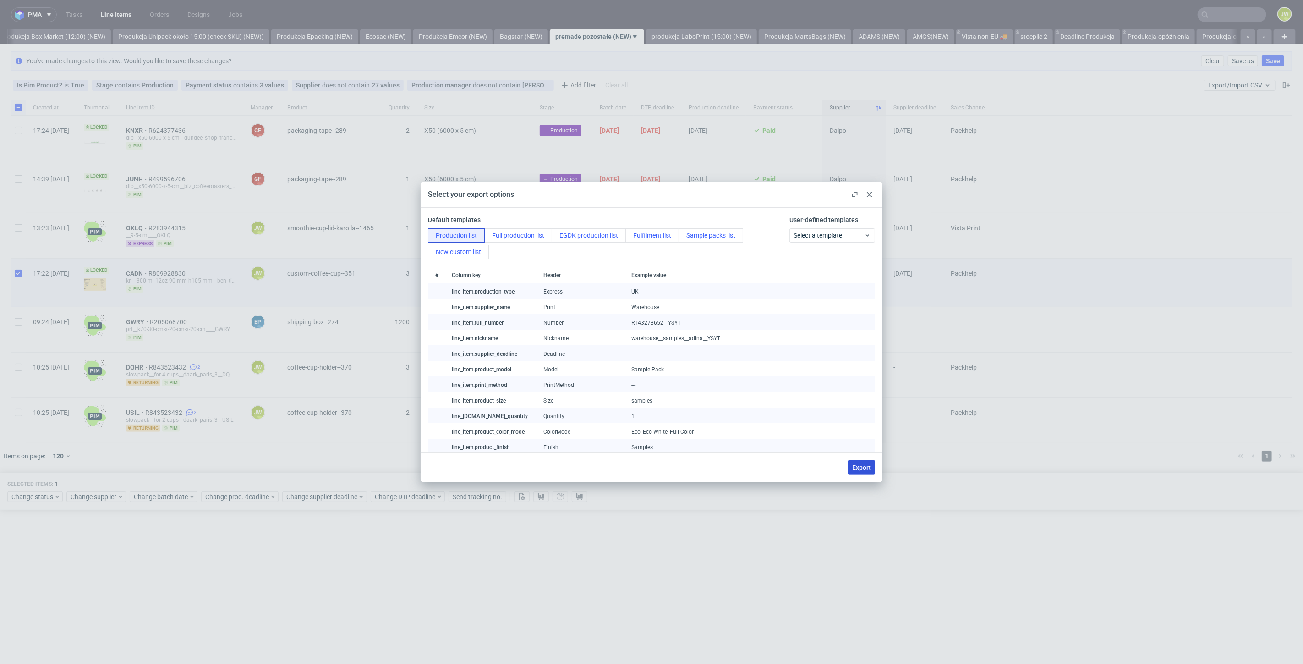
click at [862, 465] on span "Export" at bounding box center [861, 468] width 19 height 6
checkbox input "false"
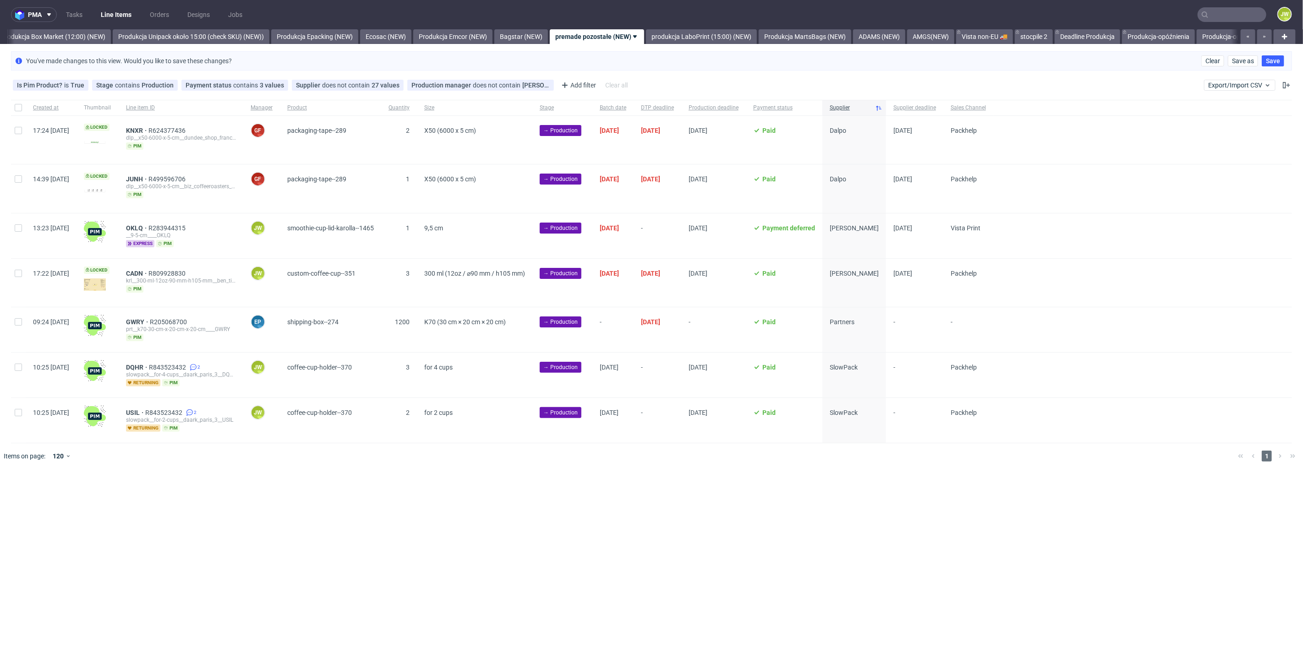
click at [527, 509] on div "pma Tasks Line Items Orders Designs Jobs JW All DTP Late Shipped Shipments DTP …" at bounding box center [651, 332] width 1303 height 664
click at [15, 231] on div at bounding box center [18, 236] width 15 height 45
checkbox input "true"
click at [13, 280] on div at bounding box center [18, 283] width 15 height 48
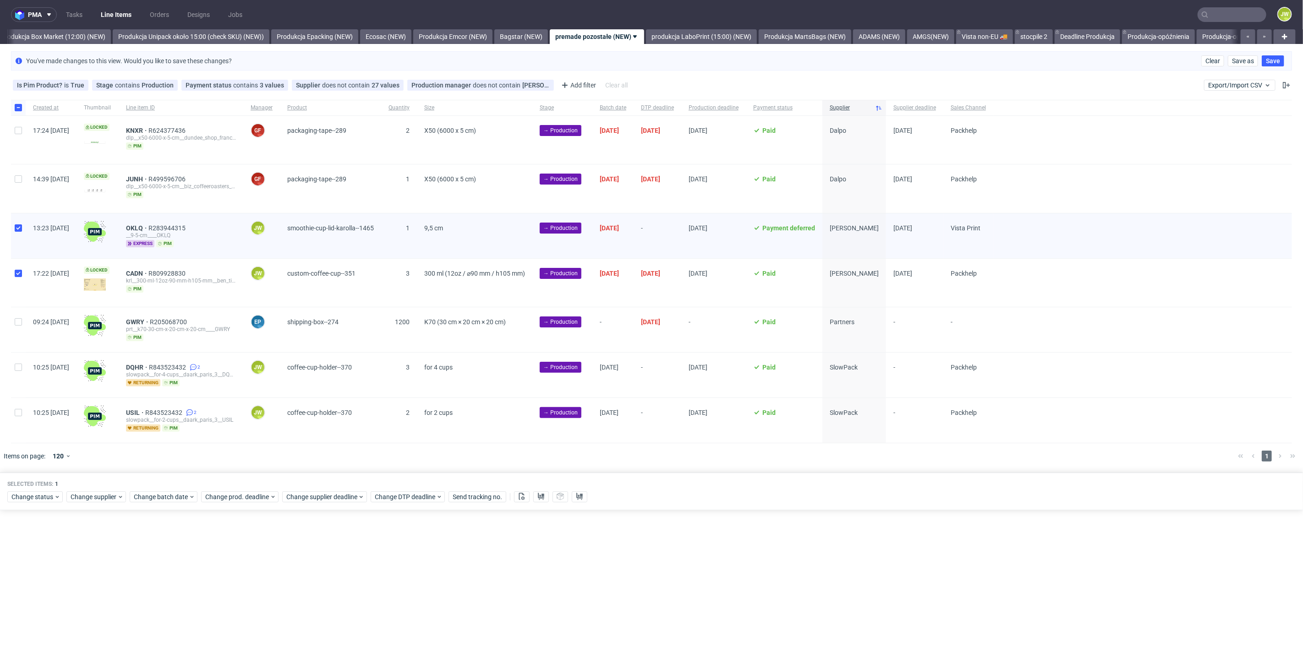
checkbox input "true"
click at [34, 495] on span "Change status" at bounding box center [32, 497] width 43 height 9
click at [30, 614] on span "In Production" at bounding box center [34, 613] width 46 height 13
drag, startPoint x: 97, startPoint y: 630, endPoint x: 98, endPoint y: 625, distance: 5.1
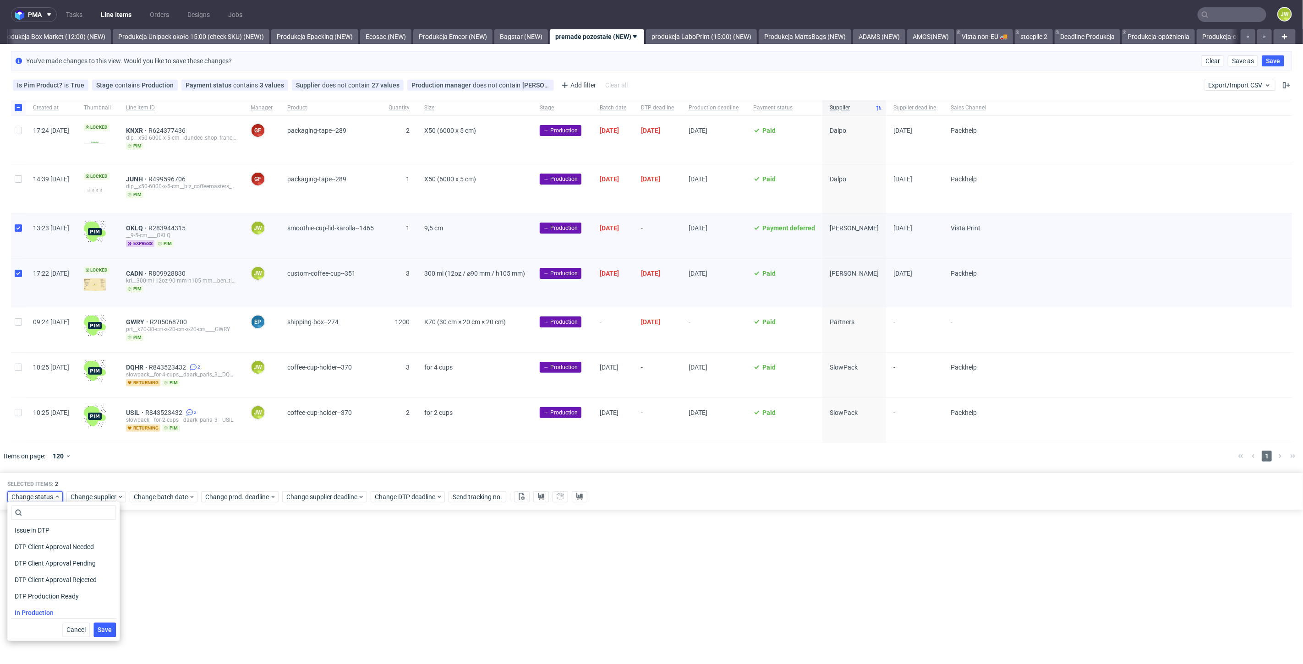
click at [98, 628] on span "Save" at bounding box center [105, 630] width 14 height 6
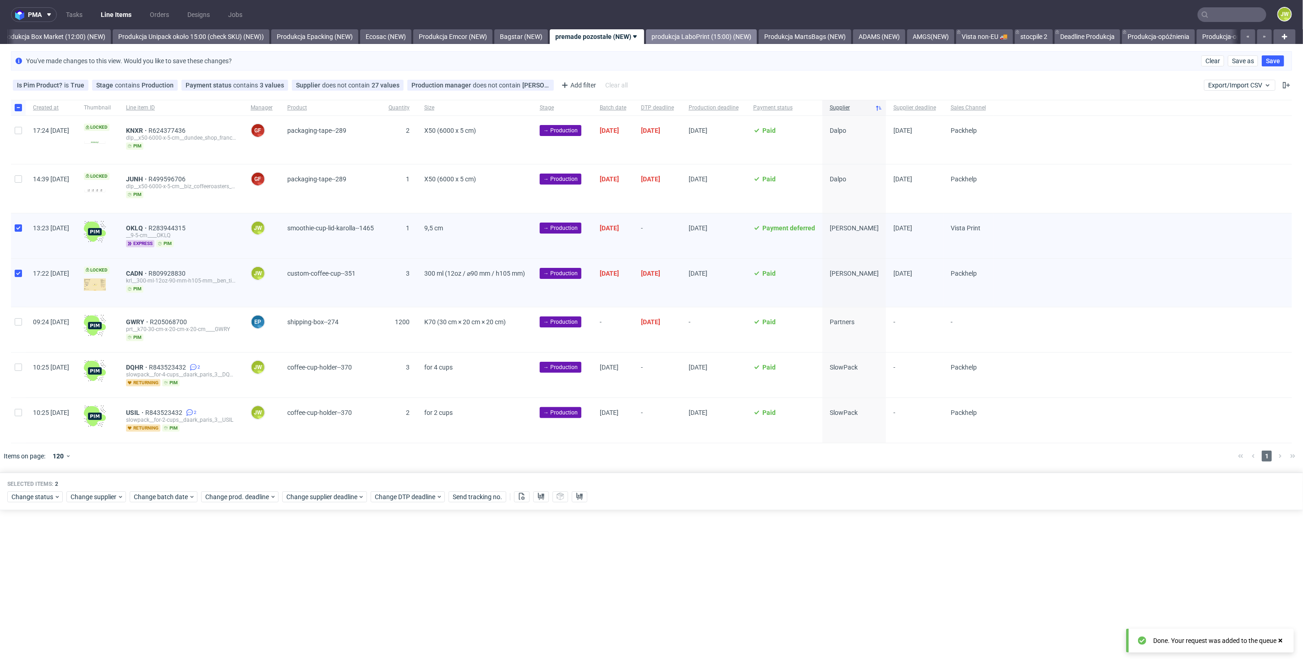
click at [688, 36] on link "produkcja LaboPrint (15:00) (NEW)" at bounding box center [701, 36] width 111 height 15
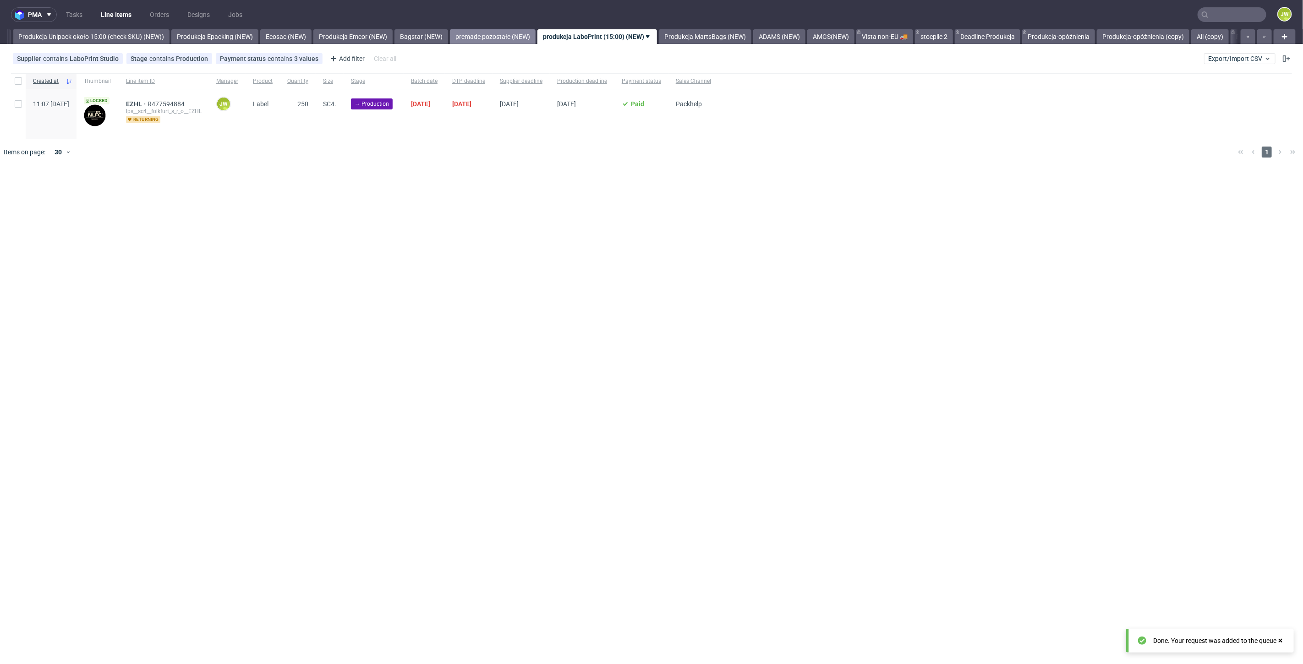
click at [518, 37] on link "premade pozostałe (NEW)" at bounding box center [493, 36] width 86 height 15
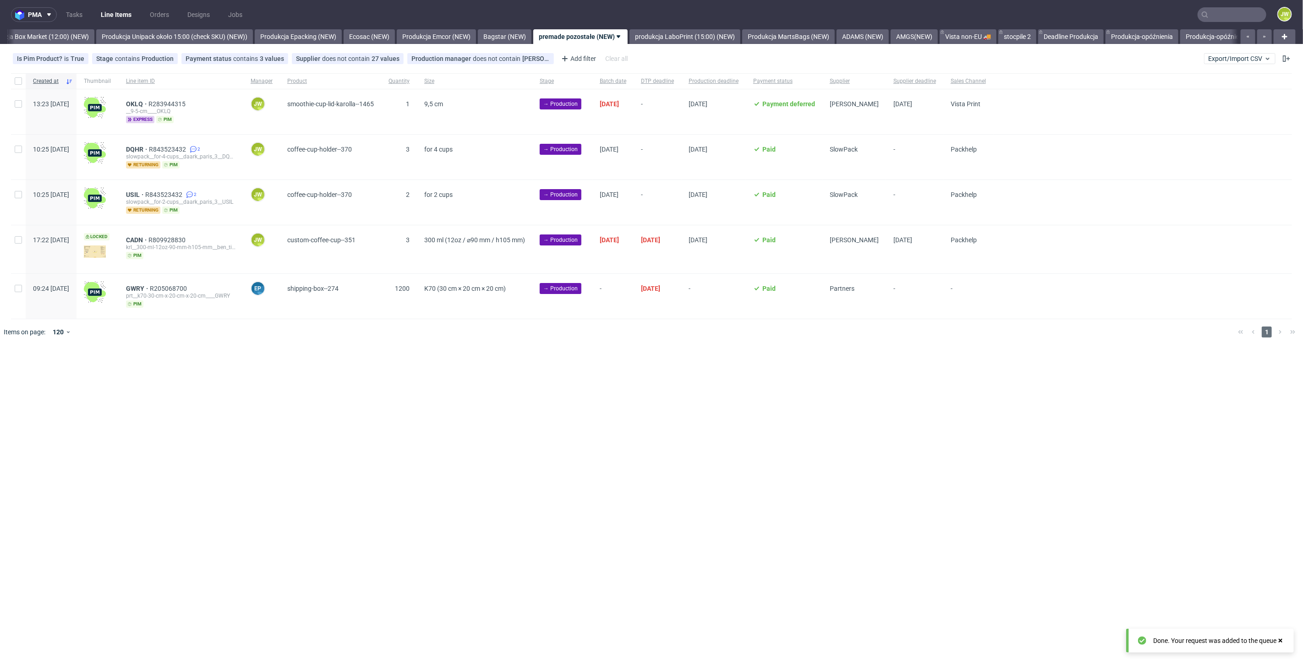
scroll to position [0, 1581]
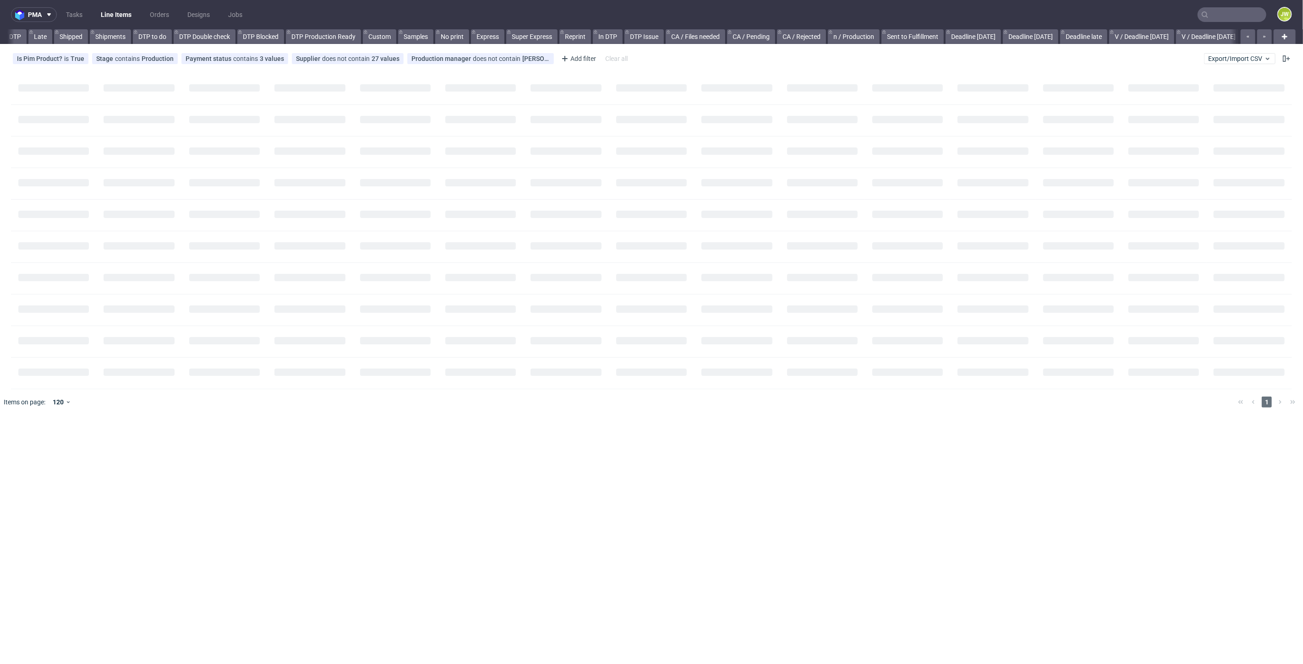
scroll to position [0, 998]
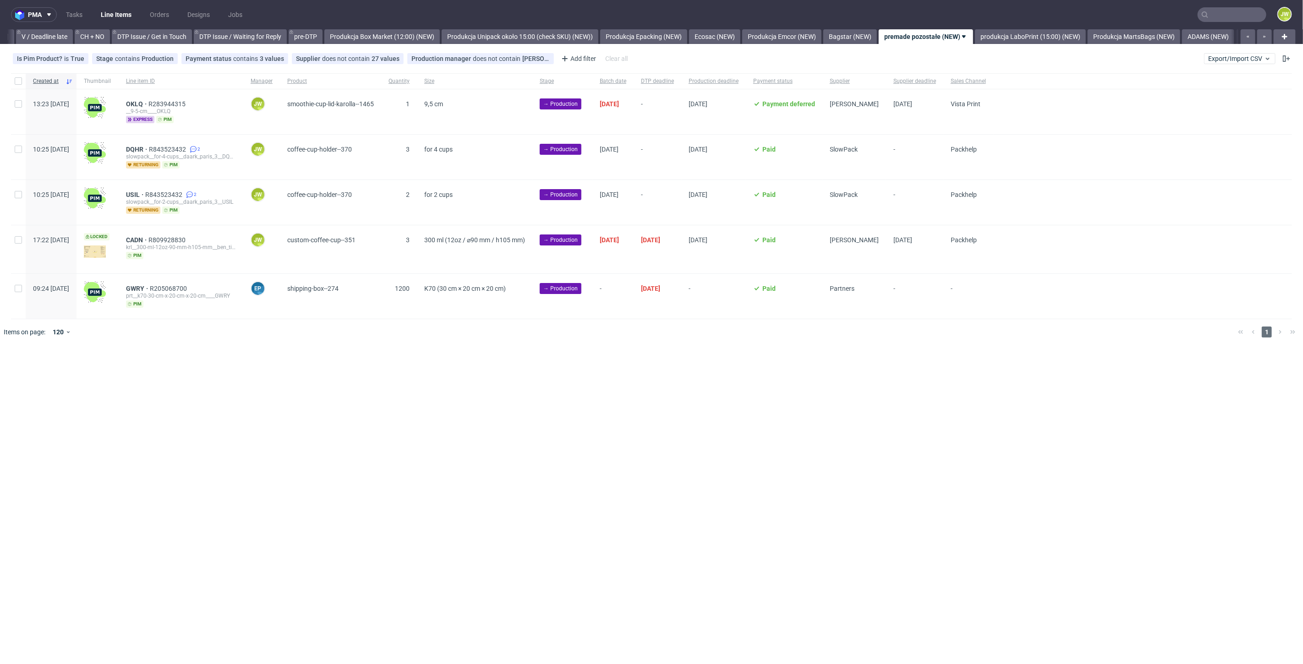
scroll to position [0, 1394]
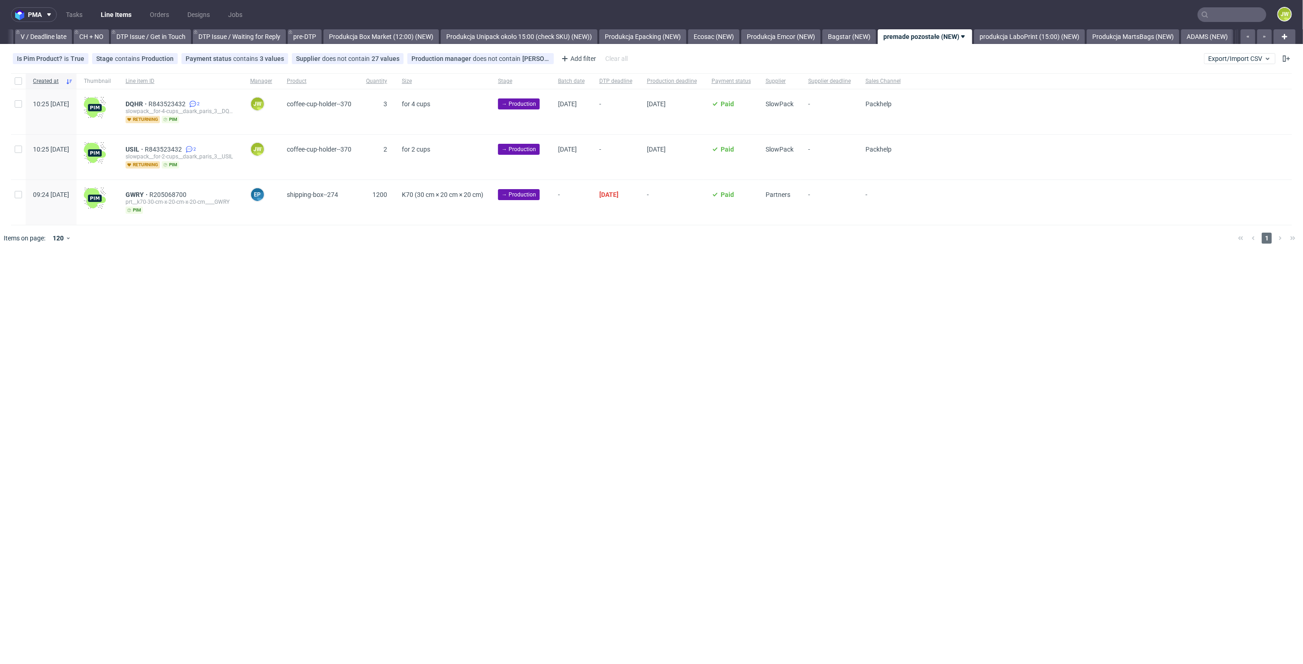
scroll to position [0, 1395]
drag, startPoint x: 19, startPoint y: 110, endPoint x: 19, endPoint y: 126, distance: 15.6
click at [19, 110] on div at bounding box center [18, 111] width 15 height 45
checkbox input "true"
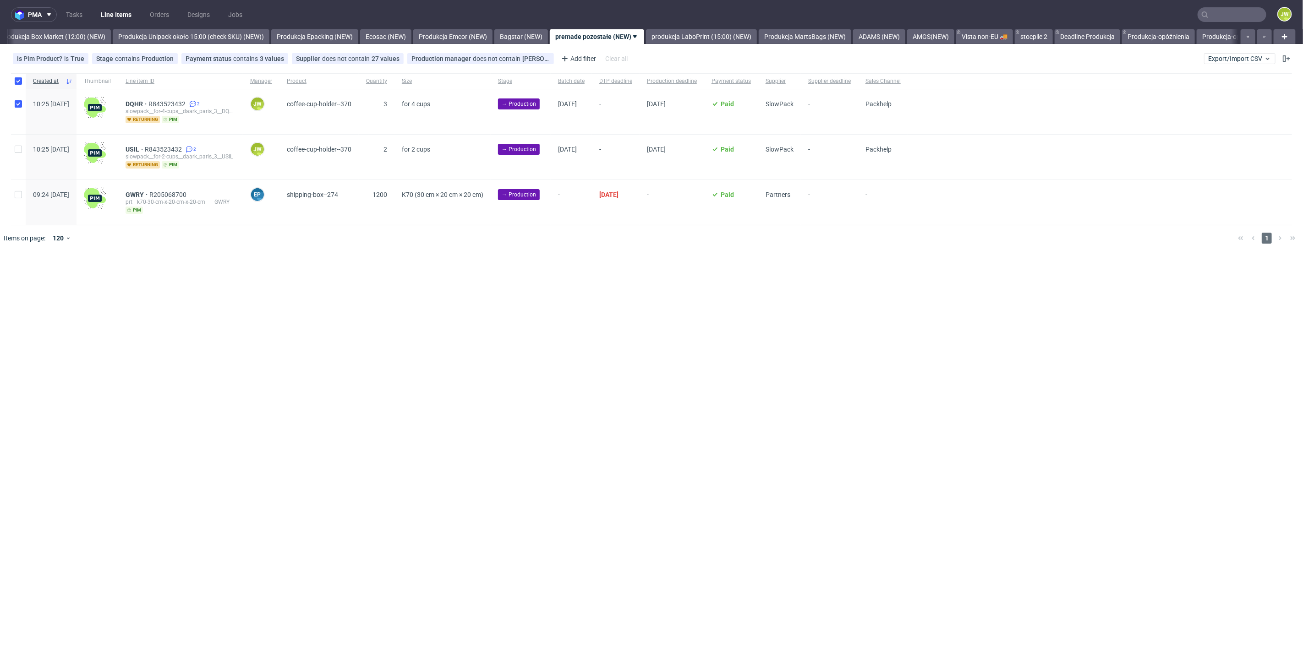
checkbox input "true"
click at [16, 151] on input "checkbox" at bounding box center [18, 149] width 7 height 7
checkbox input "true"
click at [159, 280] on span "Change batch date" at bounding box center [161, 278] width 55 height 9
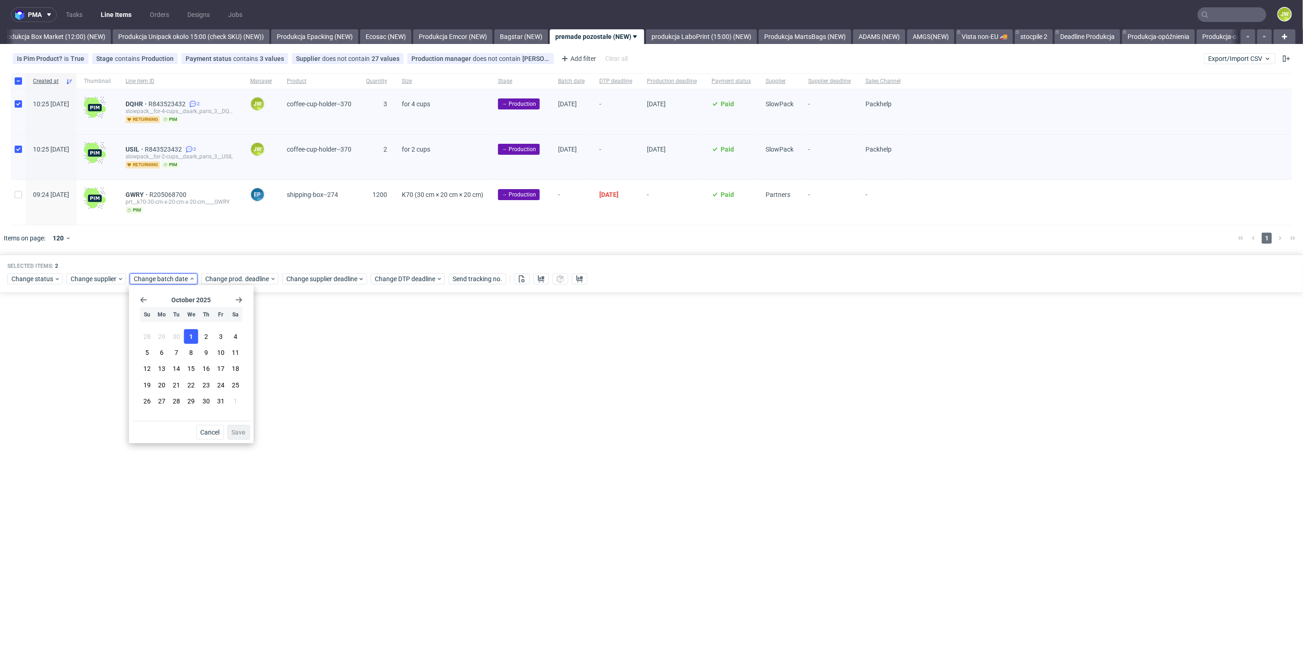
click at [193, 344] on button "1" at bounding box center [191, 336] width 14 height 15
click at [243, 437] on button "Save" at bounding box center [238, 432] width 22 height 15
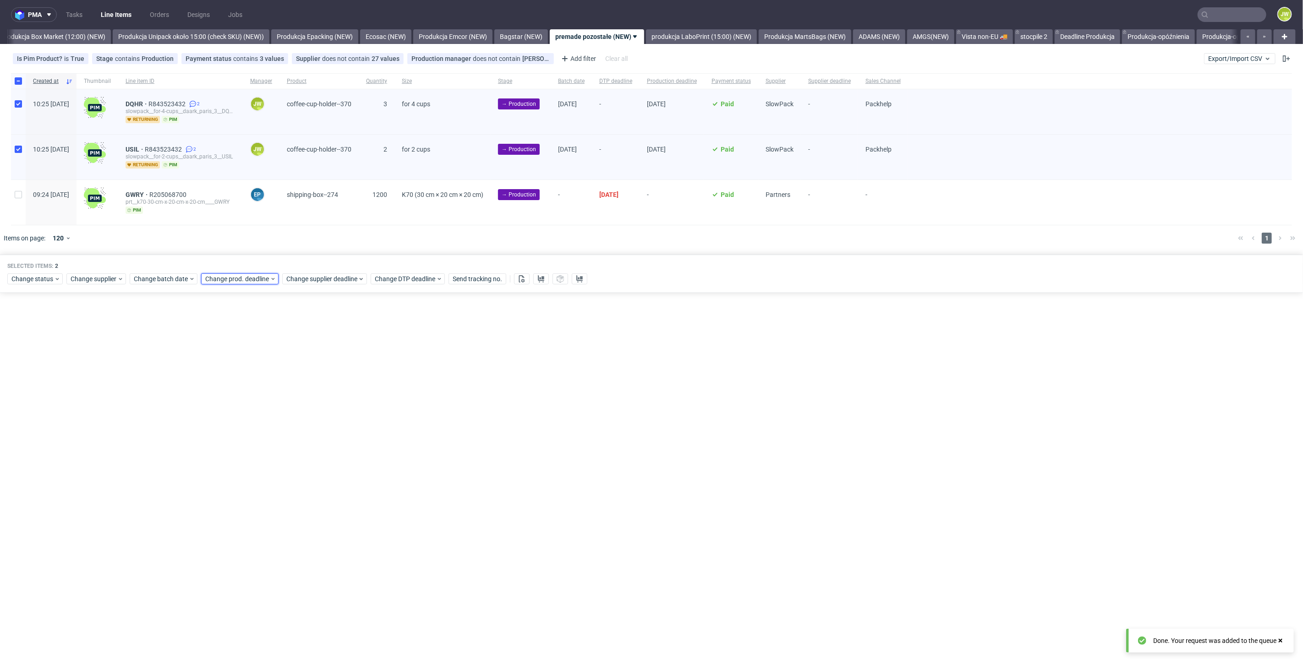
click at [245, 281] on span "Change prod. deadline" at bounding box center [237, 278] width 65 height 9
click at [291, 338] on span "3" at bounding box center [292, 336] width 4 height 9
click at [307, 431] on span "Save" at bounding box center [309, 432] width 14 height 6
click at [331, 279] on span "Change supplier deadline" at bounding box center [321, 278] width 71 height 9
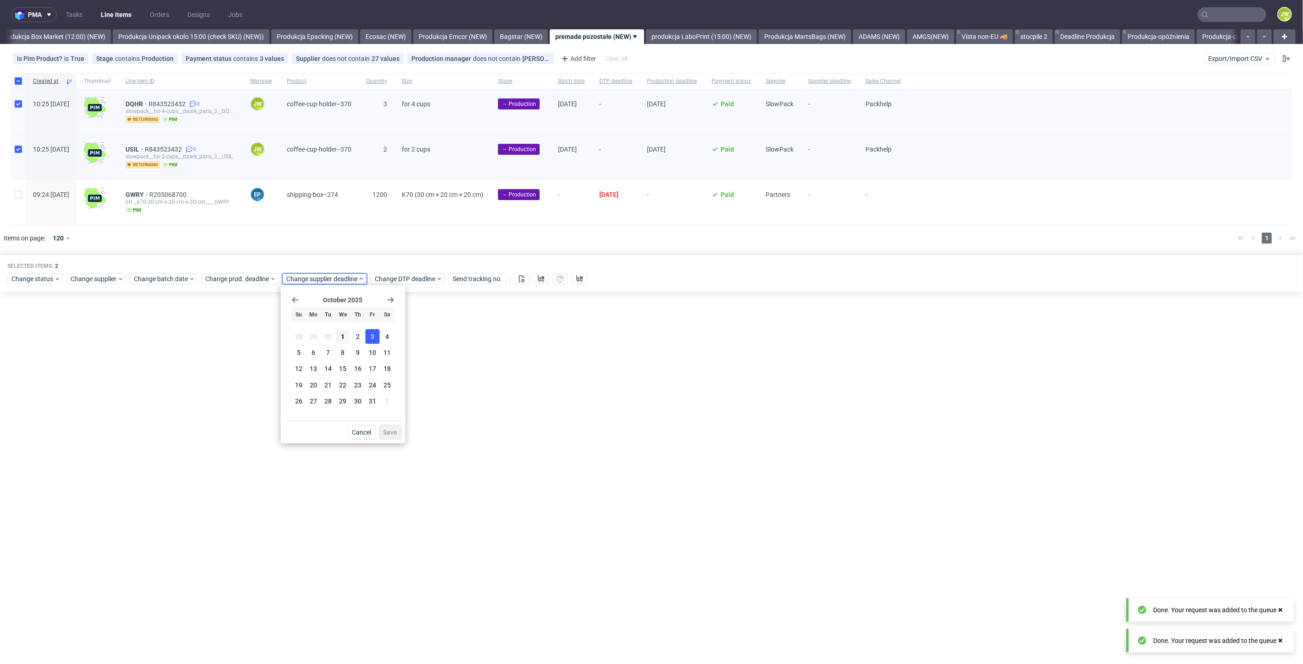
click at [371, 338] on span "3" at bounding box center [373, 336] width 4 height 9
click at [389, 434] on span "Save" at bounding box center [391, 432] width 14 height 6
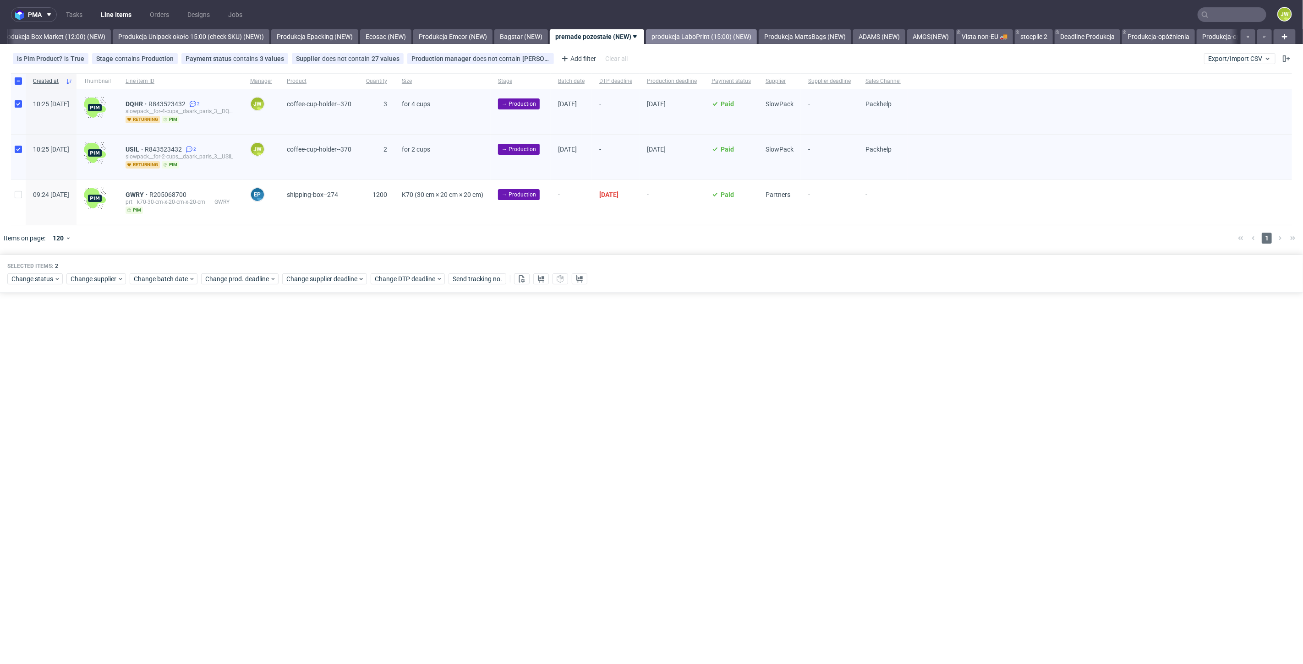
drag, startPoint x: 709, startPoint y: 31, endPoint x: 695, endPoint y: 30, distance: 13.8
click at [708, 31] on link "produkcja LaboPrint (15:00) (NEW)" at bounding box center [701, 36] width 111 height 15
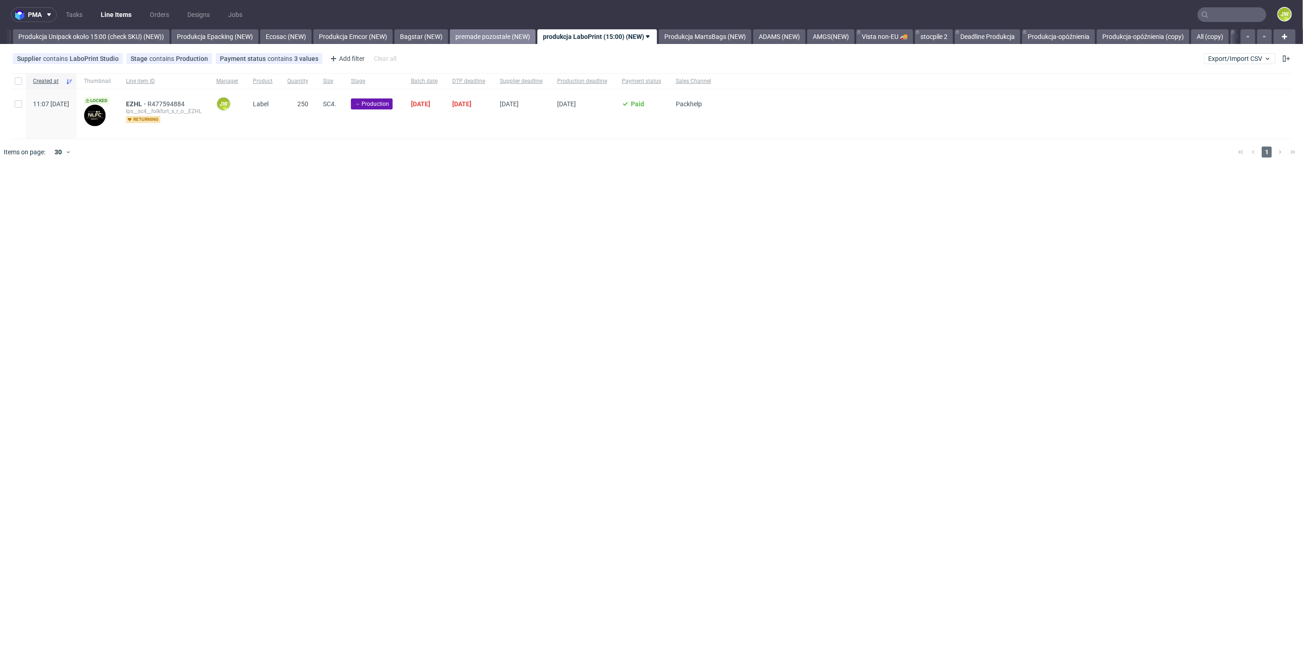
click at [520, 32] on link "premade pozostałe (NEW)" at bounding box center [493, 36] width 86 height 15
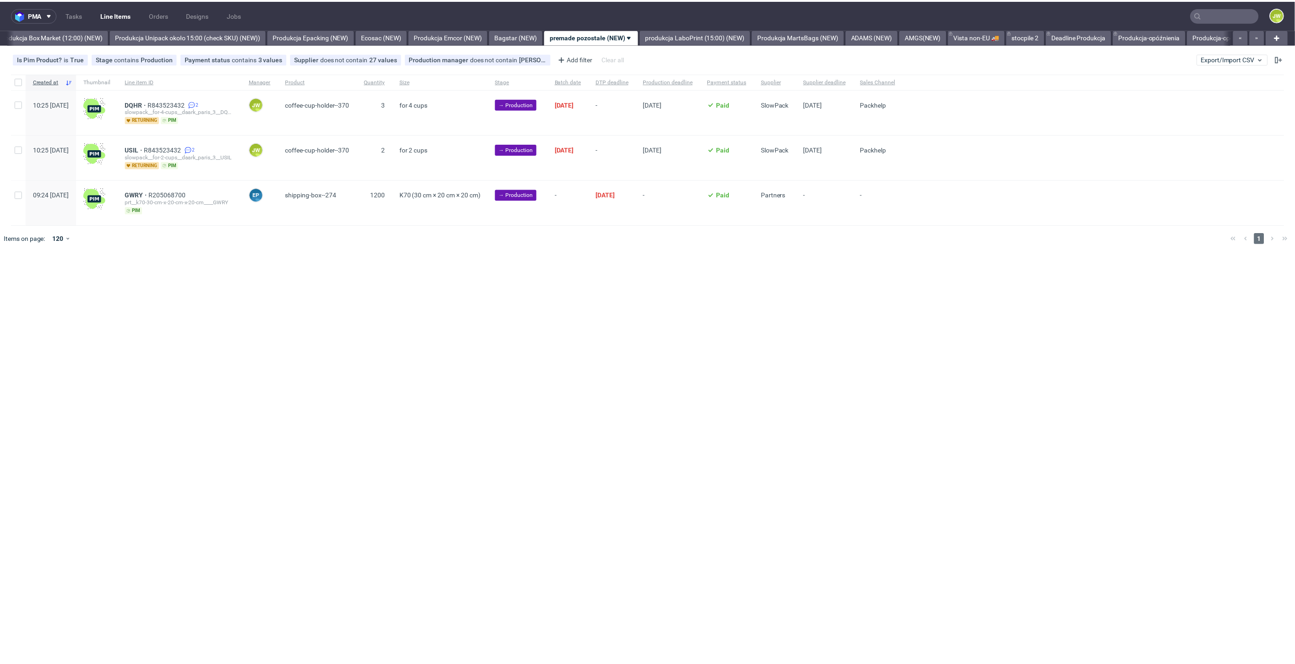
scroll to position [0, 1581]
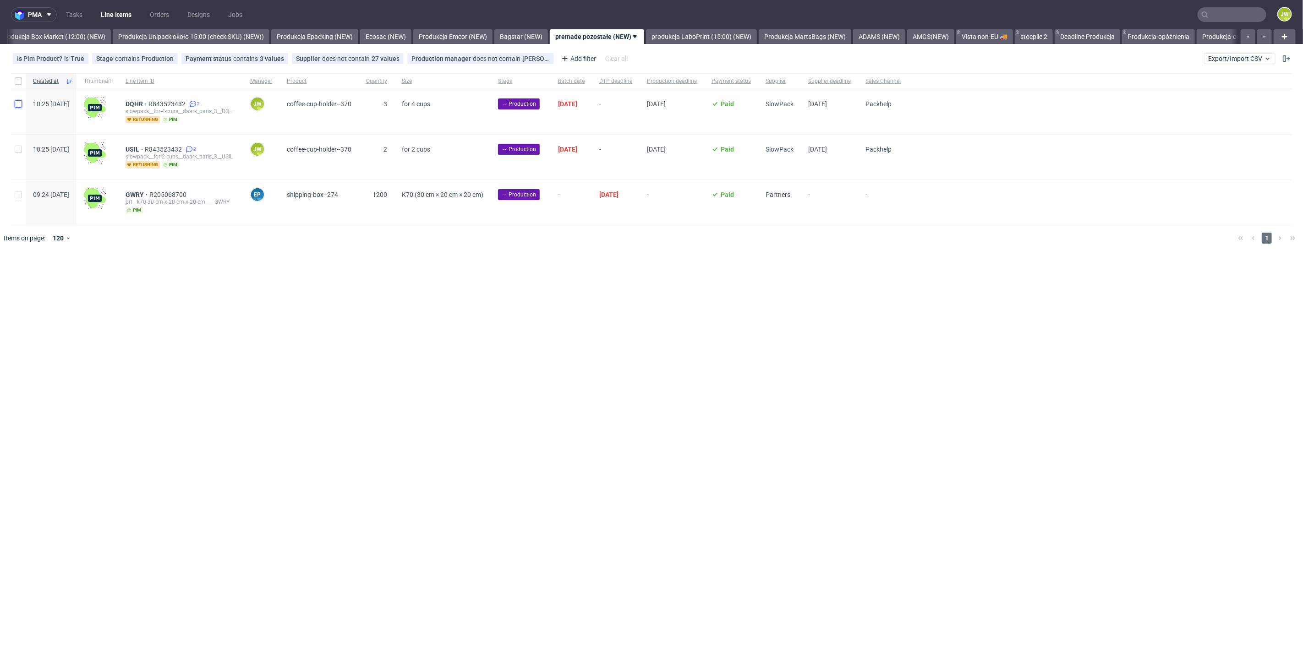
click at [16, 105] on input "checkbox" at bounding box center [18, 103] width 7 height 7
checkbox input "true"
click at [17, 163] on div at bounding box center [18, 157] width 15 height 45
checkbox input "true"
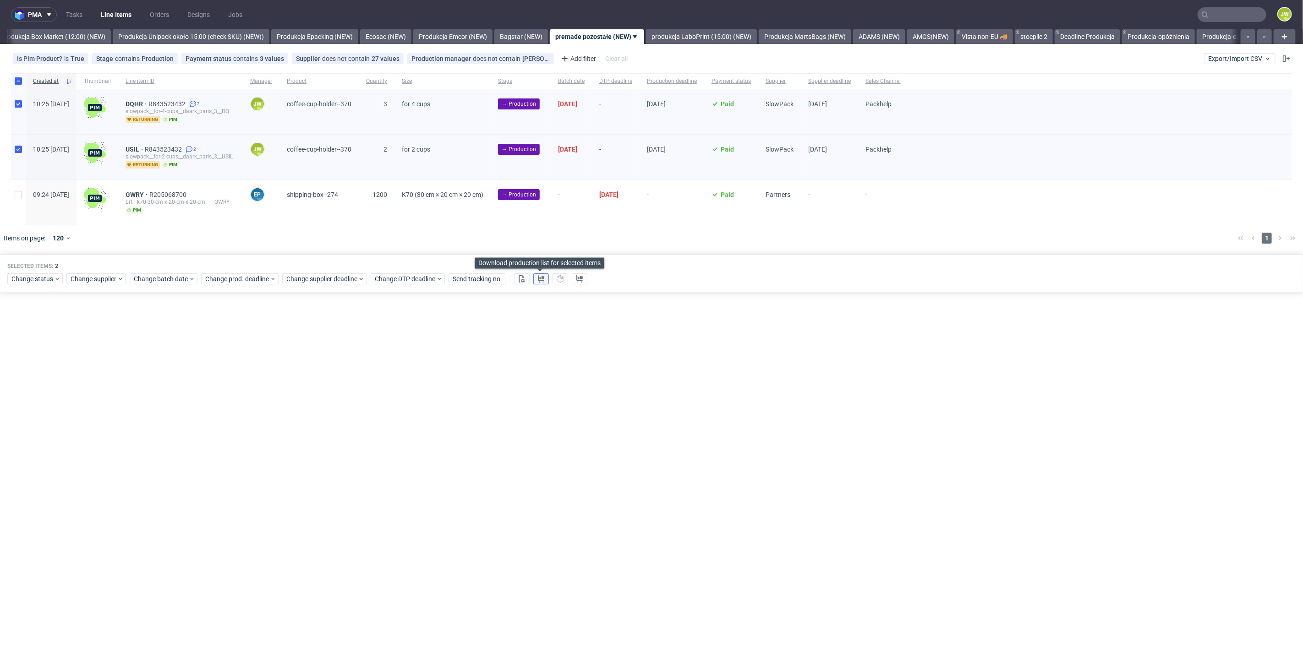
click at [538, 277] on use at bounding box center [541, 278] width 6 height 7
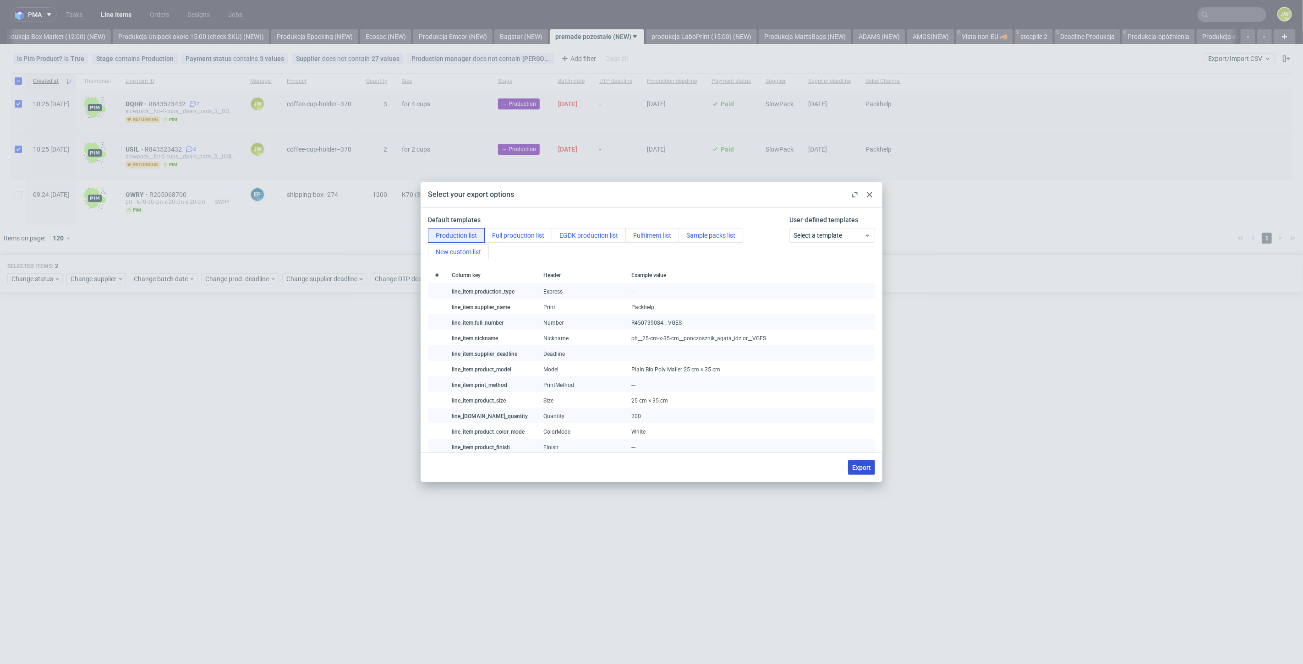
click at [856, 468] on span "Export" at bounding box center [861, 468] width 19 height 6
checkbox input "false"
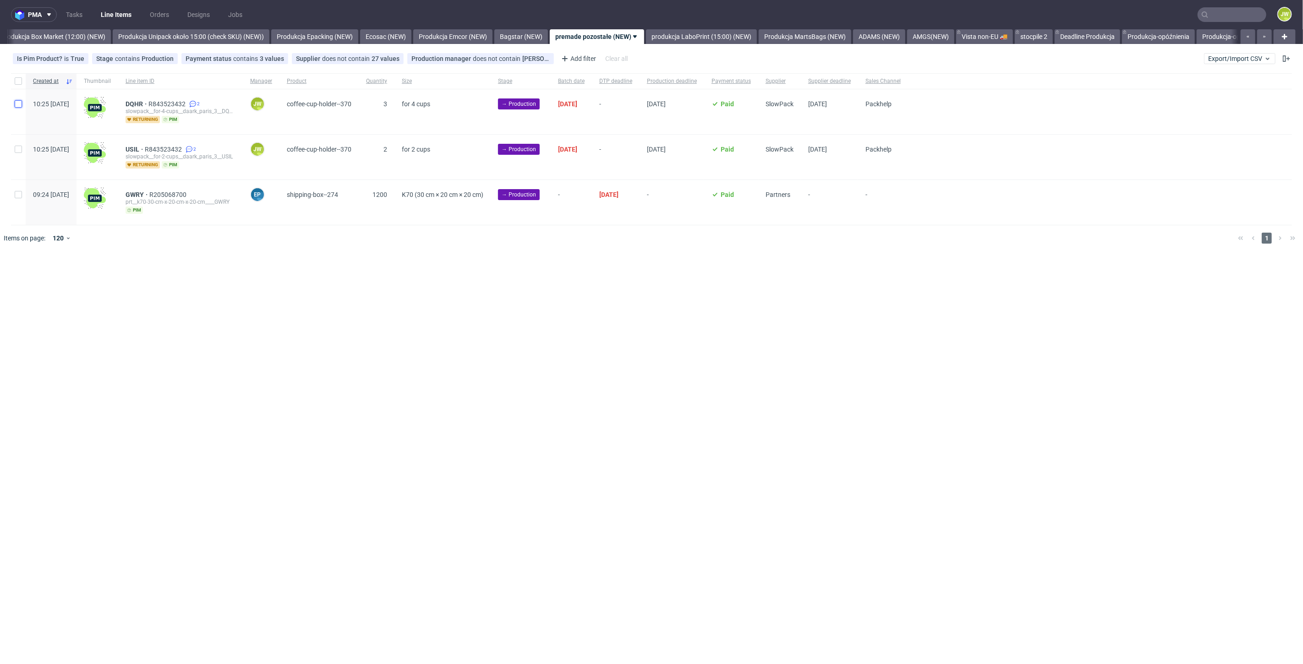
click at [15, 106] on input "checkbox" at bounding box center [18, 103] width 7 height 7
checkbox input "true"
click at [19, 147] on input "checkbox" at bounding box center [18, 149] width 7 height 7
checkbox input "true"
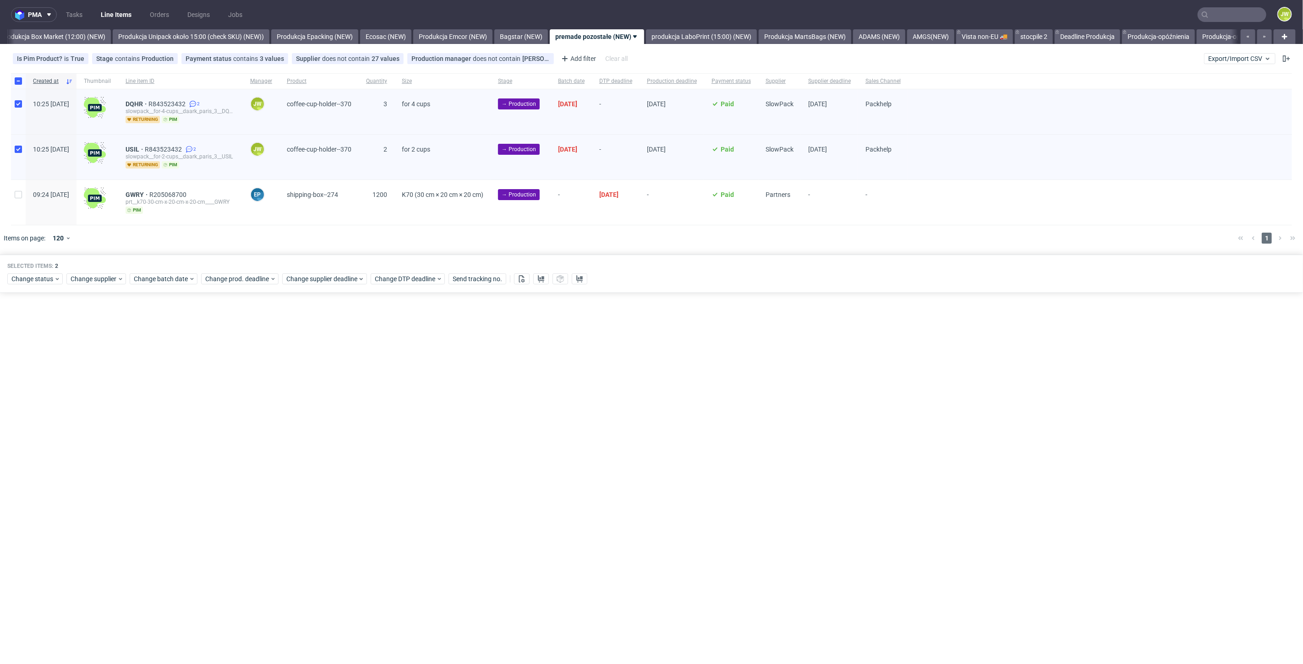
click at [22, 285] on div "Selected items: 2 Change status Change supplier Change batch date Change prod. …" at bounding box center [651, 274] width 1303 height 38
click at [22, 280] on span "Change status" at bounding box center [32, 278] width 43 height 9
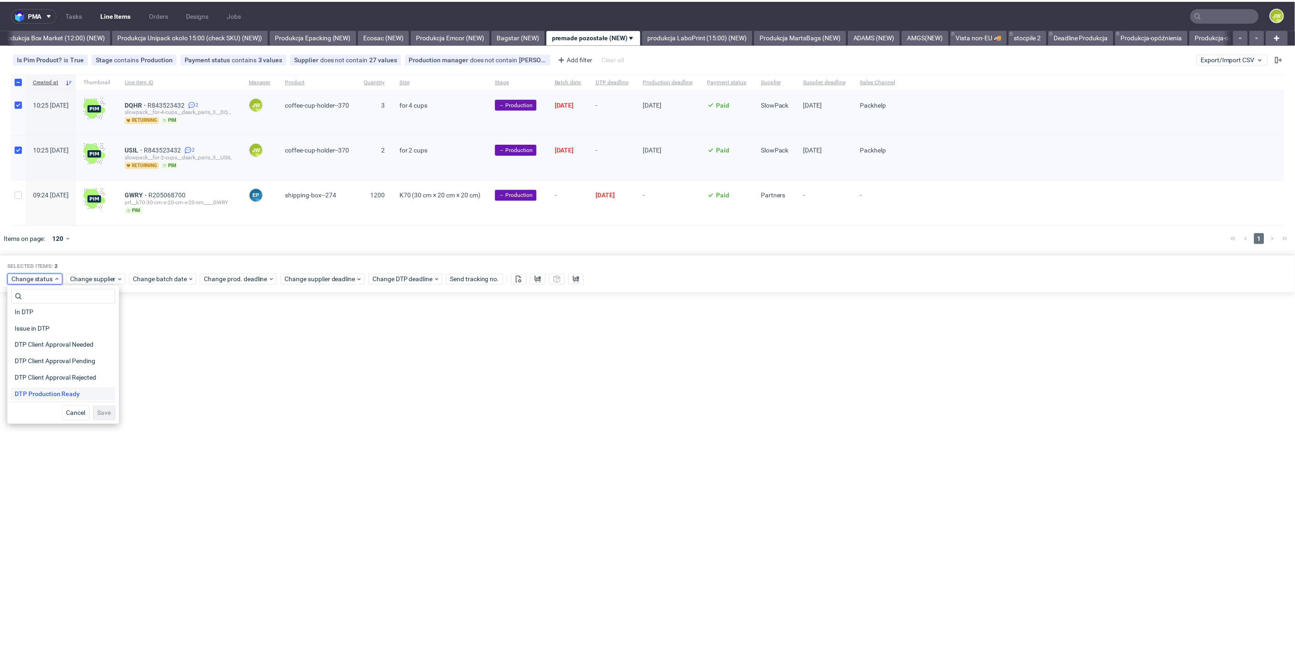
scroll to position [51, 0]
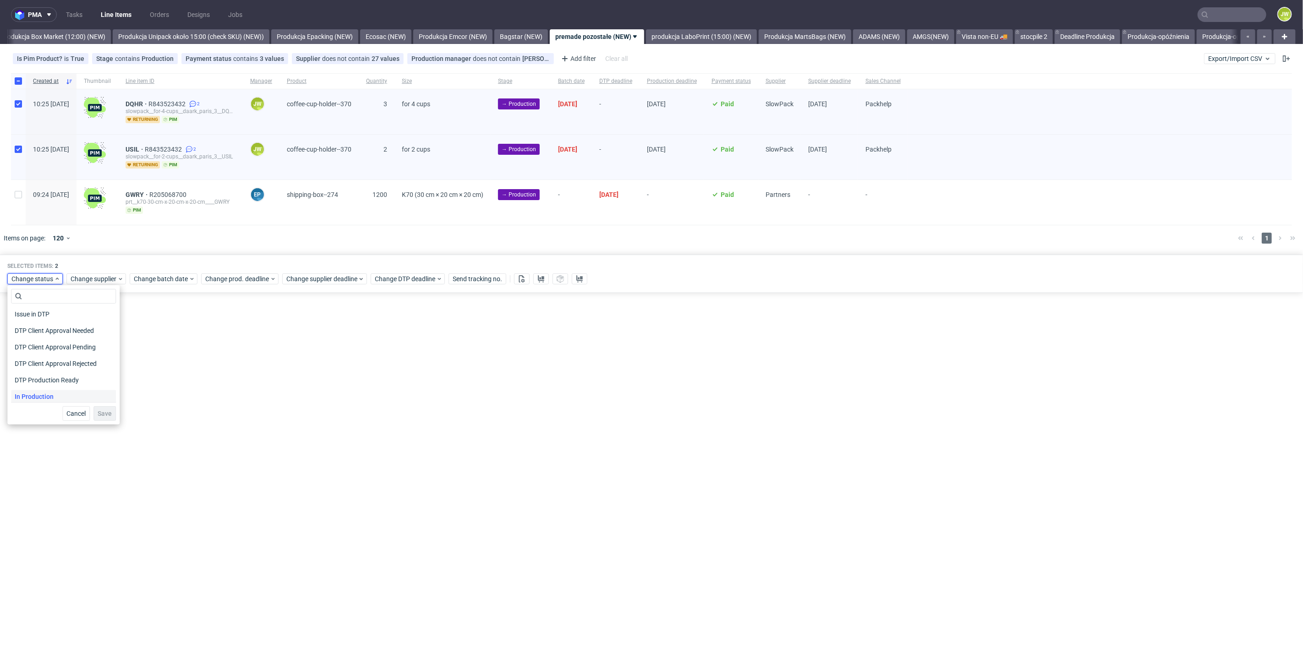
drag, startPoint x: 26, startPoint y: 397, endPoint x: 63, endPoint y: 407, distance: 38.5
click at [26, 396] on span "In Production" at bounding box center [34, 396] width 46 height 13
click at [104, 420] on button "Save" at bounding box center [104, 413] width 22 height 15
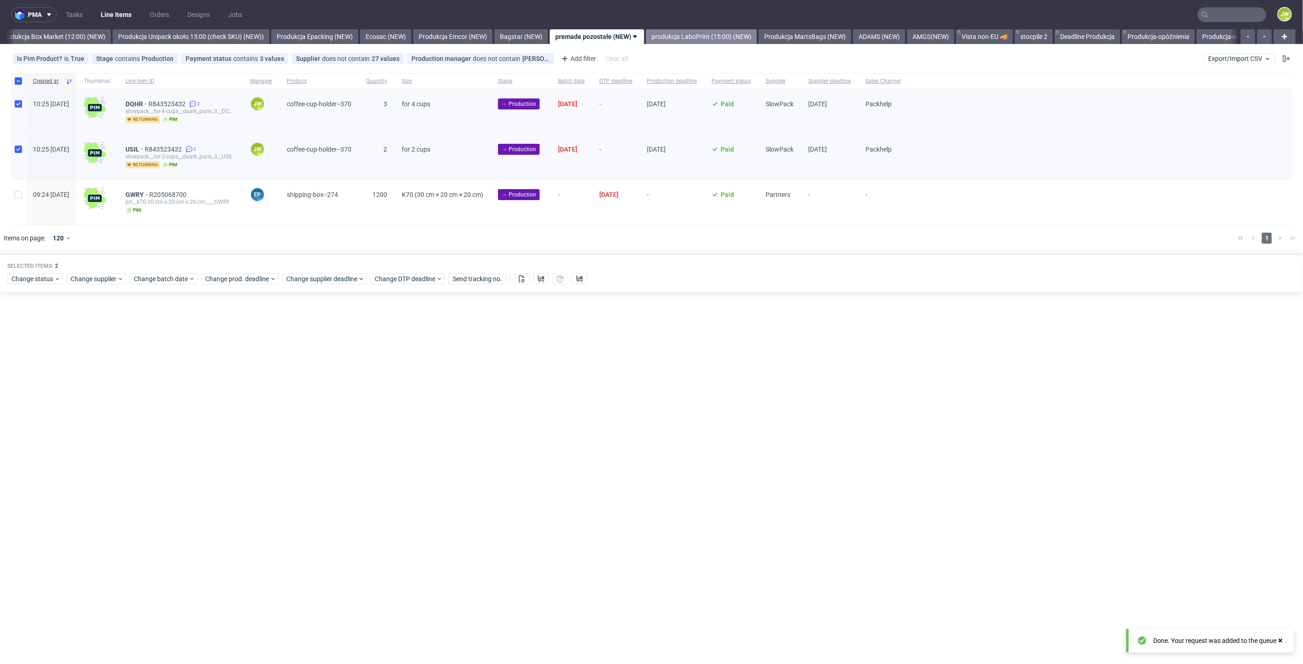
click at [711, 42] on link "produkcja LaboPrint (15:00) (NEW)" at bounding box center [701, 36] width 111 height 15
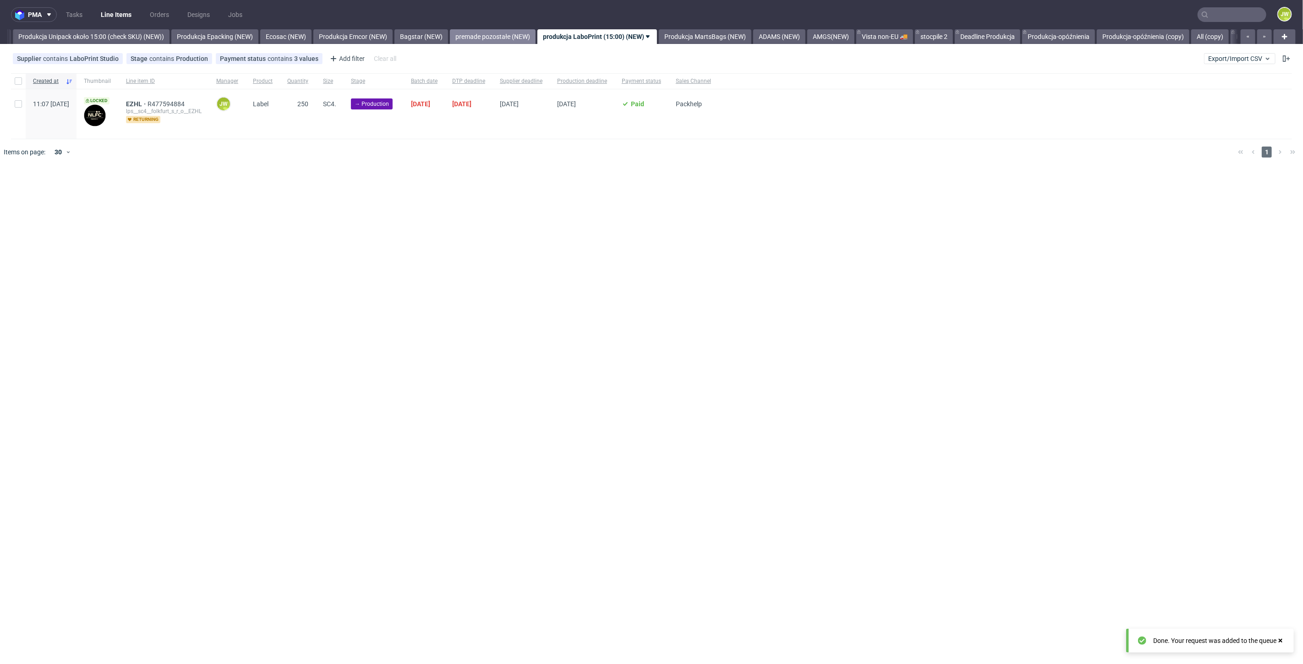
click at [523, 36] on link "premade pozostałe (NEW)" at bounding box center [493, 36] width 86 height 15
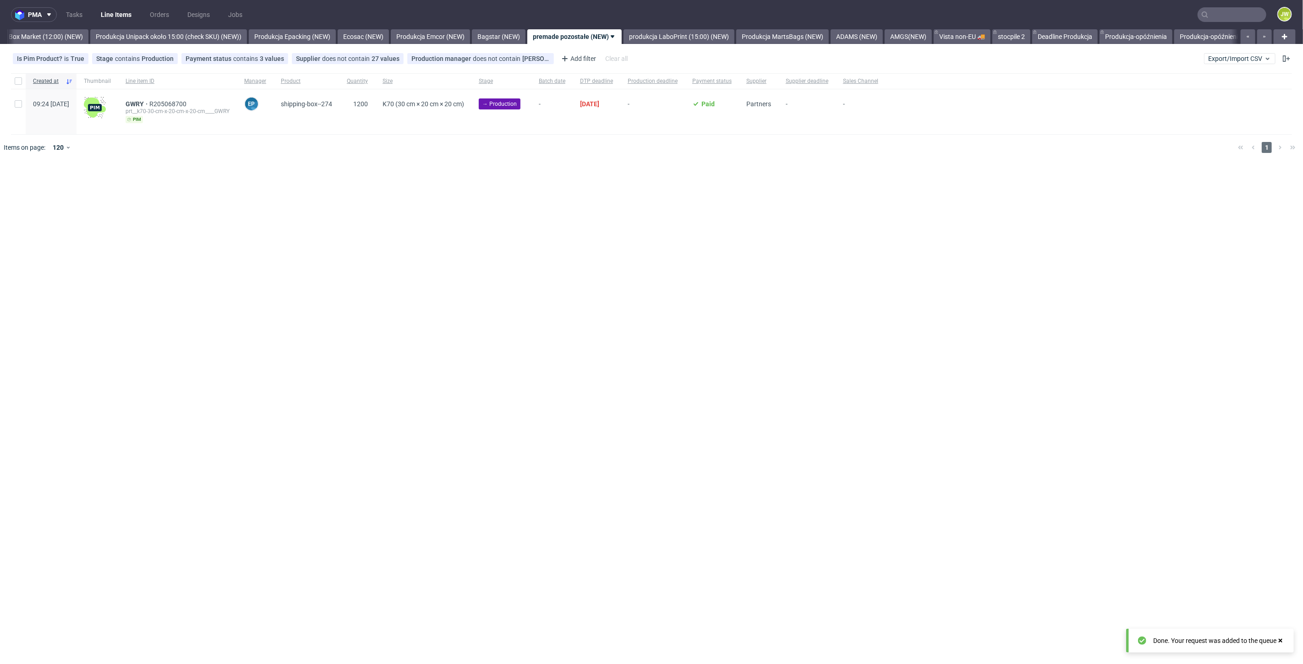
scroll to position [0, 1581]
click at [696, 40] on link "produkcja LaboPrint (15:00) (NEW)" at bounding box center [701, 36] width 111 height 15
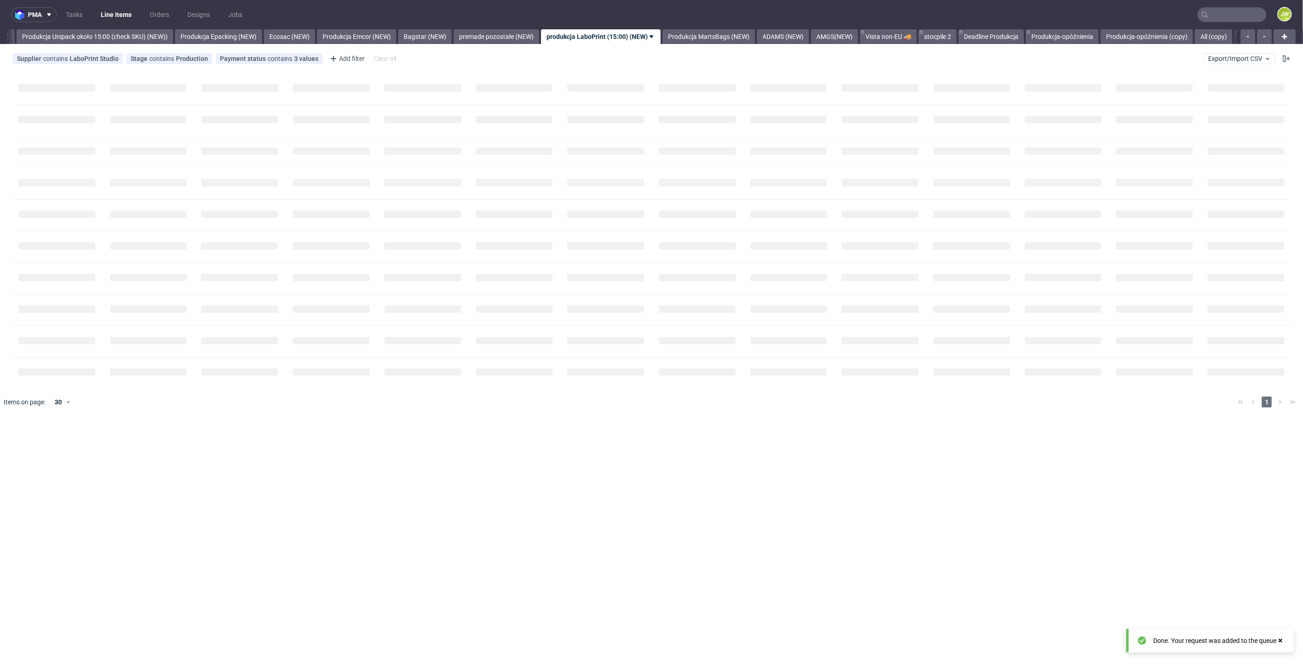
scroll to position [0, 1681]
click at [411, 203] on div "pma Tasks Line Items Orders Designs Jobs JW All DTP Late Shipped Shipments DTP …" at bounding box center [651, 332] width 1303 height 664
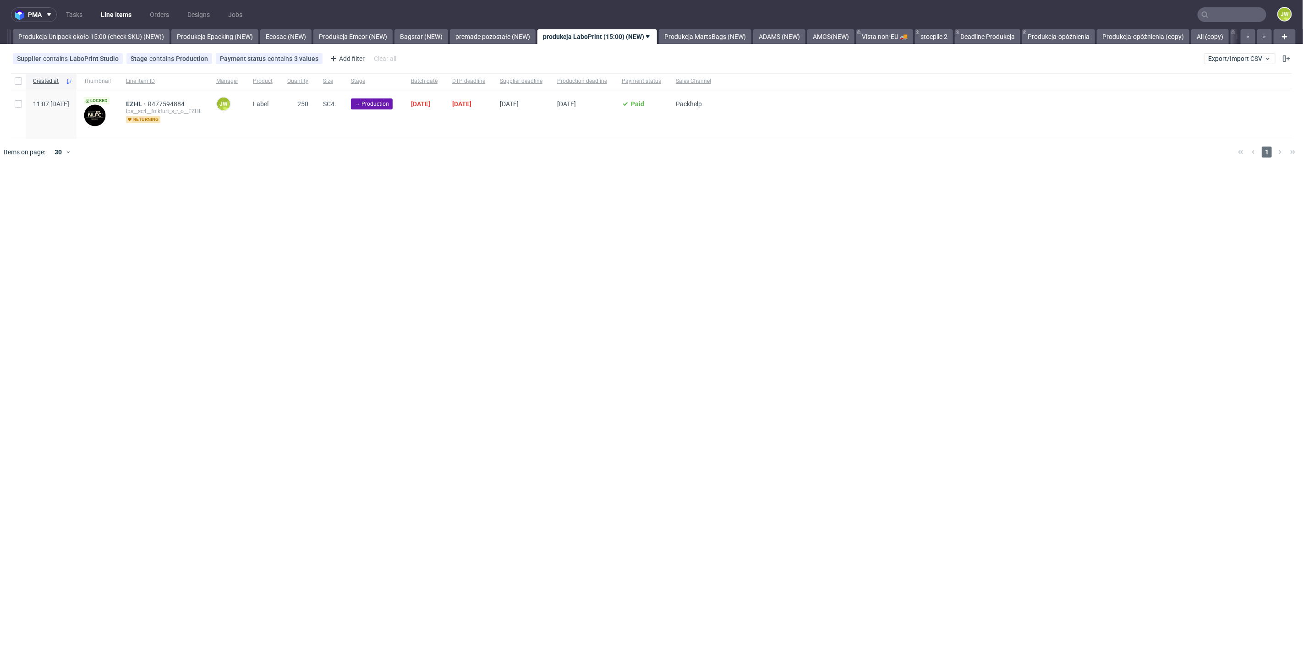
click at [22, 79] on div at bounding box center [18, 81] width 15 height 16
checkbox input "true"
click at [141, 197] on div "Change batch date" at bounding box center [164, 193] width 68 height 11
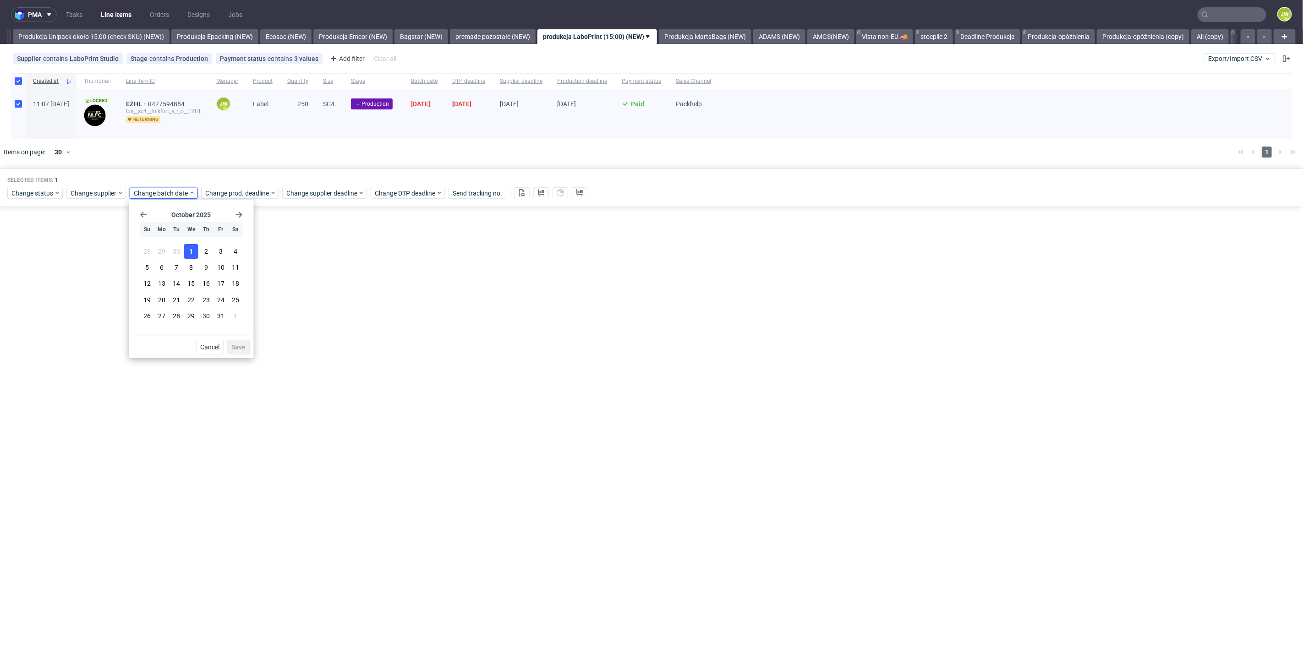
click at [192, 252] on span "1" at bounding box center [191, 251] width 4 height 9
click at [237, 351] on button "Save" at bounding box center [238, 347] width 22 height 15
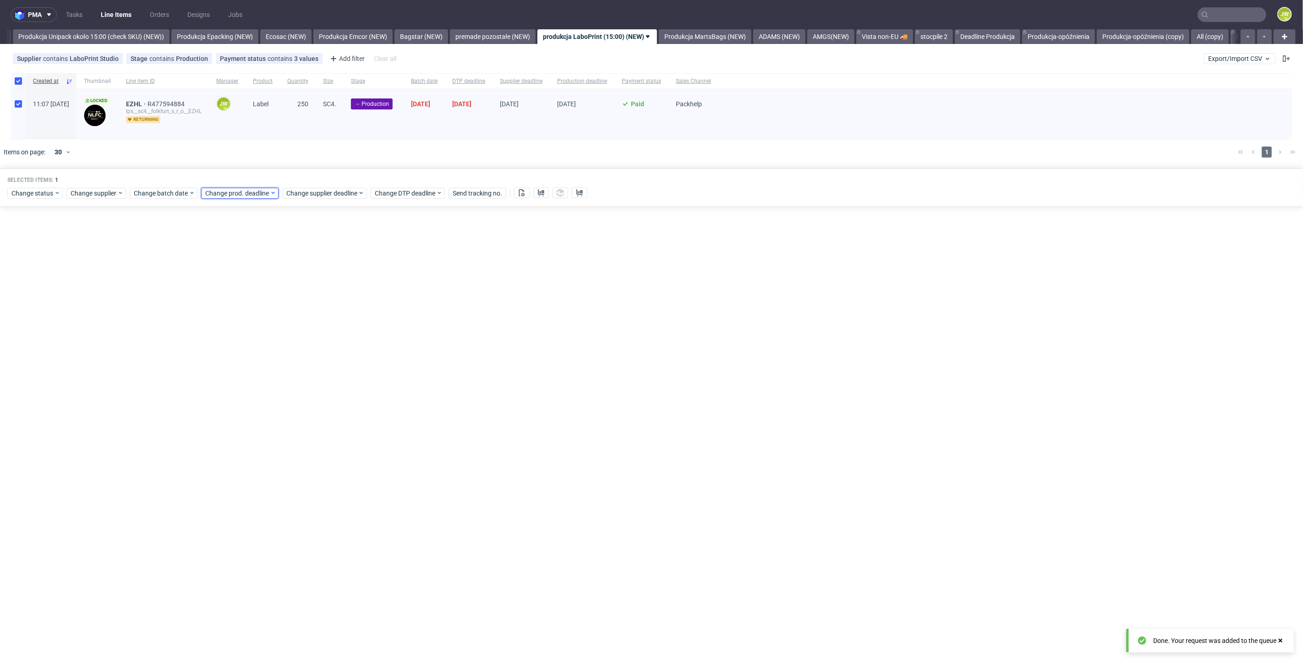
click at [224, 193] on span "Change prod. deadline" at bounding box center [237, 193] width 65 height 9
click at [259, 270] on button "8" at bounding box center [262, 267] width 14 height 15
click at [303, 349] on span "Save" at bounding box center [309, 347] width 14 height 6
click at [306, 199] on div "Selected items: 1 Change status Change supplier Change batch date Change prod. …" at bounding box center [651, 188] width 1303 height 38
click at [304, 193] on span "Change supplier deadline" at bounding box center [321, 193] width 71 height 9
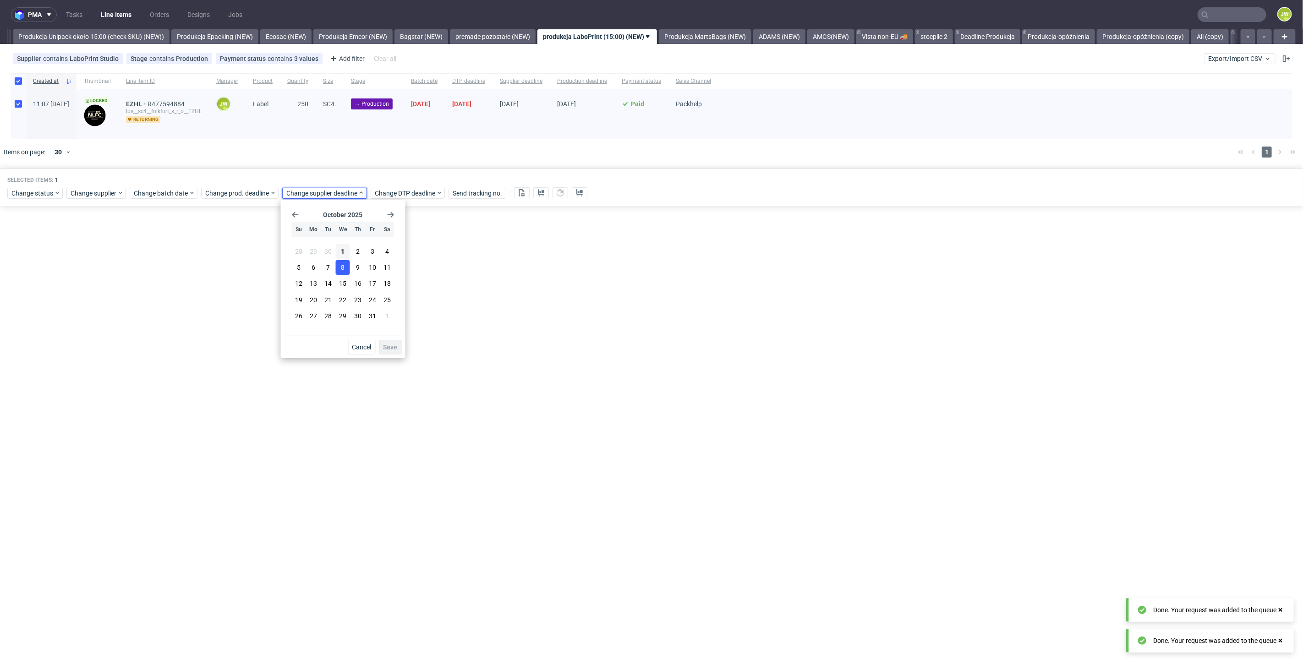
click at [340, 265] on button "8" at bounding box center [343, 267] width 14 height 15
click at [387, 348] on span "Save" at bounding box center [391, 347] width 14 height 6
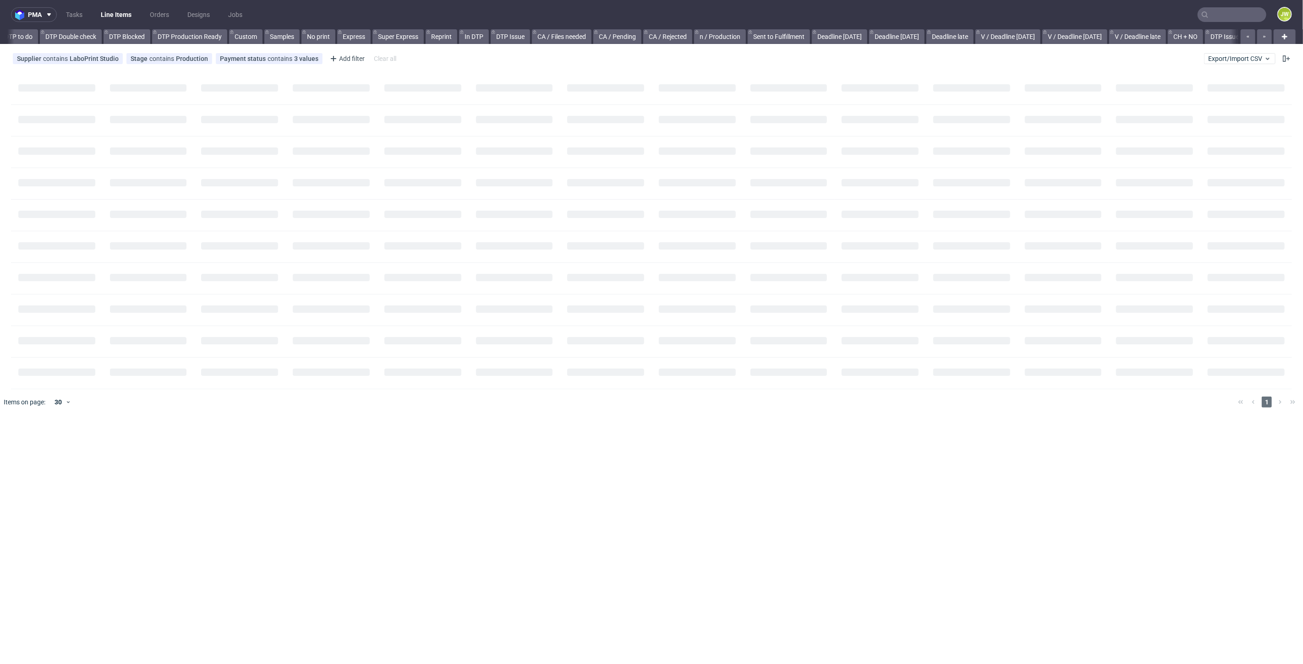
scroll to position [0, 724]
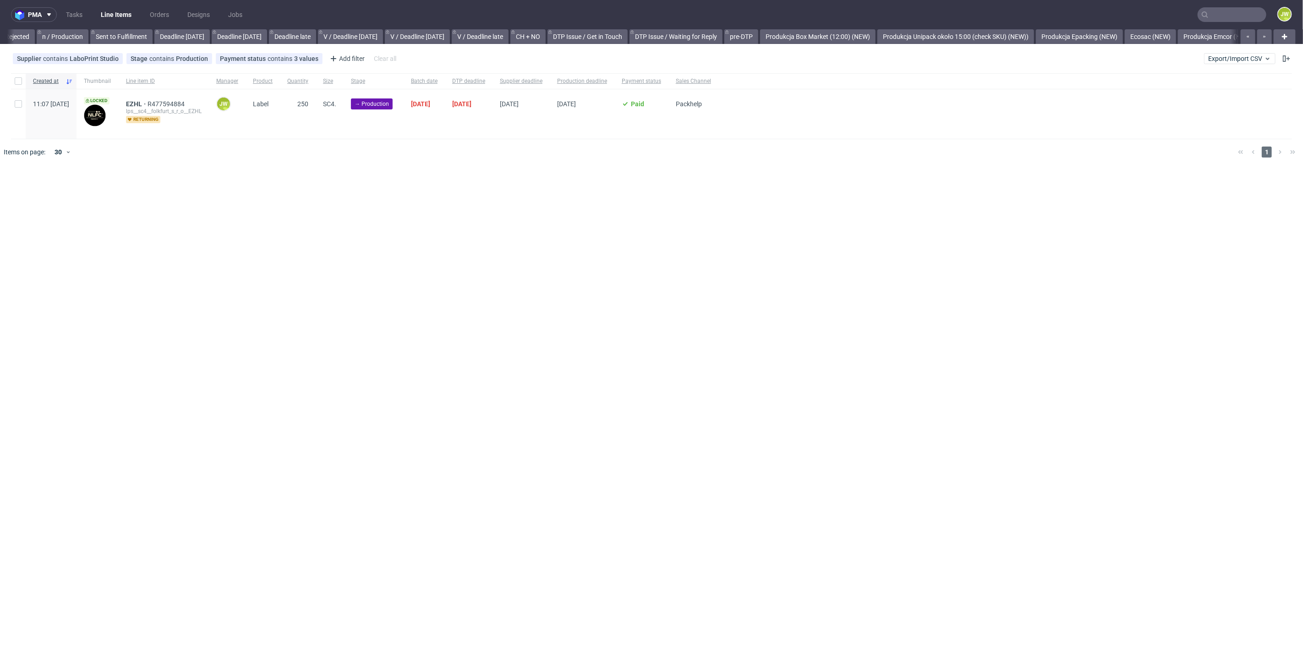
scroll to position [0, 1208]
click at [509, 165] on div "Created at Thumbnail Line item ID Manager Product Quantity Size Stage Batch dat…" at bounding box center [651, 119] width 1303 height 99
click at [488, 284] on div "pma Tasks Line Items Orders Designs Jobs JW All DTP Late Shipped Shipments DTP …" at bounding box center [651, 332] width 1303 height 664
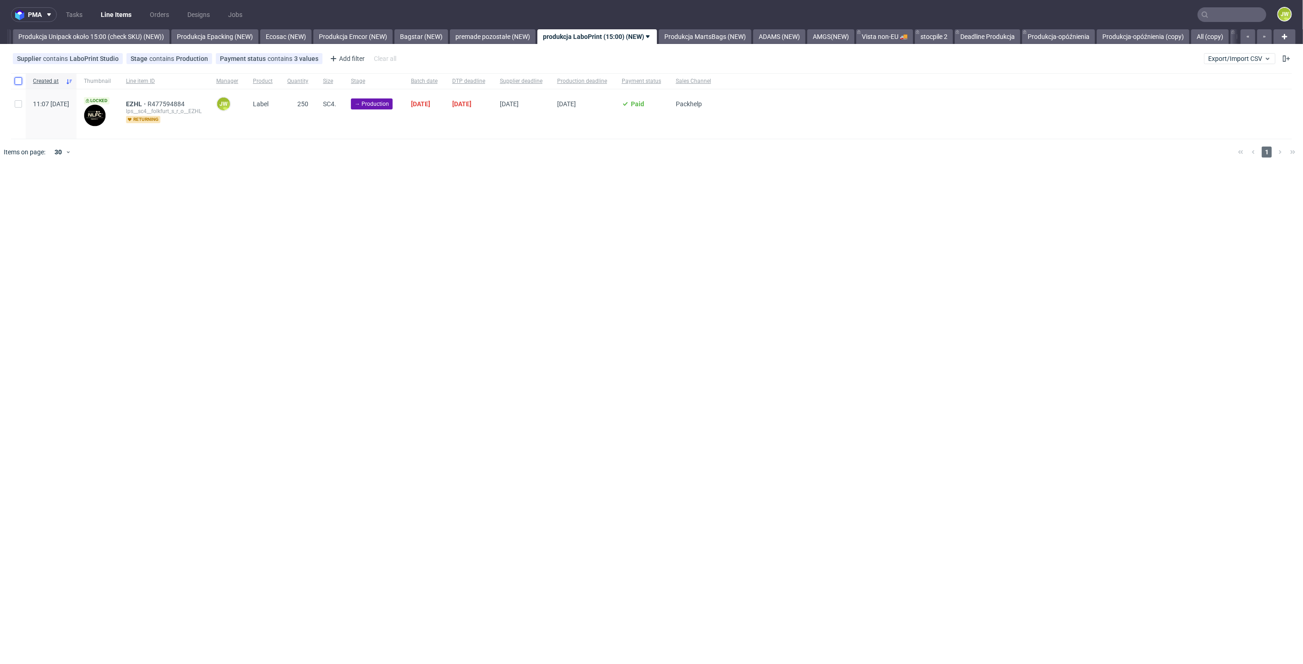
click at [16, 78] on input "checkbox" at bounding box center [18, 80] width 7 height 7
checkbox input "true"
click at [520, 189] on use at bounding box center [522, 192] width 6 height 7
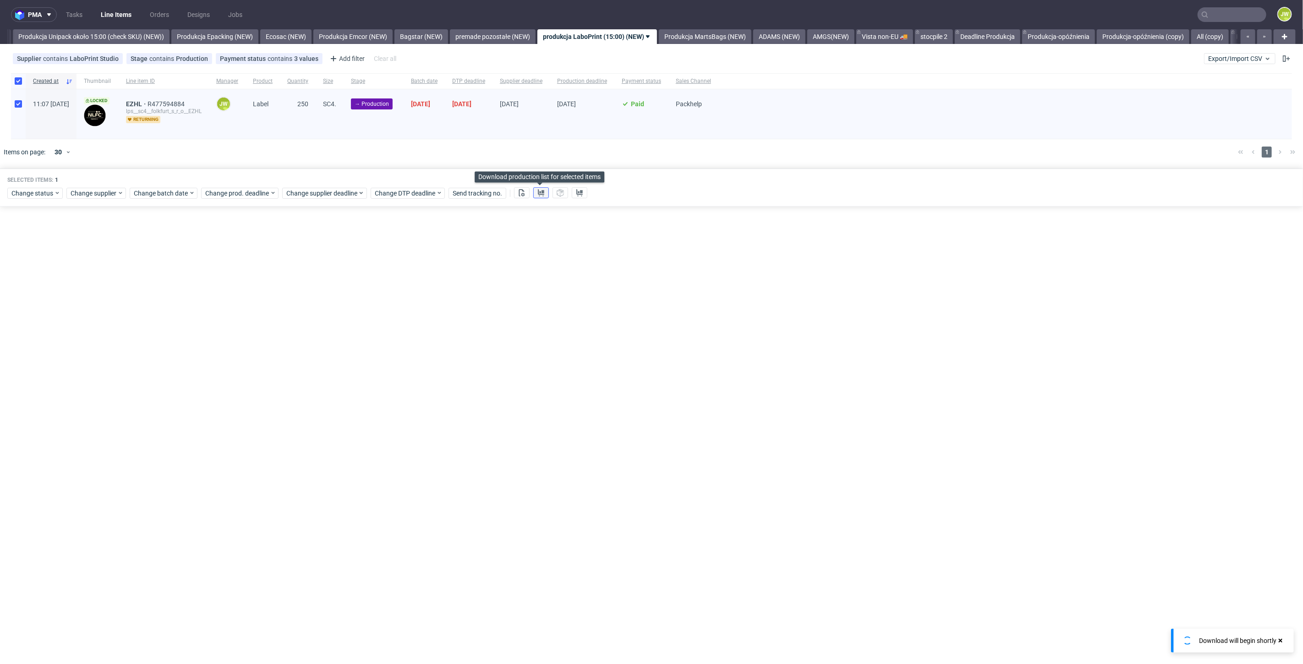
click at [544, 191] on button at bounding box center [541, 192] width 16 height 11
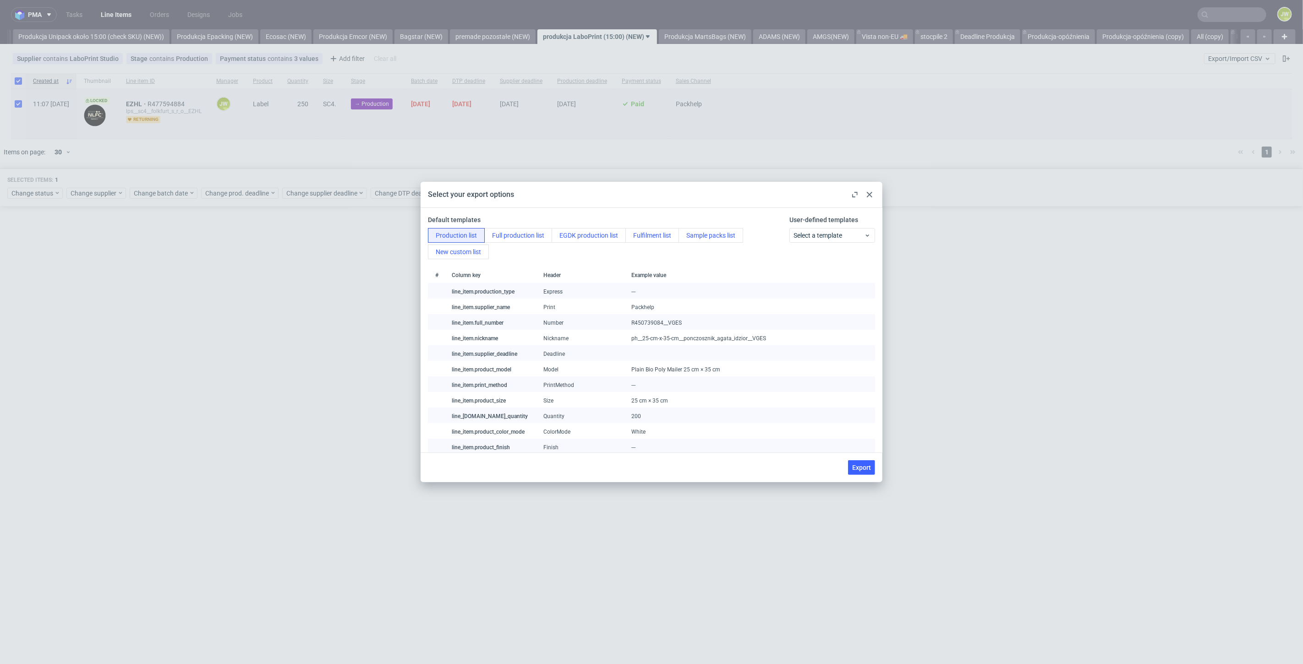
click at [855, 466] on span "Export" at bounding box center [861, 468] width 19 height 6
checkbox input "false"
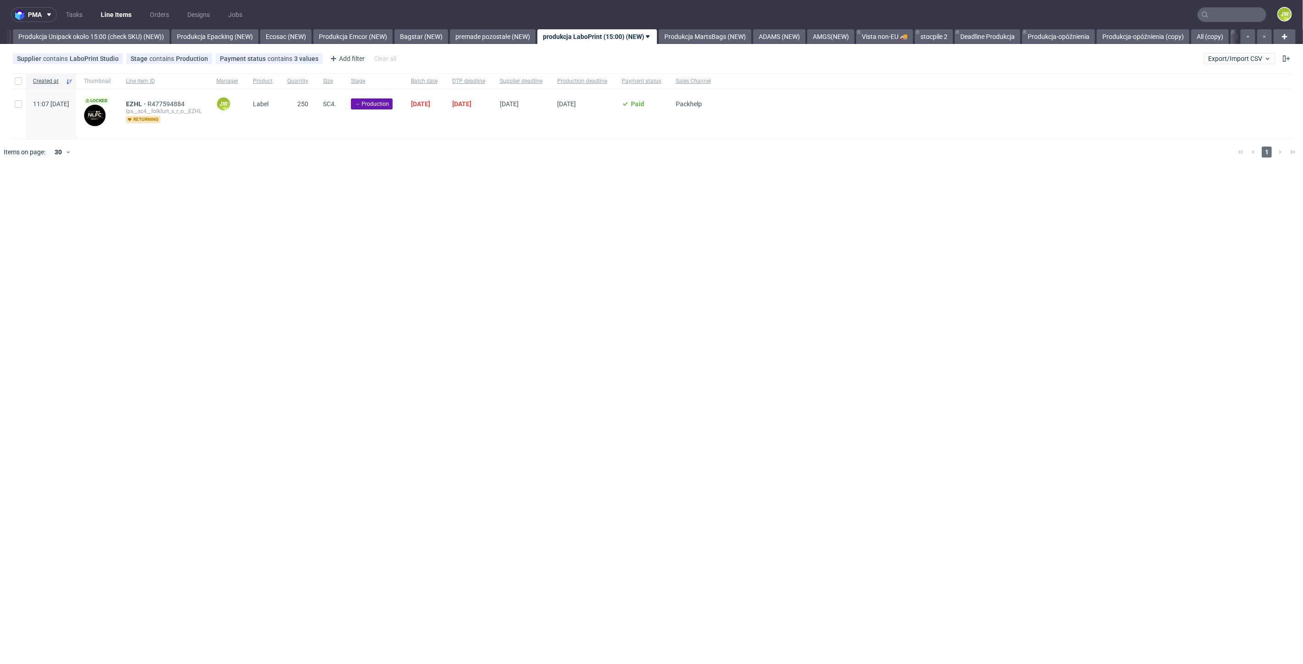
click at [22, 75] on div at bounding box center [18, 81] width 15 height 16
checkbox input "true"
click at [26, 188] on div "Change status" at bounding box center [34, 193] width 55 height 11
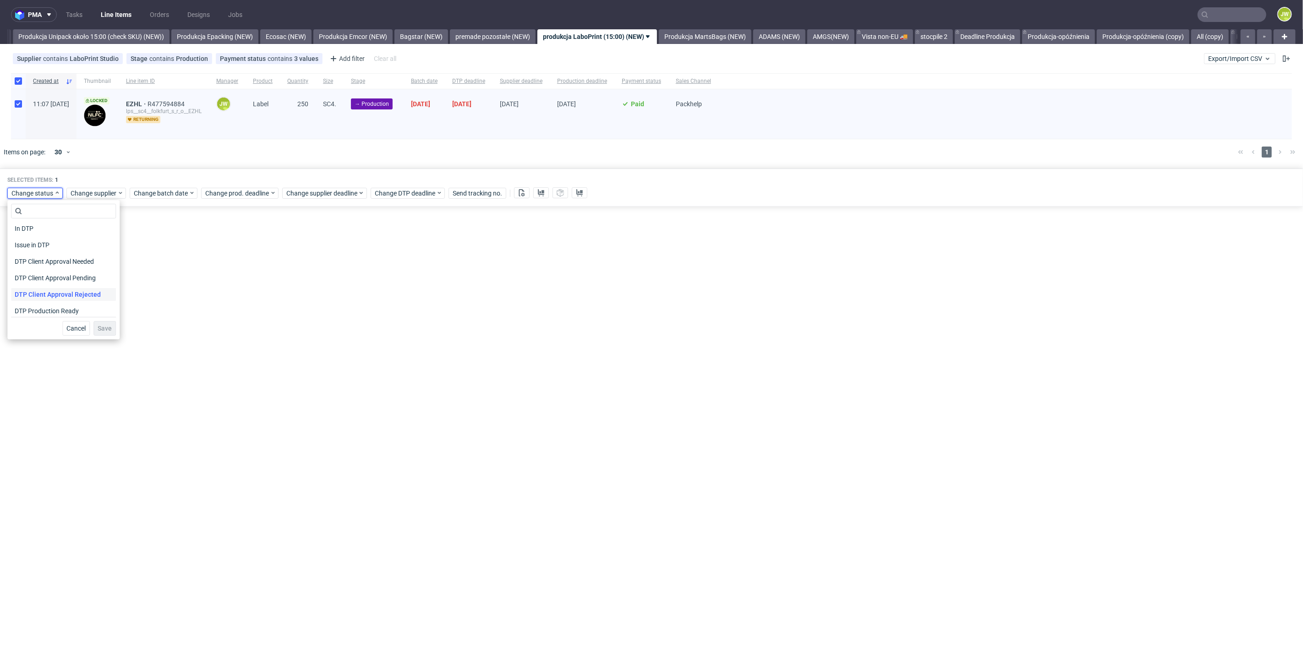
scroll to position [51, 0]
click at [35, 306] on span "In Production" at bounding box center [34, 311] width 46 height 13
click at [98, 328] on span "Save" at bounding box center [105, 328] width 14 height 6
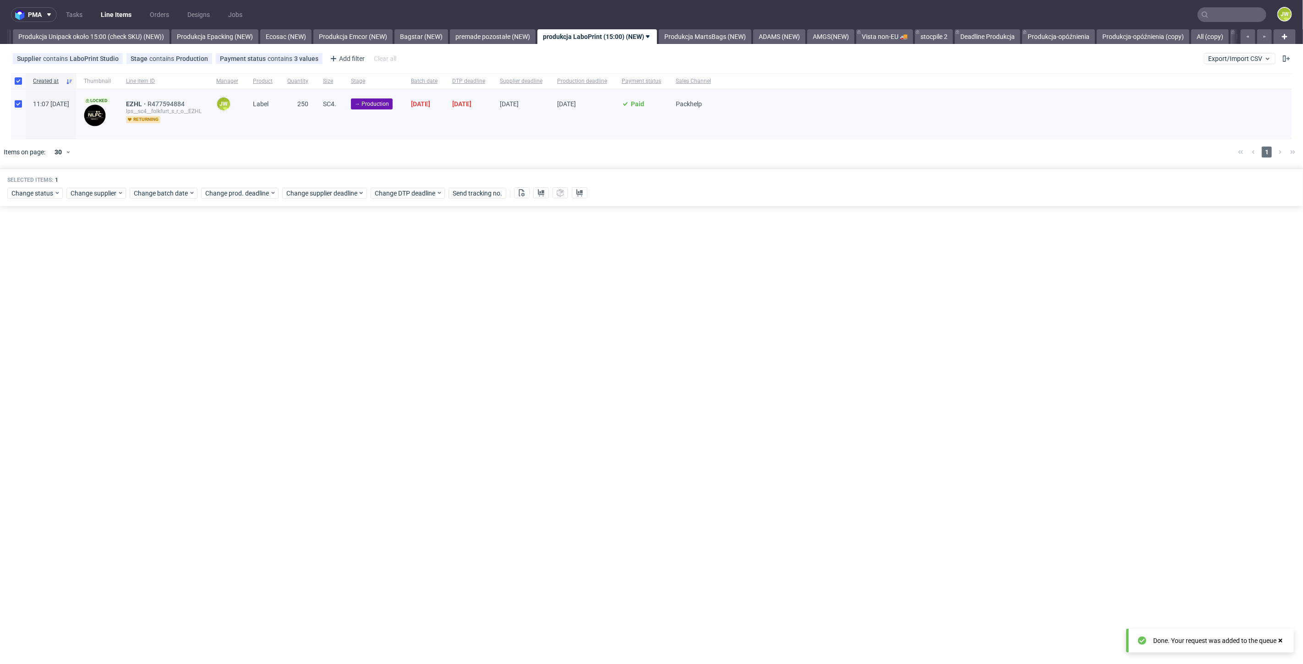
scroll to position [0, 1681]
click at [720, 36] on link "Produkcja MartsBags (NEW)" at bounding box center [705, 36] width 93 height 15
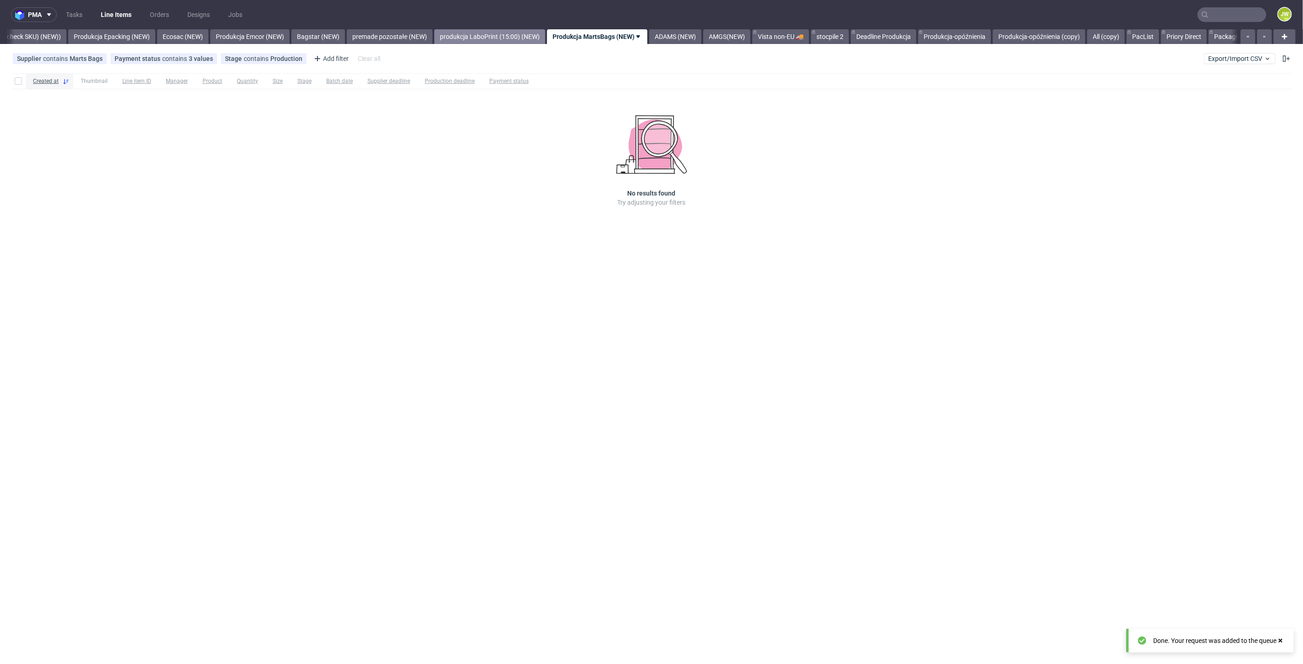
click at [514, 41] on link "produkcja LaboPrint (15:00) (NEW)" at bounding box center [489, 36] width 111 height 15
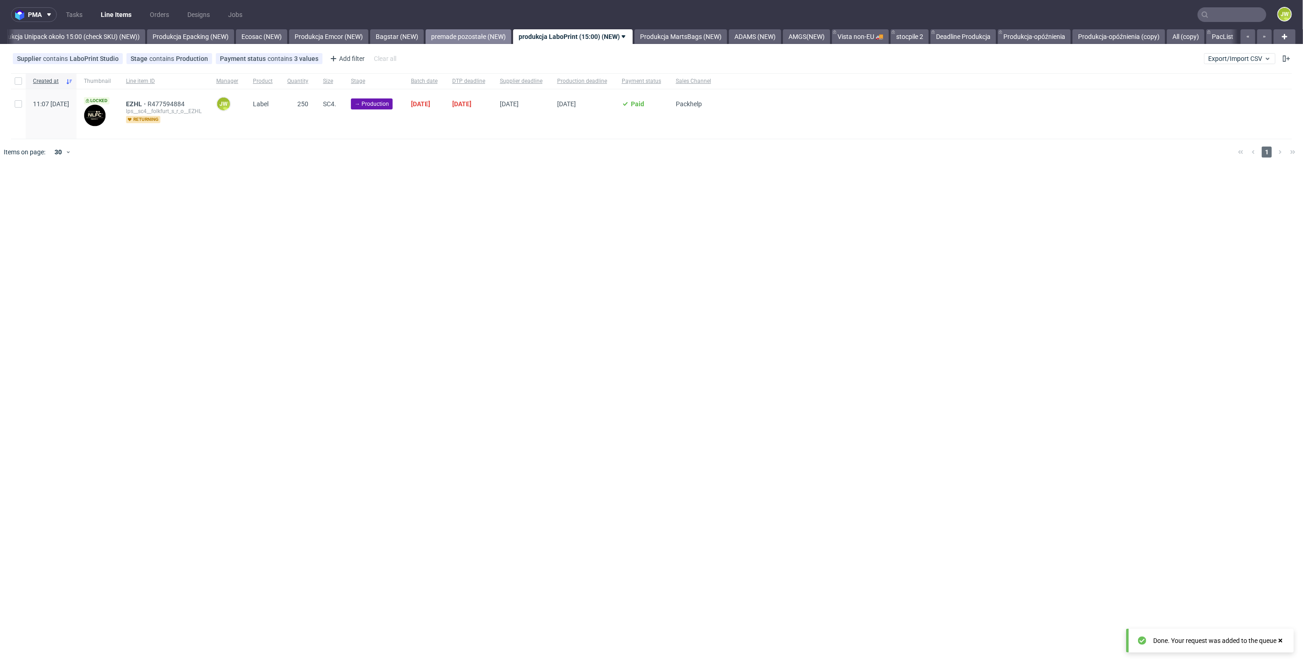
scroll to position [0, 1681]
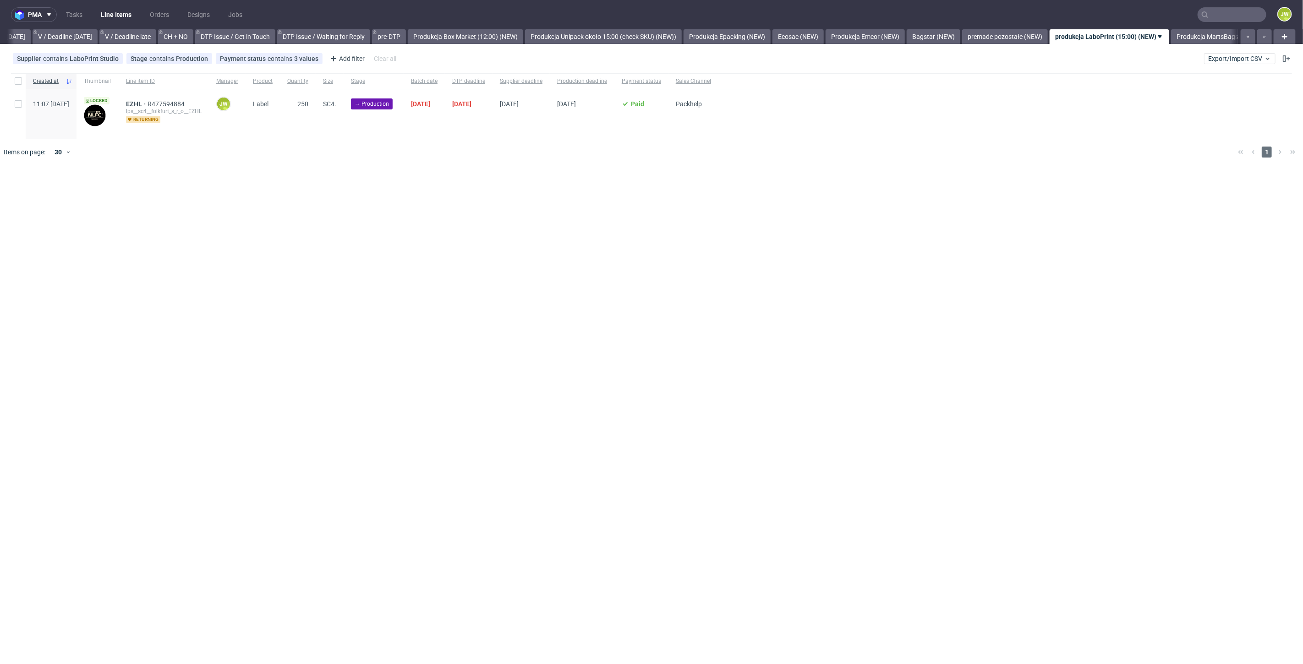
scroll to position [0, 1385]
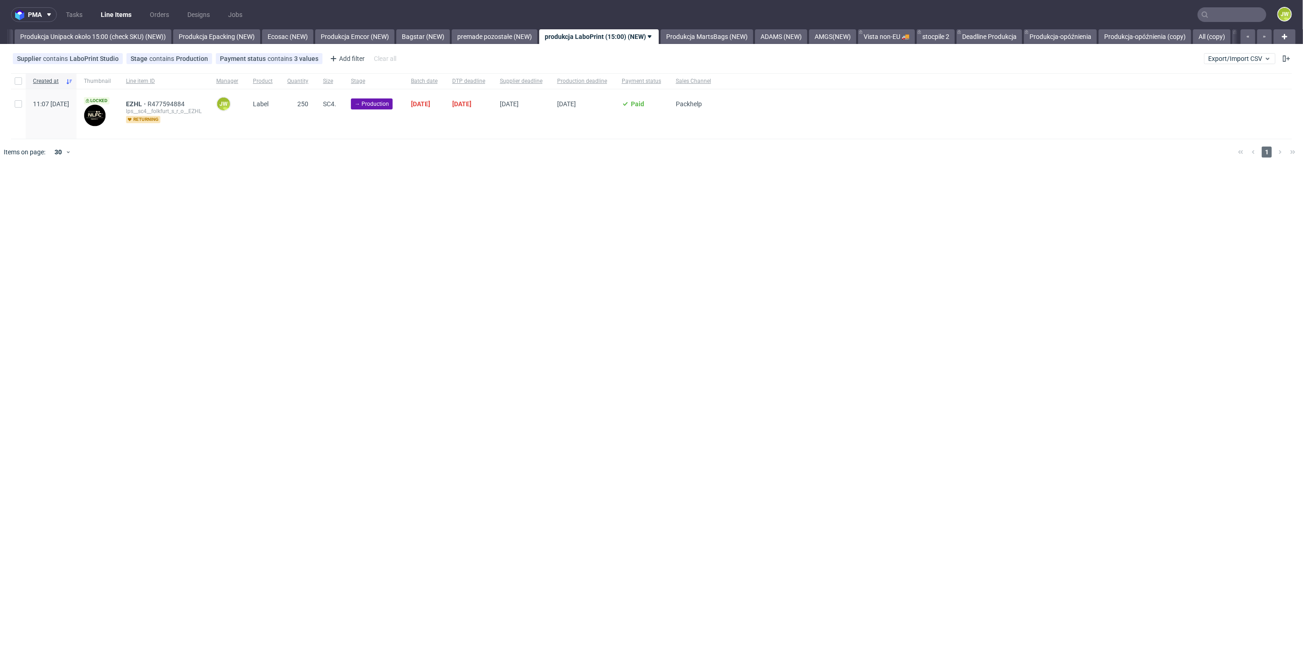
scroll to position [0, 1681]
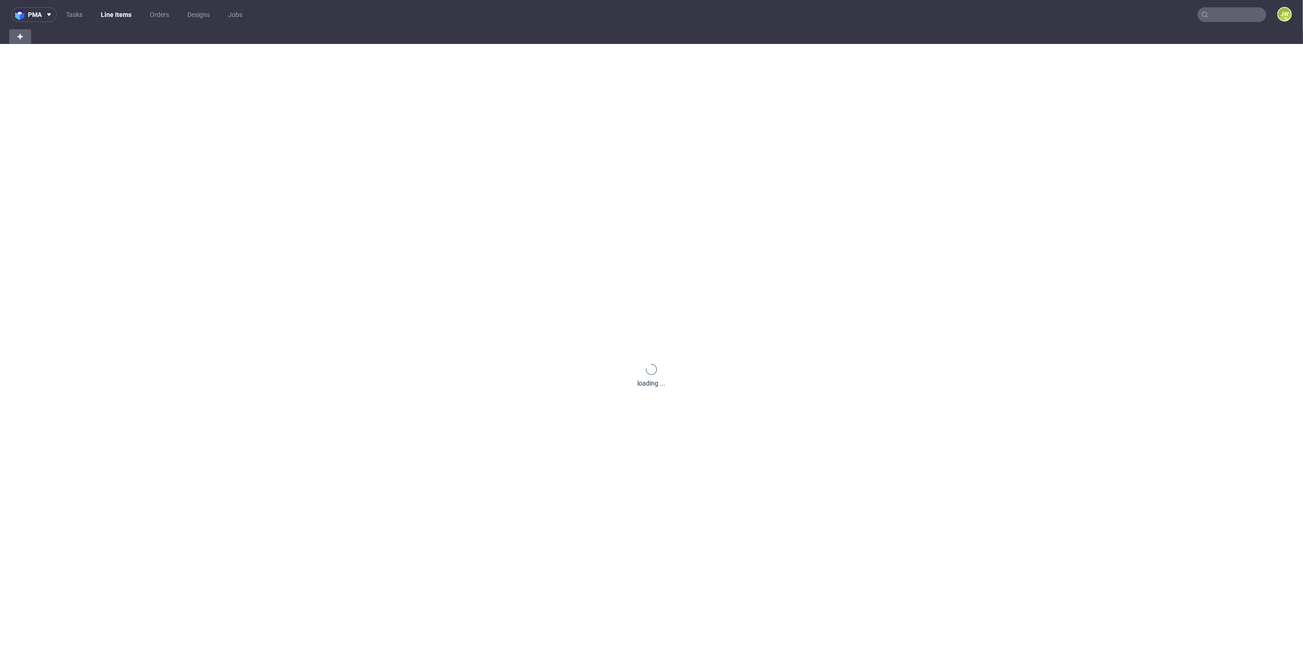
scroll to position [0, 16]
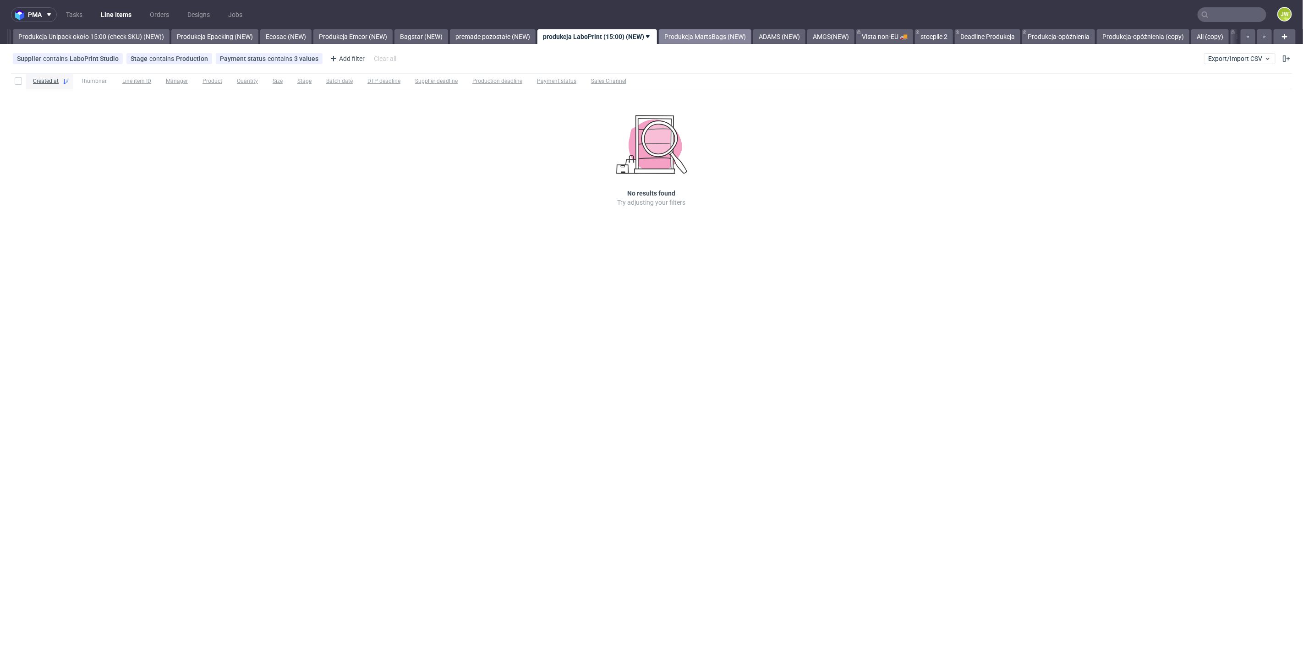
drag, startPoint x: 758, startPoint y: 44, endPoint x: 738, endPoint y: 37, distance: 20.9
click at [751, 43] on link "Produkcja MartsBags (NEW)" at bounding box center [705, 36] width 93 height 15
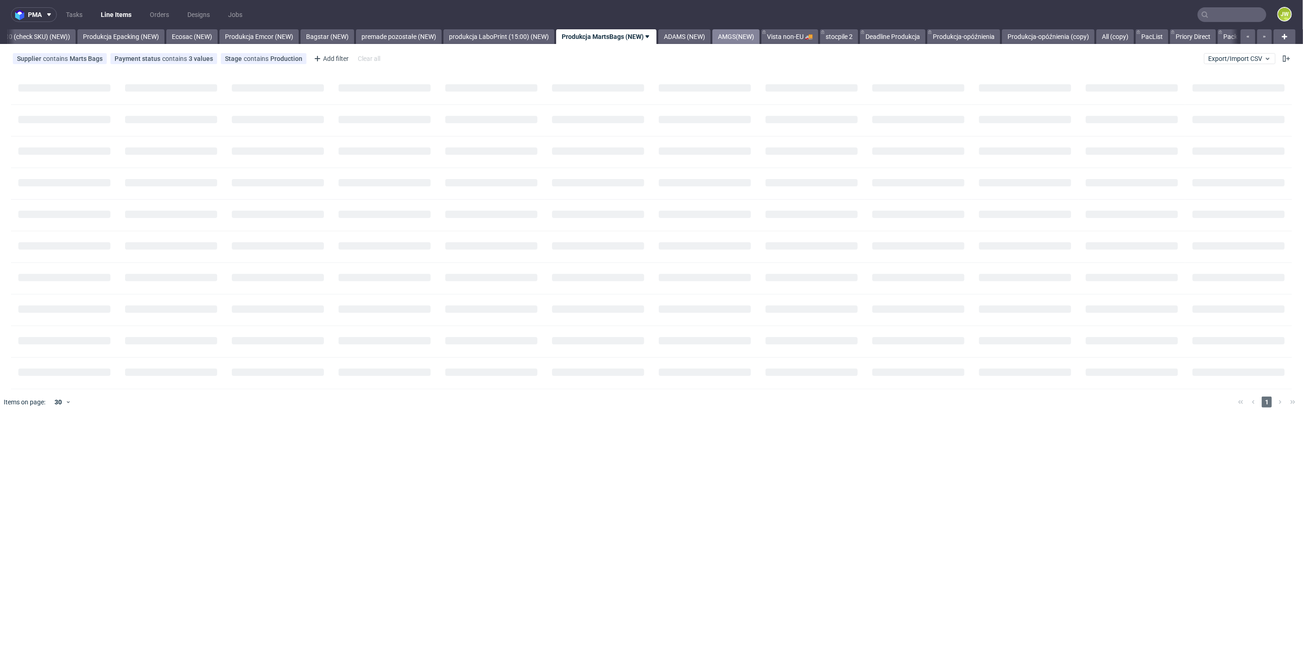
click at [736, 36] on div "All DTP Late Shipped Shipments DTP to do DTP Double check DTP Blocked DTP Produ…" at bounding box center [622, 36] width 1231 height 15
click at [697, 39] on link "ADAMS (NEW)" at bounding box center [675, 36] width 52 height 15
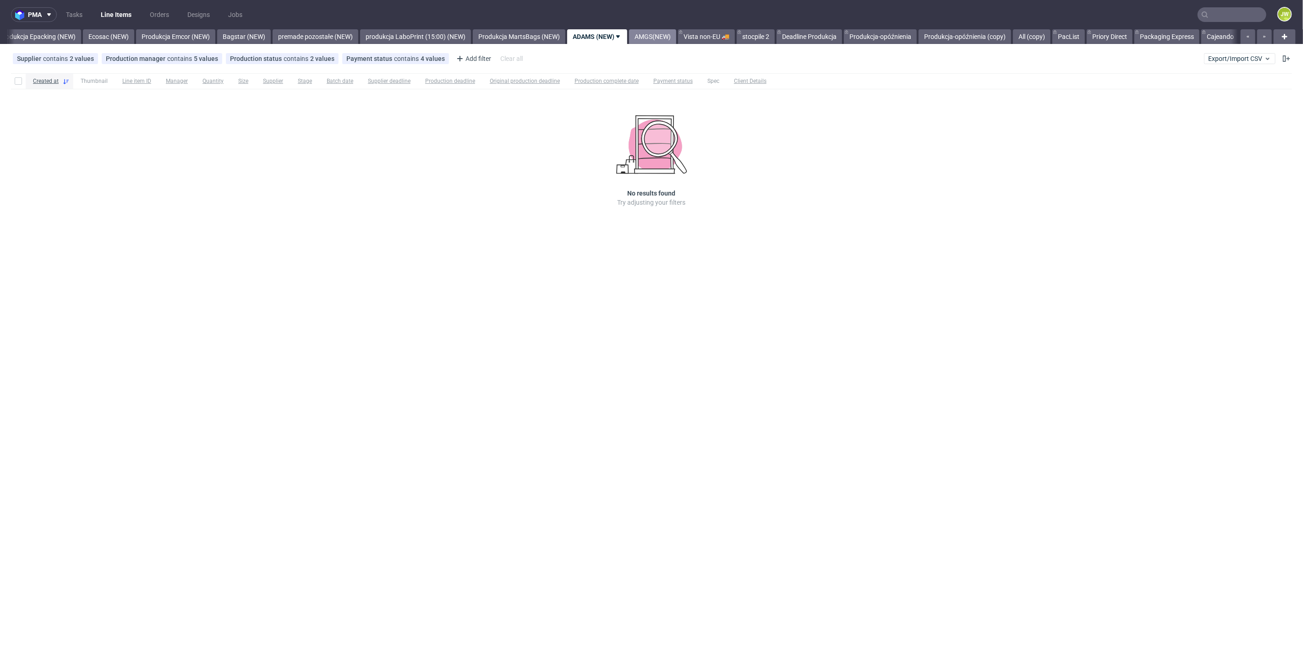
click at [676, 38] on link "AMGS(NEW)" at bounding box center [652, 36] width 47 height 15
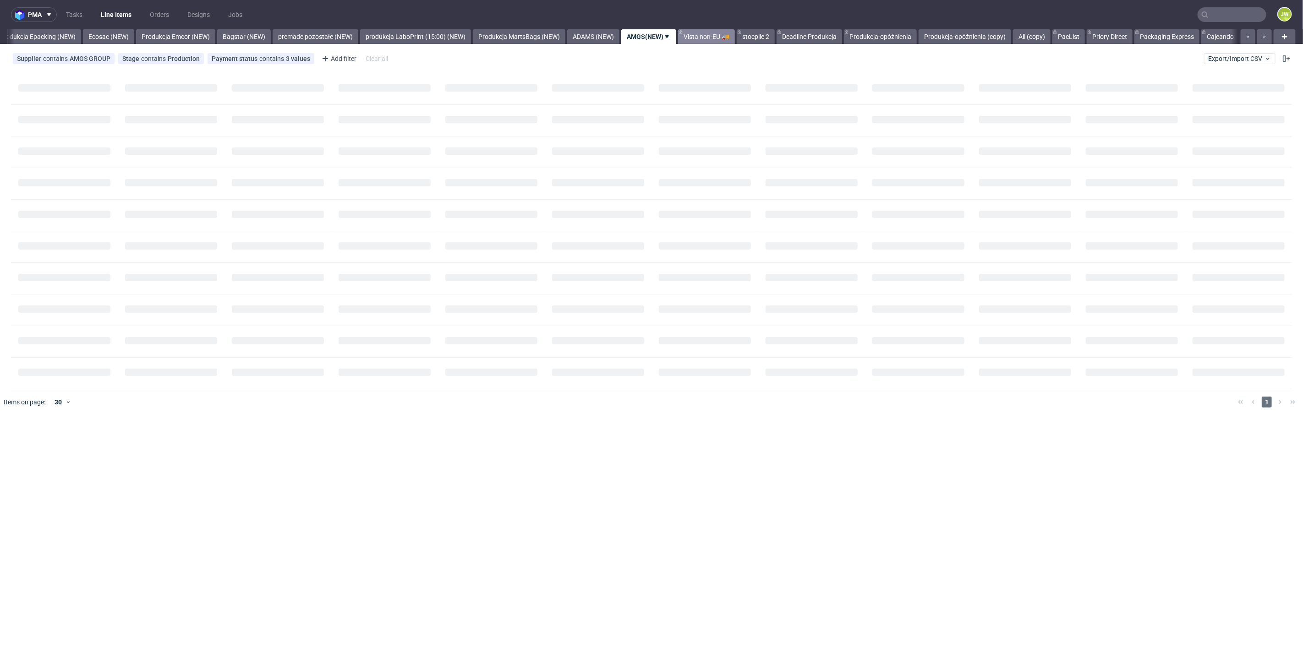
scroll to position [0, 1910]
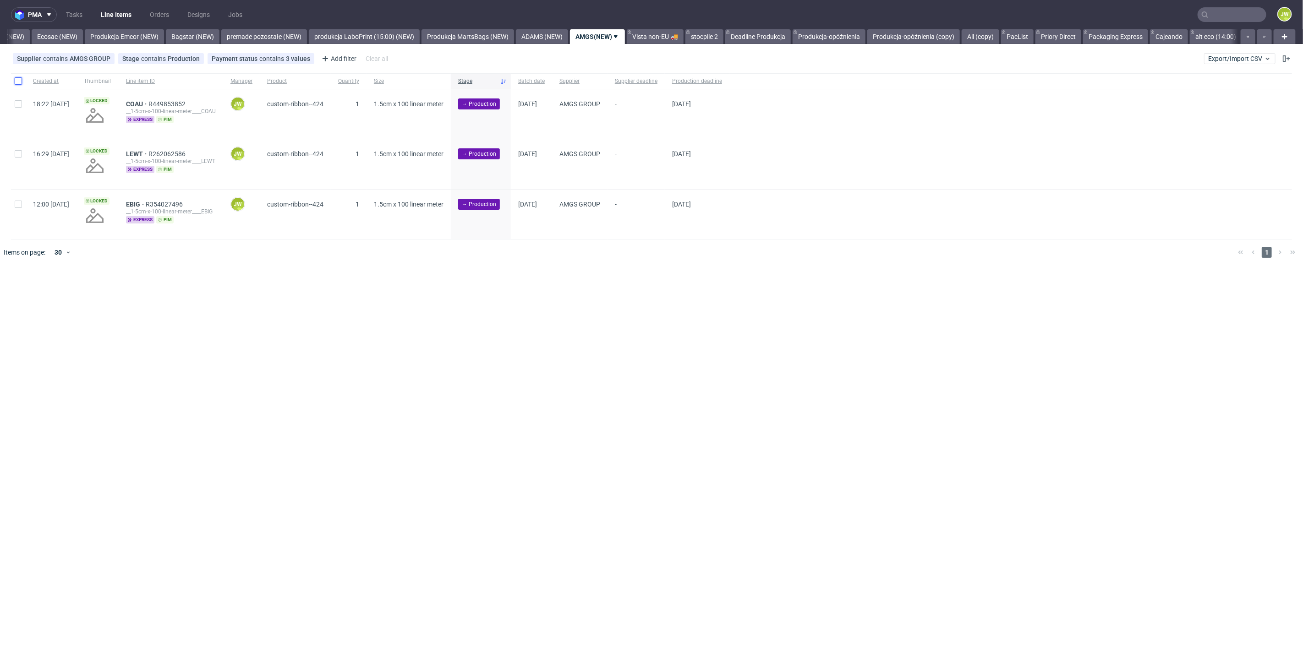
click at [15, 81] on input "checkbox" at bounding box center [18, 80] width 7 height 7
checkbox input "true"
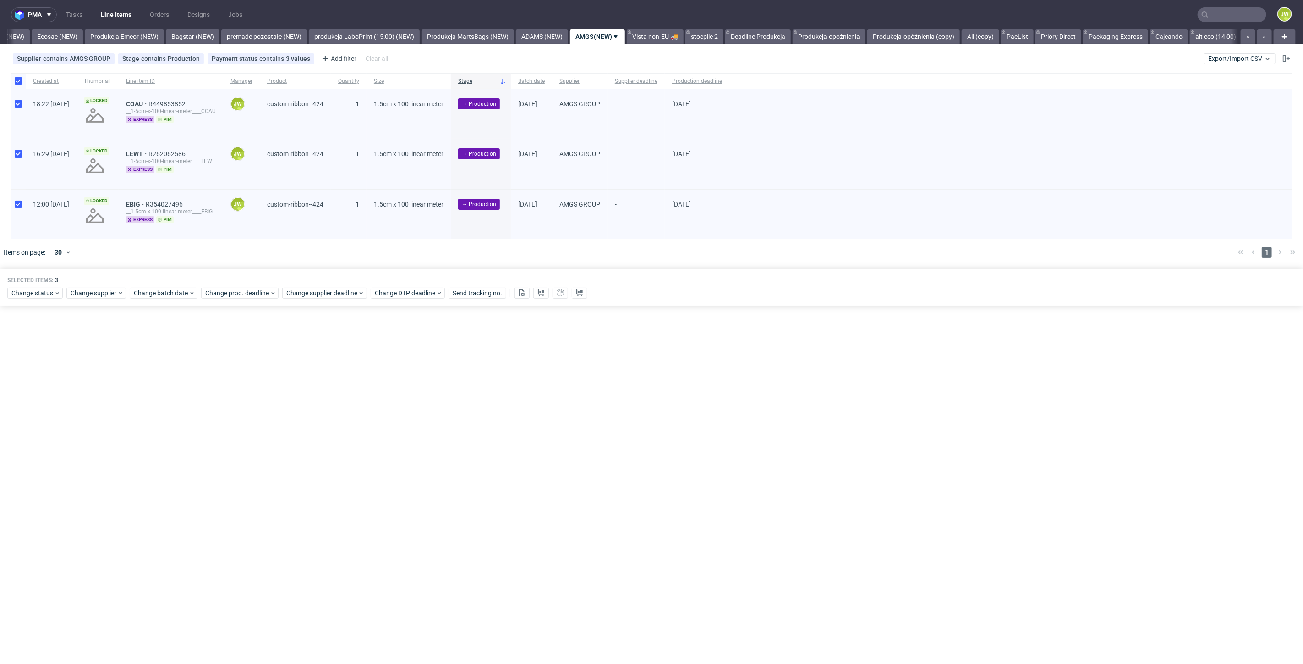
click at [182, 298] on div "Selected items: 3 Change status Change supplier Change batch date Change prod. …" at bounding box center [651, 288] width 1303 height 38
click at [148, 290] on span "Change batch date" at bounding box center [161, 293] width 55 height 9
click at [193, 353] on button "1" at bounding box center [191, 351] width 14 height 15
click at [244, 454] on button "Save" at bounding box center [238, 447] width 22 height 15
click at [240, 288] on div "Change prod. deadline" at bounding box center [239, 293] width 77 height 11
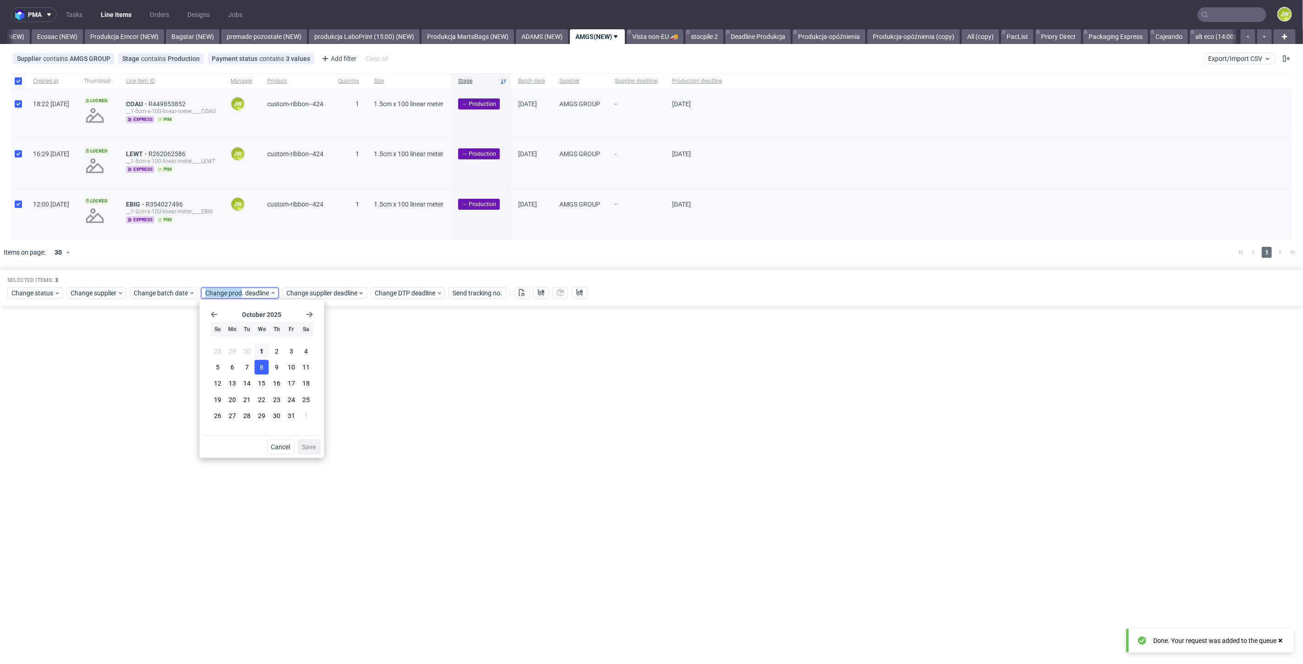
click at [258, 368] on button "8" at bounding box center [262, 367] width 14 height 15
click at [310, 445] on span "Save" at bounding box center [309, 447] width 14 height 6
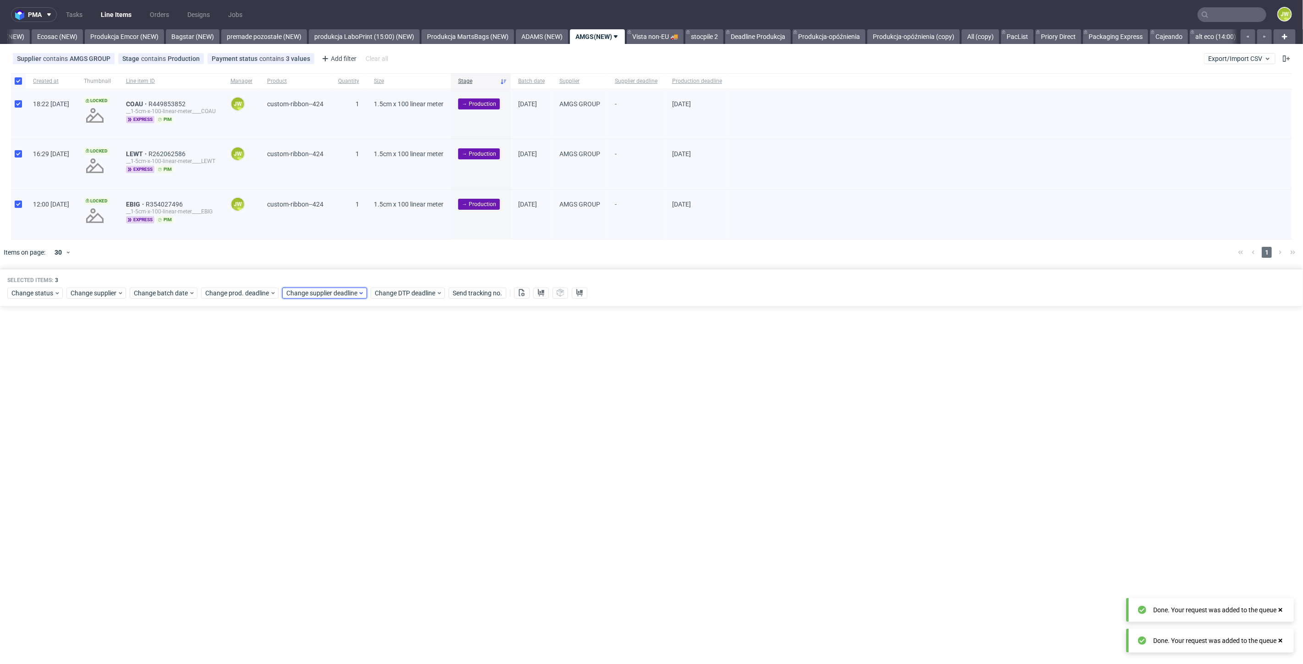
click at [301, 291] on span "Change supplier deadline" at bounding box center [321, 293] width 71 height 9
click at [345, 369] on button "8" at bounding box center [343, 367] width 14 height 15
click at [394, 449] on span "Save" at bounding box center [391, 447] width 14 height 6
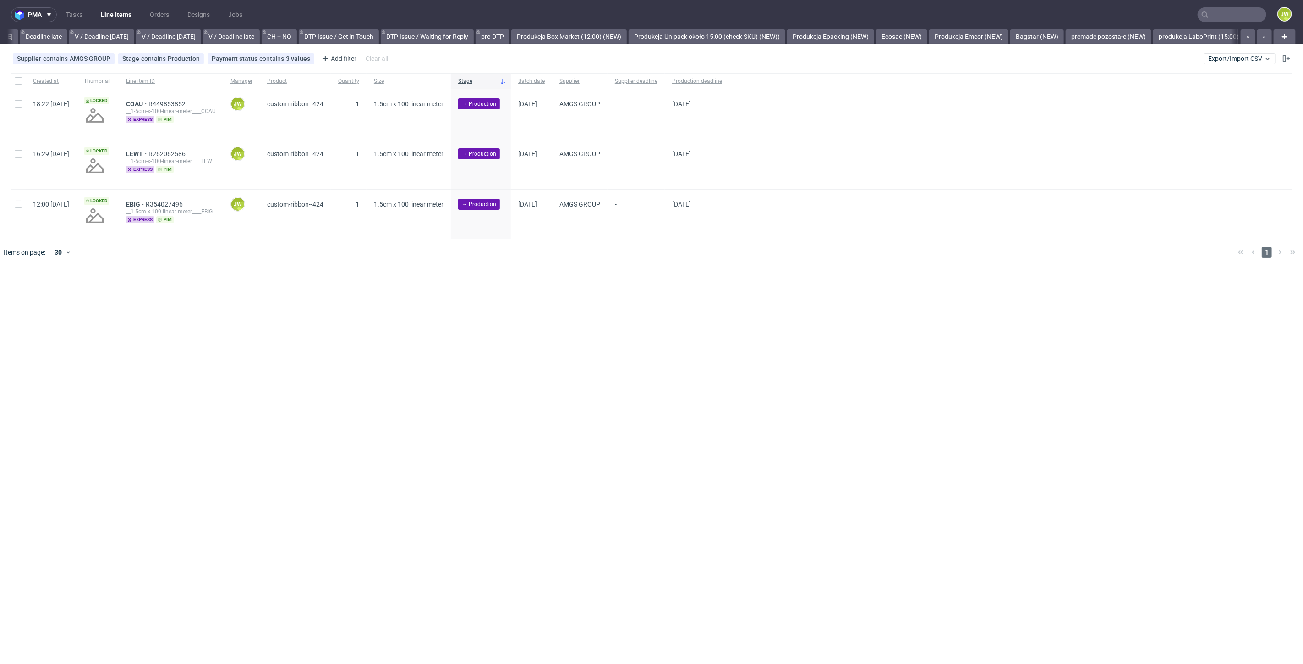
scroll to position [0, 1343]
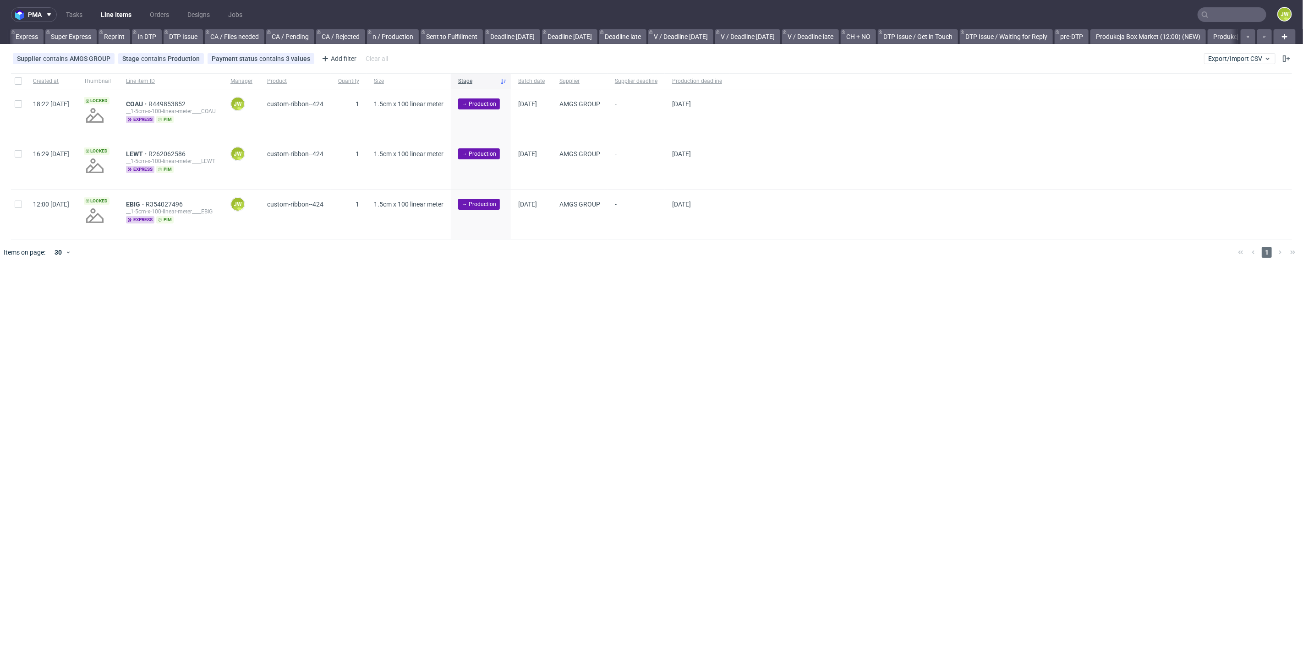
scroll to position [0, 1133]
click at [17, 86] on div at bounding box center [18, 81] width 15 height 16
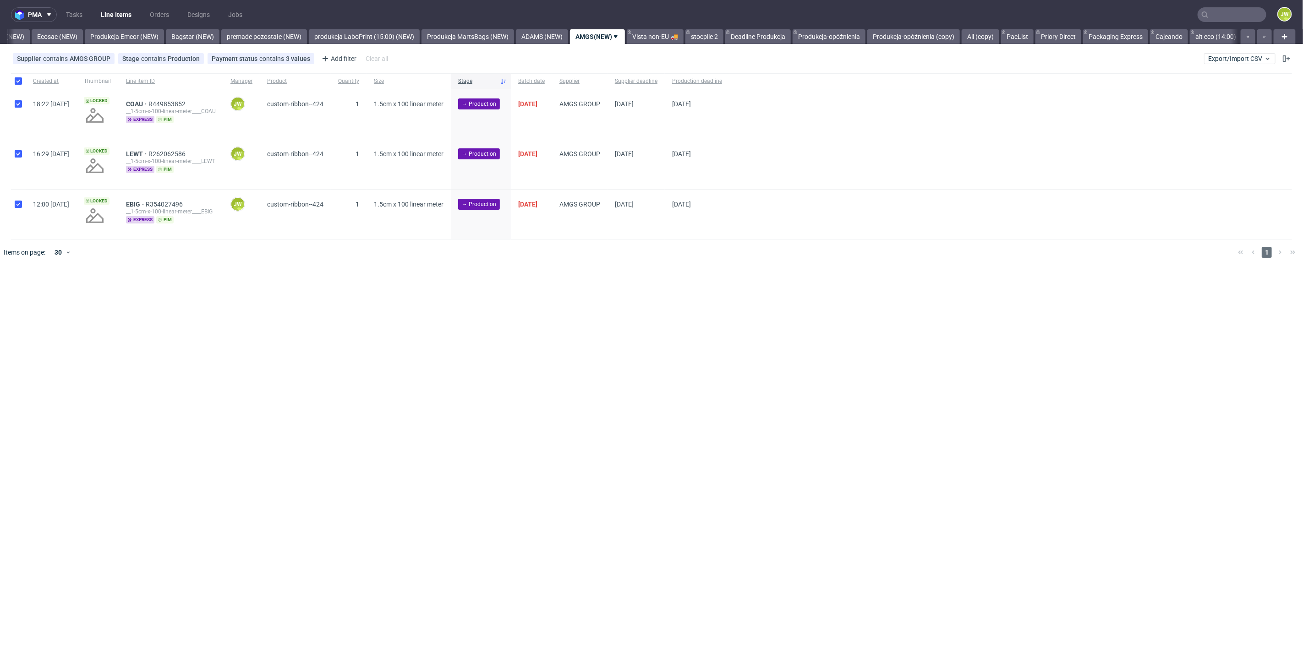
checkbox input "true"
click at [516, 289] on button at bounding box center [522, 293] width 16 height 11
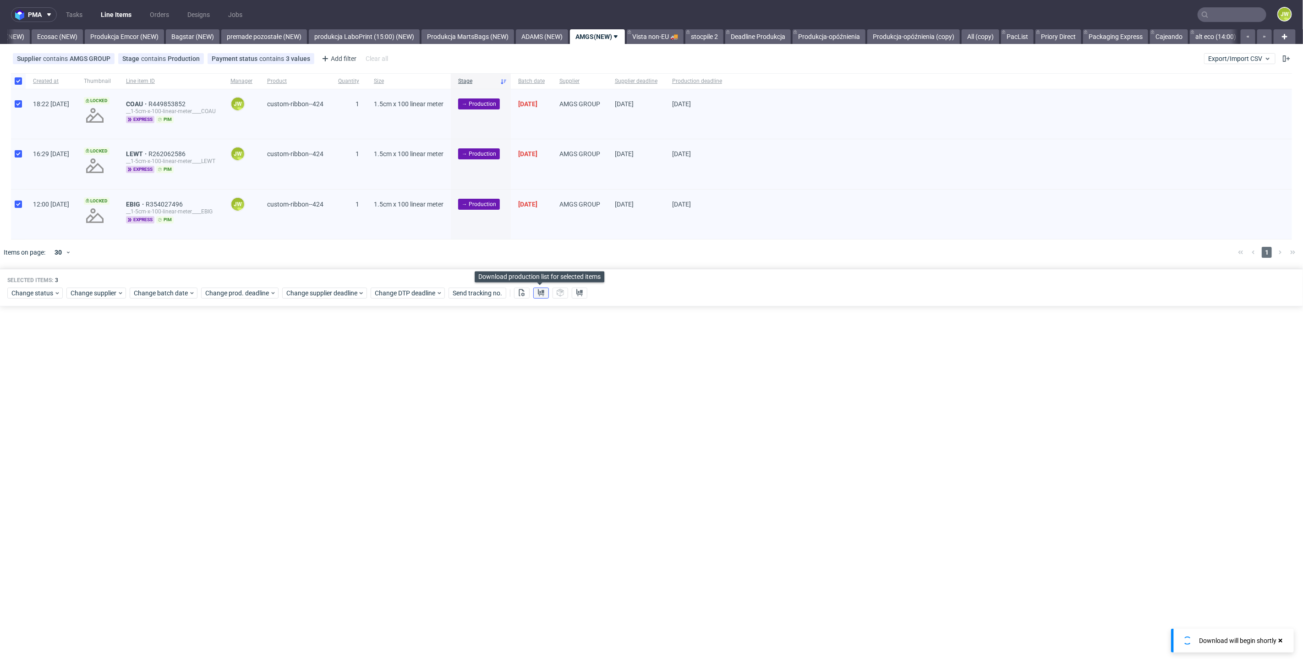
click at [540, 292] on icon at bounding box center [541, 292] width 7 height 7
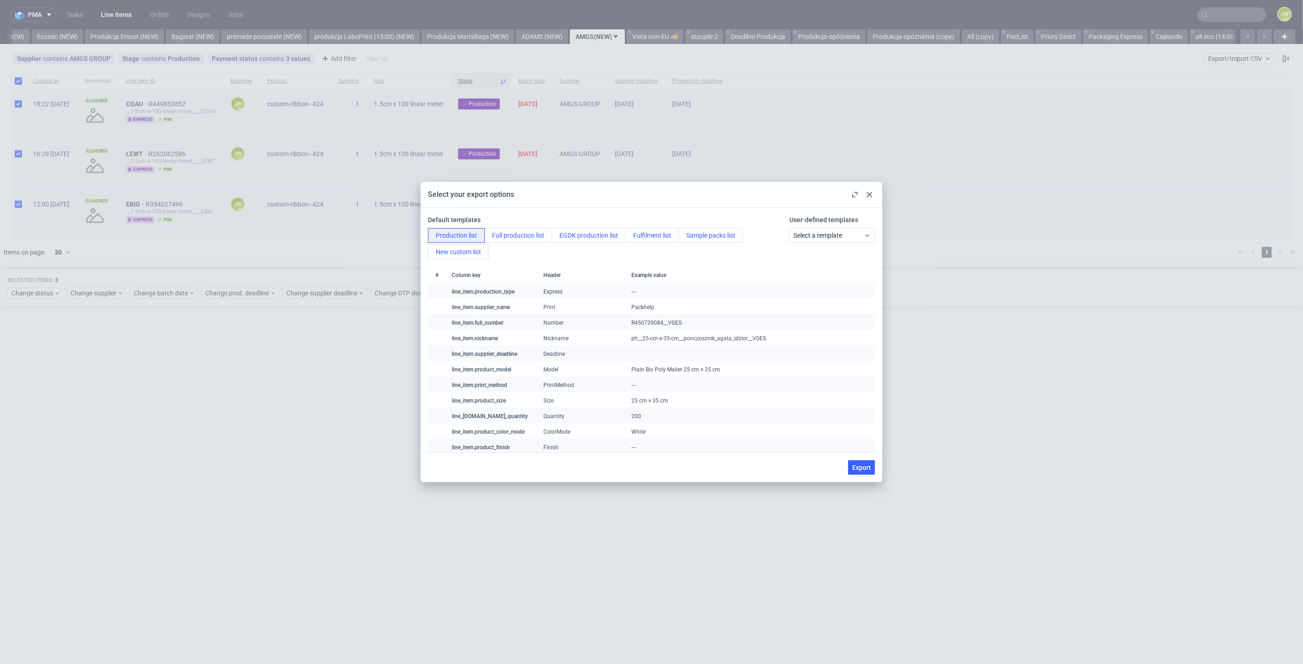
drag, startPoint x: 861, startPoint y: 472, endPoint x: 805, endPoint y: 527, distance: 78.7
click at [861, 472] on button "Export" at bounding box center [861, 468] width 27 height 15
checkbox input "false"
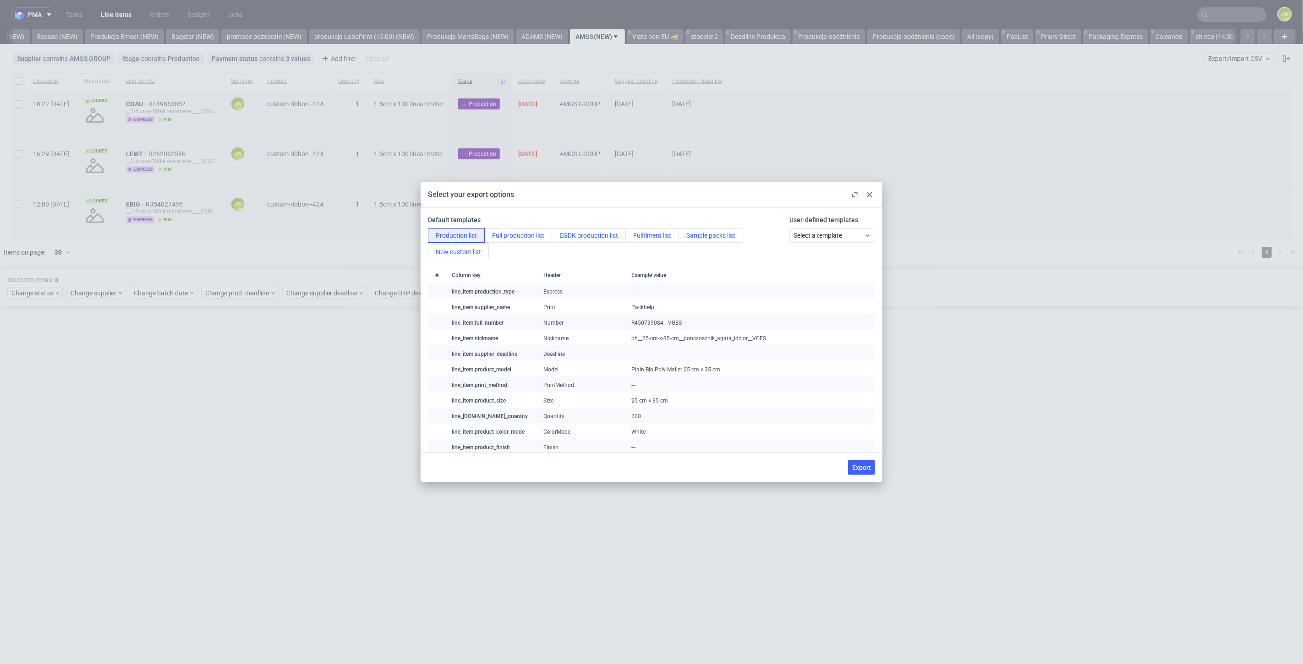
checkbox input "false"
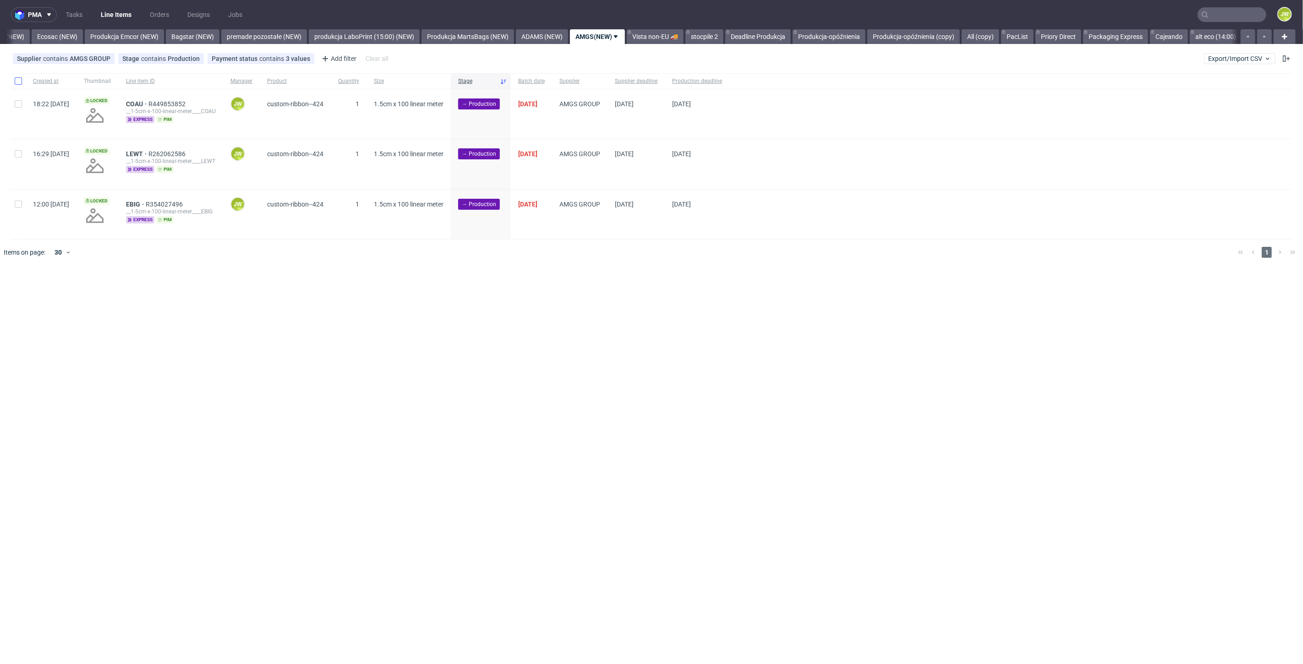
click at [21, 83] on div at bounding box center [18, 81] width 15 height 16
checkbox input "true"
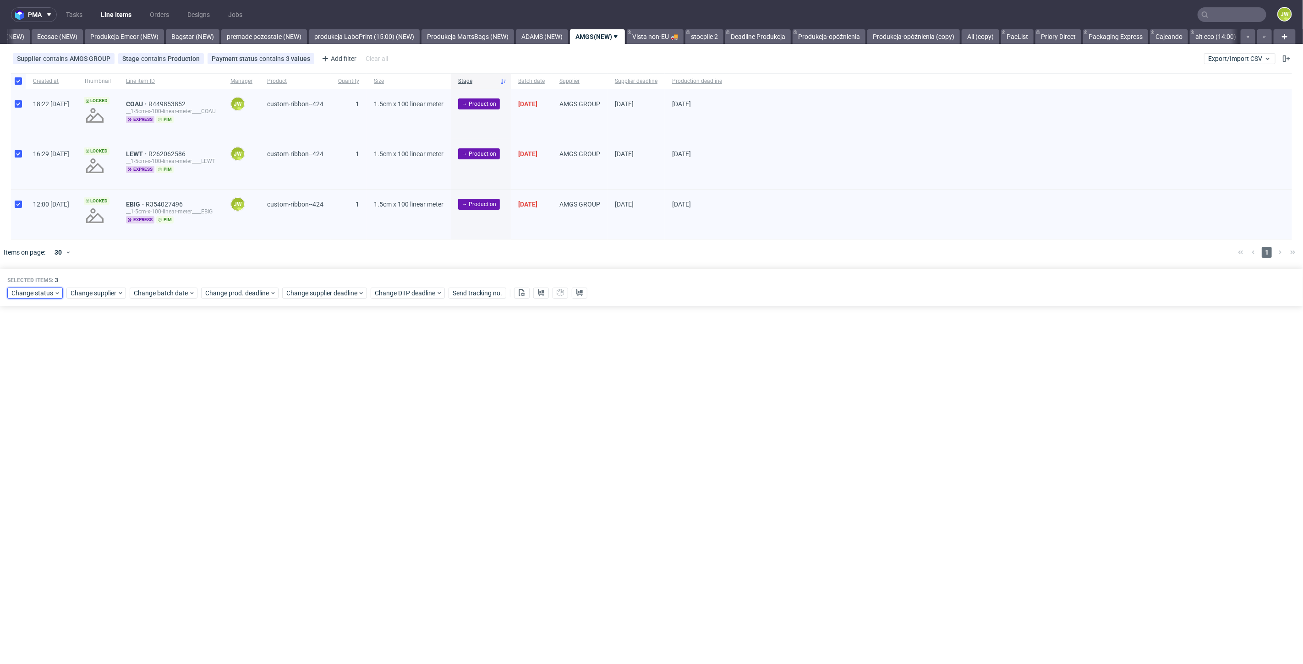
click at [23, 295] on span "Change status" at bounding box center [32, 293] width 43 height 9
click at [22, 414] on span "In Production" at bounding box center [34, 411] width 46 height 13
click at [102, 430] on span "Save" at bounding box center [105, 428] width 14 height 6
click at [664, 38] on link "Vista non-EU 🚚" at bounding box center [655, 36] width 57 height 15
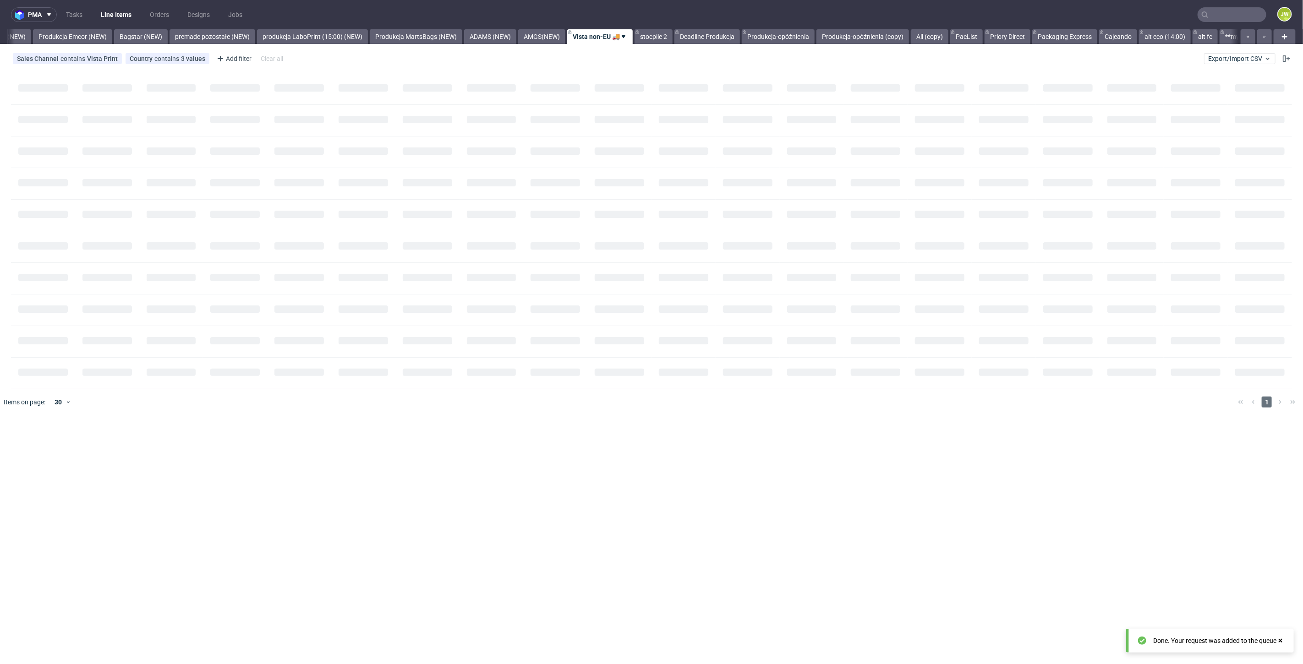
scroll to position [0, 1965]
click at [548, 34] on link "AMGS(NEW)" at bounding box center [538, 36] width 47 height 15
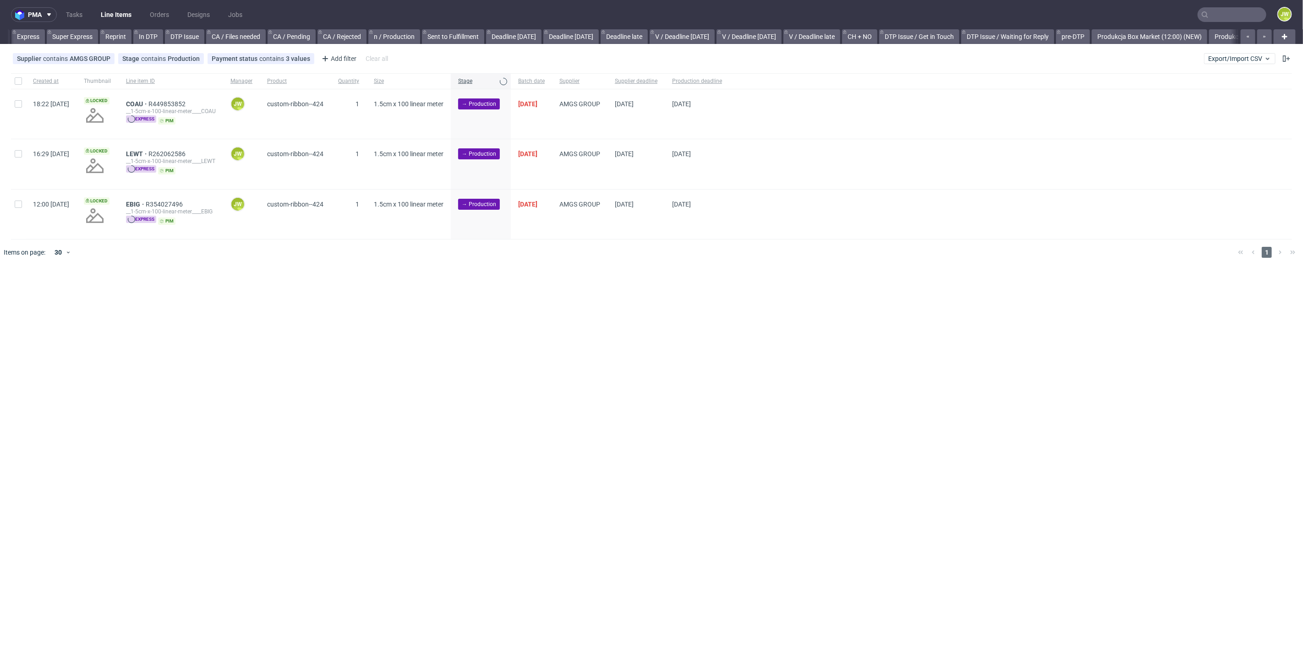
scroll to position [0, 1132]
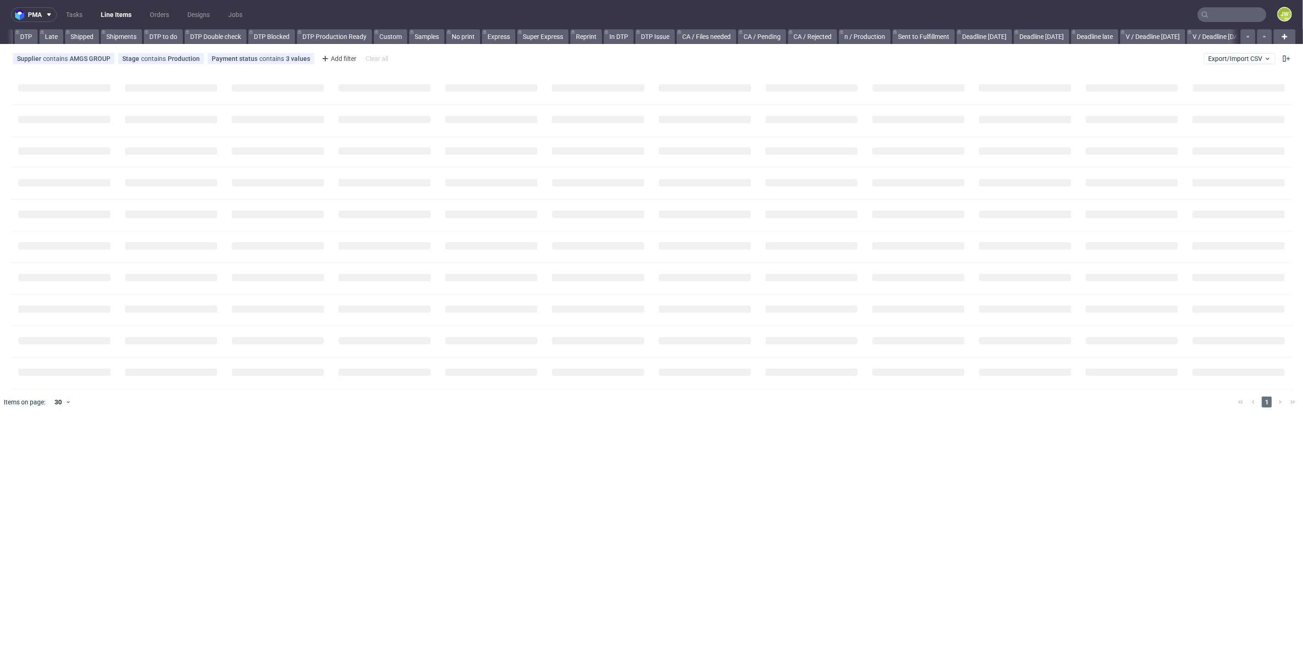
scroll to position [0, 903]
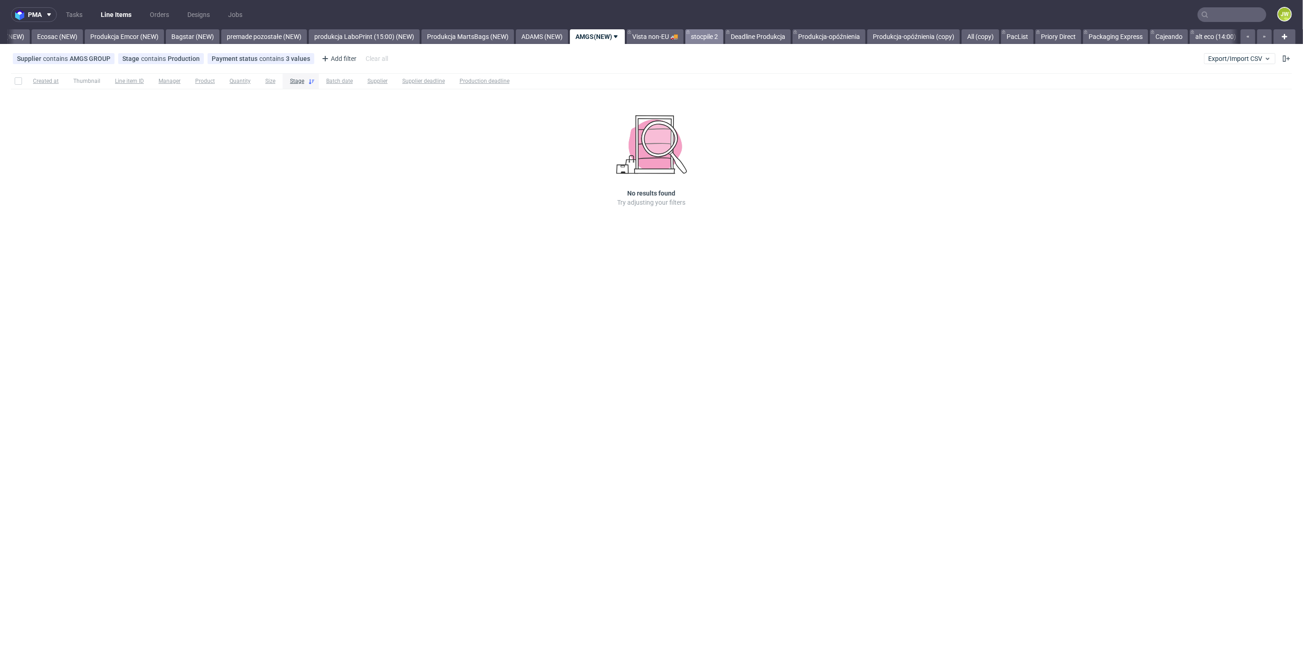
click at [724, 38] on link "stocpile 2" at bounding box center [705, 36] width 38 height 15
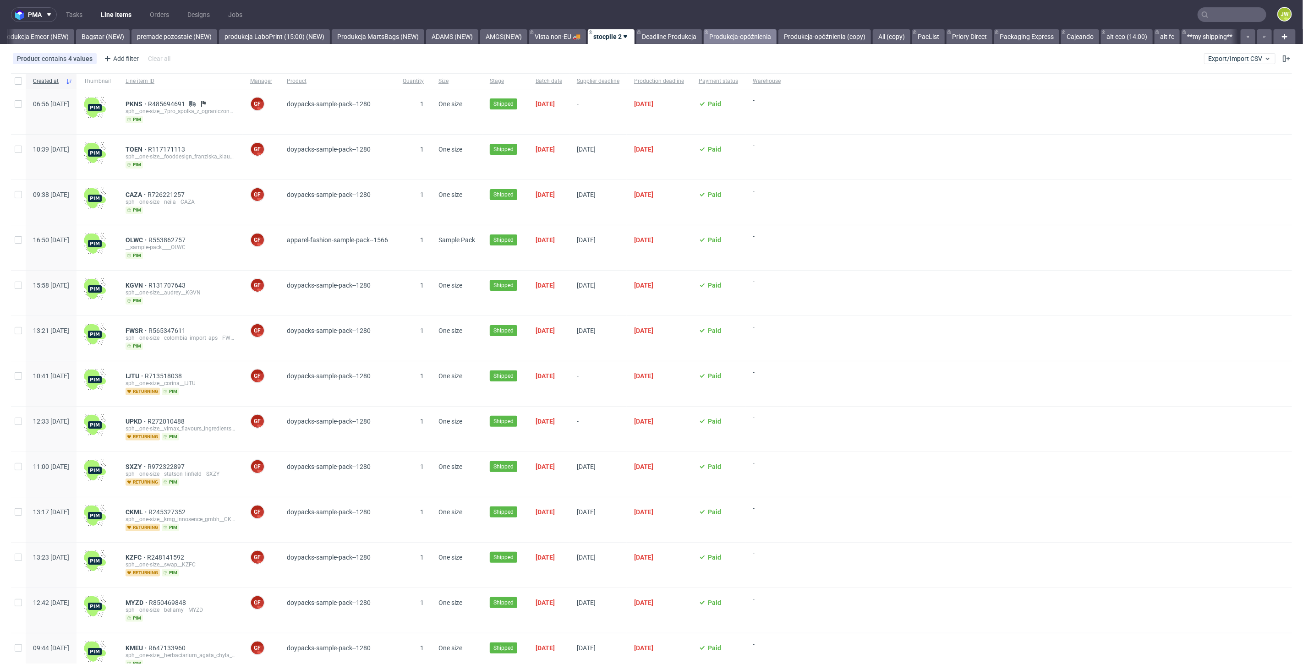
scroll to position [0, 2018]
click at [945, 39] on link "PacList" at bounding box center [928, 36] width 33 height 15
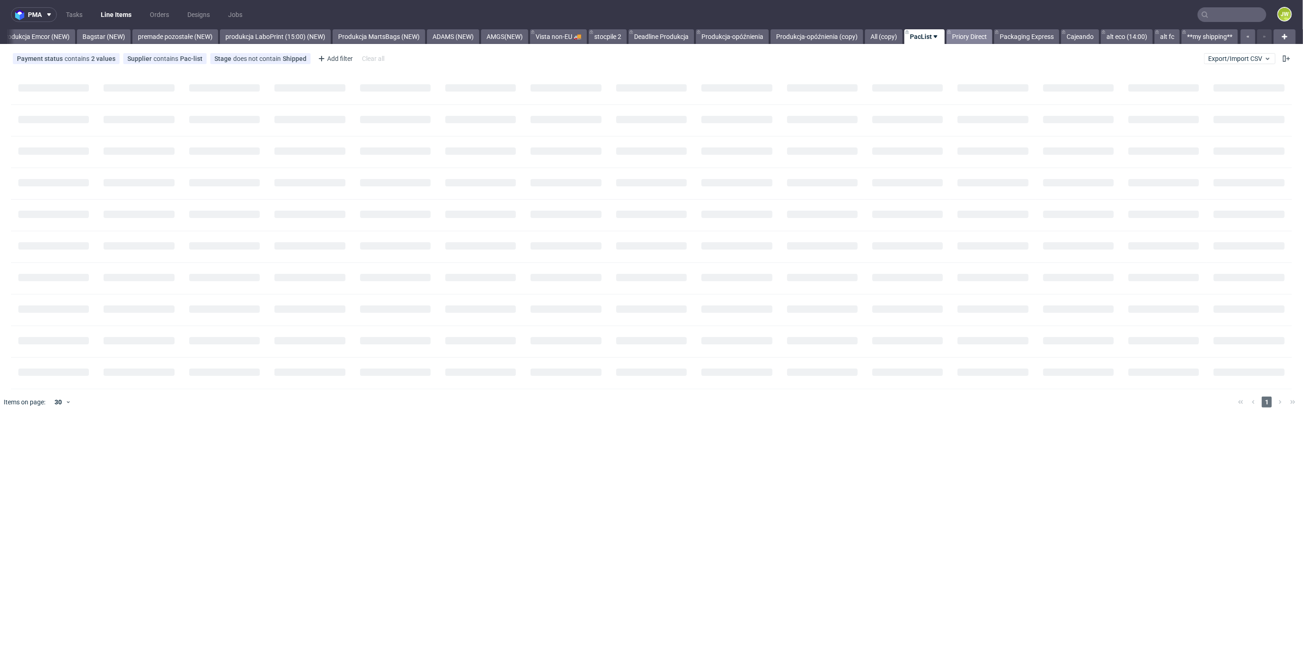
click at [962, 38] on link "Priory Direct" at bounding box center [970, 36] width 46 height 15
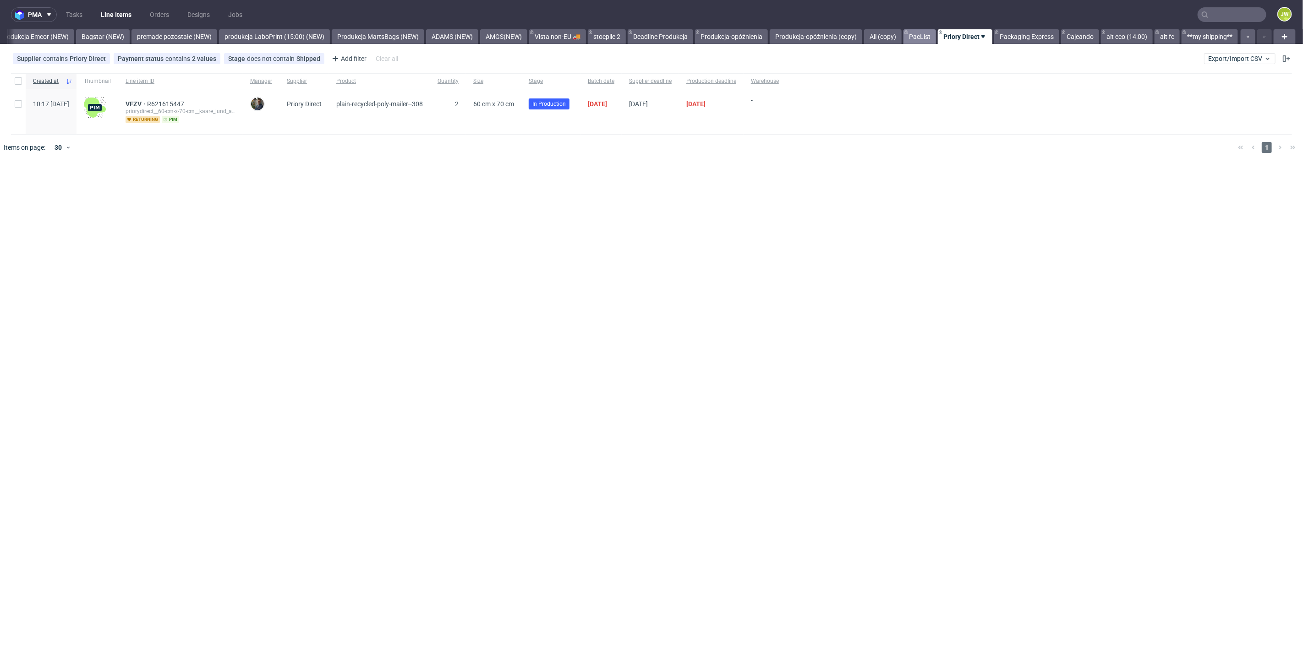
click at [915, 40] on link "PacList" at bounding box center [920, 36] width 33 height 15
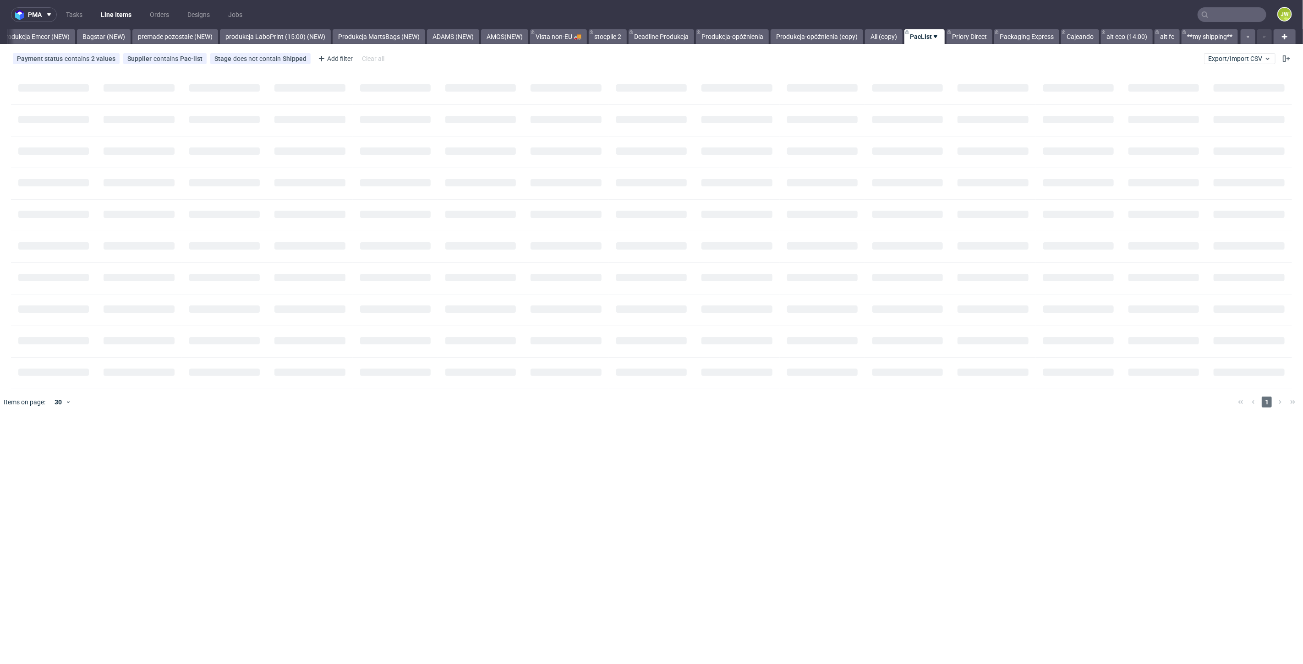
scroll to position [0, 2026]
click at [1020, 38] on link "Packaging Express" at bounding box center [1026, 36] width 65 height 15
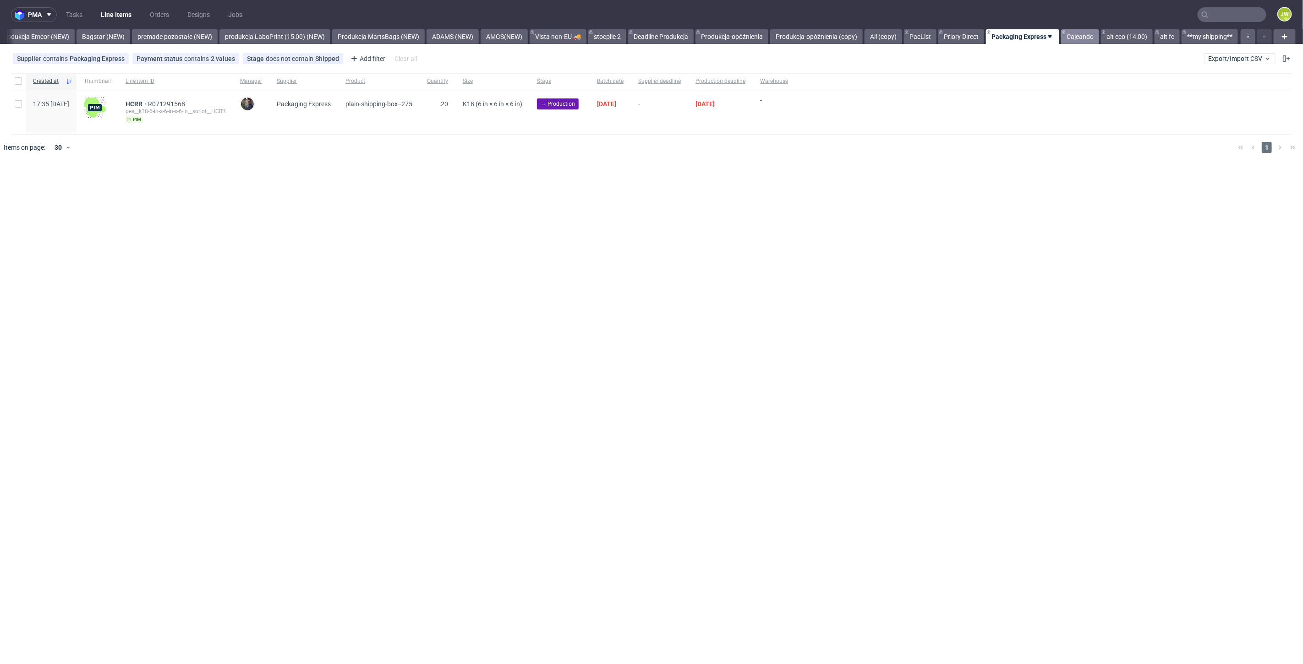
click at [1075, 38] on link "Cajeando" at bounding box center [1080, 36] width 38 height 15
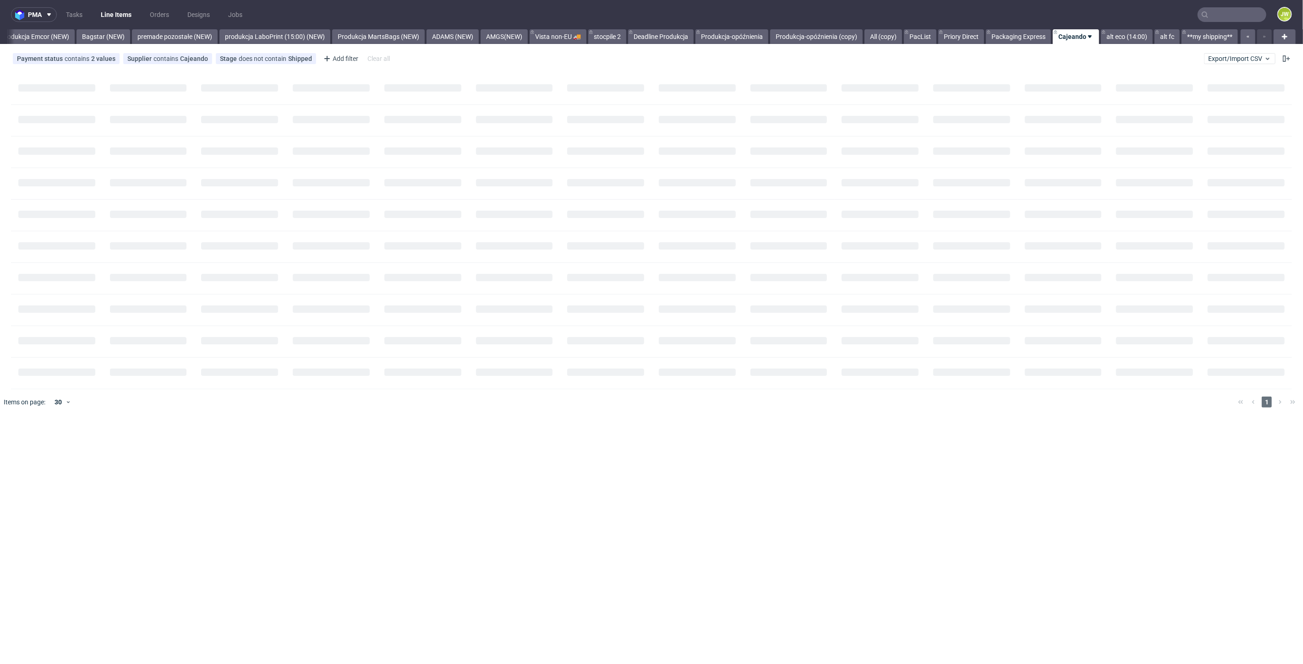
scroll to position [0, 2026]
click at [1111, 97] on div "Created at Thumbnail Line item ID Manager Supplier Product Quantity Size Stage …" at bounding box center [651, 153] width 1303 height 167
click at [1235, 55] on span "Export/Import CSV" at bounding box center [1239, 58] width 63 height 7
click at [1201, 91] on link "Import shipments CSV" at bounding box center [1218, 95] width 107 height 15
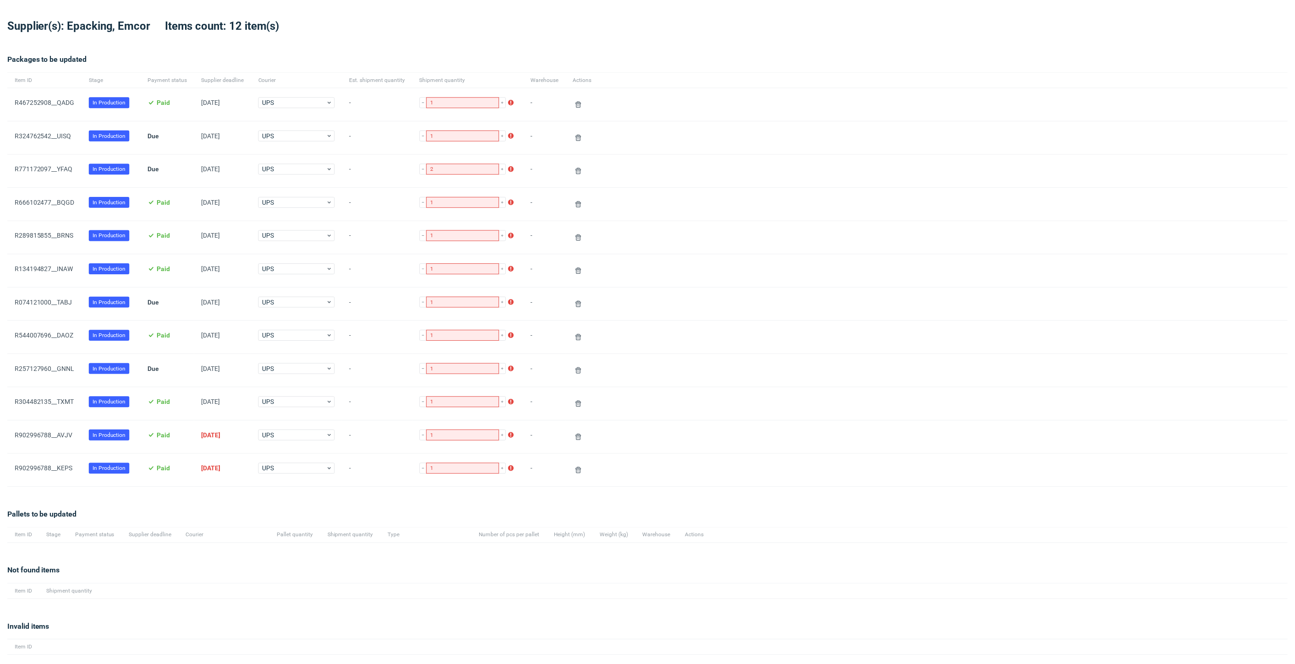
scroll to position [54, 0]
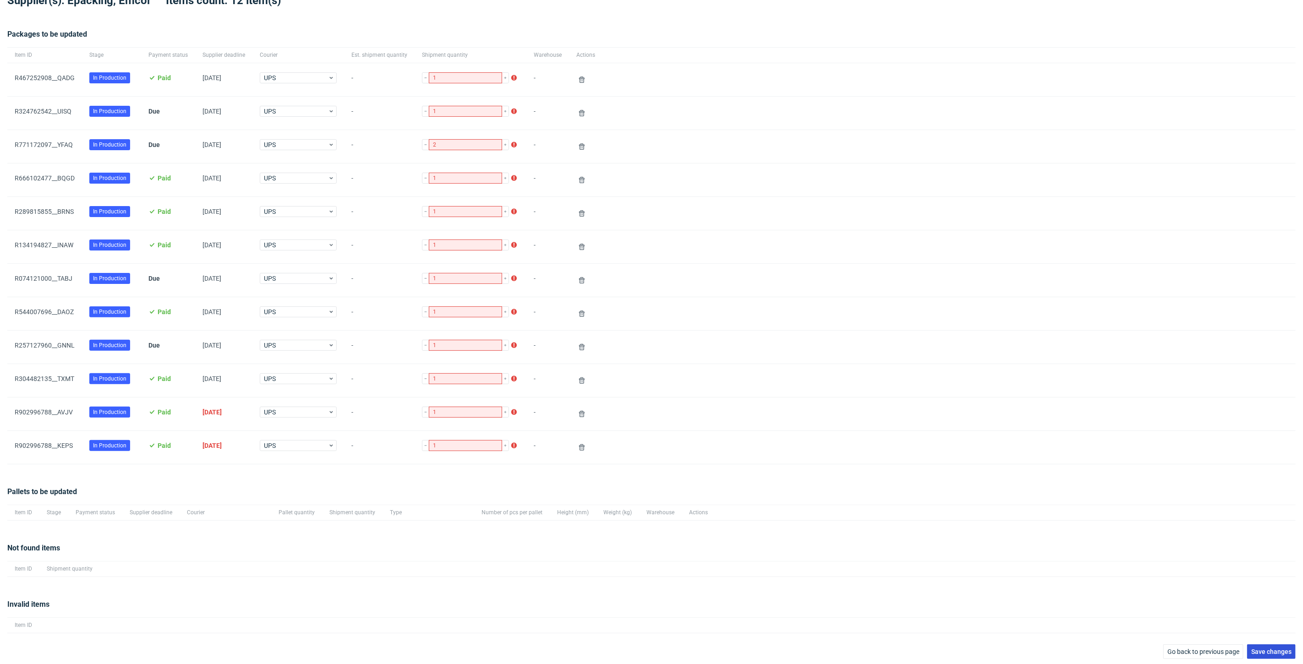
click at [1256, 649] on span "Save changes" at bounding box center [1271, 652] width 40 height 6
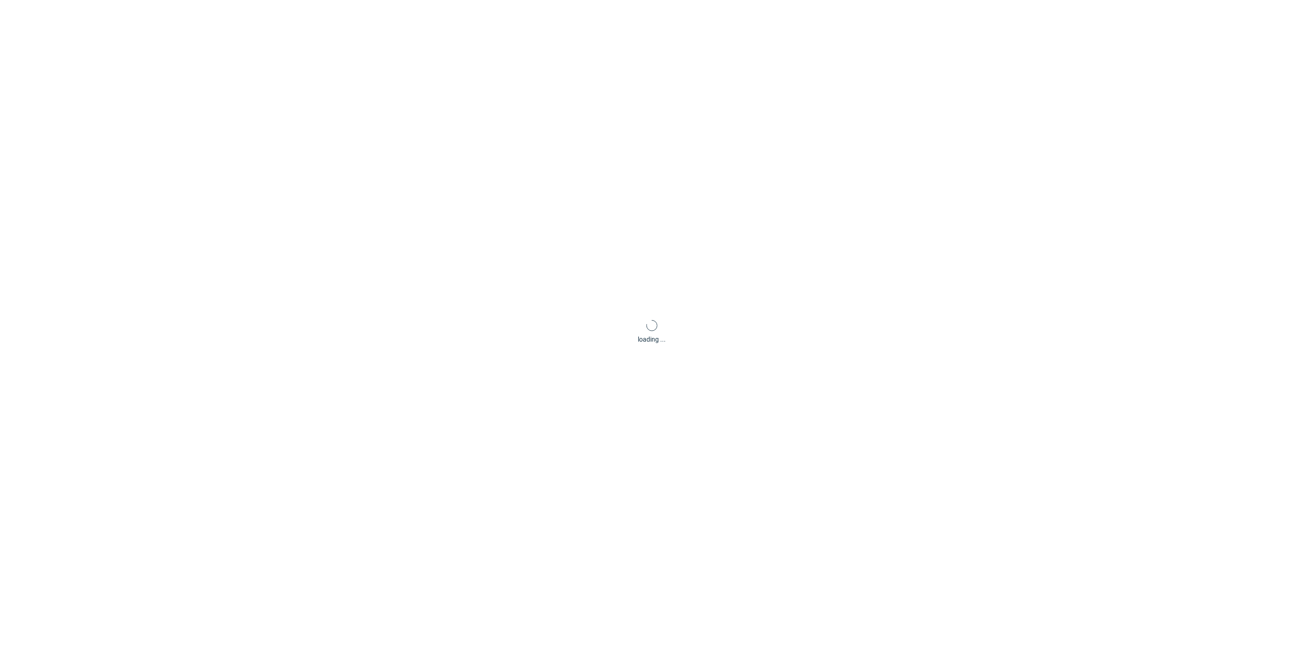
scroll to position [44, 0]
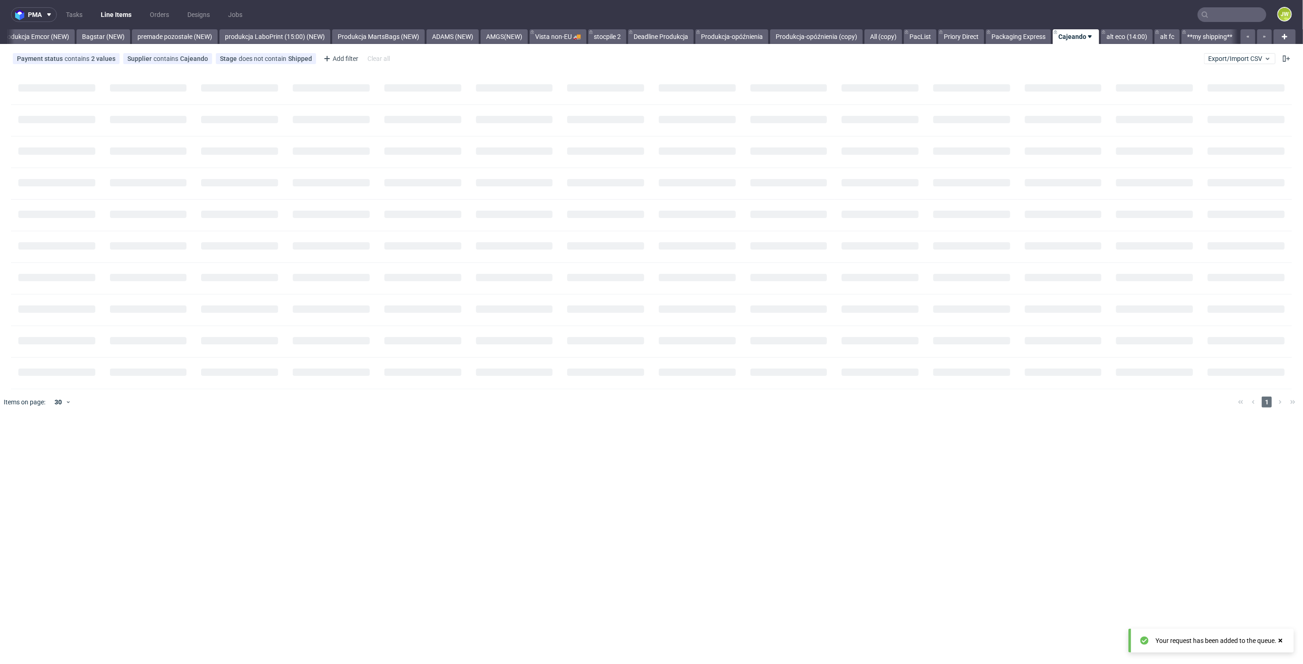
scroll to position [0, 2026]
click at [599, 38] on link "stocpile 2" at bounding box center [607, 36] width 38 height 15
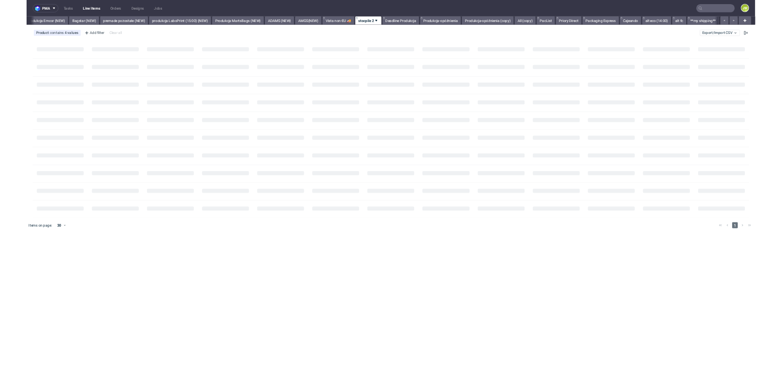
scroll to position [0, 2015]
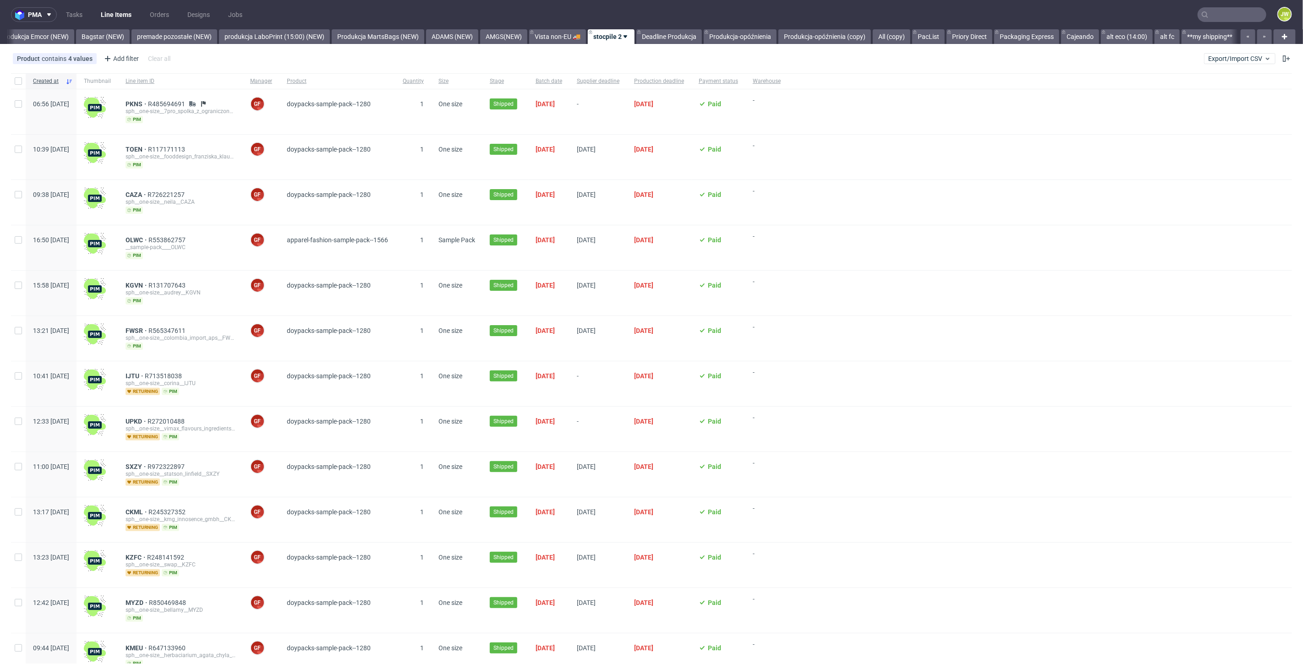
click at [487, 60] on div "Product contains 4 values Doypacks Sample Pack, Health & Beauty Sample Pack, Ho…" at bounding box center [651, 59] width 1303 height 22
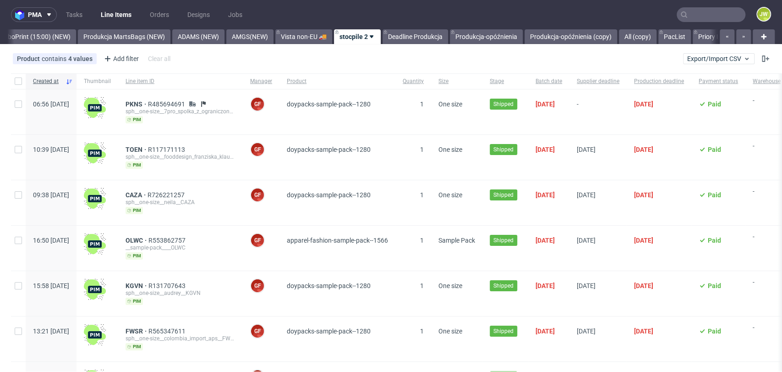
scroll to position [0, 2281]
